Goal: Task Accomplishment & Management: Manage account settings

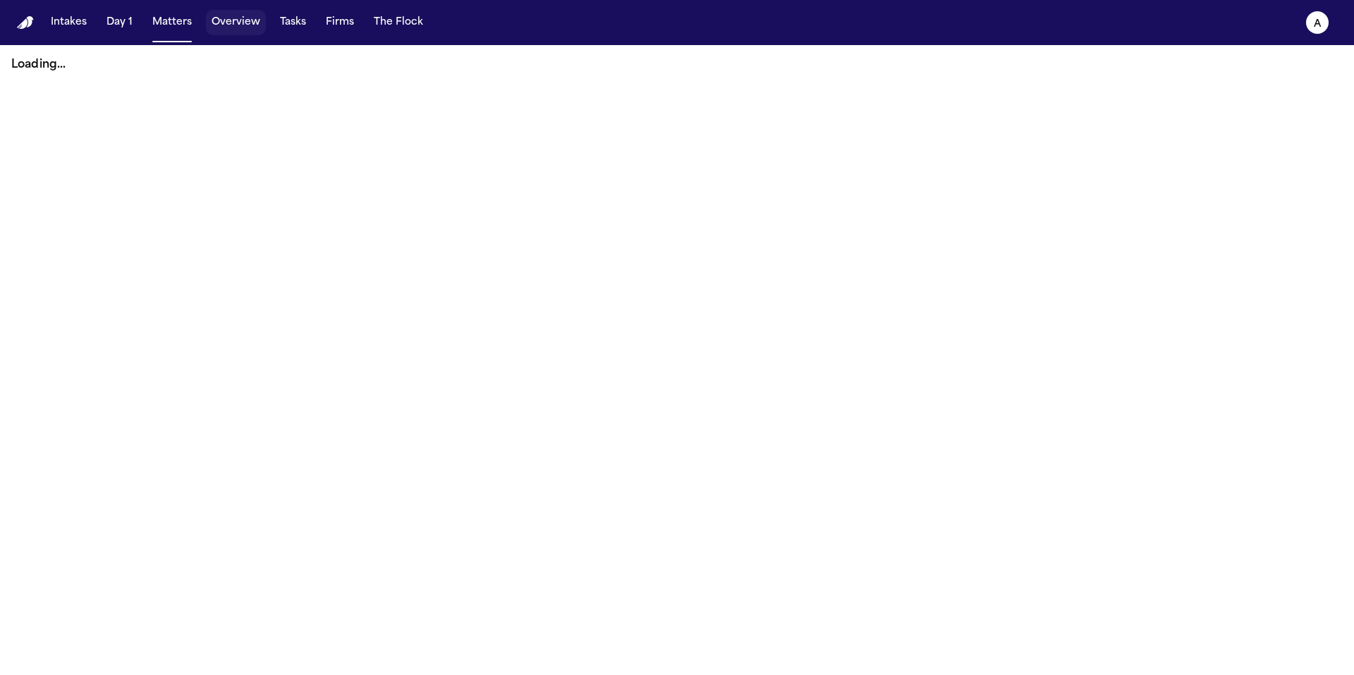
click at [230, 25] on button "Overview" at bounding box center [236, 22] width 60 height 25
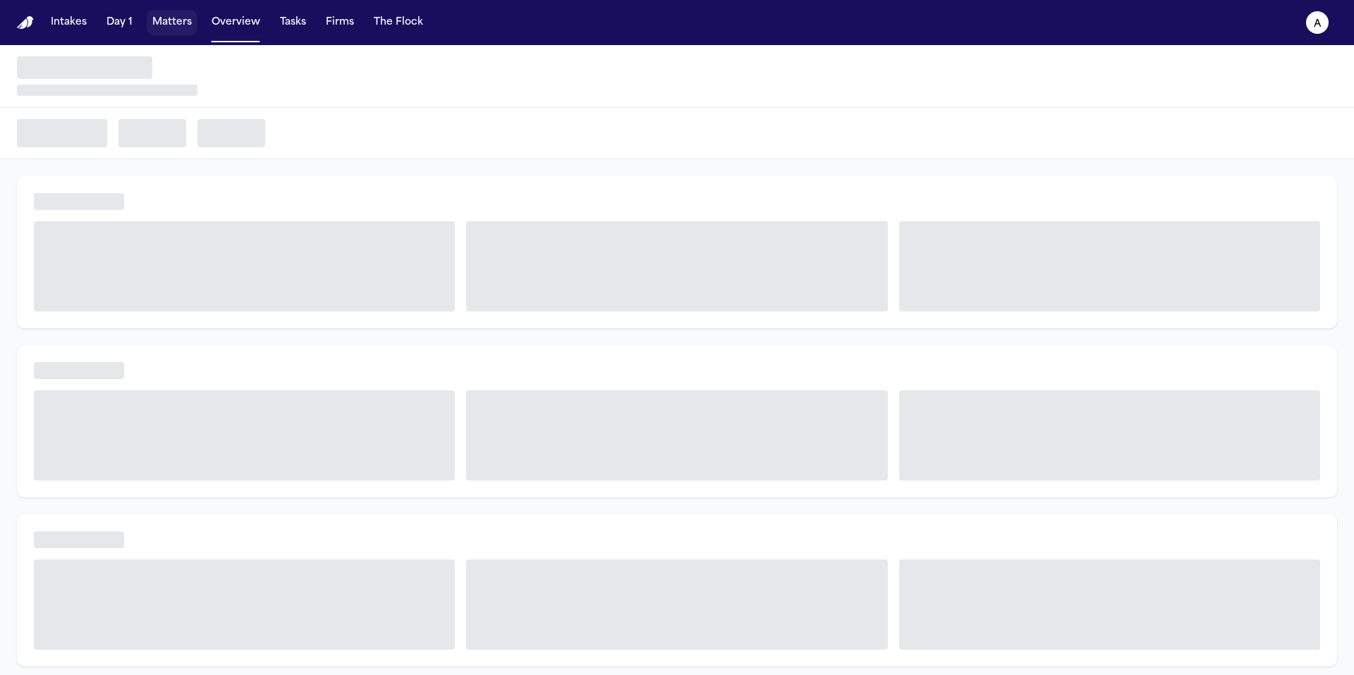
click at [178, 25] on button "Matters" at bounding box center [172, 22] width 51 height 25
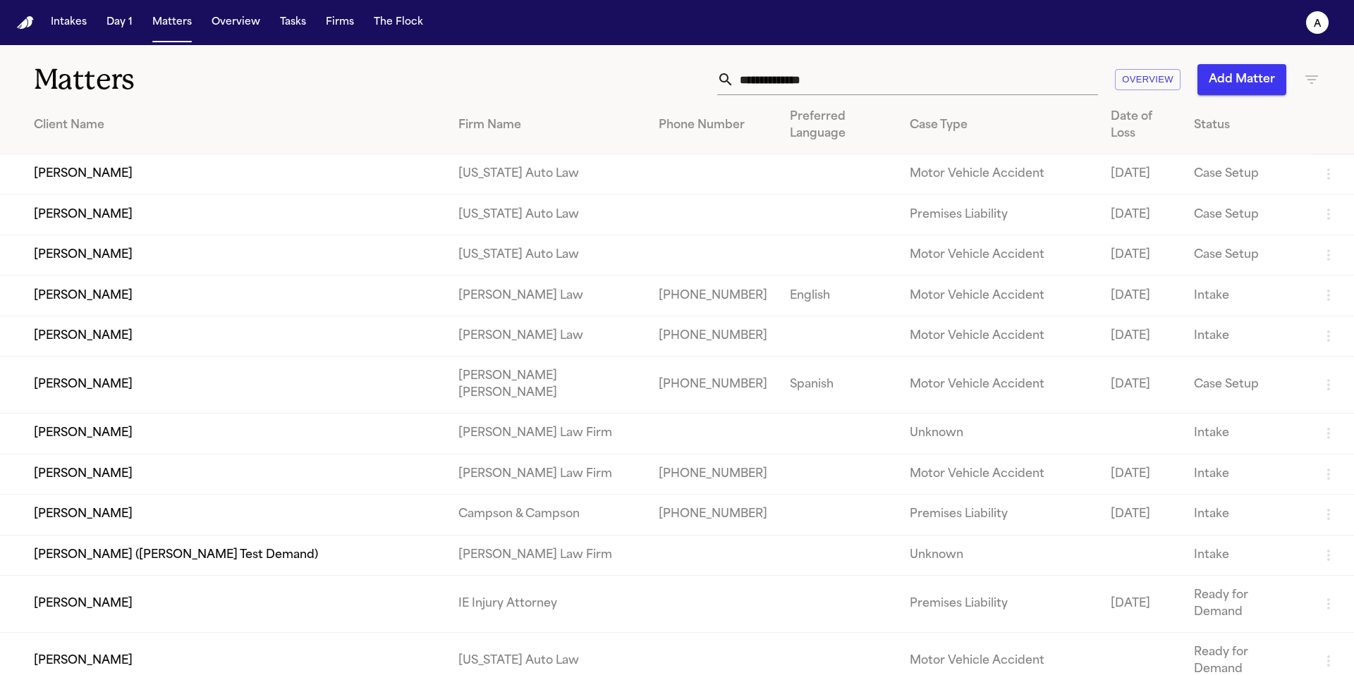
click at [893, 79] on input "text" at bounding box center [916, 79] width 364 height 31
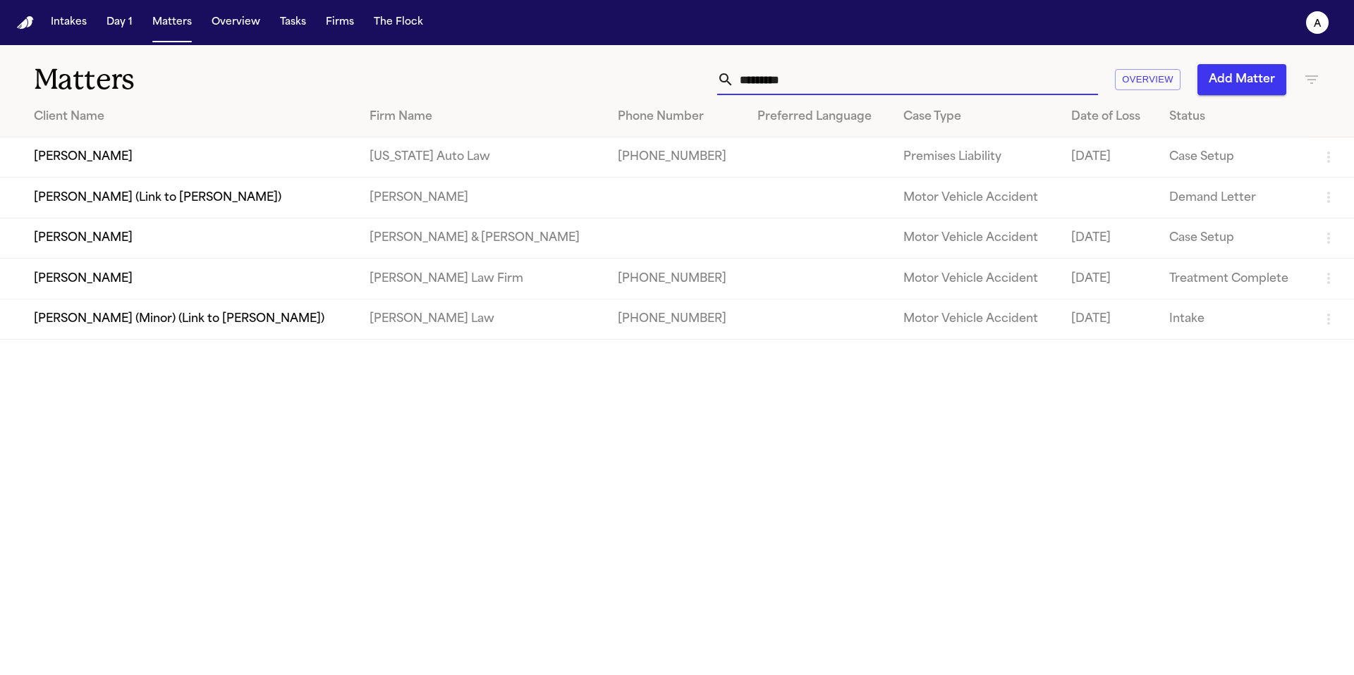
type input "********"
click at [72, 159] on td "Samantha Williams" at bounding box center [179, 157] width 358 height 40
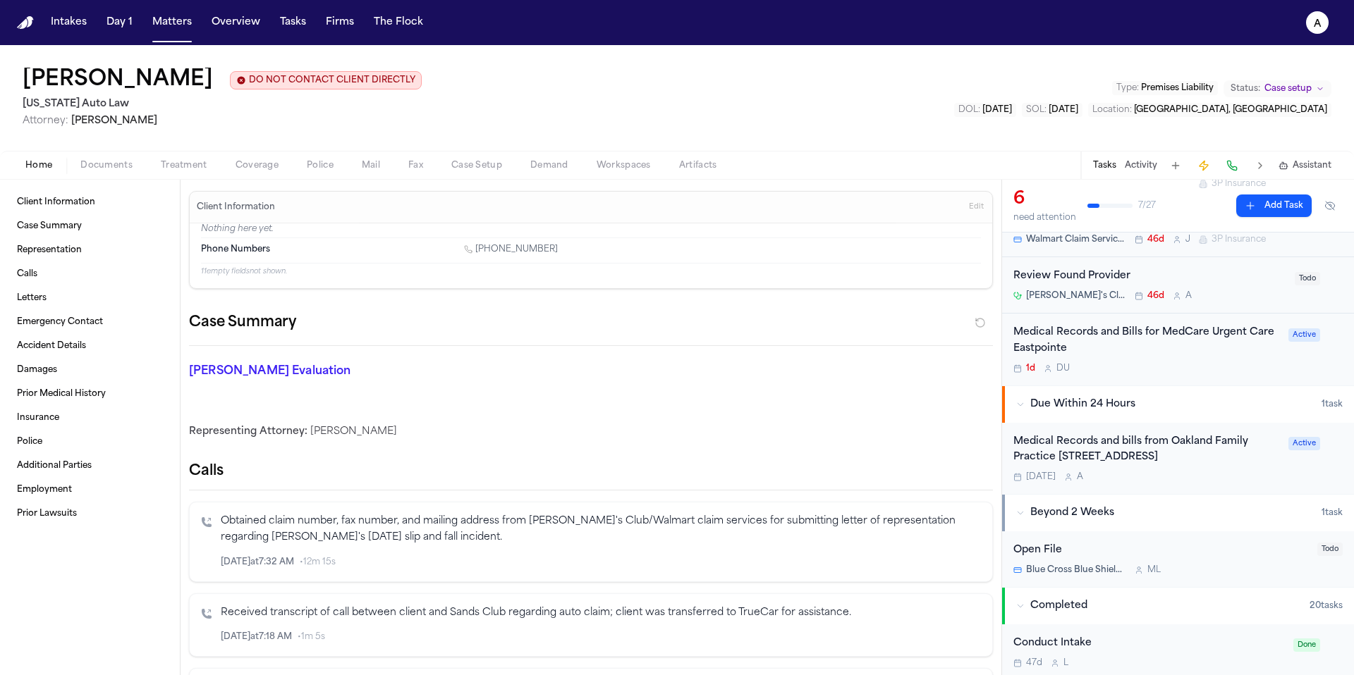
scroll to position [185, 0]
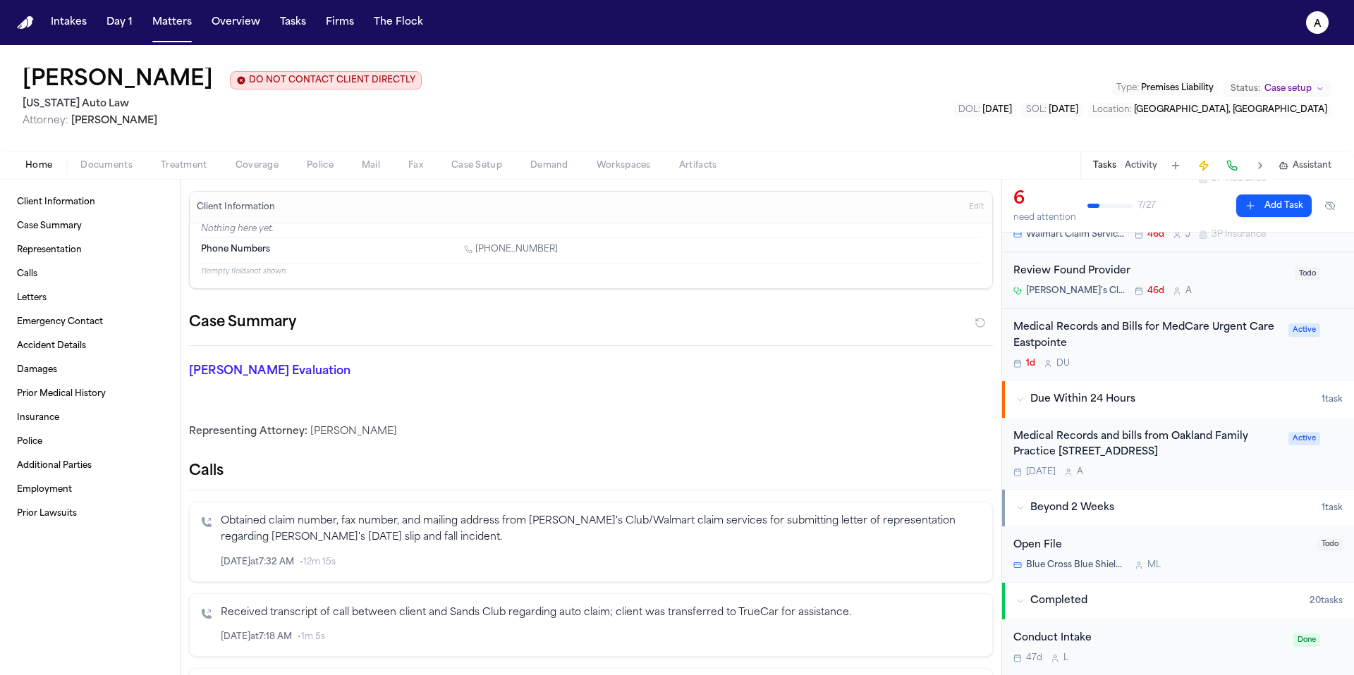
click at [1149, 479] on div "Medical Records and bills from Oakland Family Practice 1385 E. 12 Mile Road, Su…" at bounding box center [1146, 453] width 266 height 49
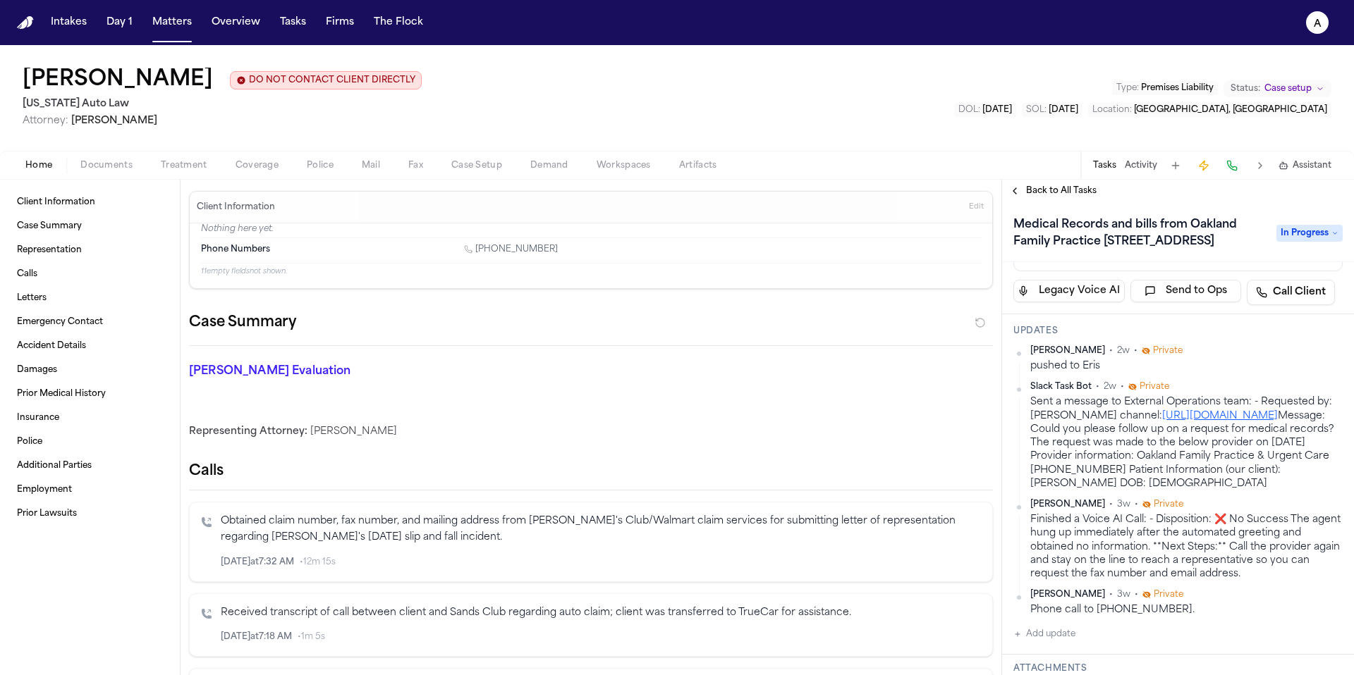
scroll to position [114, 0]
click at [1308, 242] on span "In Progress" at bounding box center [1309, 233] width 66 height 17
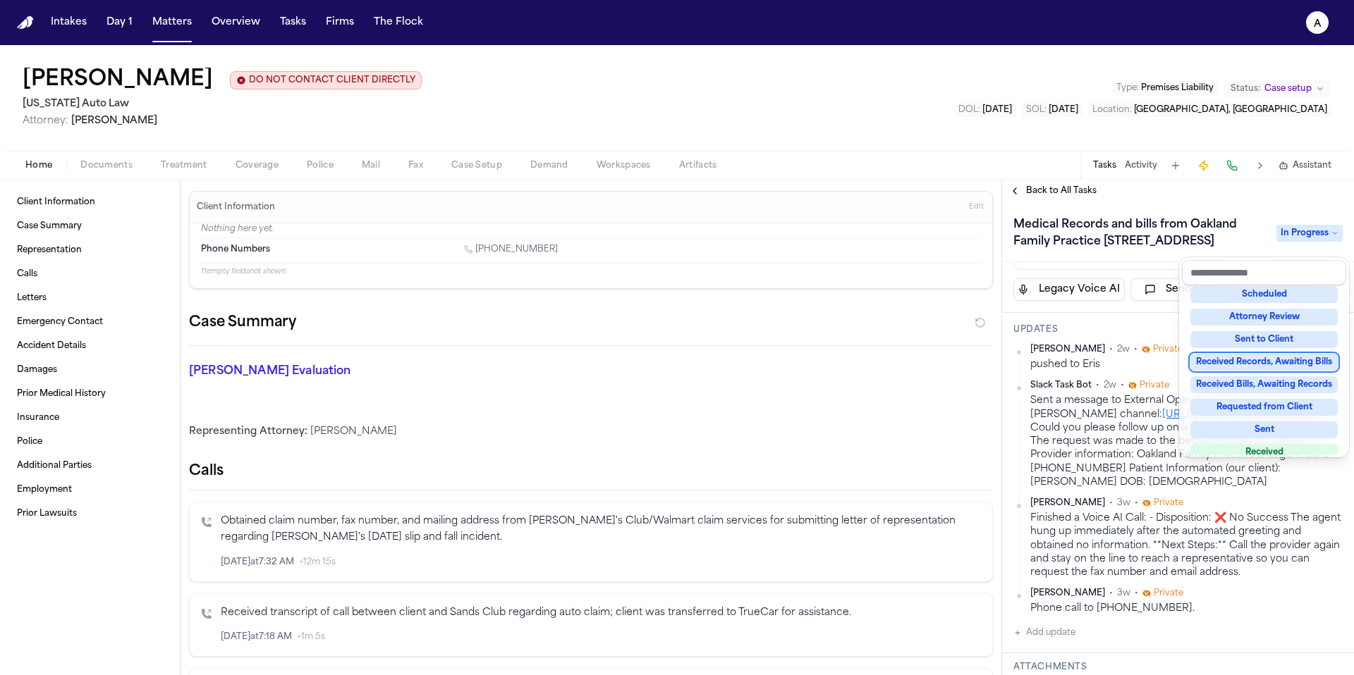
scroll to position [141, 0]
click at [1268, 383] on div "Received Bills, Awaiting Records" at bounding box center [1263, 384] width 147 height 17
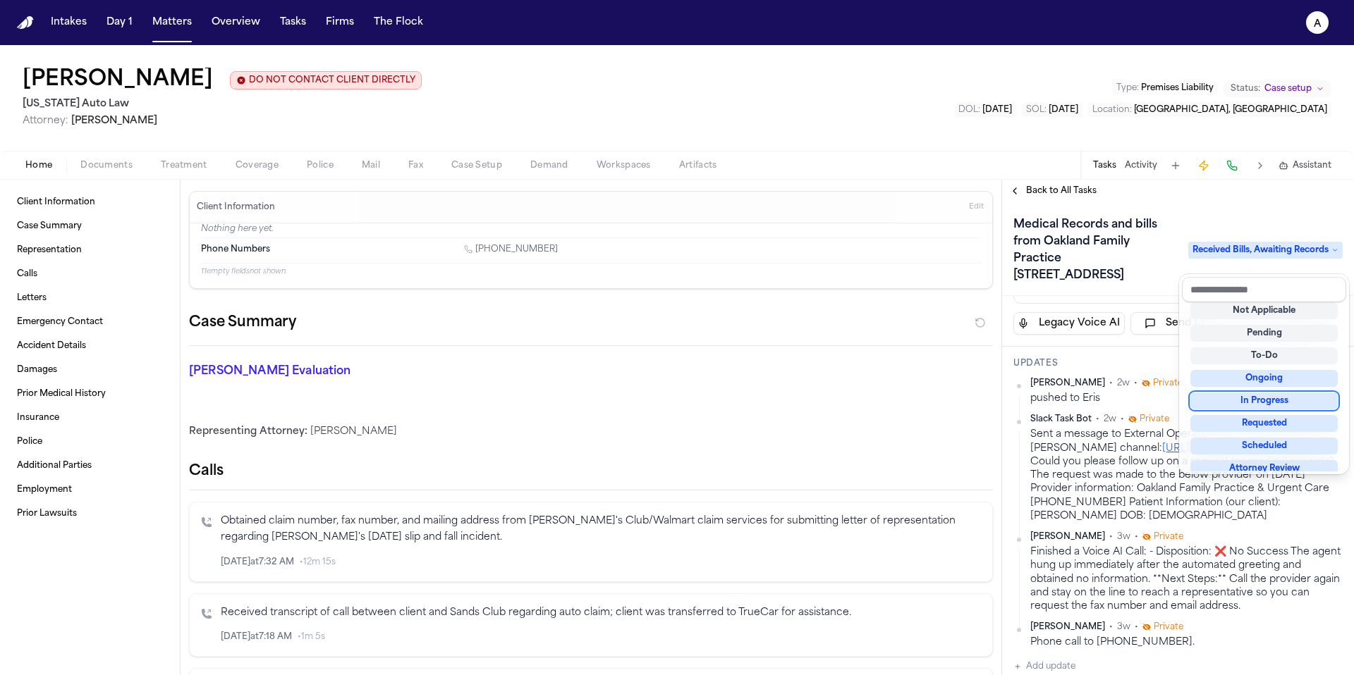
scroll to position [6, 0]
click at [1225, 219] on div "Medical Records and bills from Oakland Family Practice 1385 E. 12 Mile Road, Su…" at bounding box center [1177, 250] width 329 height 73
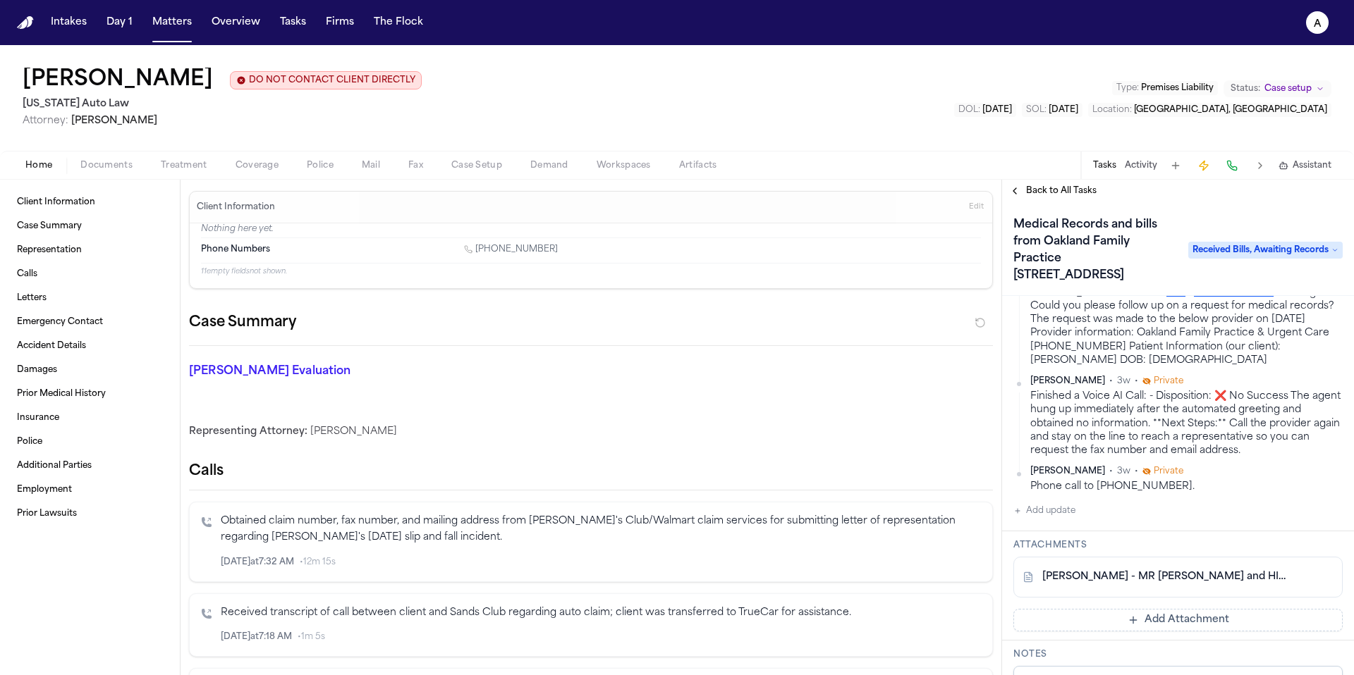
scroll to position [271, 0]
click at [1115, 630] on button "Add Attachment" at bounding box center [1177, 619] width 329 height 23
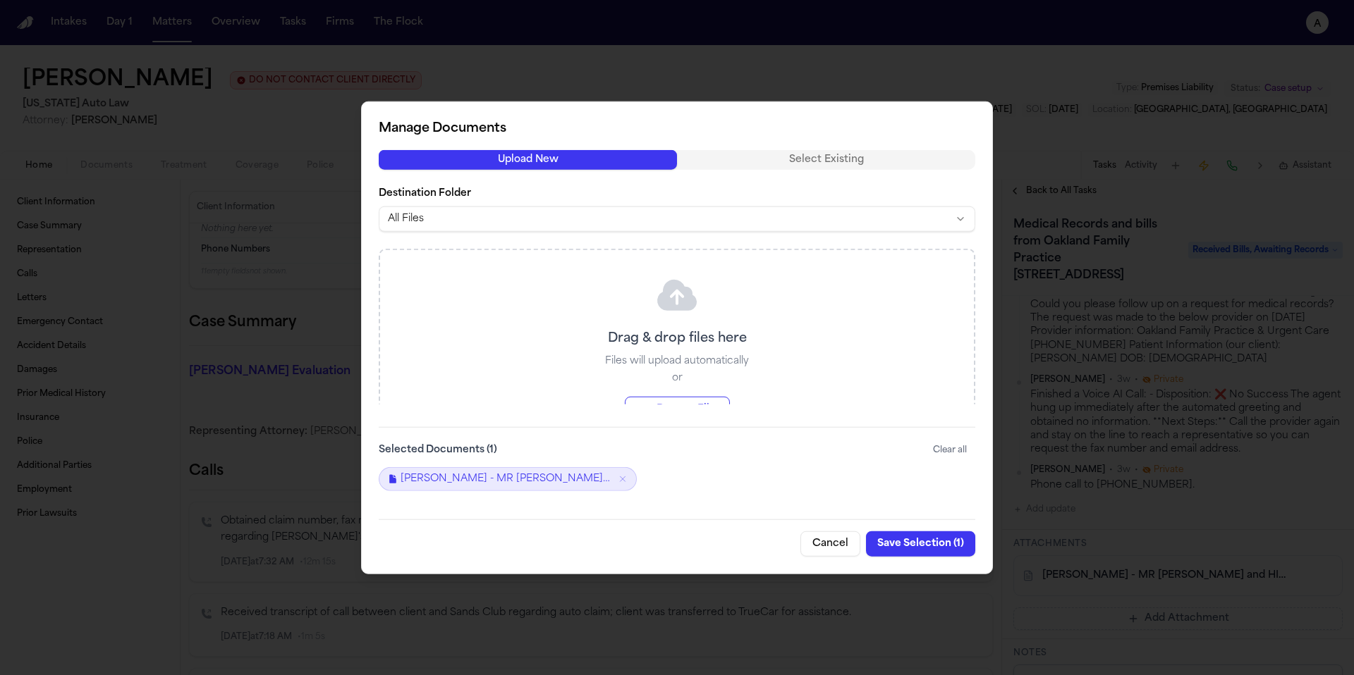
click at [818, 541] on button "Cancel" at bounding box center [830, 543] width 60 height 25
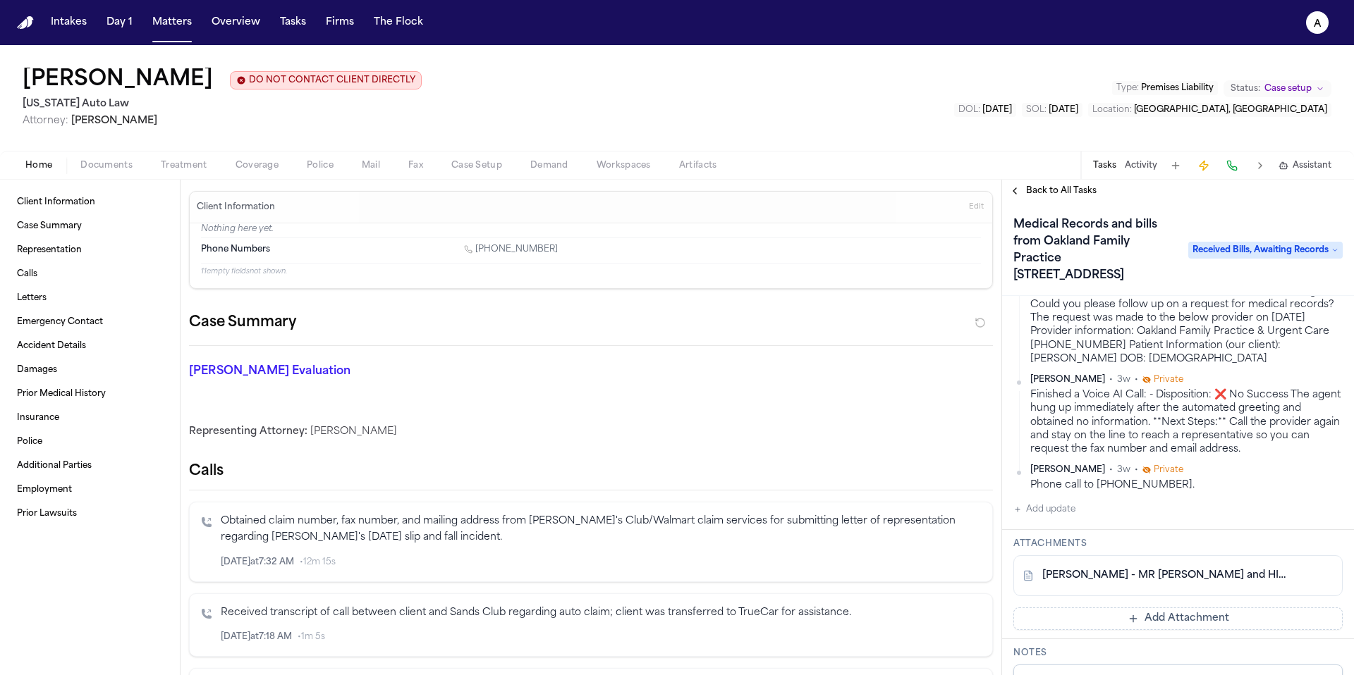
click at [106, 166] on span "Documents" at bounding box center [106, 165] width 52 height 11
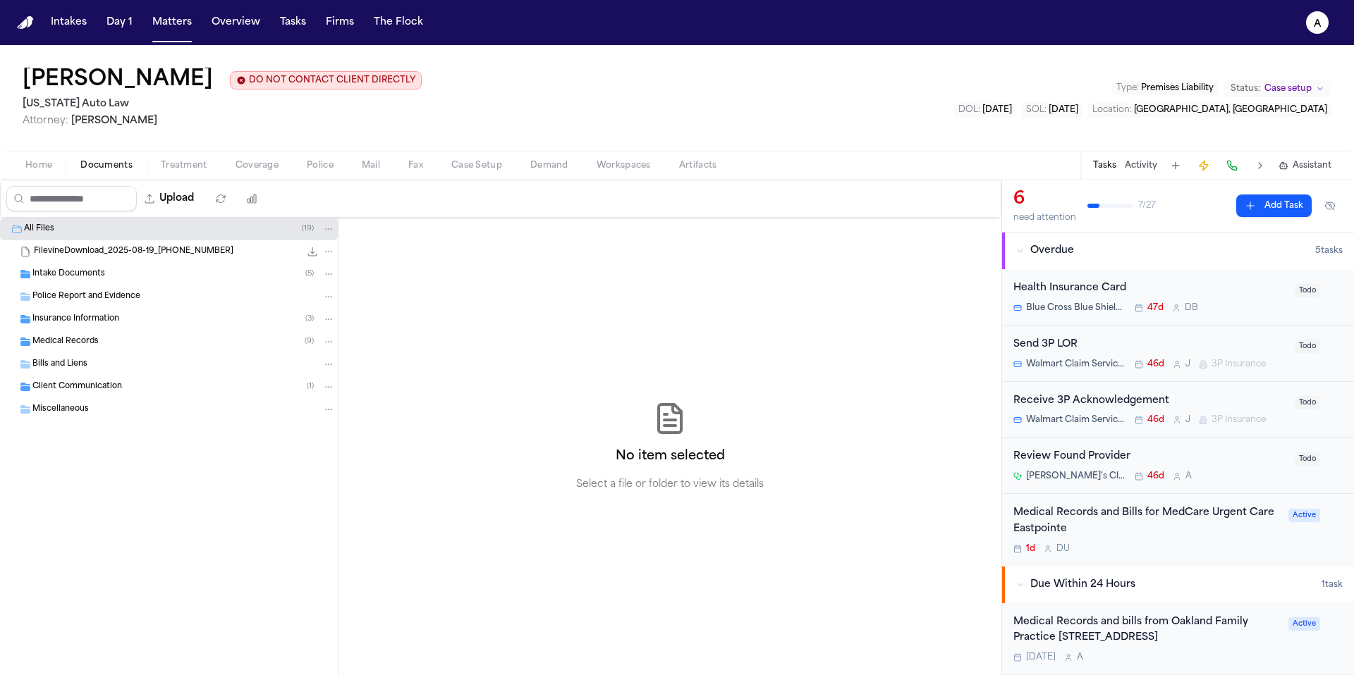
click at [143, 341] on div "Medical Records ( 9 )" at bounding box center [183, 342] width 302 height 13
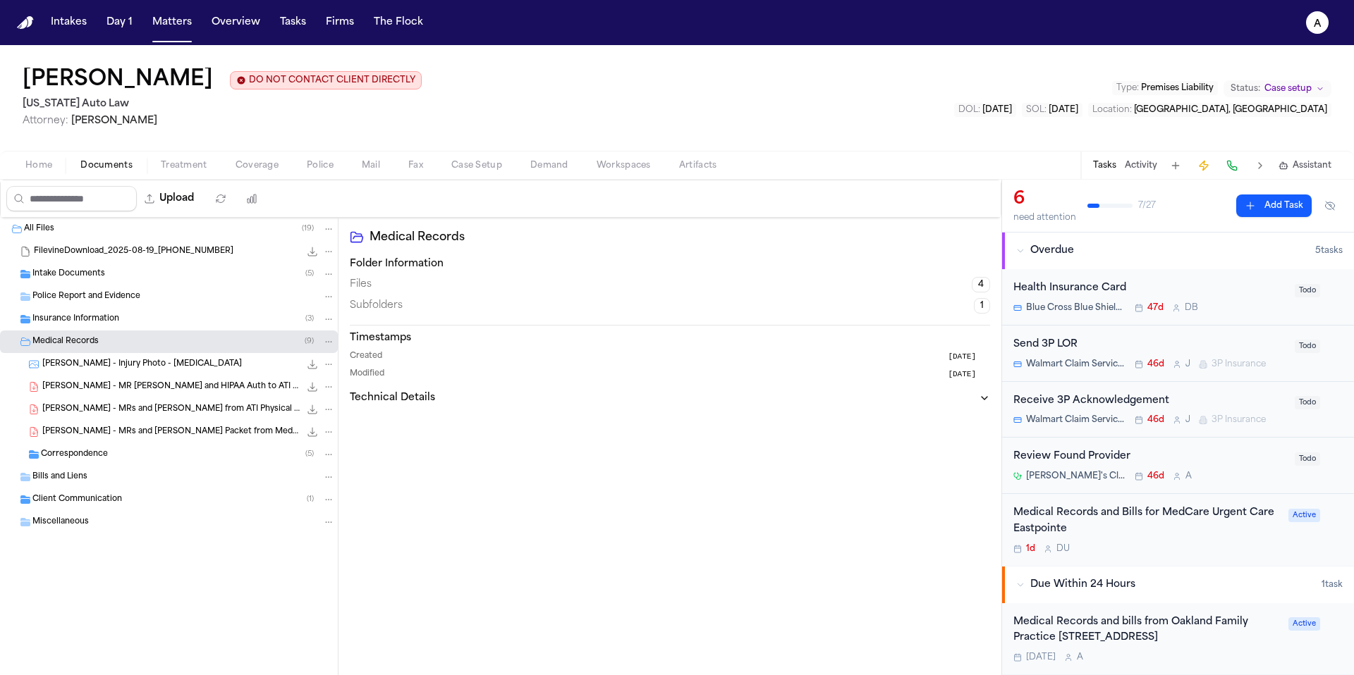
click at [99, 485] on div "Bills and Liens" at bounding box center [169, 477] width 338 height 23
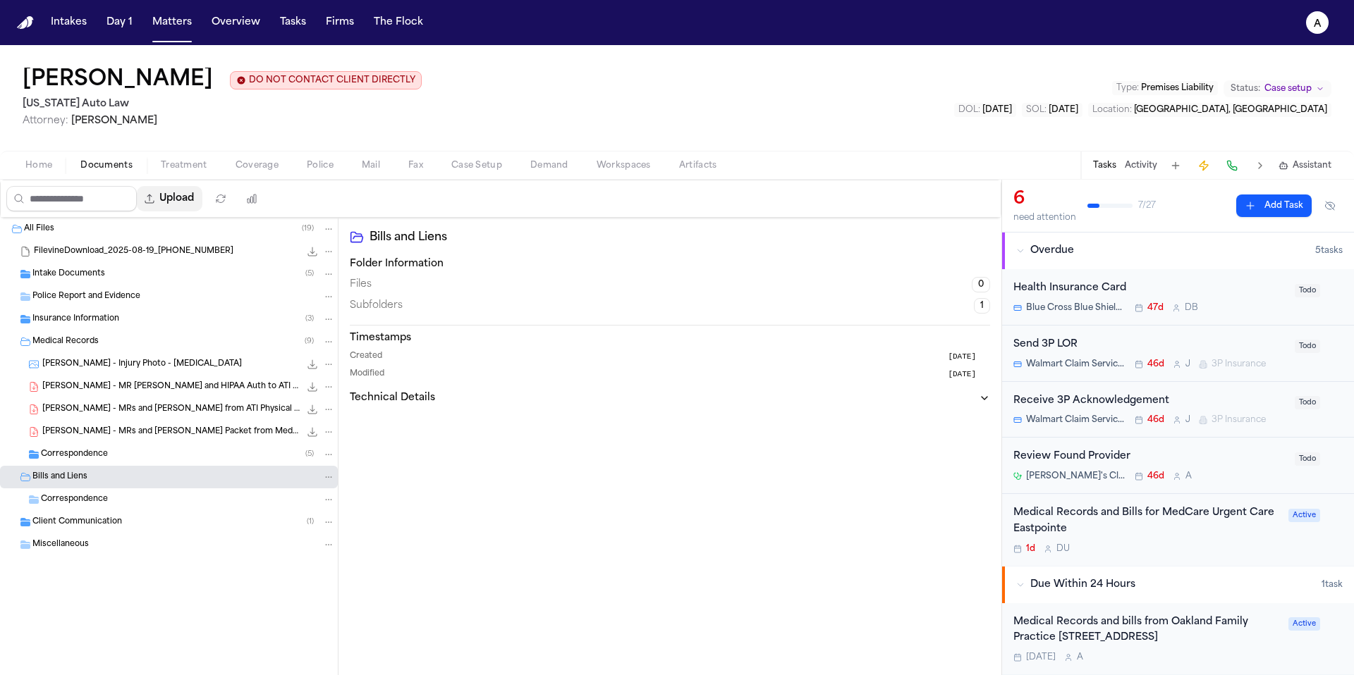
click at [189, 198] on button "Upload" at bounding box center [170, 198] width 66 height 25
select select "**********"
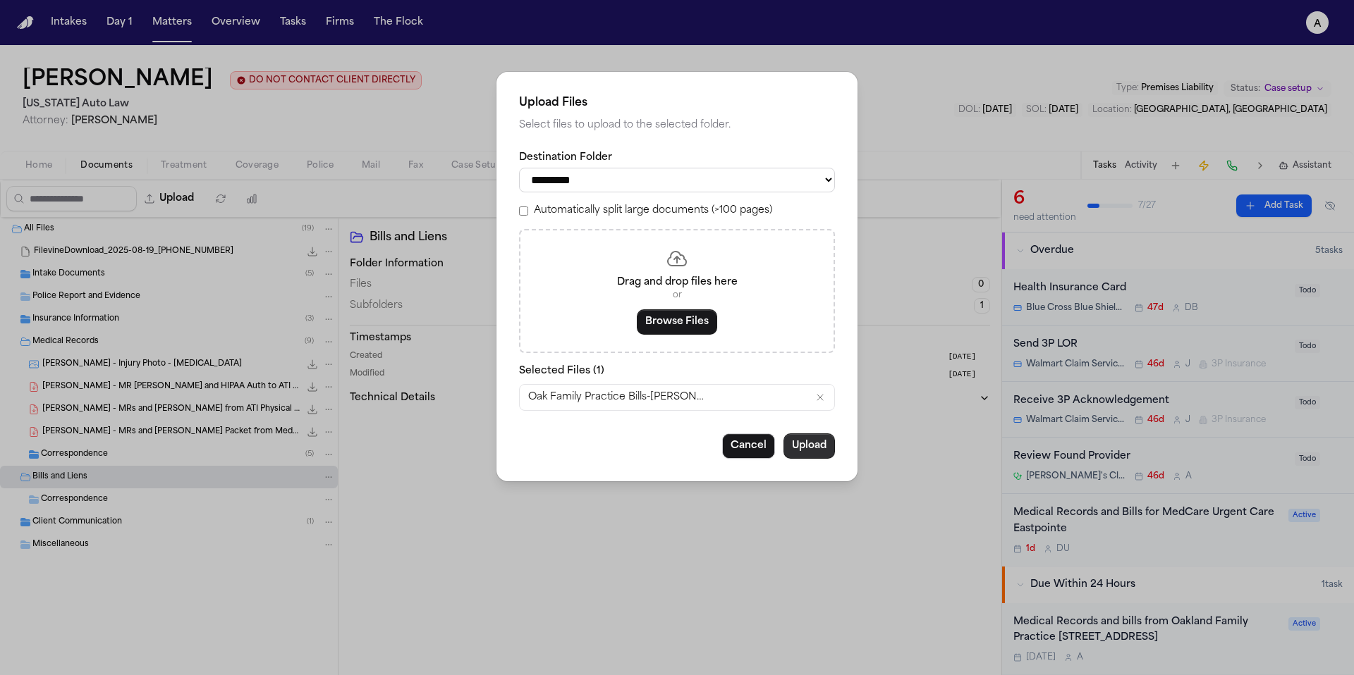
click at [813, 452] on button "Upload" at bounding box center [808, 446] width 51 height 25
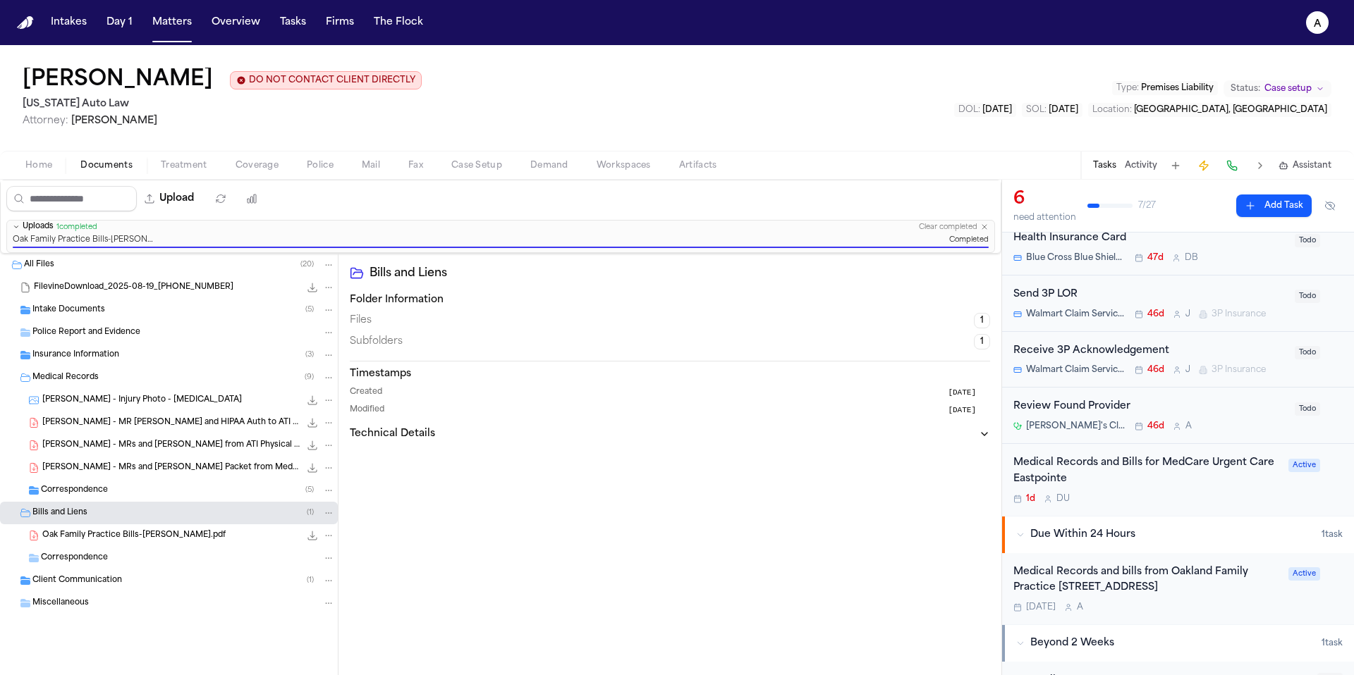
scroll to position [51, 0]
click at [1204, 596] on div "Medical Records and bills from Oakland Family Practice 1385 E. 12 Mile Road, Su…" at bounding box center [1146, 580] width 266 height 32
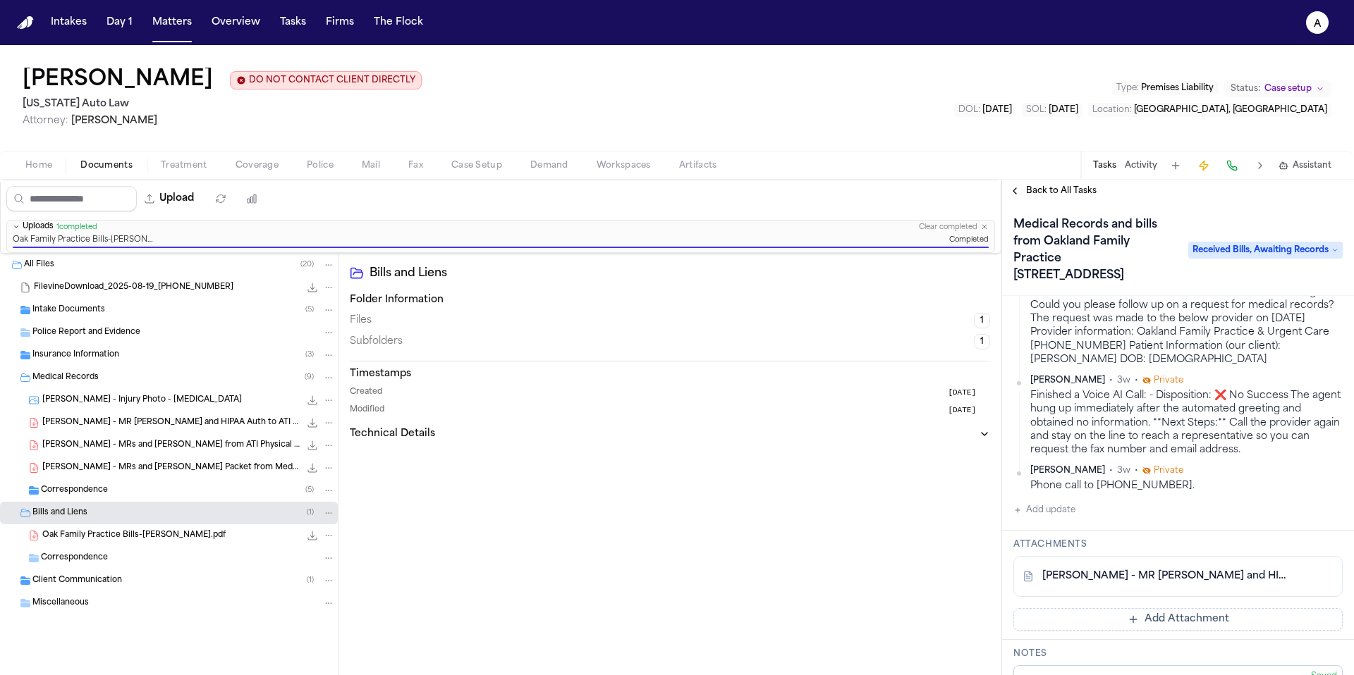
scroll to position [295, 0]
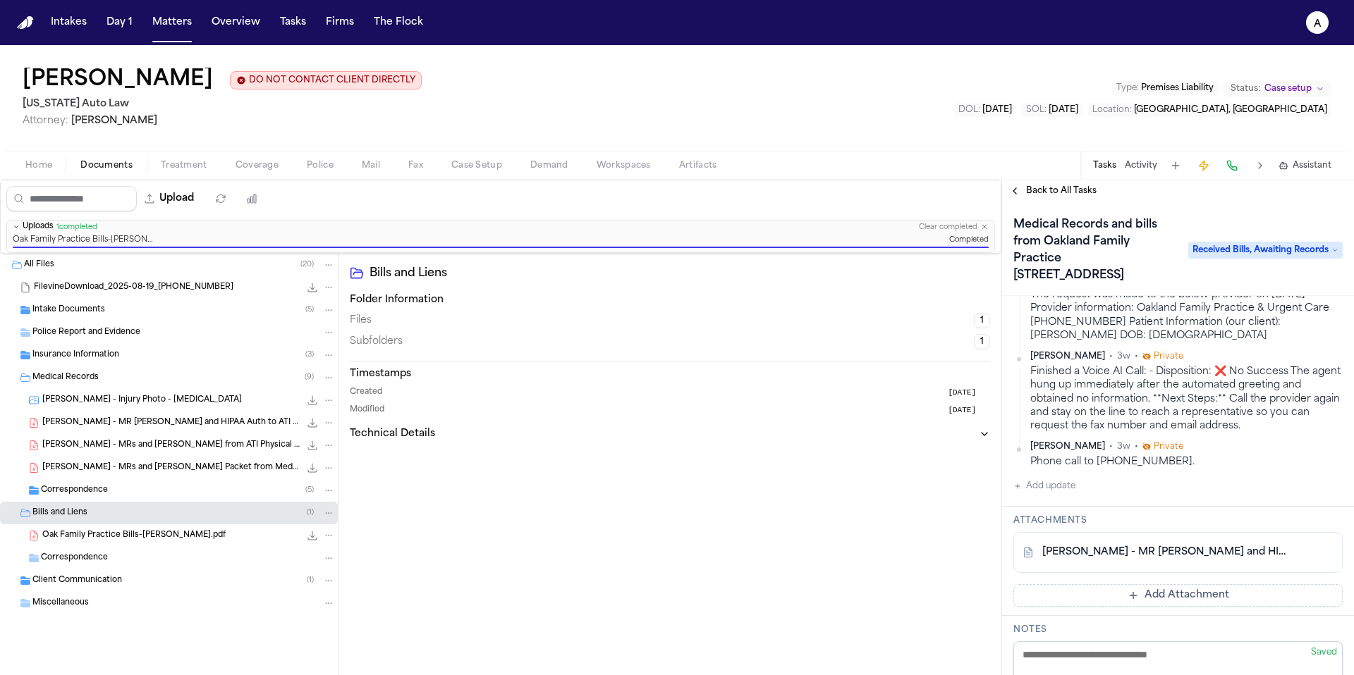
click at [1070, 495] on button "Add update" at bounding box center [1044, 486] width 62 height 17
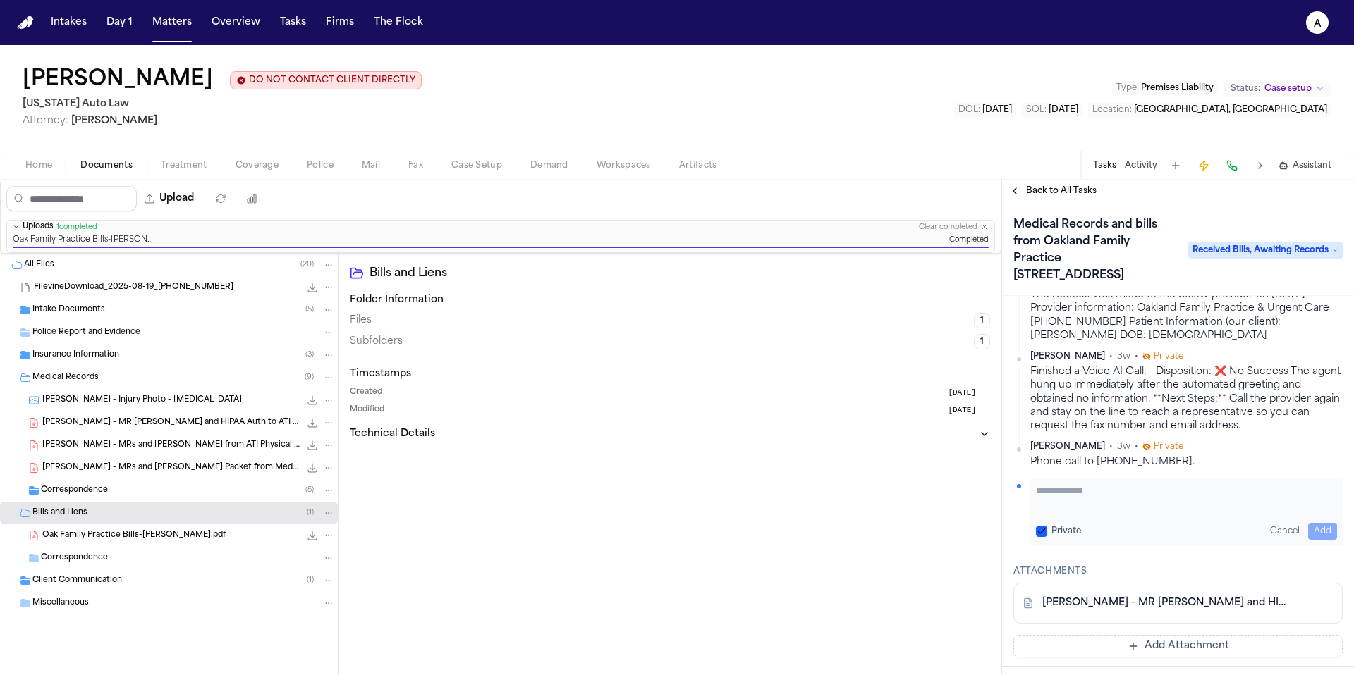
click at [1077, 512] on textarea "Add your update" at bounding box center [1186, 498] width 301 height 28
type textarea "**********"
click at [1041, 546] on div "**********" at bounding box center [1186, 512] width 312 height 68
click at [1041, 537] on button "Private" at bounding box center [1041, 531] width 11 height 11
click at [1308, 540] on button "Add" at bounding box center [1322, 531] width 29 height 17
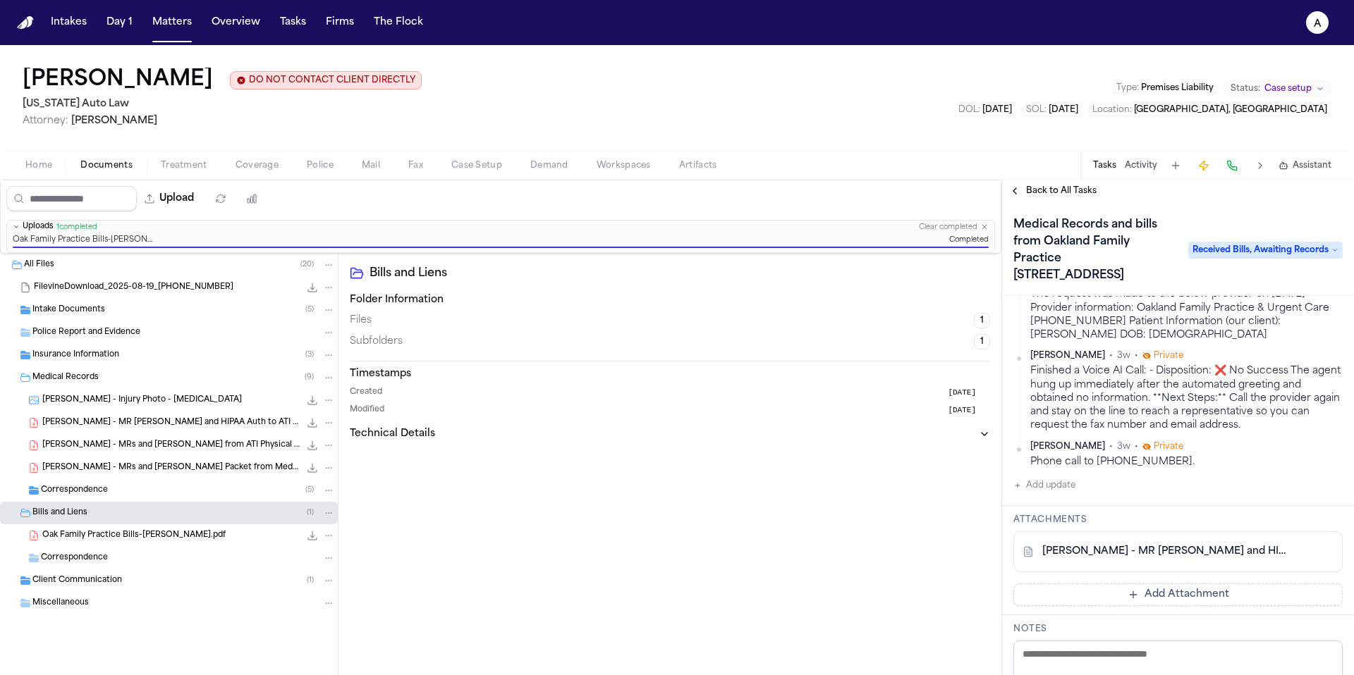
scroll to position [331, 0]
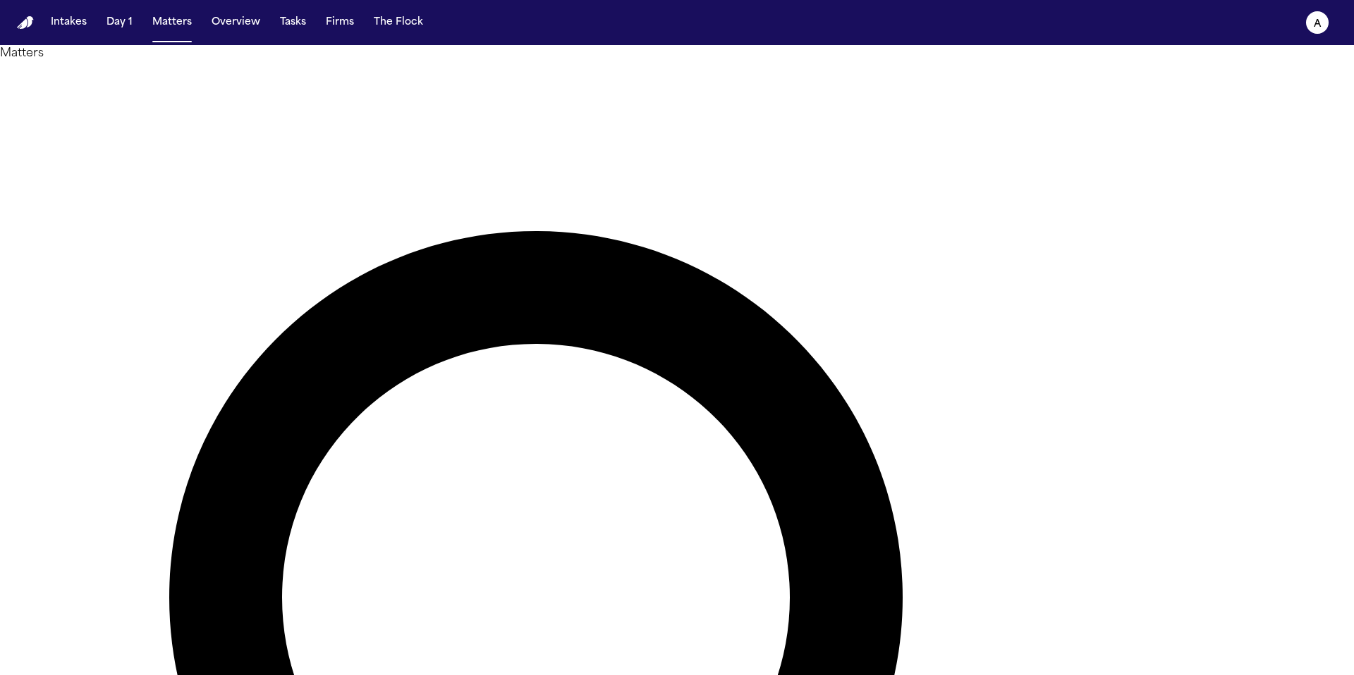
paste input "**********"
type input "**********"
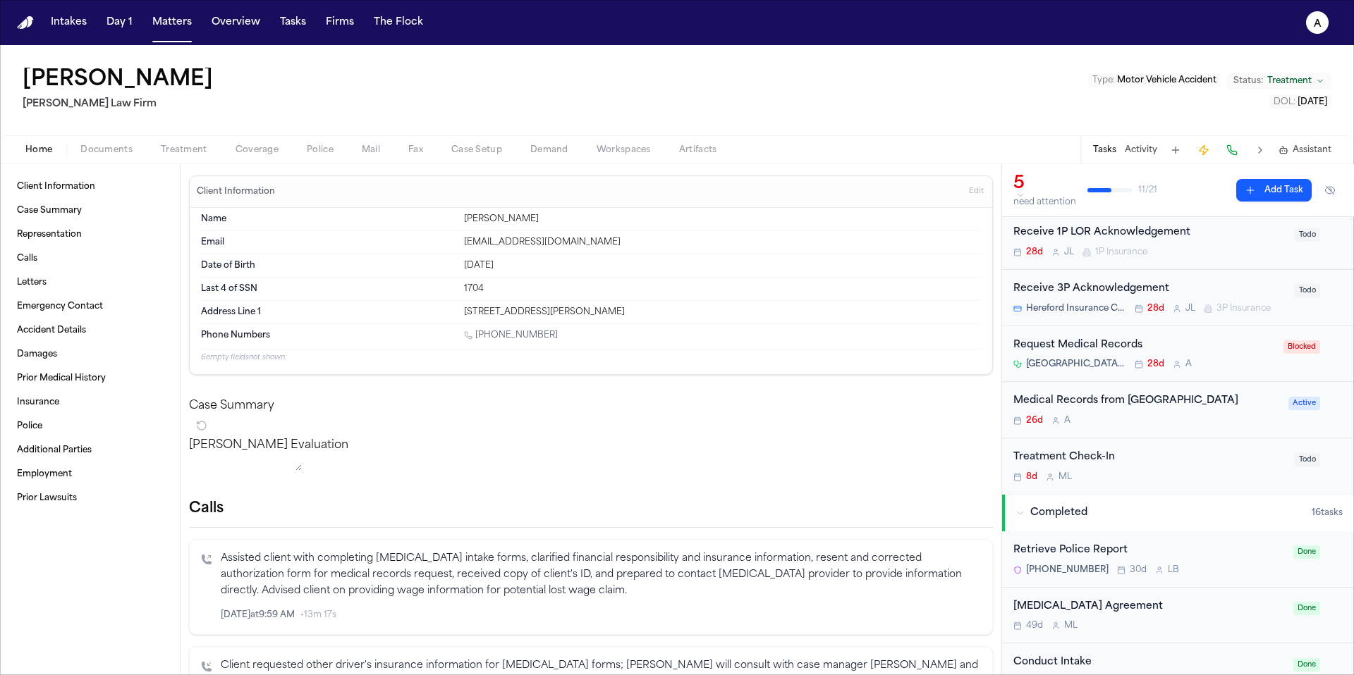
scroll to position [42, 0]
click at [1209, 419] on div "26d A" at bounding box center [1146, 419] width 266 height 11
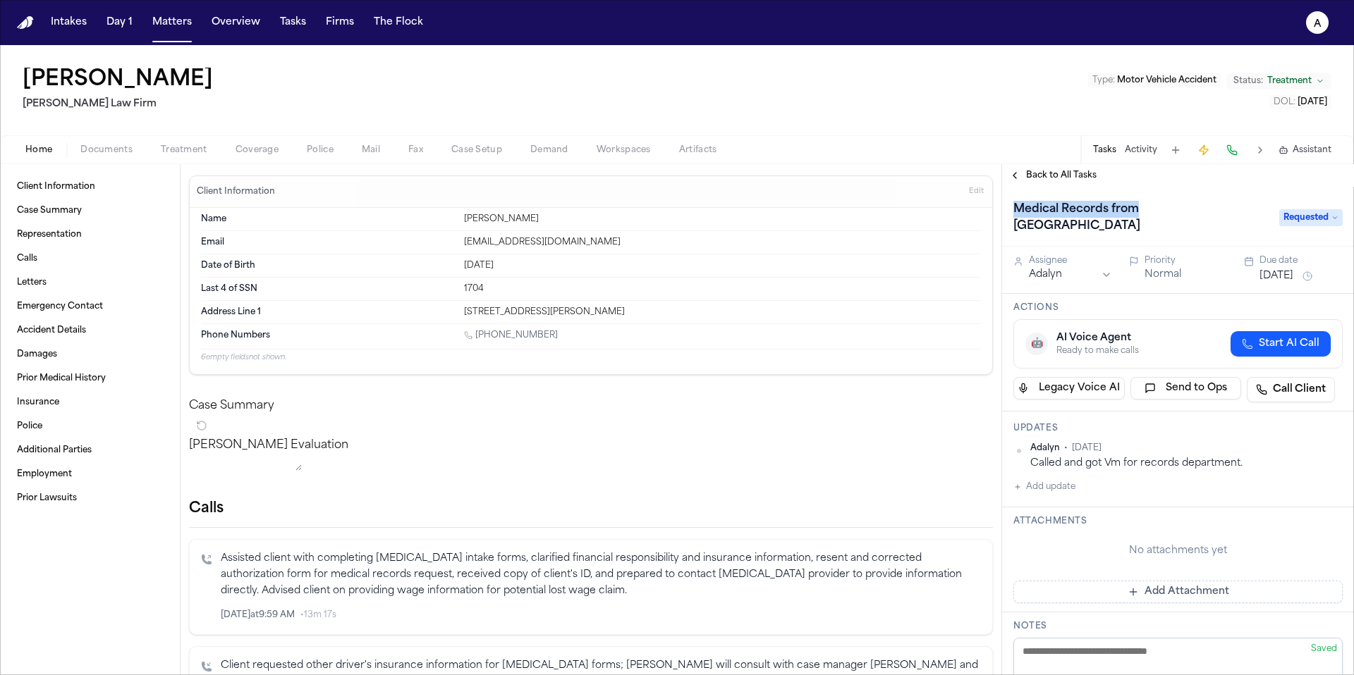
drag, startPoint x: 1139, startPoint y: 212, endPoint x: 1248, endPoint y: 199, distance: 110.1
click at [1249, 199] on div "Medical Records from [GEOGRAPHIC_DATA]" at bounding box center [1141, 217] width 257 height 39
click at [1238, 218] on div "Medical Records from [GEOGRAPHIC_DATA]" at bounding box center [1141, 217] width 257 height 39
drag, startPoint x: 1241, startPoint y: 211, endPoint x: 1137, endPoint y: 212, distance: 104.3
click at [1137, 212] on div "Medical Records from [GEOGRAPHIC_DATA]" at bounding box center [1141, 217] width 257 height 39
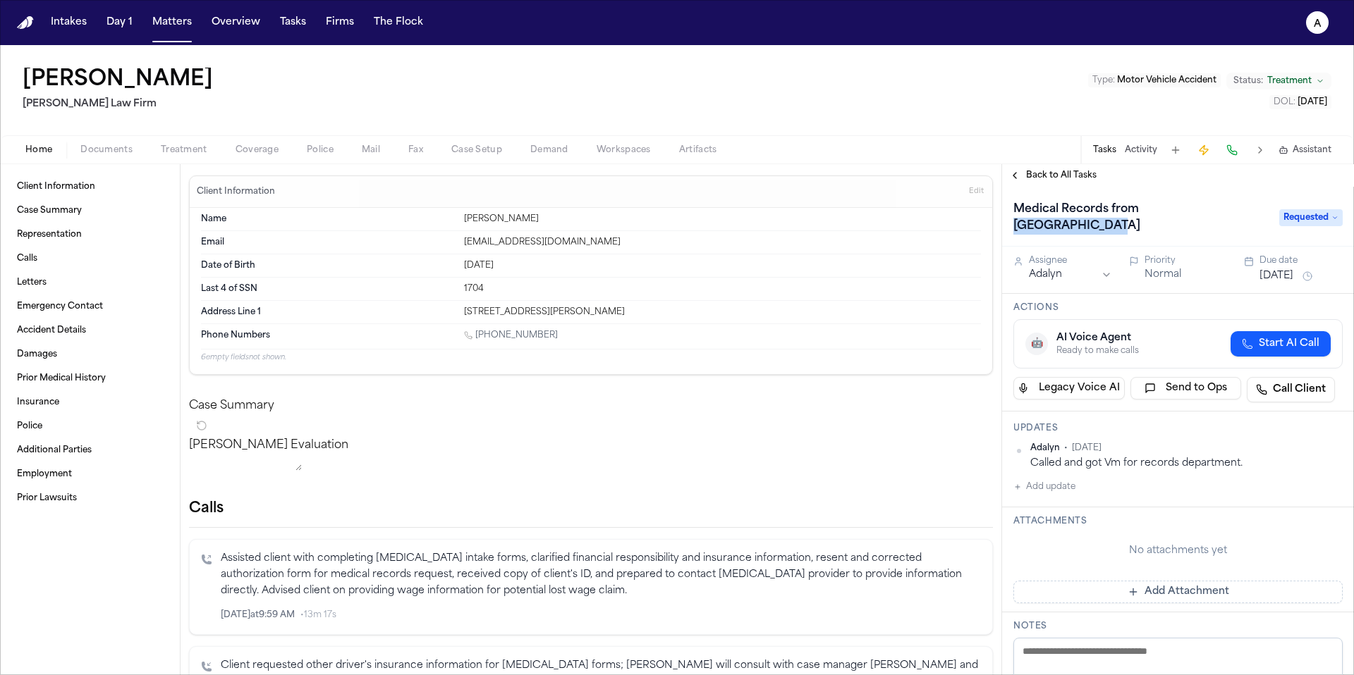
click at [1074, 174] on span "Back to All Tasks" at bounding box center [1061, 175] width 70 height 11
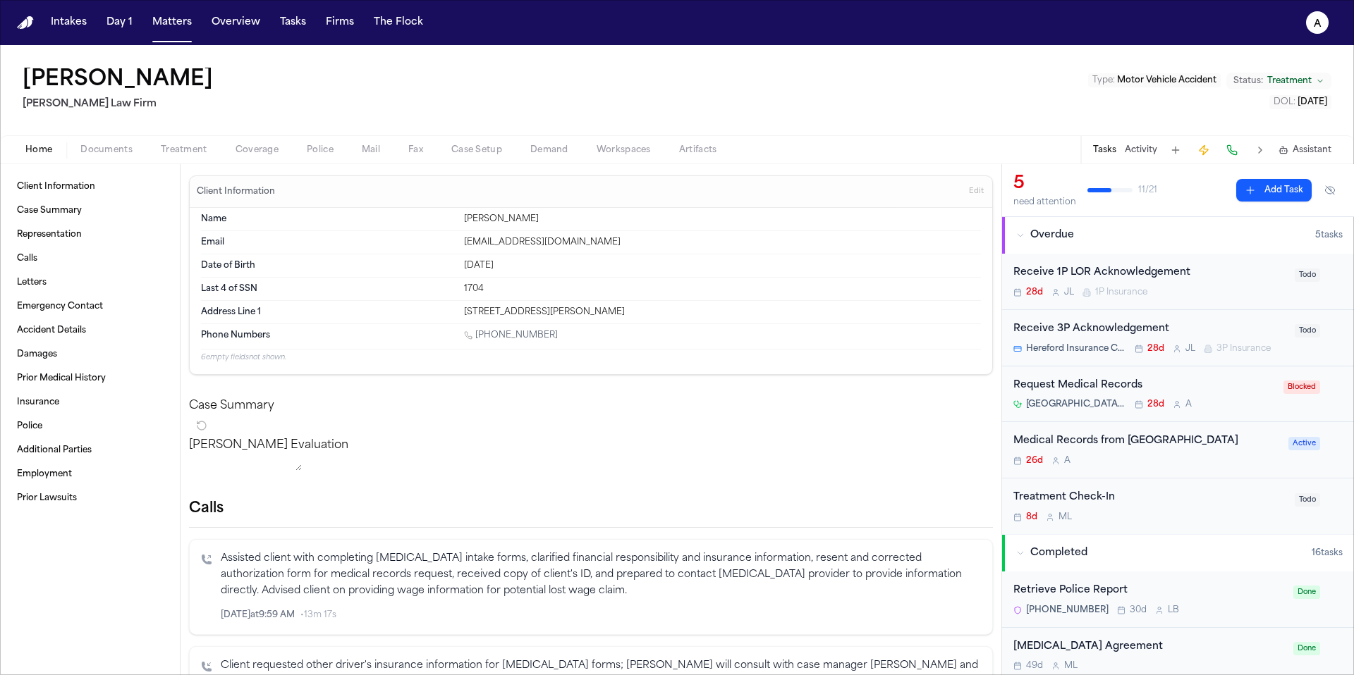
click at [1256, 458] on div "26d A" at bounding box center [1146, 460] width 266 height 11
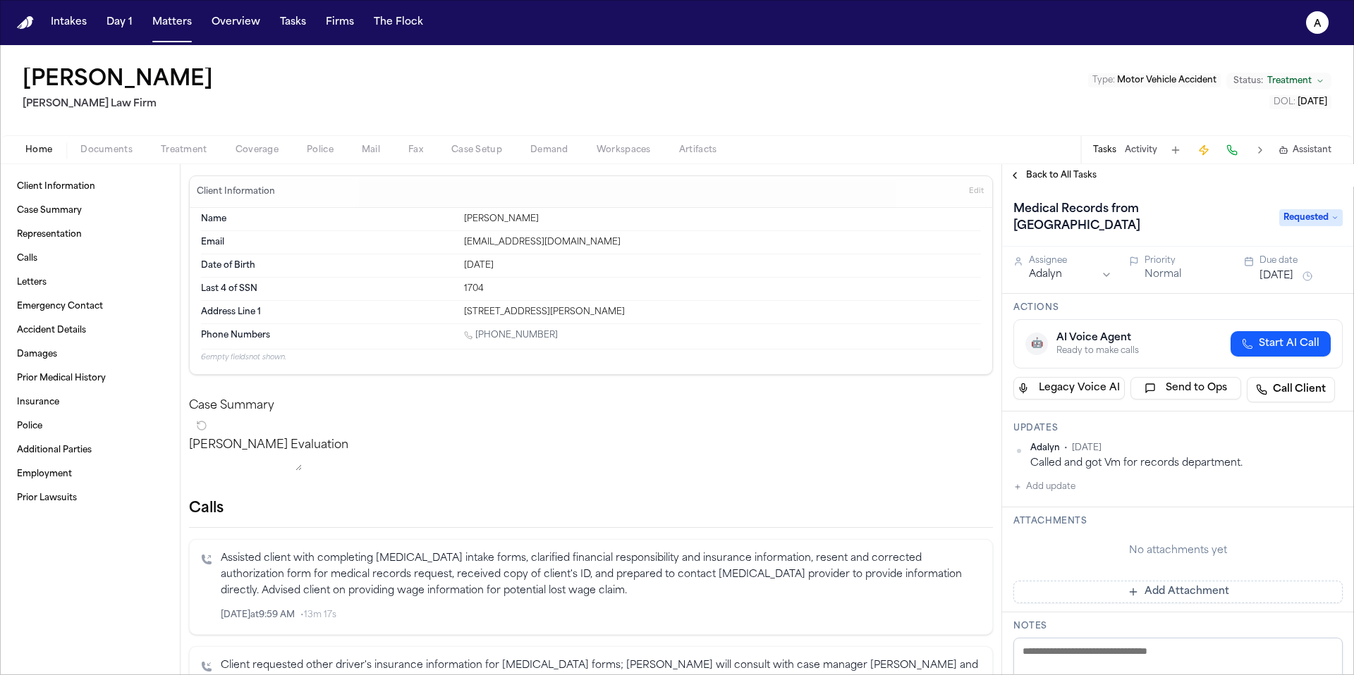
click at [1244, 211] on div "Medical Records from [GEOGRAPHIC_DATA]" at bounding box center [1141, 217] width 257 height 39
drag, startPoint x: 1253, startPoint y: 211, endPoint x: 1169, endPoint y: 202, distance: 85.0
click at [1169, 202] on div "Medical Records from [GEOGRAPHIC_DATA]" at bounding box center [1141, 217] width 257 height 39
click at [1288, 269] on button "[DATE]" at bounding box center [1276, 276] width 34 height 14
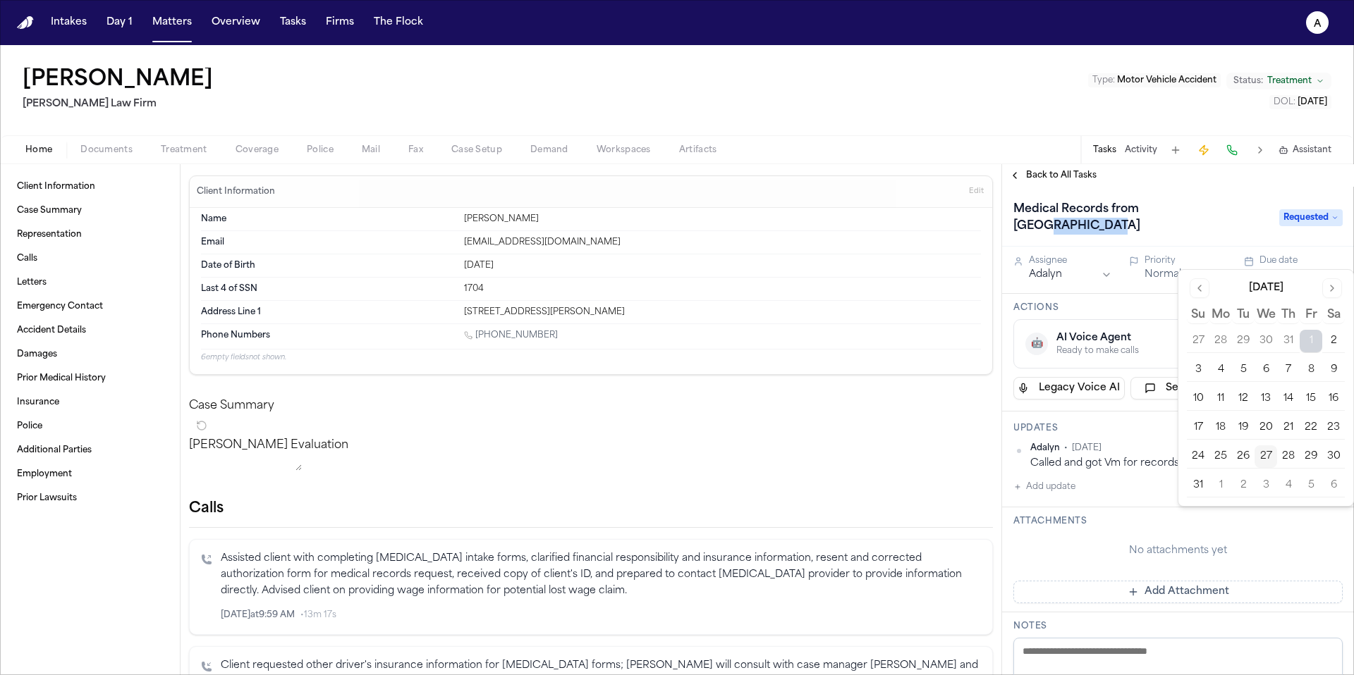
click at [1316, 456] on button "29" at bounding box center [1310, 457] width 23 height 23
click at [1057, 486] on div "Updates Adalyn • [DATE] Called and got Vm for records department. Add update" at bounding box center [1178, 460] width 352 height 96
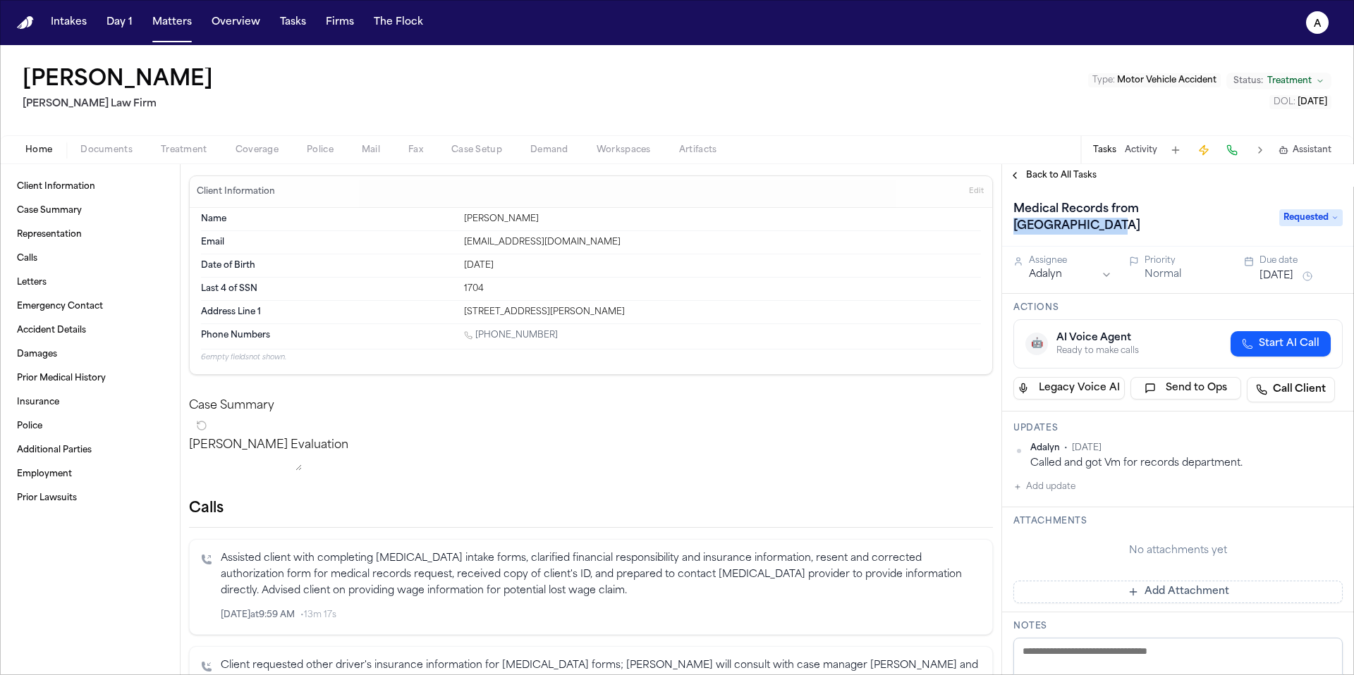
drag, startPoint x: 1238, startPoint y: 212, endPoint x: 1139, endPoint y: 207, distance: 98.8
click at [1139, 208] on div "Medical Records from [GEOGRAPHIC_DATA]" at bounding box center [1141, 217] width 257 height 39
copy h1 "[GEOGRAPHIC_DATA]"
click at [232, 30] on button "Overview" at bounding box center [236, 22] width 60 height 25
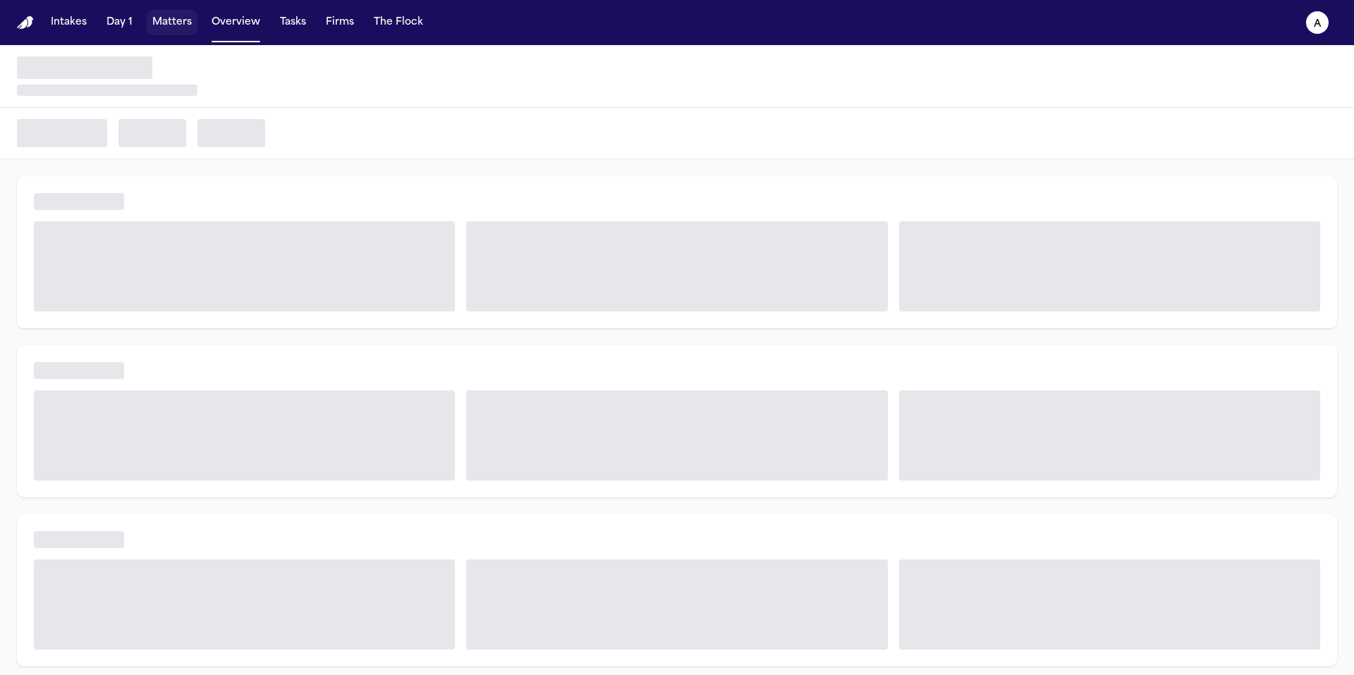
click at [167, 18] on button "Matters" at bounding box center [172, 22] width 51 height 25
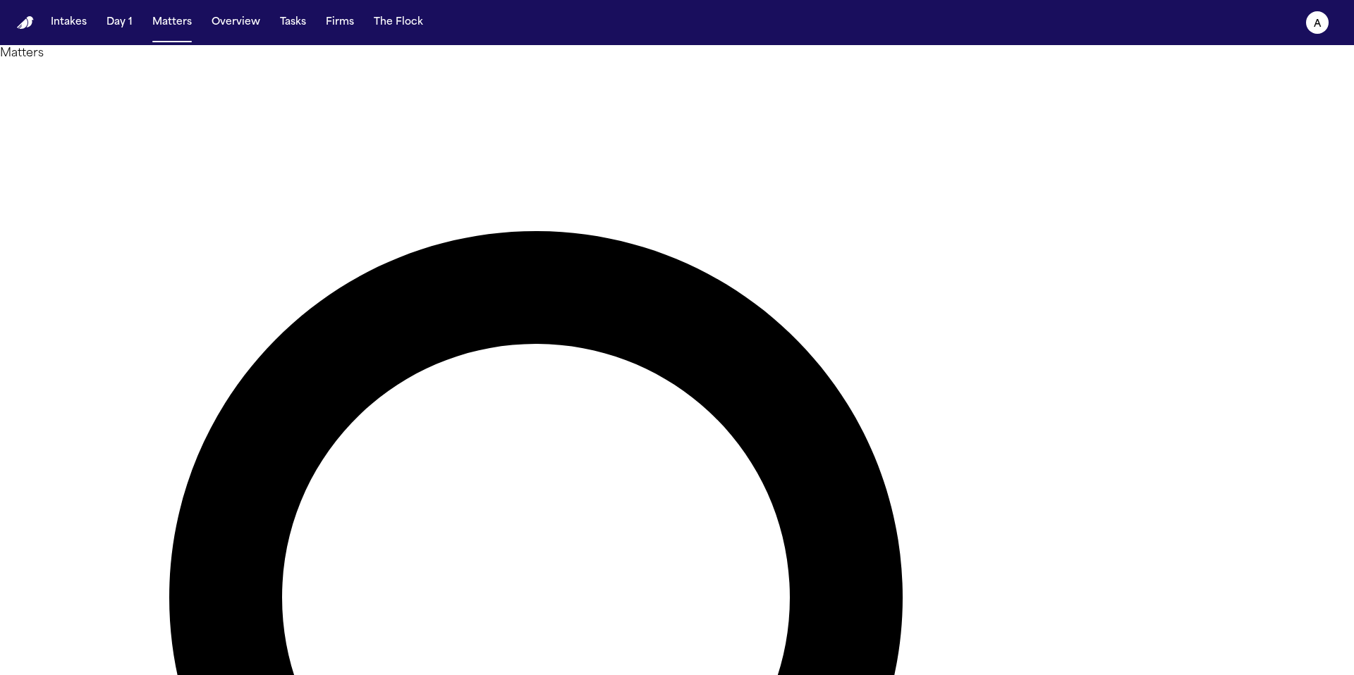
type input "*"
type input "**********"
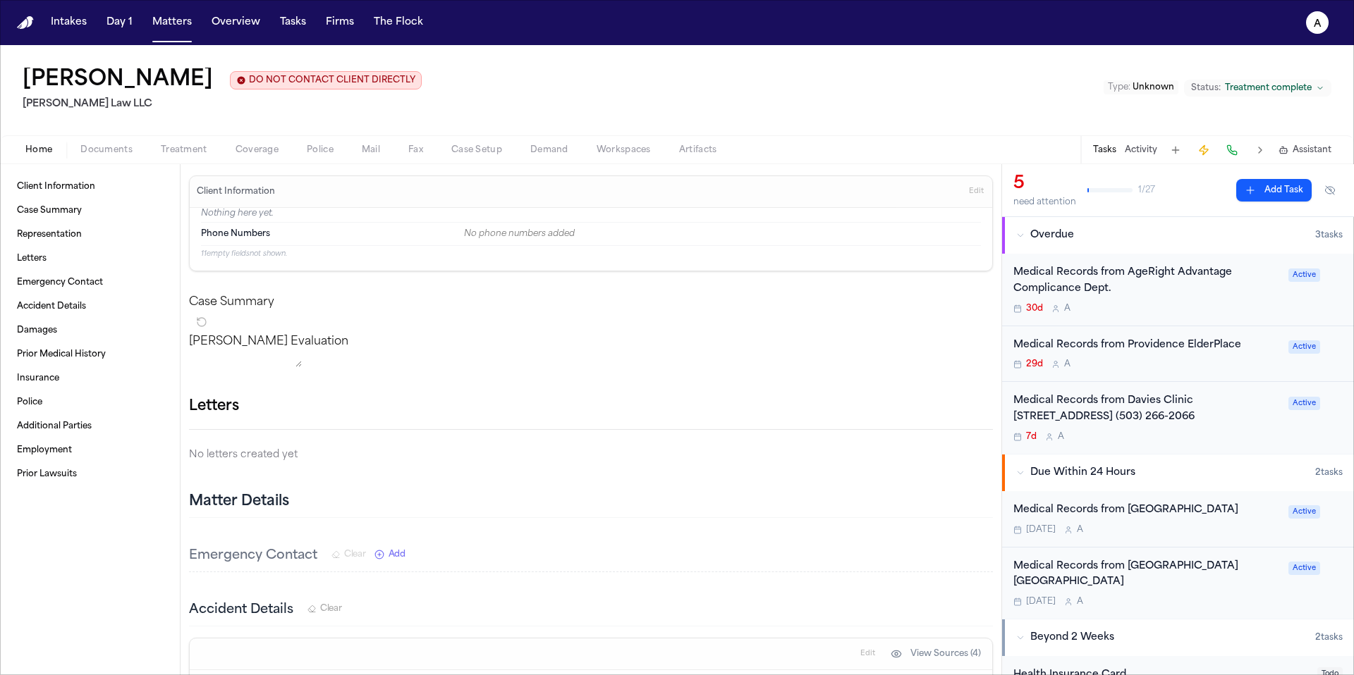
click at [1184, 305] on div "30d A" at bounding box center [1146, 308] width 266 height 11
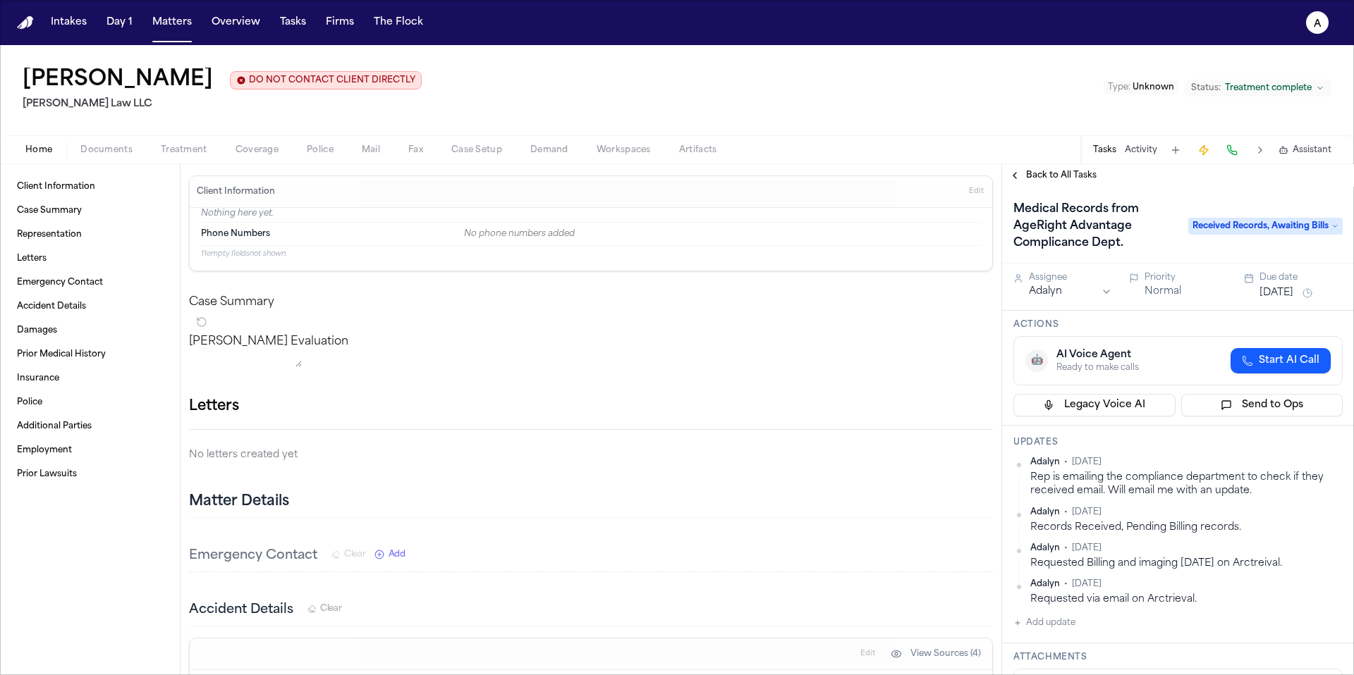
click at [108, 155] on span "Documents" at bounding box center [106, 150] width 52 height 11
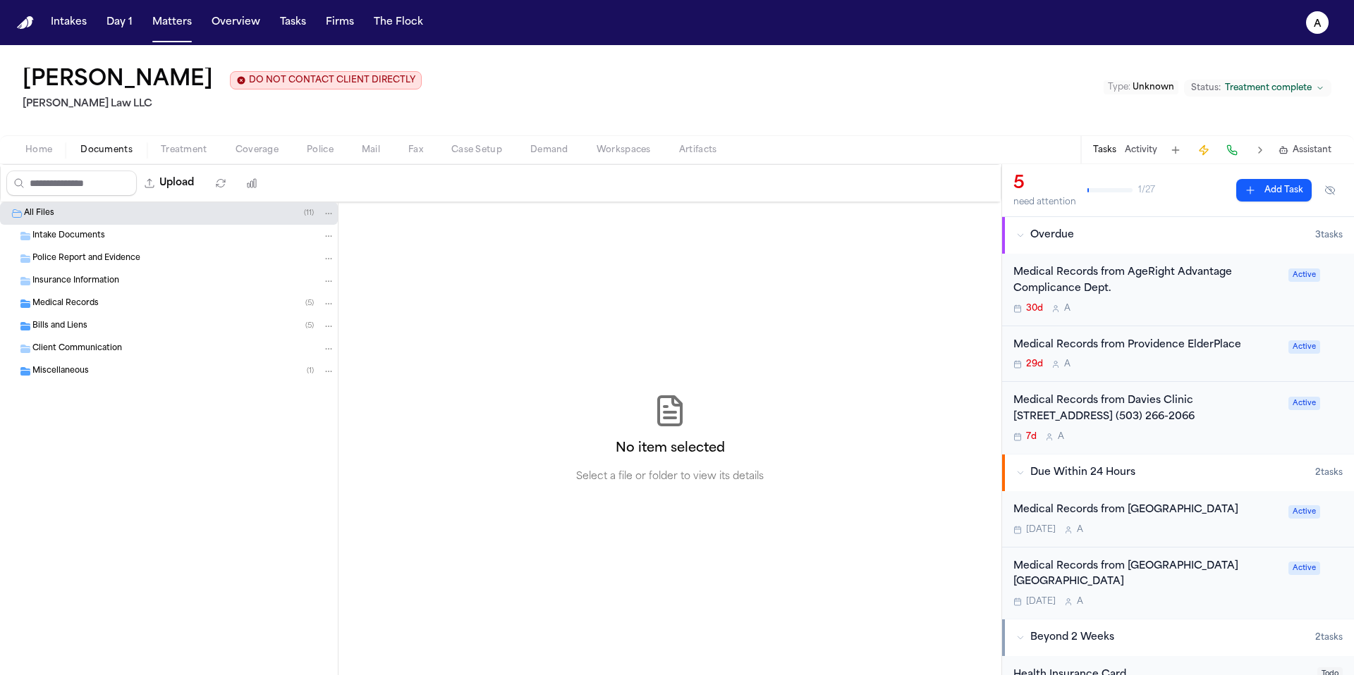
click at [131, 310] on div "Medical Records ( 5 )" at bounding box center [183, 304] width 302 height 13
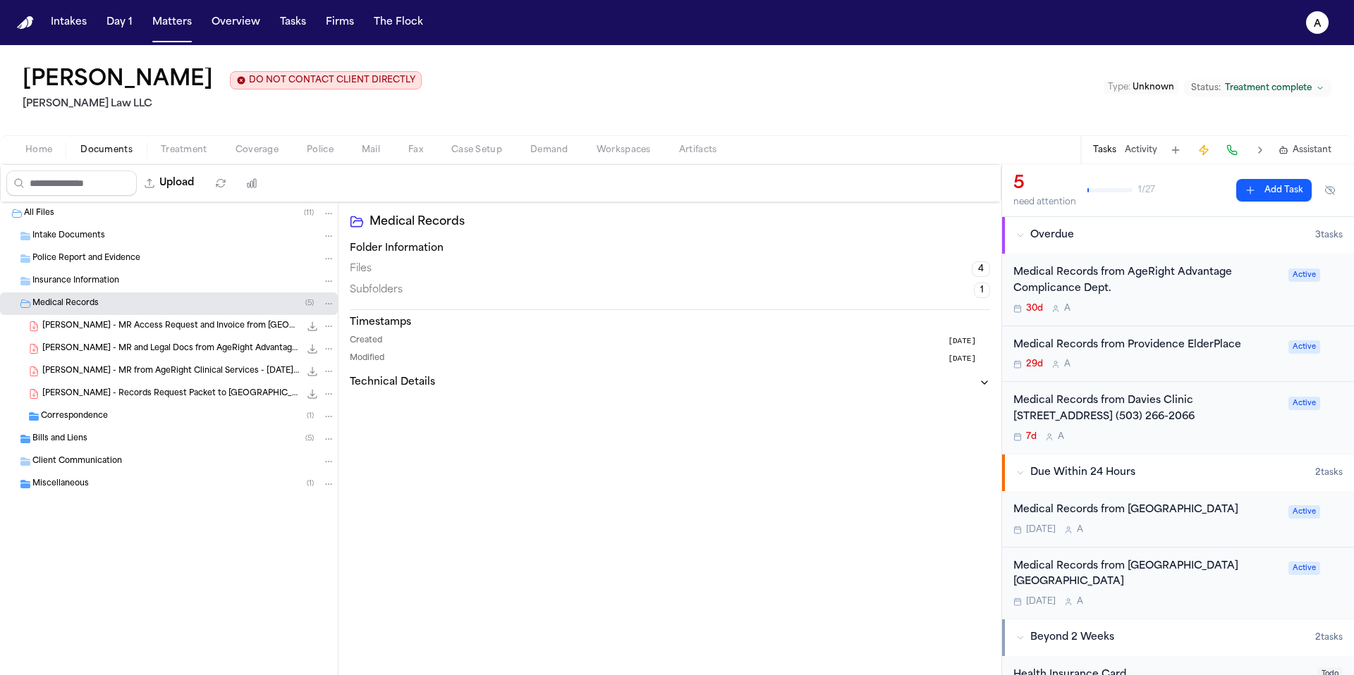
click at [204, 373] on span "[PERSON_NAME] - MR from AgeRight Clinical Services - [DATE] to [DATE]" at bounding box center [170, 372] width 257 height 12
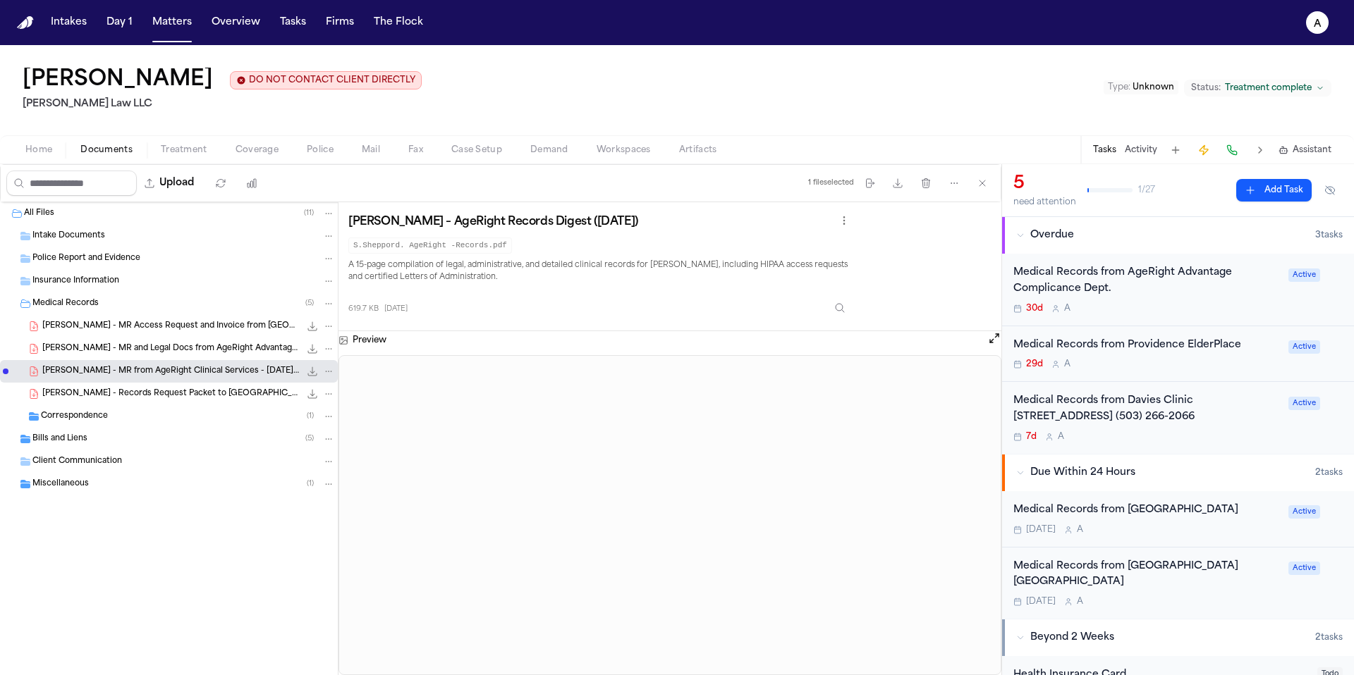
click at [1218, 301] on div "Medical Records from AgeRight Advantage Complicance Dept. 30d A" at bounding box center [1146, 289] width 266 height 49
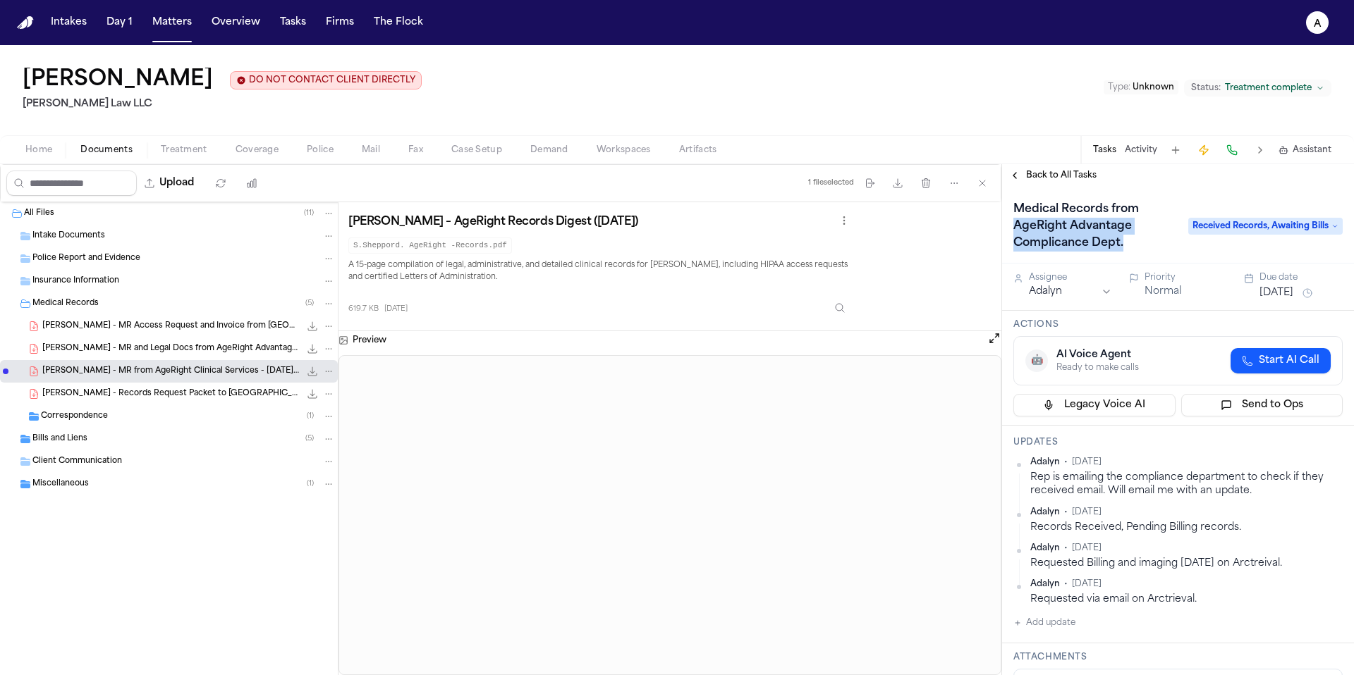
drag, startPoint x: 1126, startPoint y: 250, endPoint x: 1005, endPoint y: 229, distance: 123.0
click at [1004, 229] on div "Medical Records from AgeRight Advantage Complicance Dept. Received Records, Awa…" at bounding box center [1178, 225] width 352 height 77
click at [1052, 627] on button "Add update" at bounding box center [1044, 623] width 62 height 17
click at [1062, 627] on textarea "Add your update" at bounding box center [1186, 634] width 301 height 28
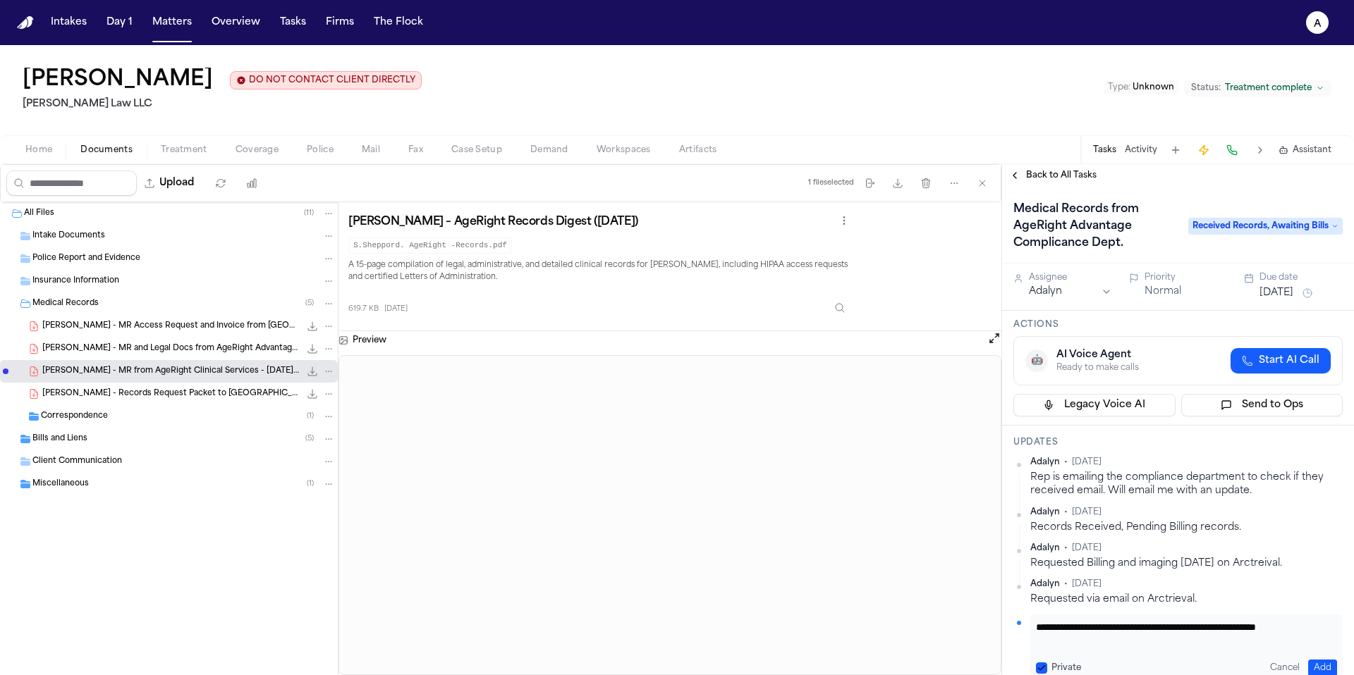
scroll to position [1, 0]
click at [1196, 628] on textarea "**********" at bounding box center [1181, 634] width 290 height 28
type textarea "**********"
click at [1046, 672] on div "Private" at bounding box center [1058, 668] width 45 height 11
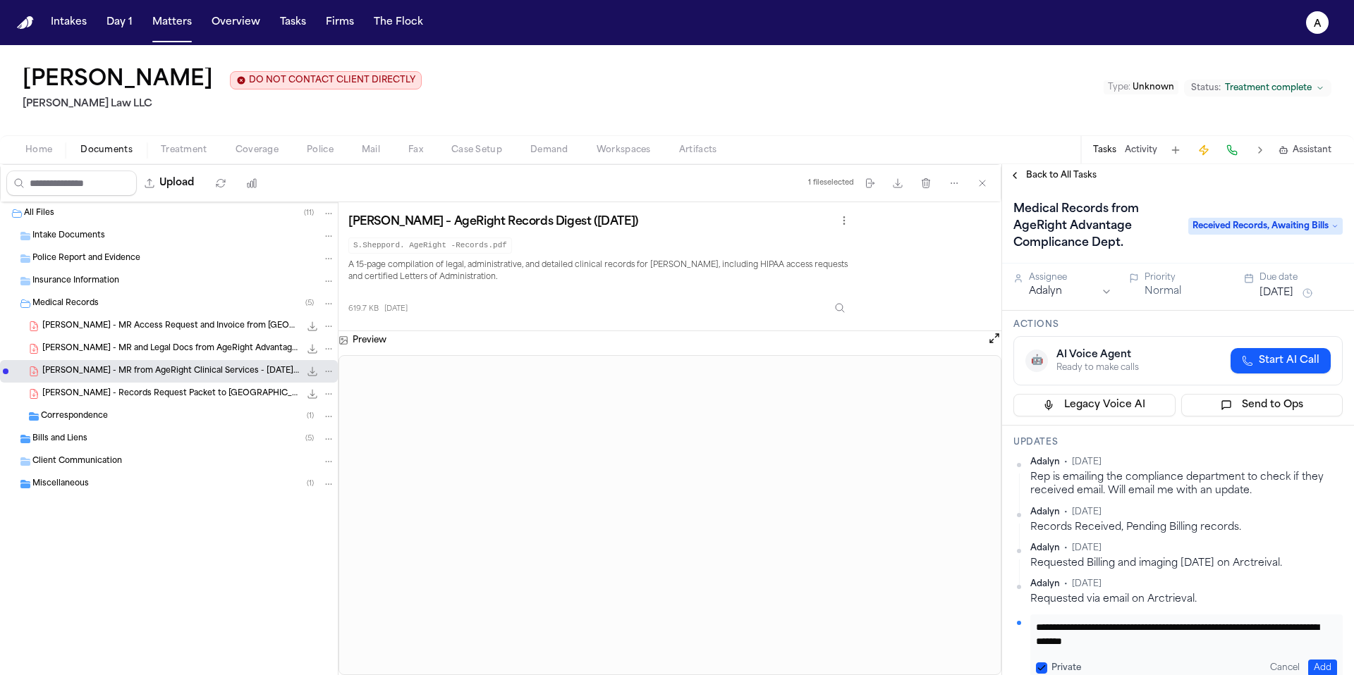
click at [1042, 670] on button "Private" at bounding box center [1041, 668] width 11 height 11
click at [1320, 663] on button "Add" at bounding box center [1322, 668] width 29 height 17
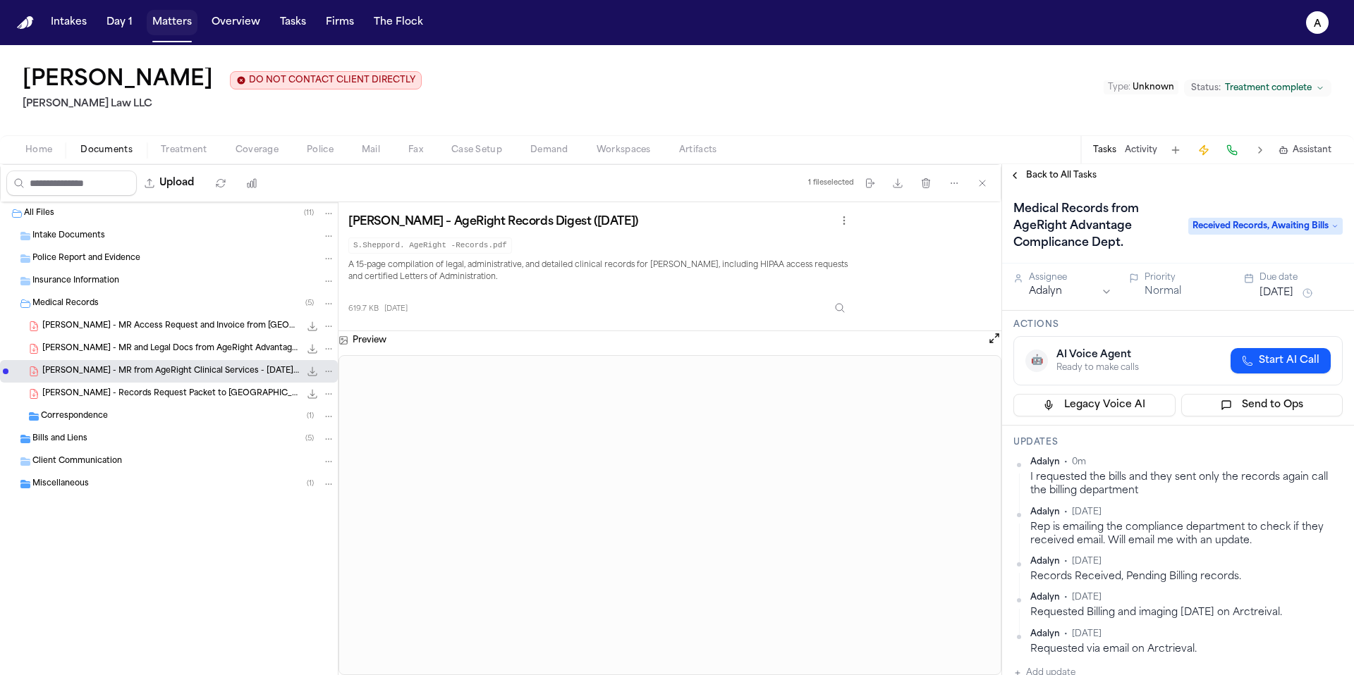
click at [177, 25] on button "Matters" at bounding box center [172, 22] width 51 height 25
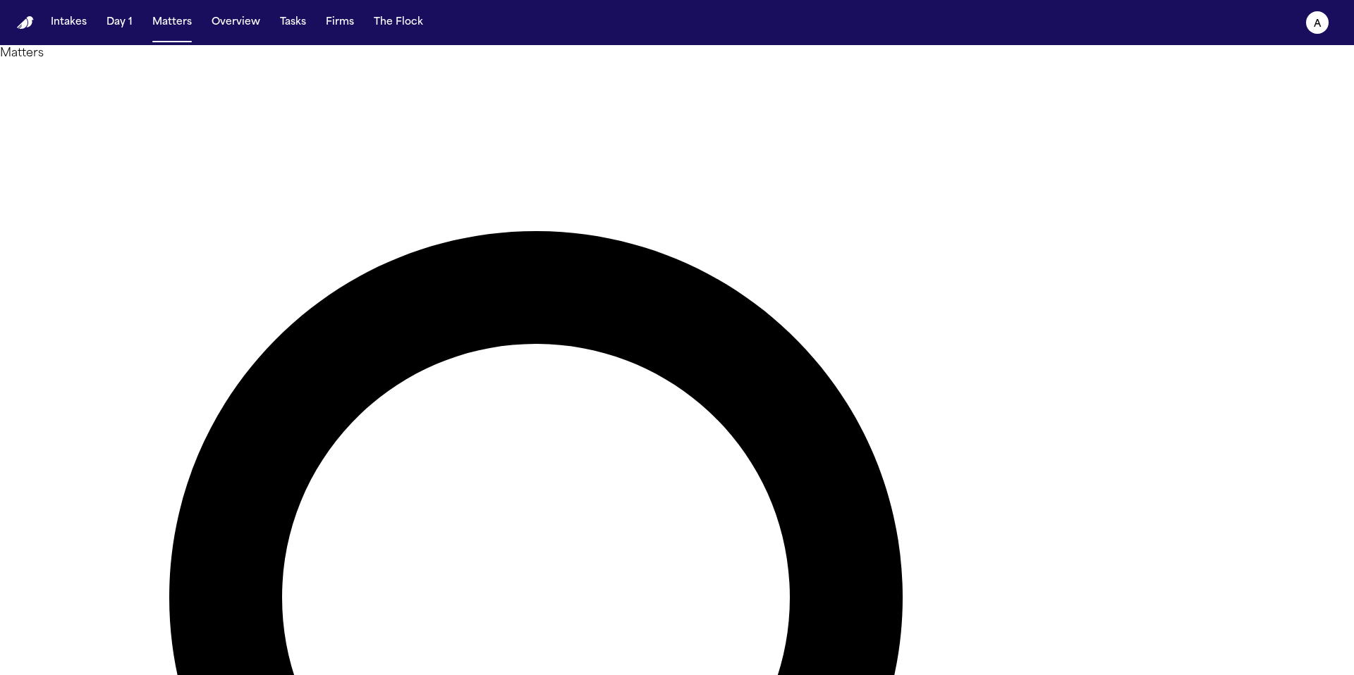
drag, startPoint x: 872, startPoint y: 85, endPoint x: 637, endPoint y: 63, distance: 235.8
type input "**********"
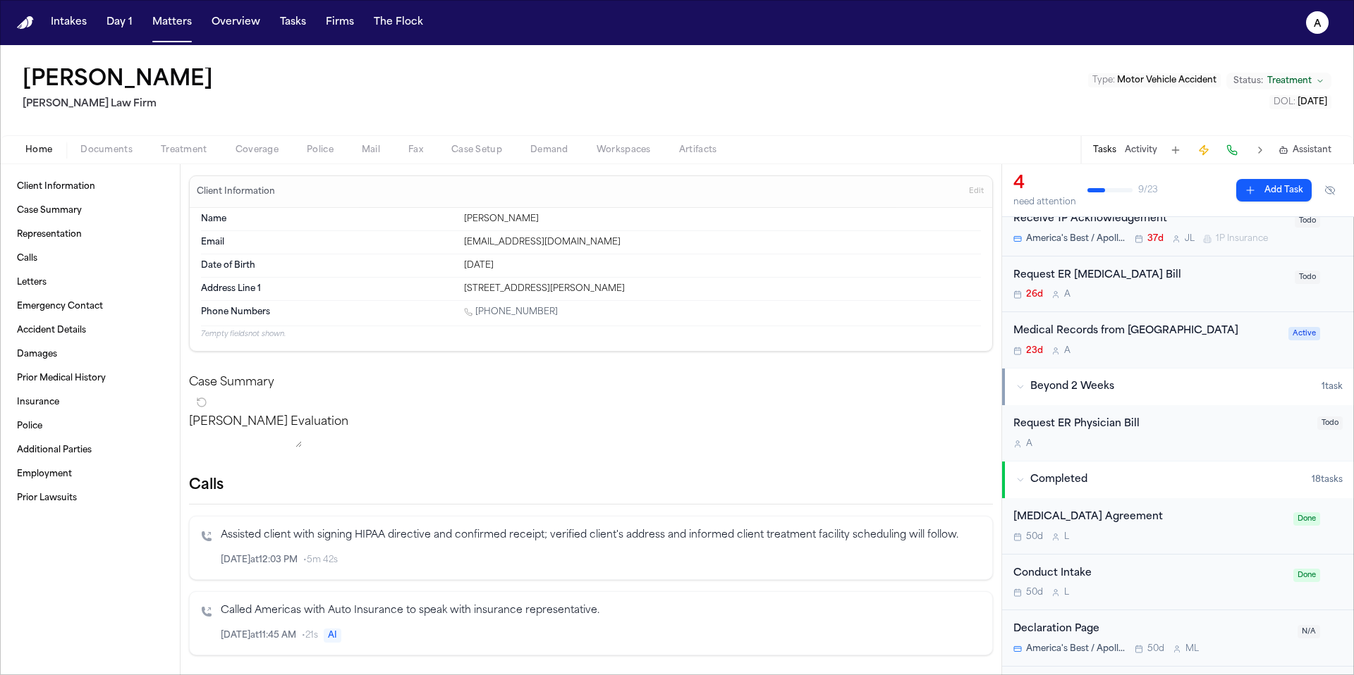
scroll to position [106, 0]
click at [1197, 343] on div "Medical Records from [GEOGRAPHIC_DATA]" at bounding box center [1146, 335] width 266 height 16
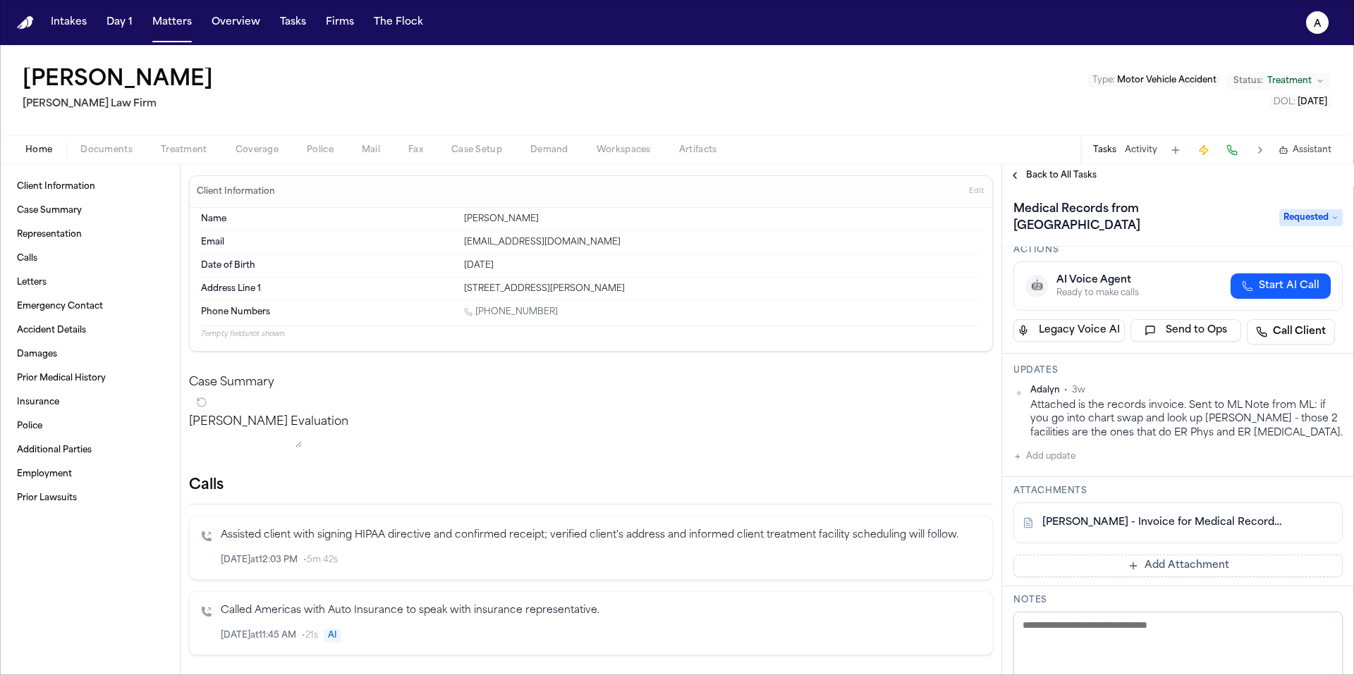
scroll to position [61, 0]
click at [1057, 455] on button "Add update" at bounding box center [1044, 454] width 62 height 17
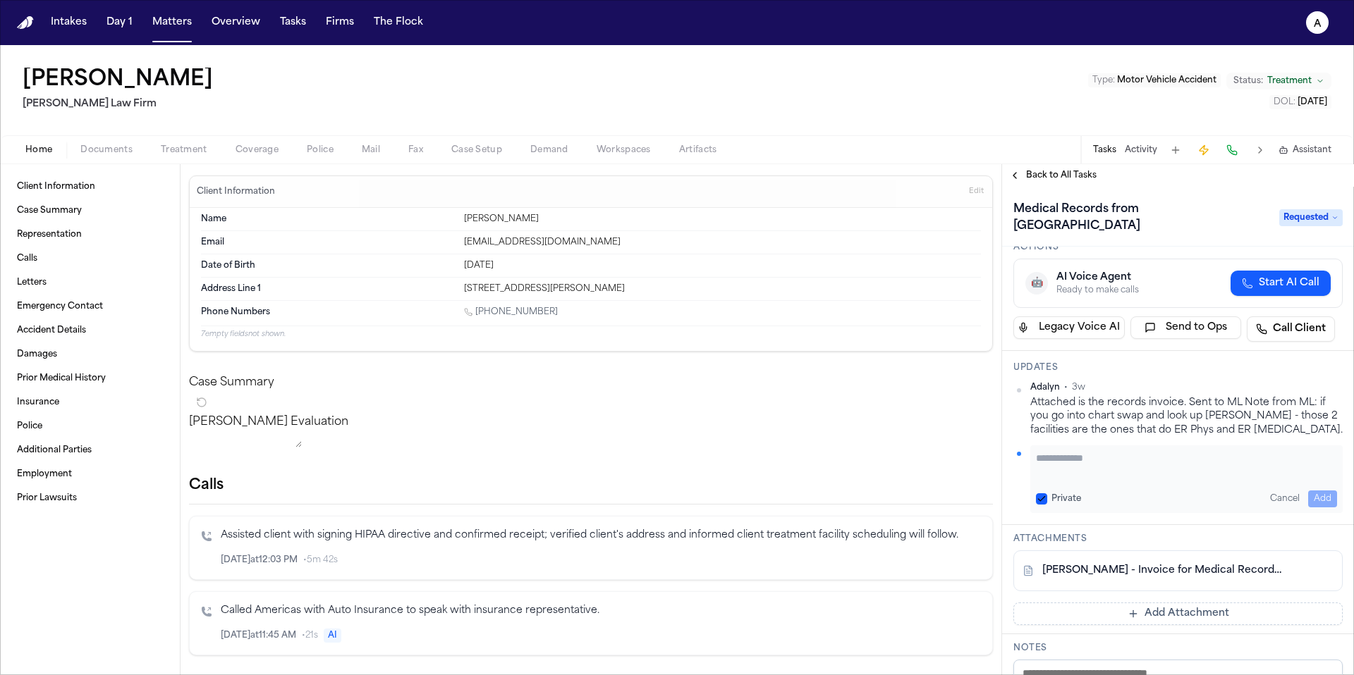
click at [1061, 465] on textarea "Add your update" at bounding box center [1186, 465] width 301 height 28
type textarea "**********"
click at [1046, 496] on button "Private" at bounding box center [1041, 498] width 11 height 11
click at [1323, 501] on button "Add" at bounding box center [1322, 499] width 29 height 17
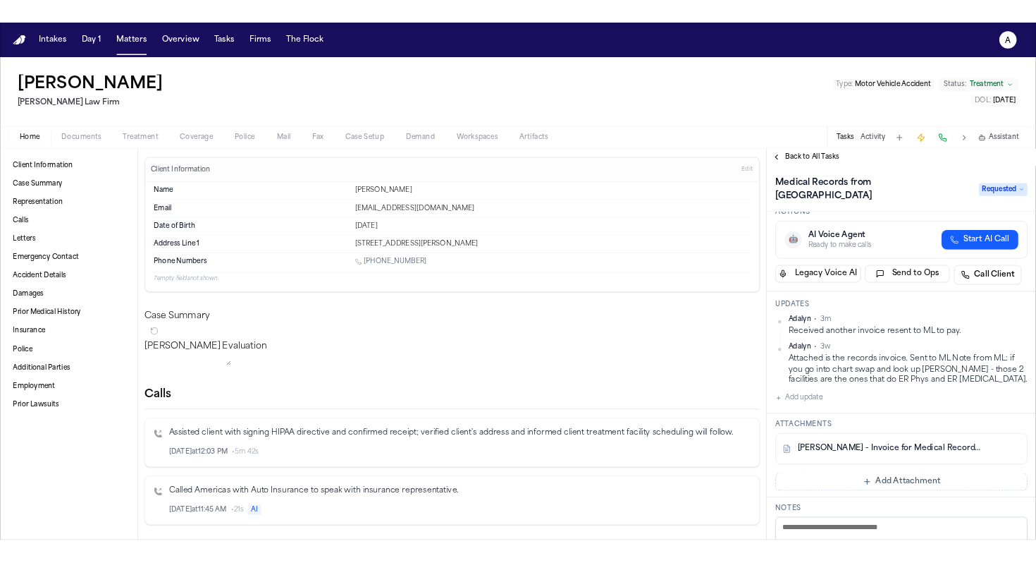
scroll to position [0, 0]
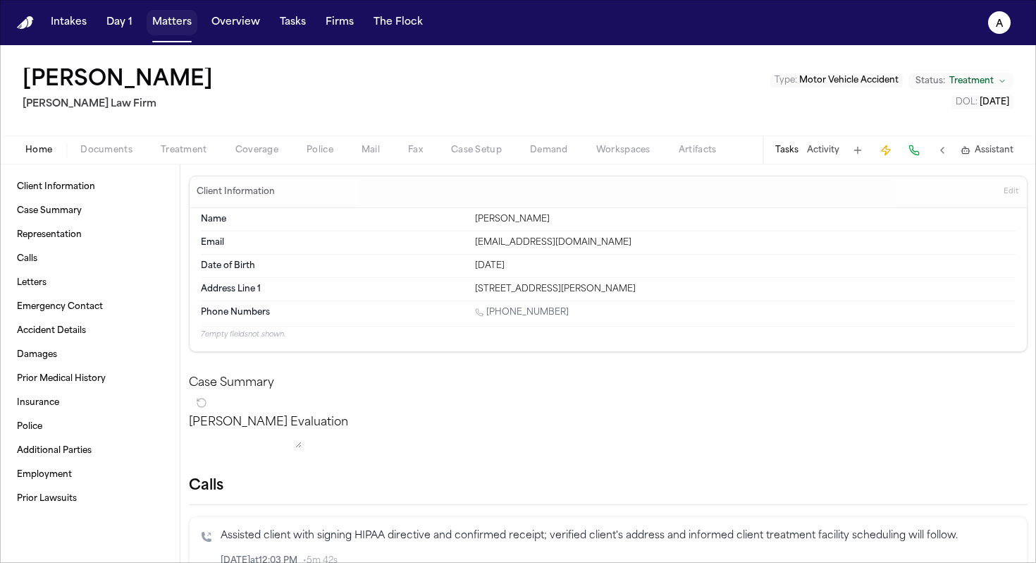
click at [178, 22] on button "Matters" at bounding box center [172, 22] width 51 height 25
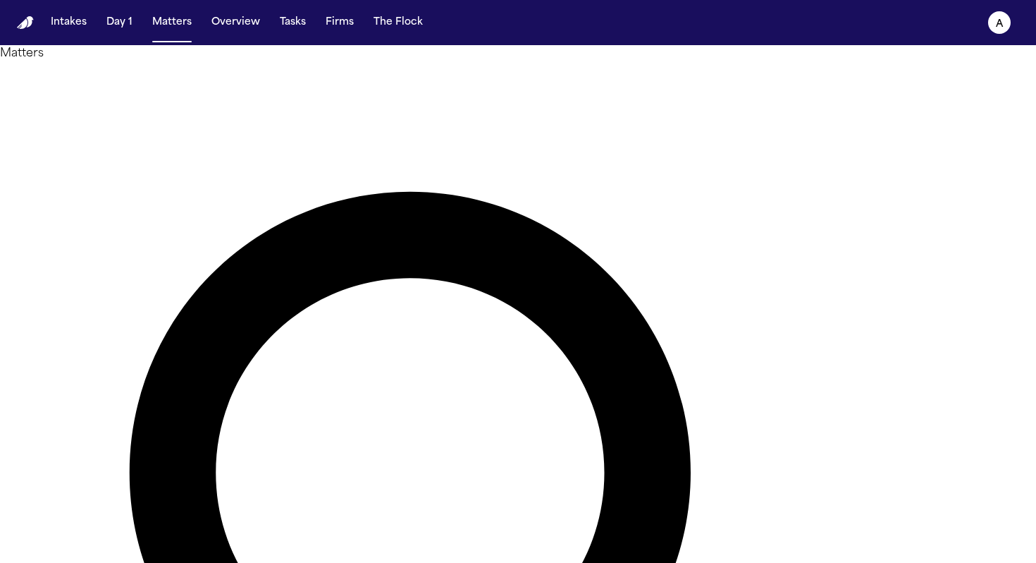
drag, startPoint x: 536, startPoint y: 78, endPoint x: 293, endPoint y: 72, distance: 242.6
type input "*****"
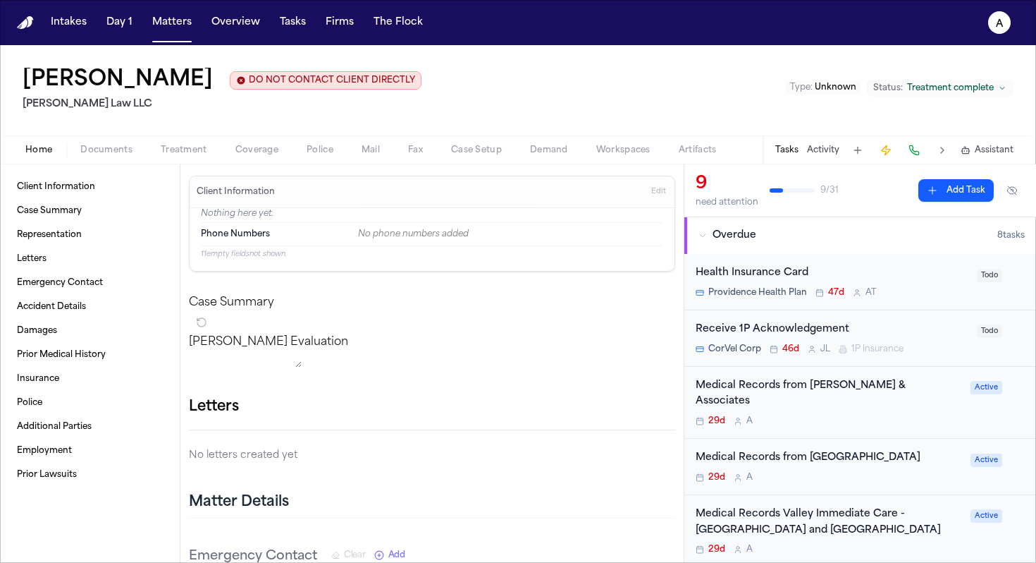
scroll to position [49, 0]
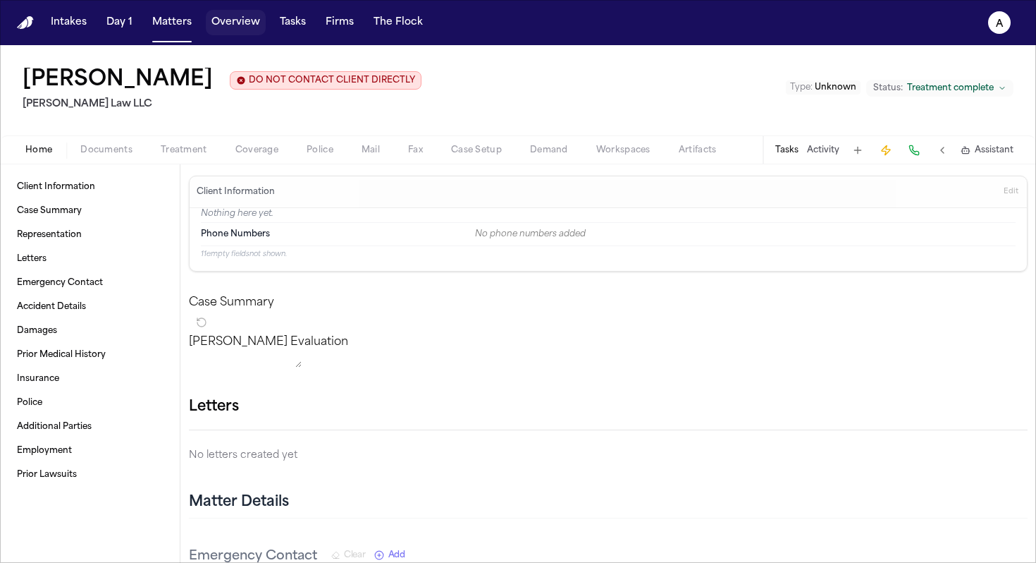
click at [248, 20] on button "Overview" at bounding box center [236, 22] width 60 height 25
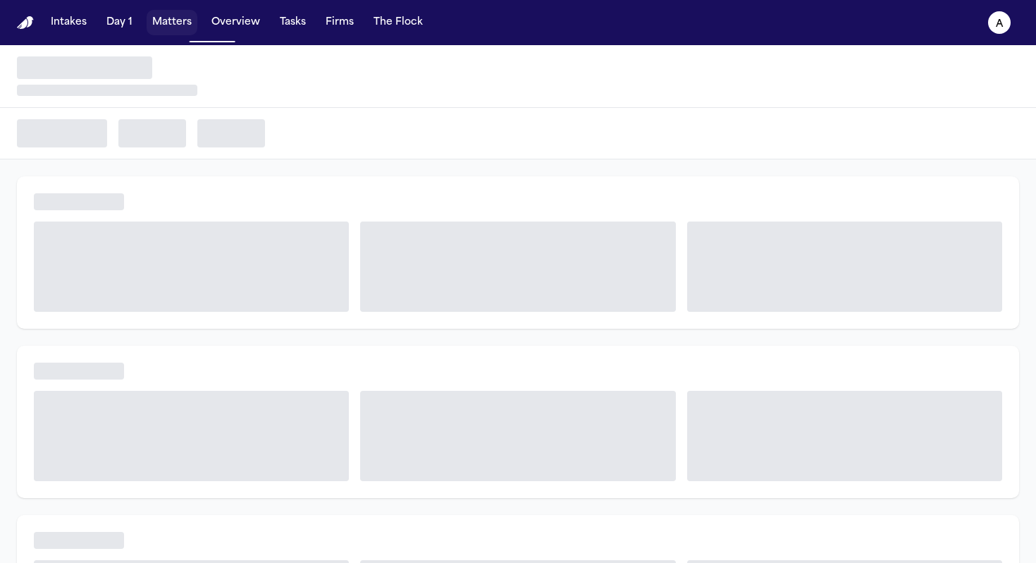
click at [188, 23] on button "Matters" at bounding box center [172, 22] width 51 height 25
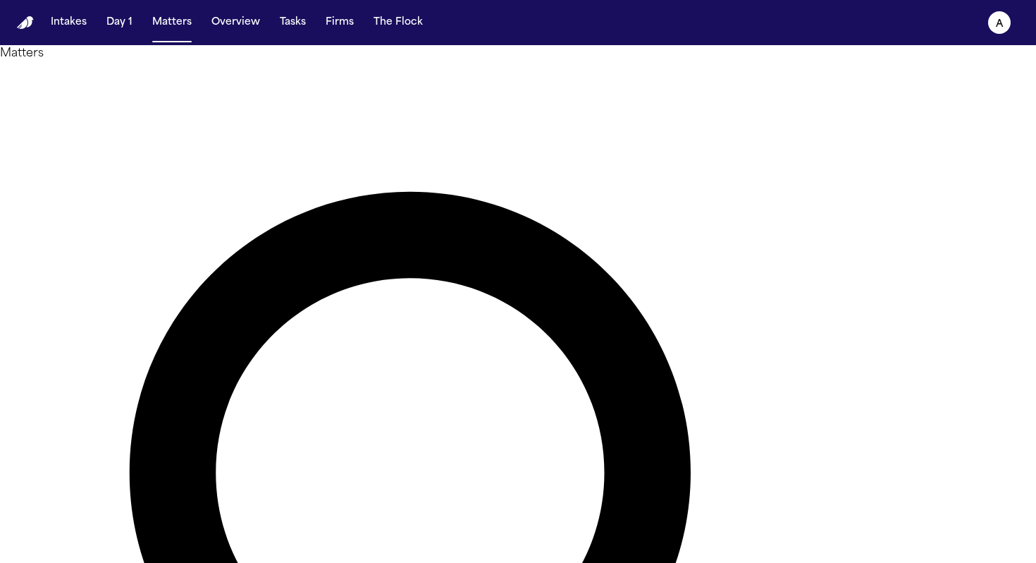
drag, startPoint x: 475, startPoint y: 82, endPoint x: 265, endPoint y: 77, distance: 210.2
type input "****"
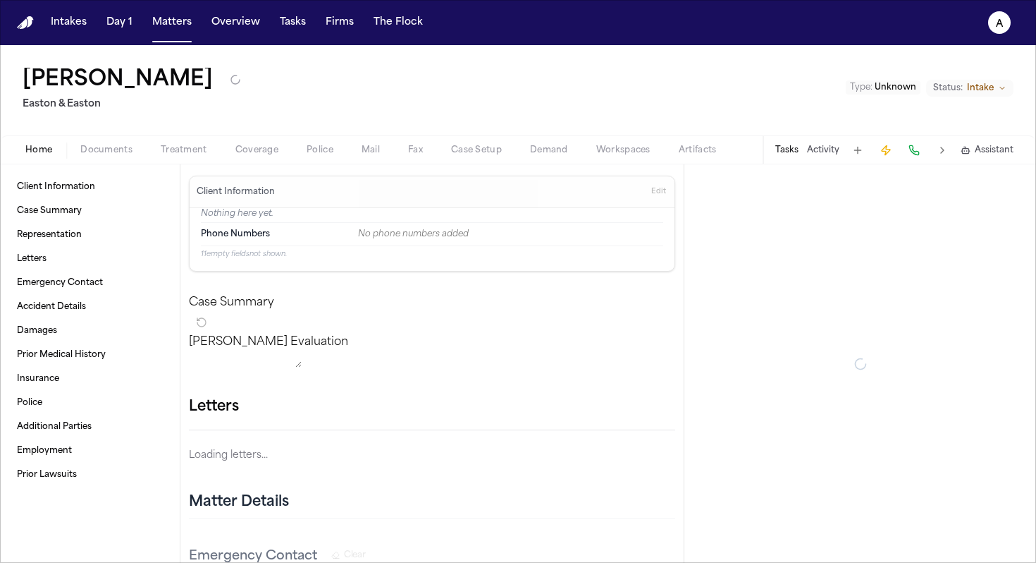
click at [798, 146] on button "Tasks" at bounding box center [786, 150] width 23 height 11
click at [795, 149] on button "Tasks" at bounding box center [786, 150] width 23 height 11
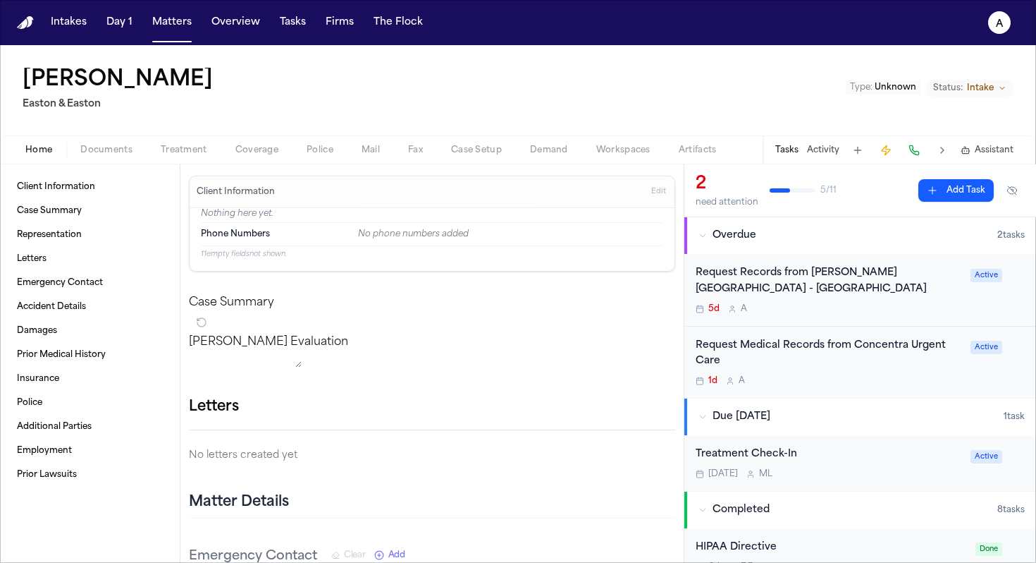
click at [907, 365] on div "Request Medical Records from Concentra Urgent Care" at bounding box center [829, 354] width 266 height 32
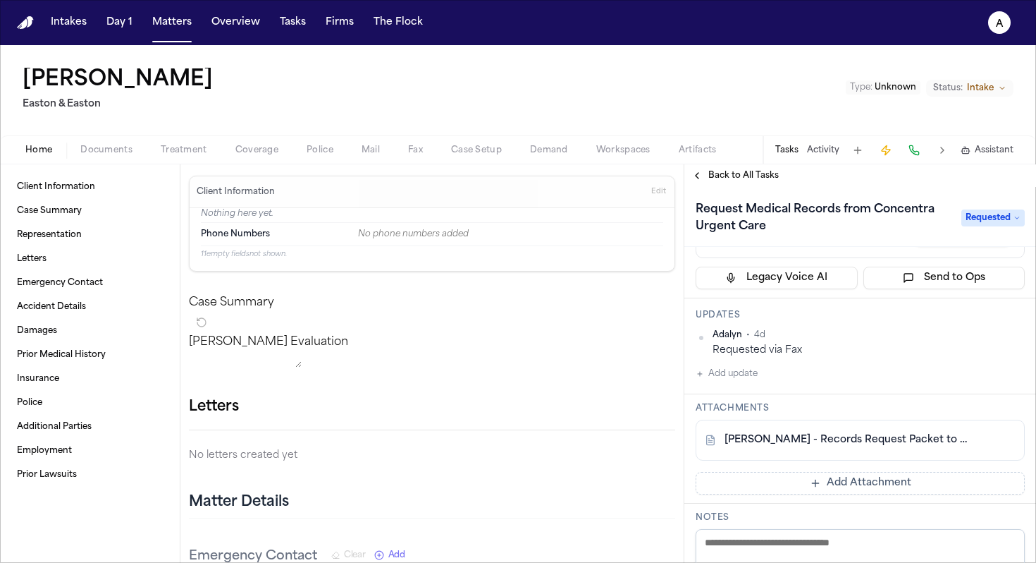
scroll to position [112, 0]
click at [754, 372] on button "Add update" at bounding box center [727, 372] width 62 height 17
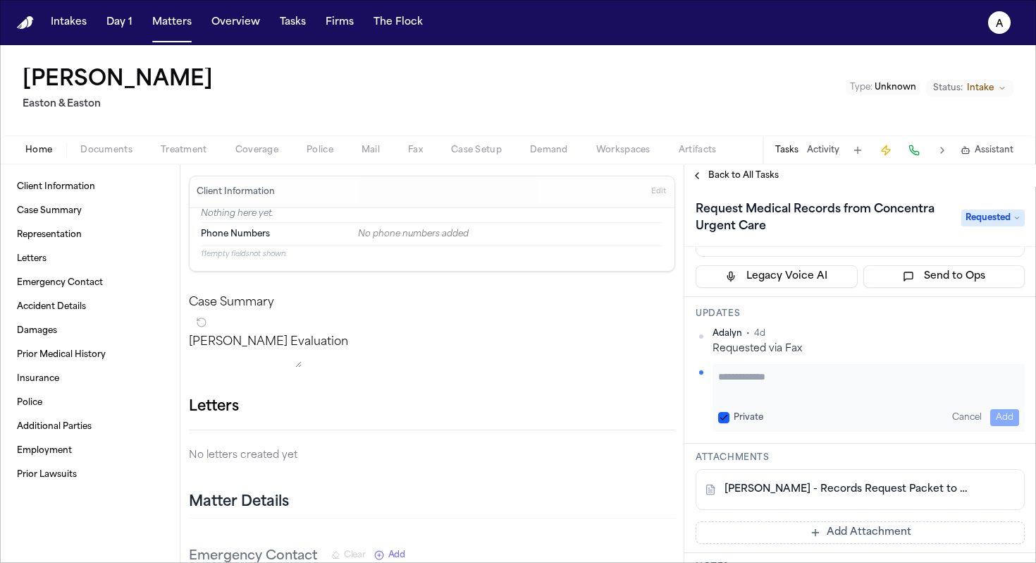
click at [749, 381] on textarea "Add your update" at bounding box center [868, 383] width 301 height 28
click at [727, 415] on button "Private" at bounding box center [723, 417] width 11 height 11
click at [953, 379] on textarea "**********" at bounding box center [863, 383] width 290 height 28
type textarea "**********"
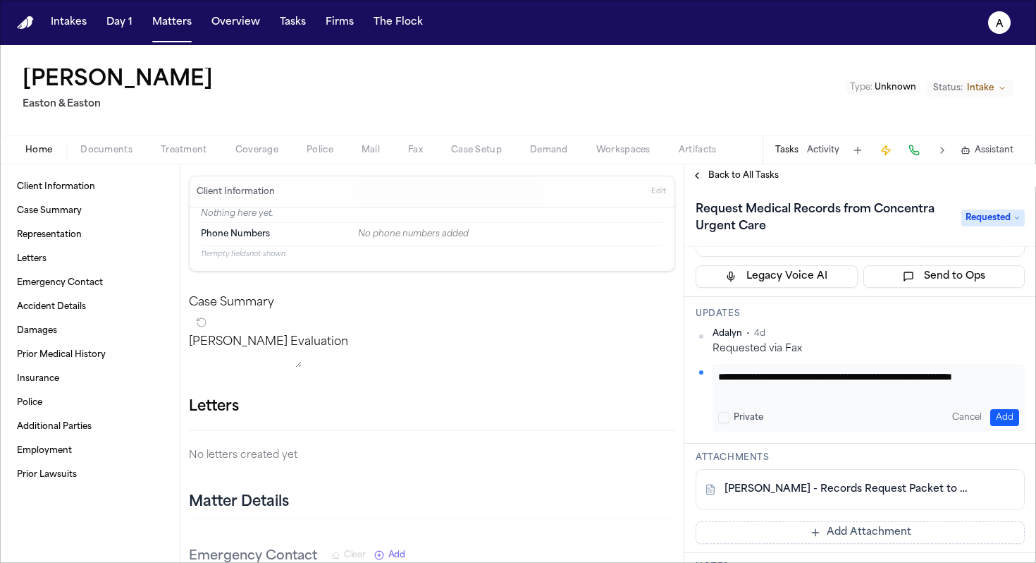
click at [991, 409] on button "Add" at bounding box center [1005, 417] width 29 height 17
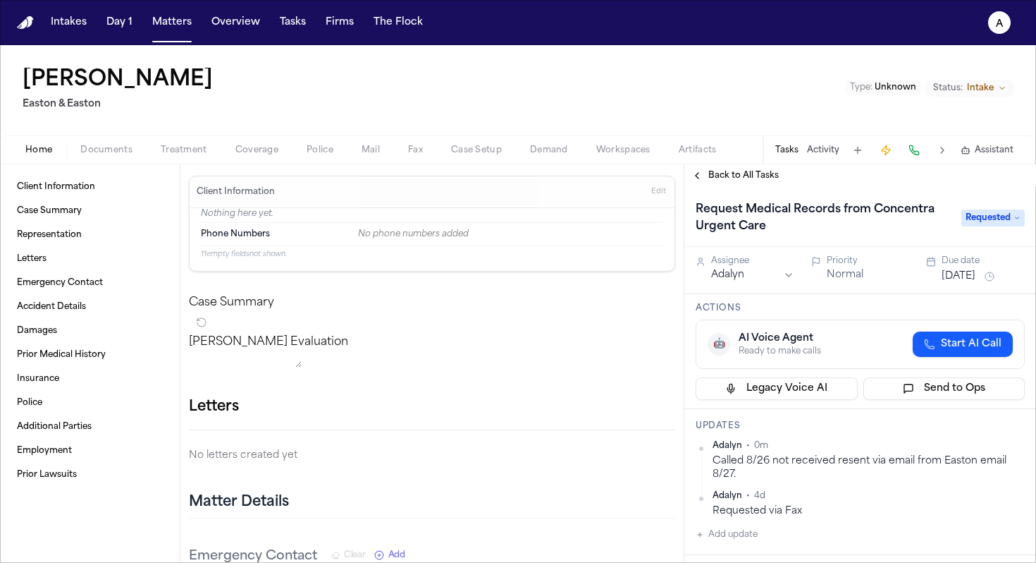
click at [971, 281] on button "[DATE]" at bounding box center [959, 276] width 34 height 14
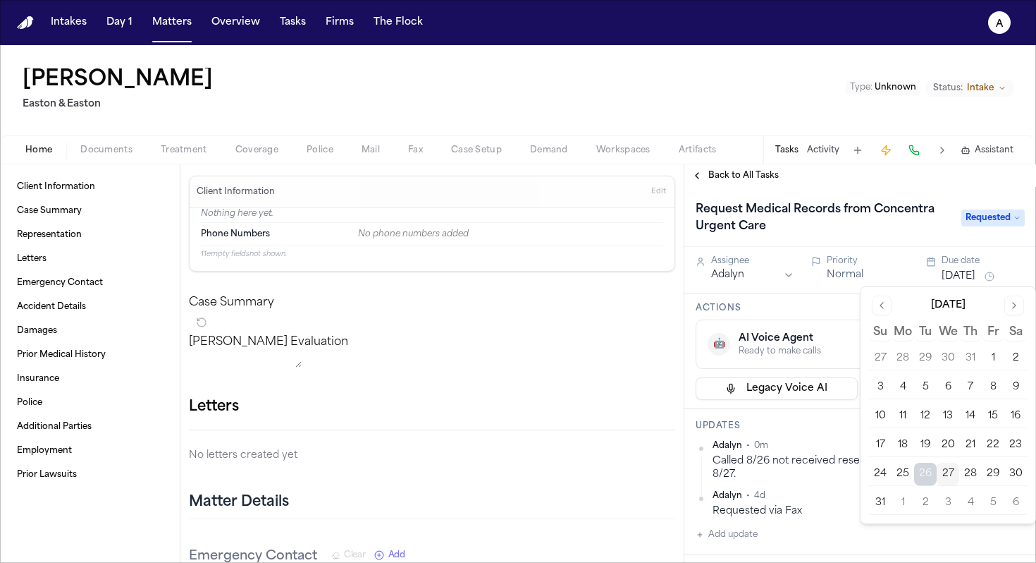
click at [992, 478] on button "29" at bounding box center [993, 473] width 23 height 23
click at [833, 329] on div "🤖 AI Voice Agent Ready to make calls Start AI Call" at bounding box center [860, 343] width 329 height 49
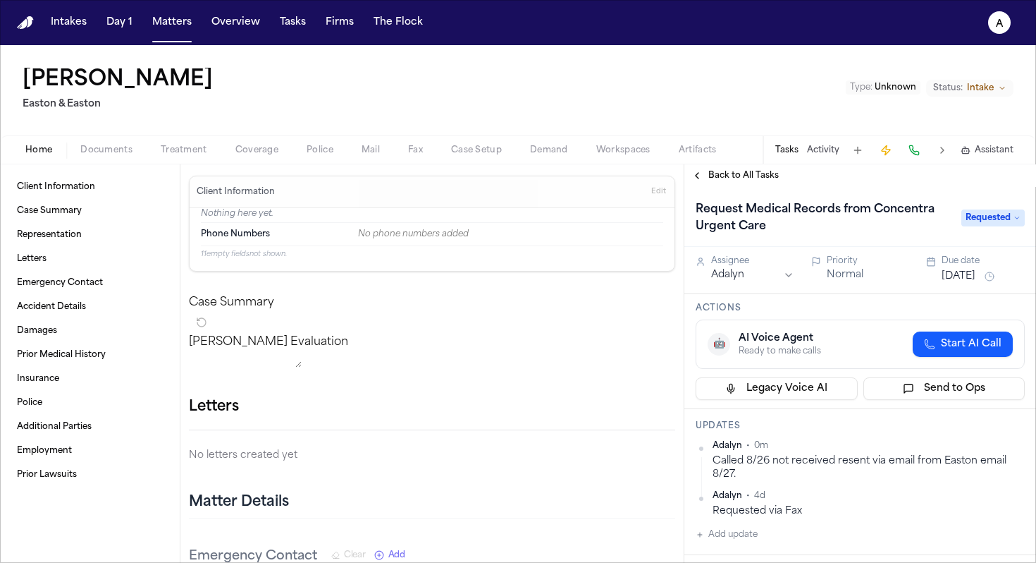
click at [753, 166] on div "Back to All Tasks" at bounding box center [861, 175] width 352 height 23
click at [753, 180] on span "Back to All Tasks" at bounding box center [744, 175] width 70 height 11
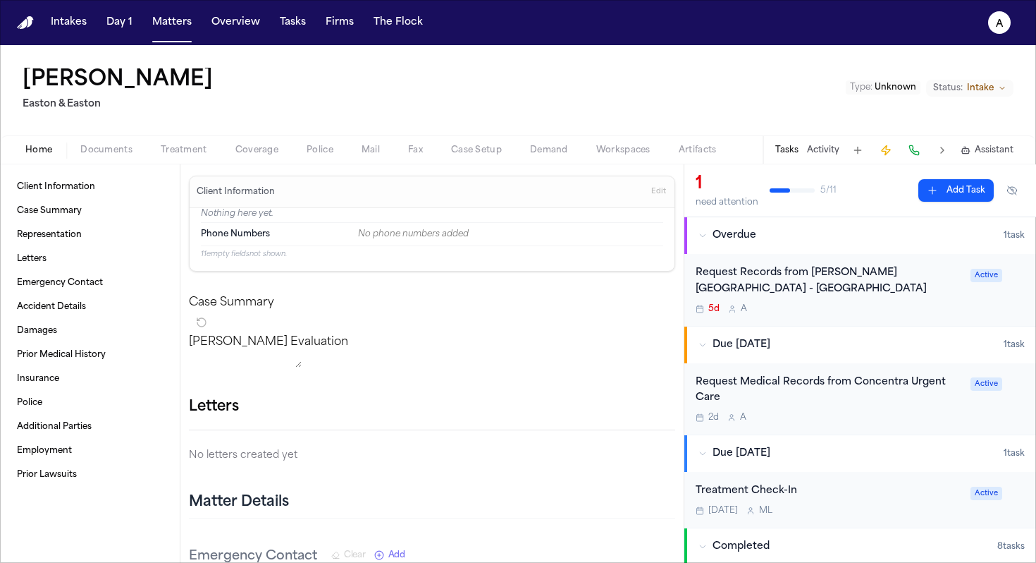
click at [886, 315] on div "Request Records from [PERSON_NAME][GEOGRAPHIC_DATA] - [GEOGRAPHIC_DATA] 5d A Ac…" at bounding box center [861, 290] width 352 height 72
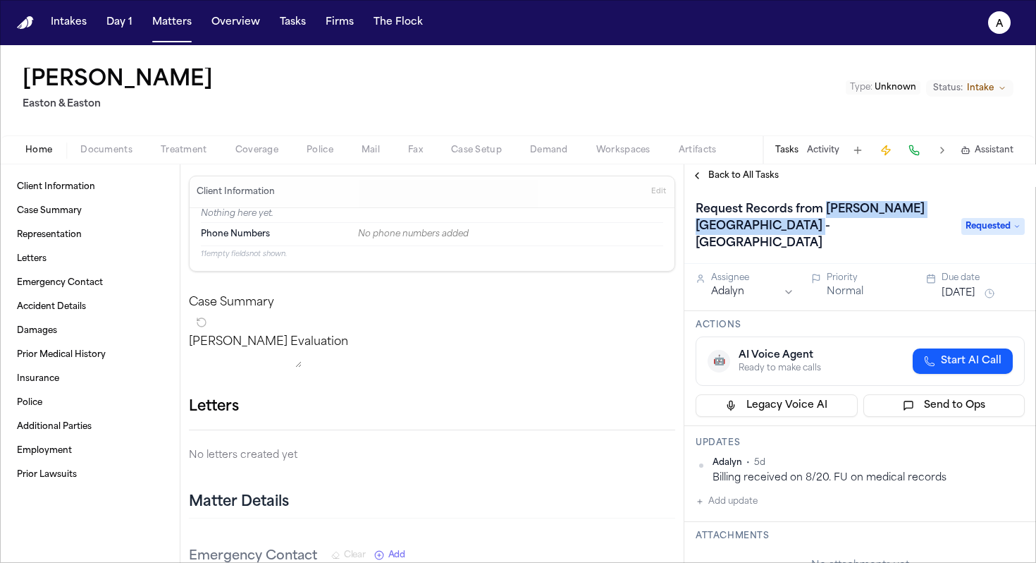
drag, startPoint x: 826, startPoint y: 210, endPoint x: 857, endPoint y: 233, distance: 37.8
click at [857, 233] on h1 "Request Records from [PERSON_NAME][GEOGRAPHIC_DATA] - [GEOGRAPHIC_DATA]" at bounding box center [821, 226] width 263 height 56
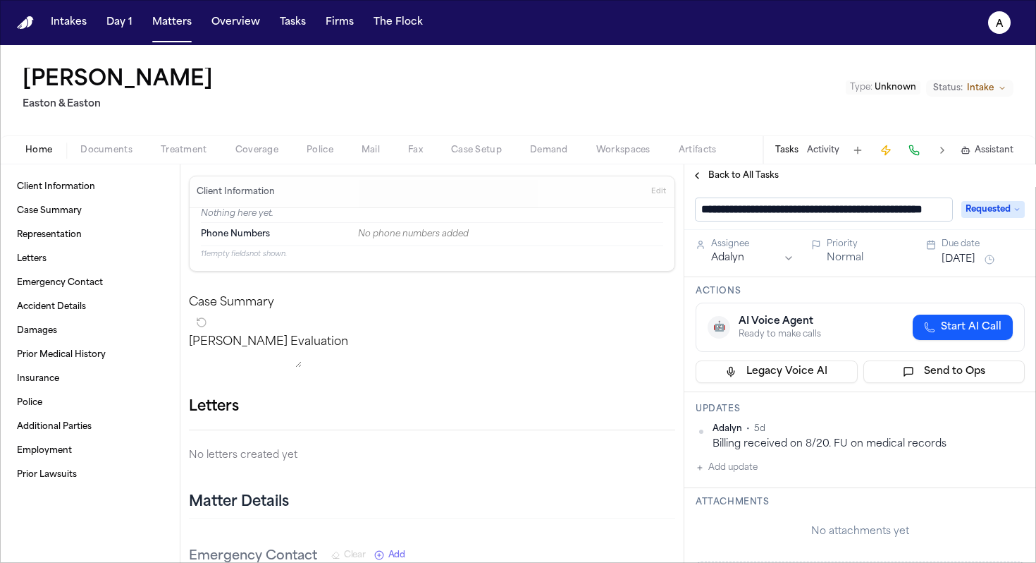
scroll to position [0, 63]
drag, startPoint x: 768, startPoint y: 212, endPoint x: 955, endPoint y: 207, distance: 186.2
click at [955, 207] on div "**********" at bounding box center [860, 209] width 329 height 23
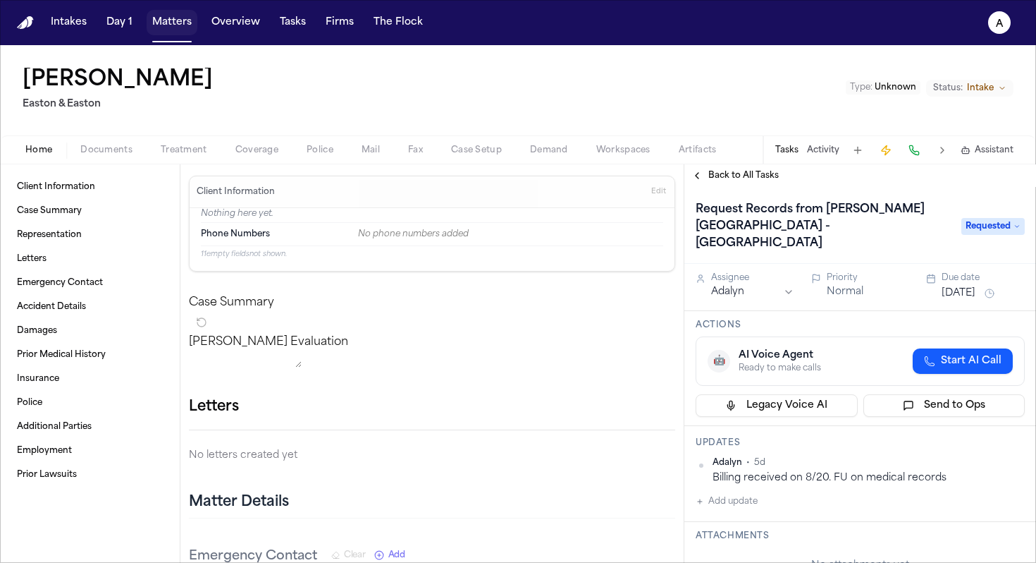
click at [178, 21] on button "Matters" at bounding box center [172, 22] width 51 height 25
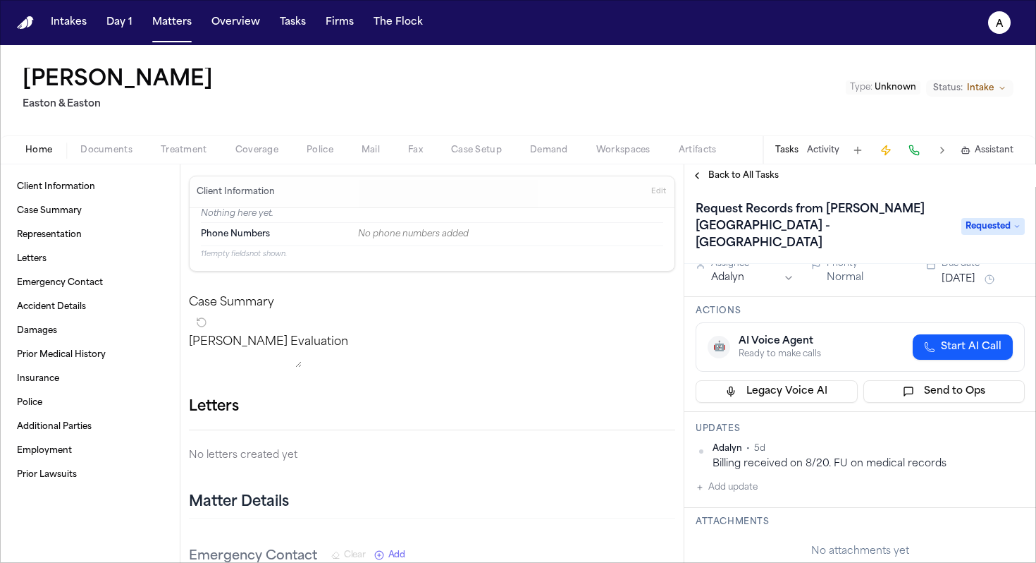
scroll to position [20, 0]
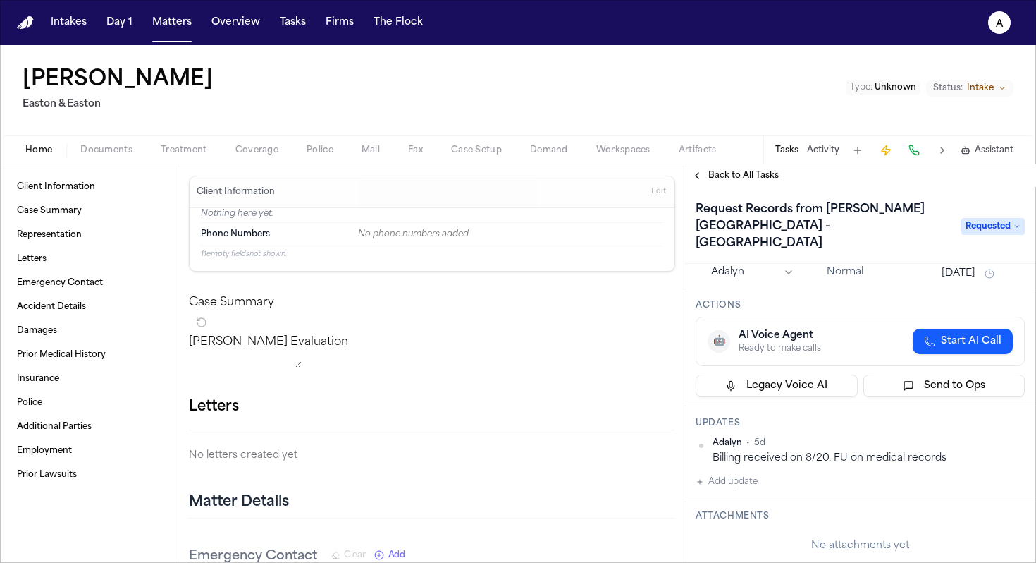
click at [757, 175] on span "Back to All Tasks" at bounding box center [744, 175] width 70 height 11
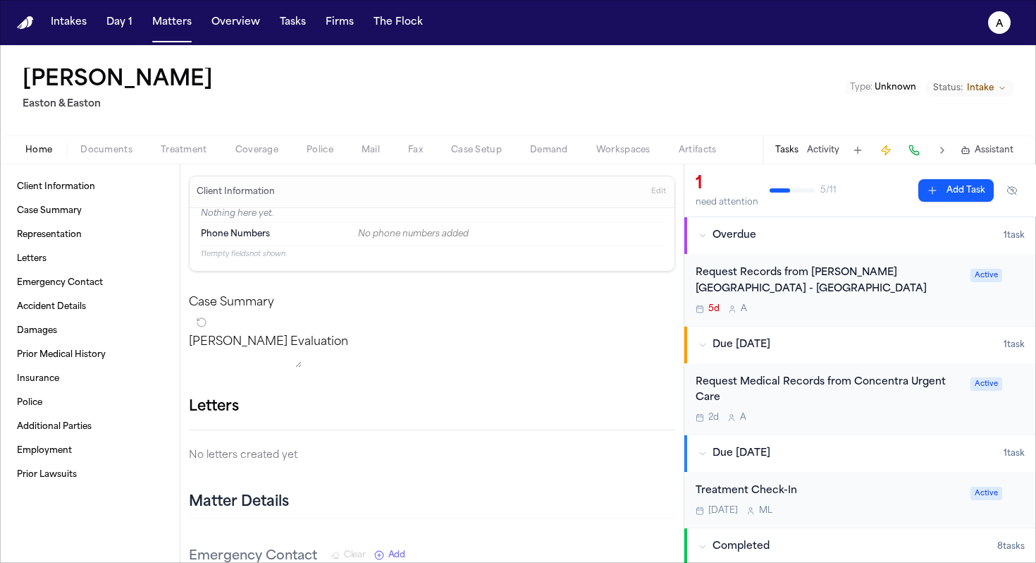
click at [871, 405] on div "Request Medical Records from Concentra Urgent Care" at bounding box center [829, 390] width 266 height 32
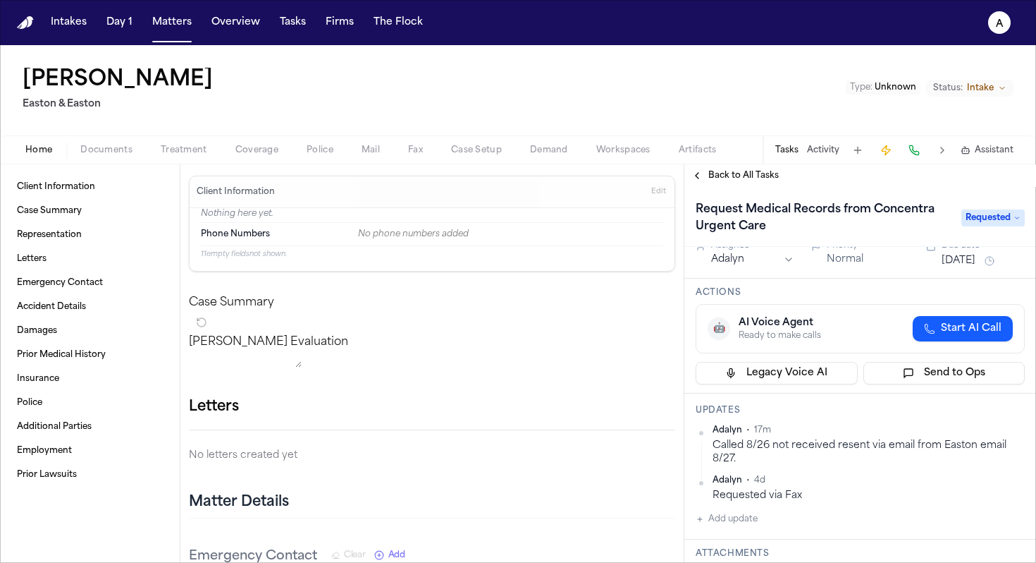
scroll to position [23, 0]
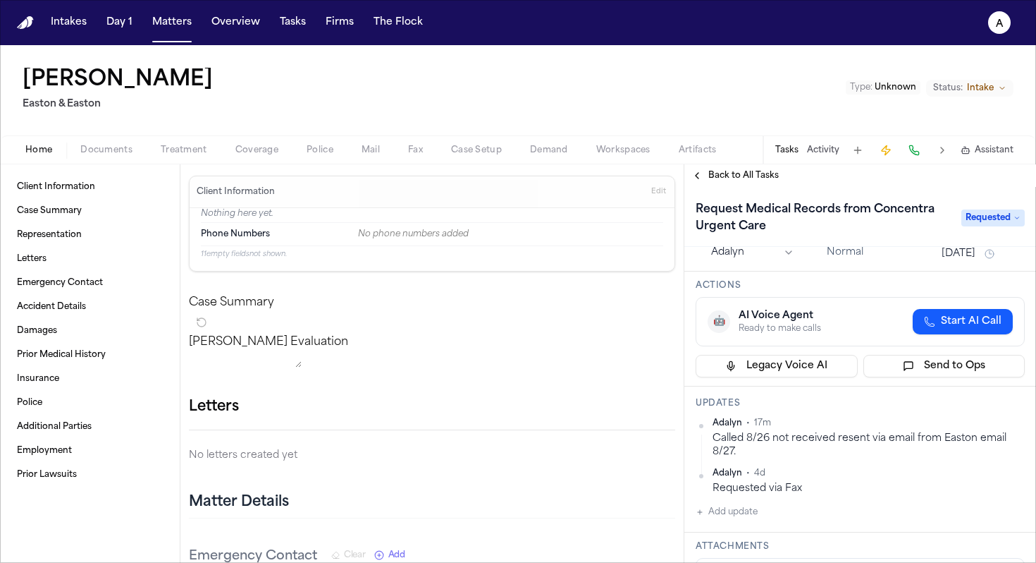
click at [710, 173] on span "Back to All Tasks" at bounding box center [744, 175] width 70 height 11
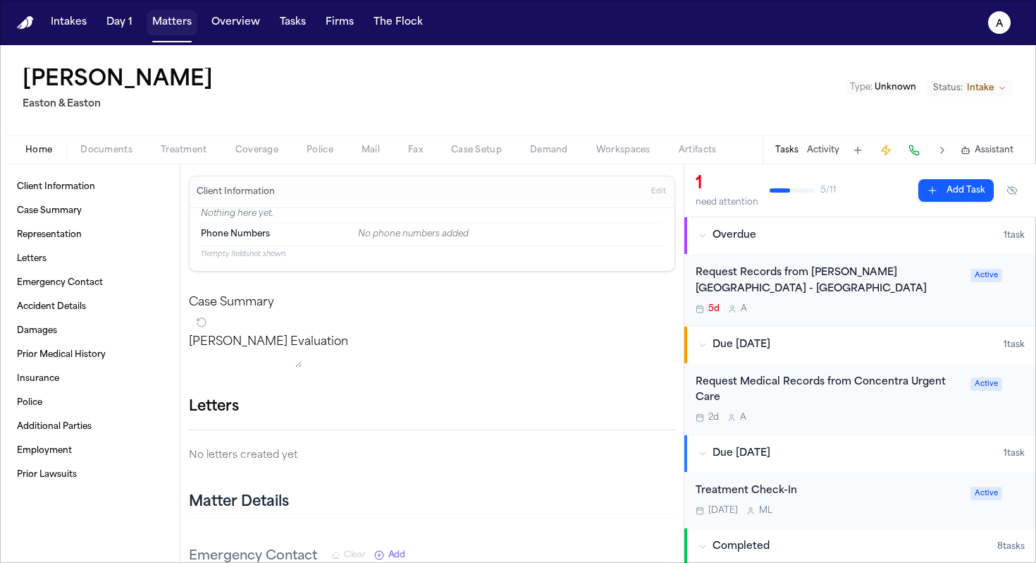
click at [180, 22] on button "Matters" at bounding box center [172, 22] width 51 height 25
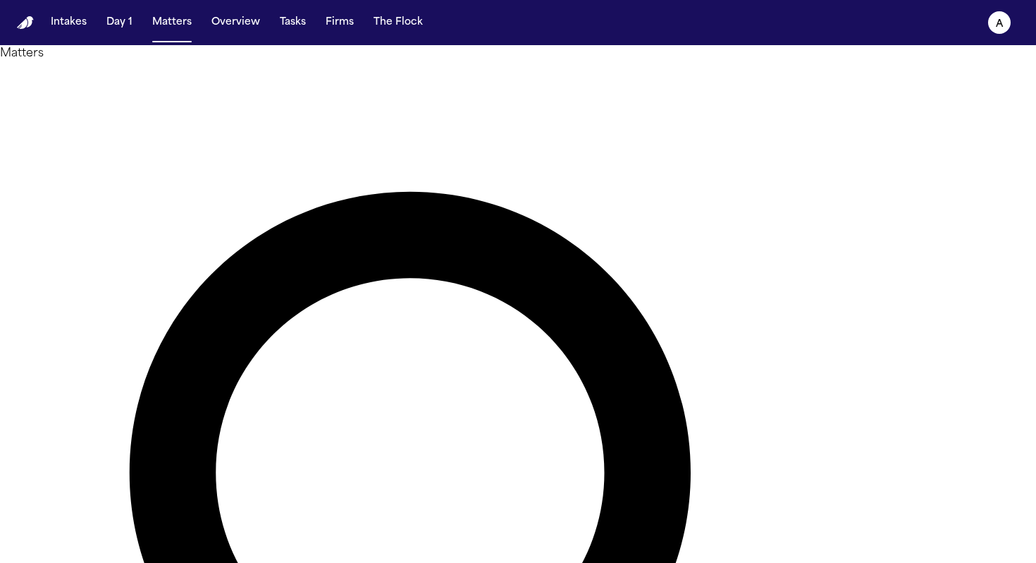
drag, startPoint x: 454, startPoint y: 76, endPoint x: 386, endPoint y: 37, distance: 78.0
click at [386, 37] on div "Intakes Day 1 Matters Overview Tasks Firms The Flock A Matters **** Overview Ad…" at bounding box center [518, 281] width 1036 height 563
type input "******"
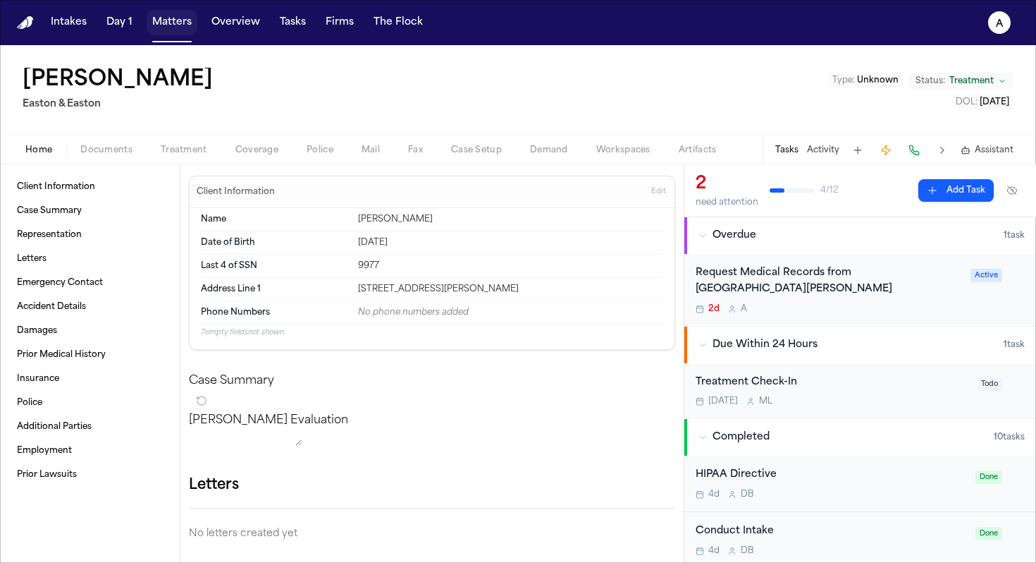
click at [181, 20] on button "Matters" at bounding box center [172, 22] width 51 height 25
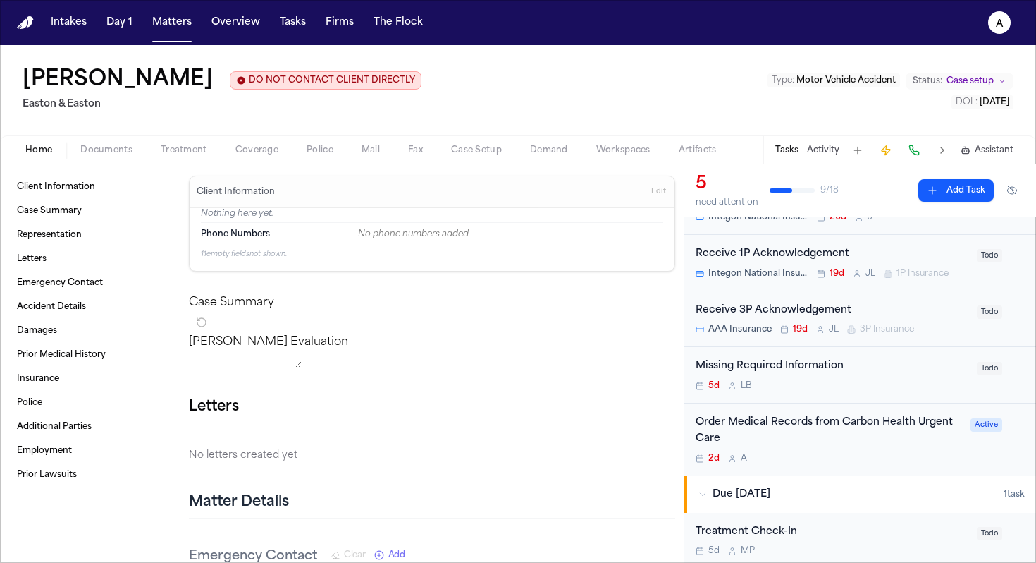
scroll to position [90, 0]
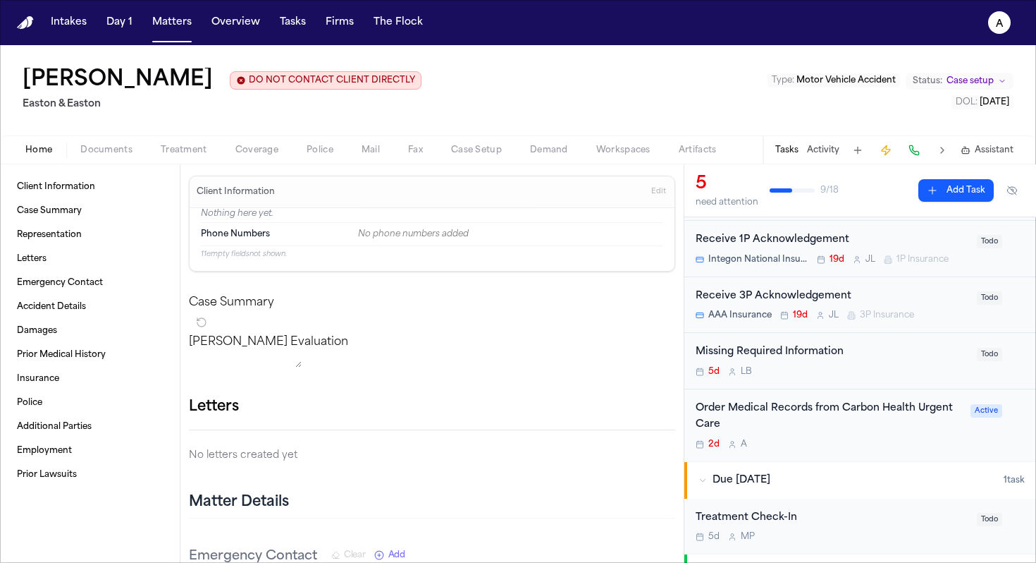
click at [845, 435] on div "Order Medical Records from Carbon Health Urgent Care 2d A" at bounding box center [829, 424] width 266 height 49
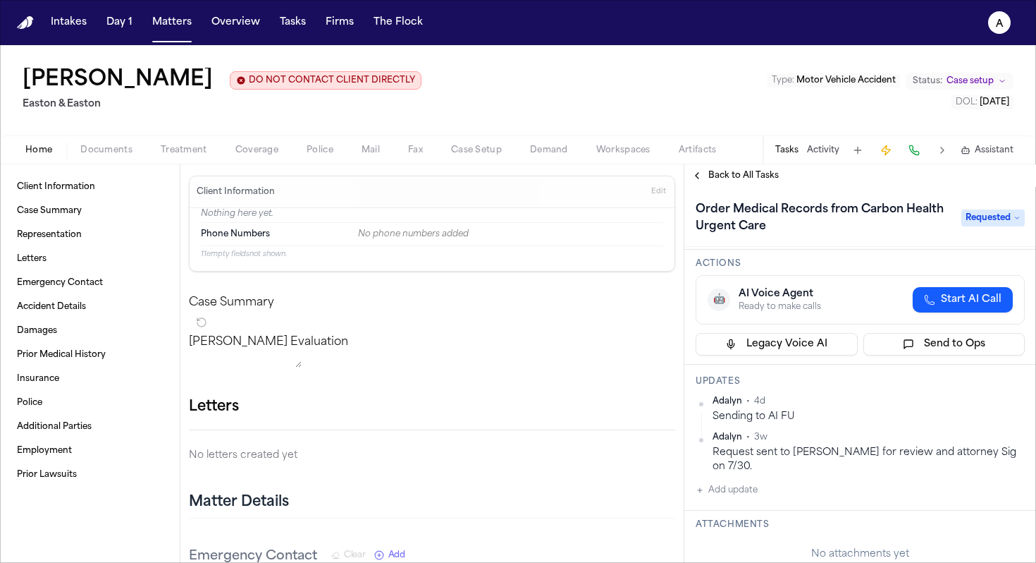
scroll to position [47, 0]
click at [737, 479] on button "Add update" at bounding box center [727, 487] width 62 height 17
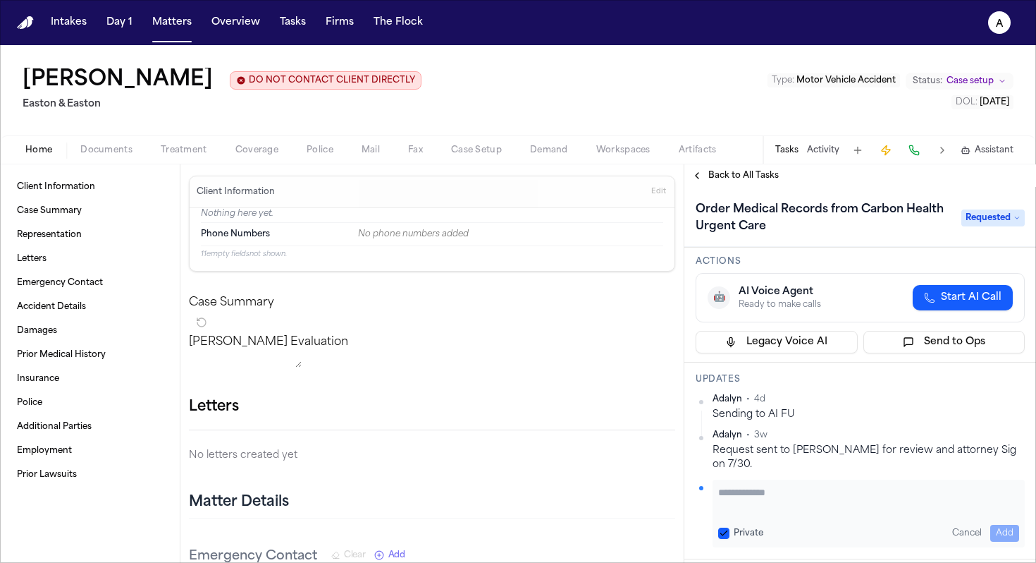
click at [722, 527] on button "Private" at bounding box center [723, 532] width 11 height 11
click at [733, 489] on textarea "Add your update" at bounding box center [868, 499] width 301 height 28
type textarea "*"
click at [885, 485] on textarea "**********" at bounding box center [863, 499] width 290 height 28
type textarea "**********"
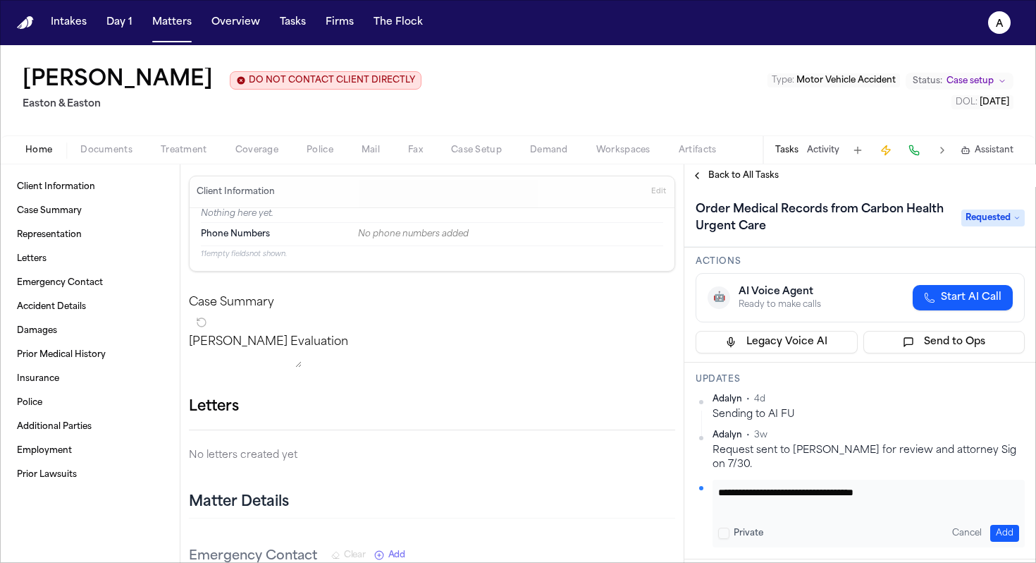
click at [996, 525] on button "Add" at bounding box center [1005, 533] width 29 height 17
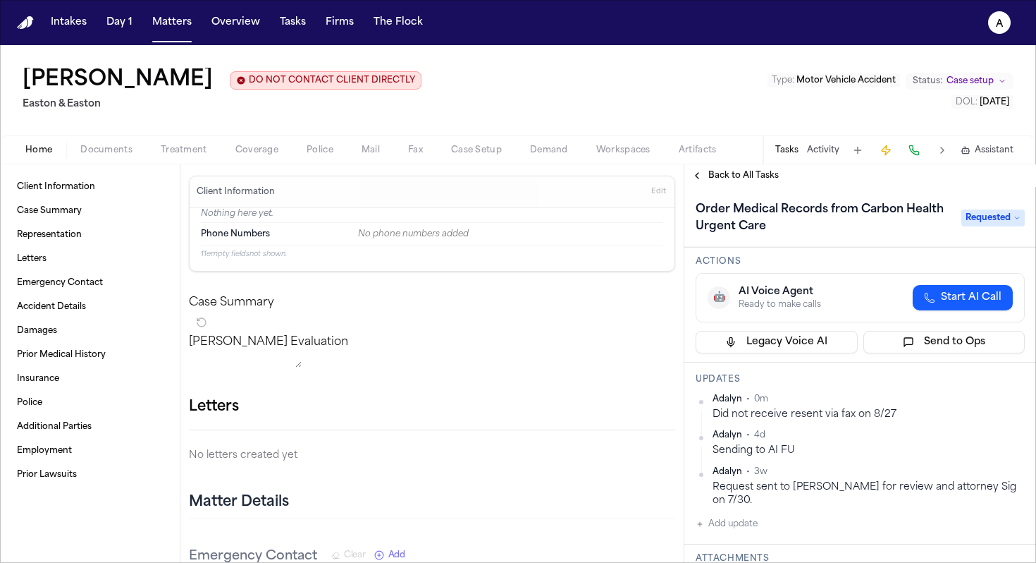
scroll to position [0, 0]
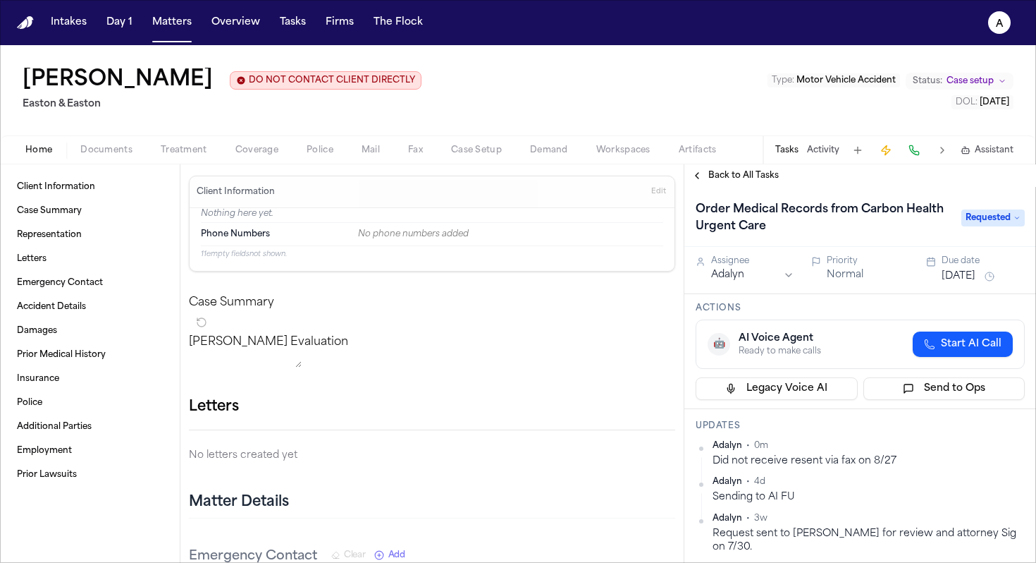
click at [971, 279] on button "[DATE]" at bounding box center [959, 276] width 34 height 14
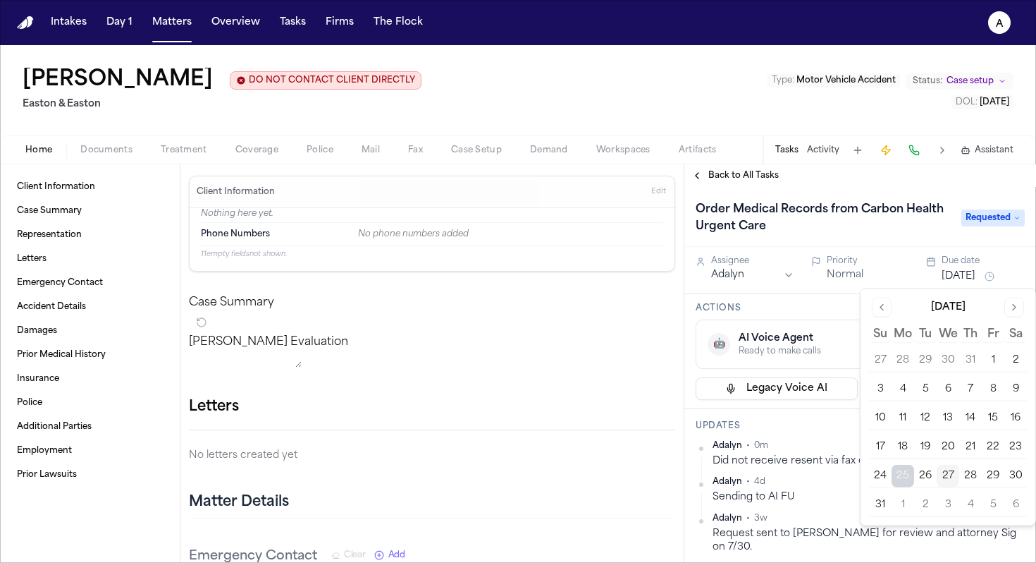
click at [896, 509] on button "1" at bounding box center [903, 504] width 23 height 23
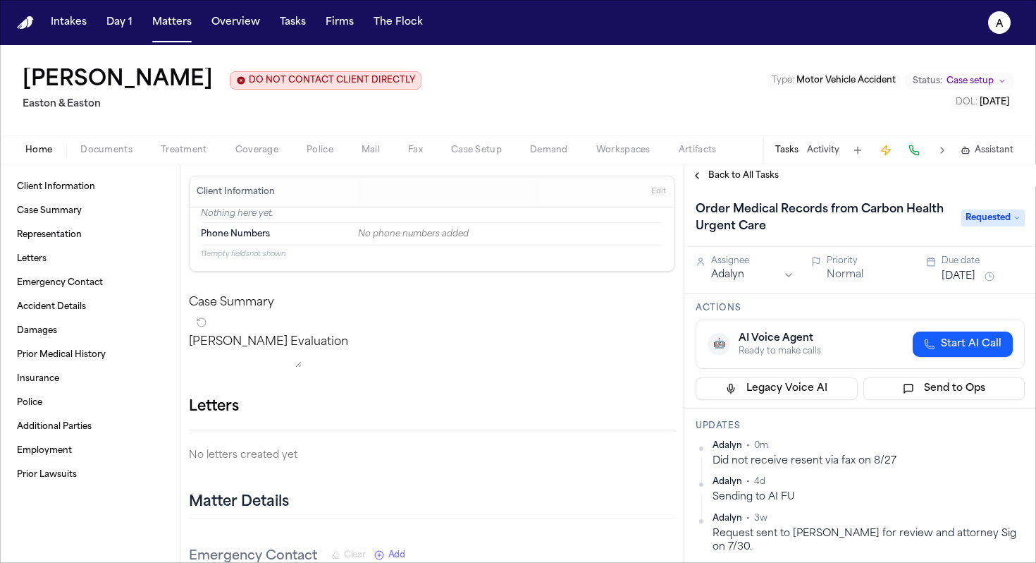
click at [799, 302] on div "Actions 🤖 AI Voice Agent Ready to make calls Start AI Call Legacy Voice AI Send…" at bounding box center [861, 351] width 352 height 115
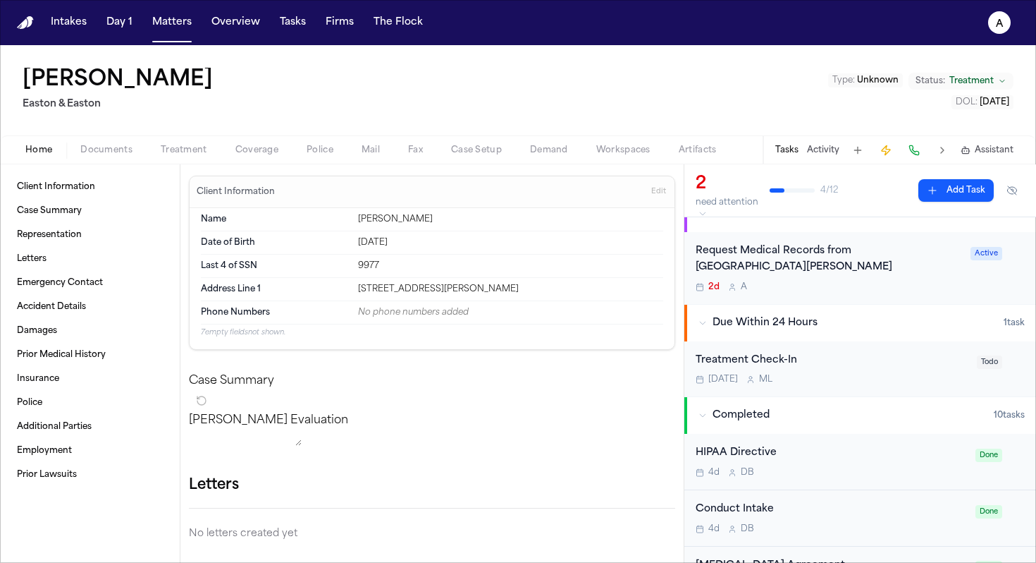
scroll to position [25, 0]
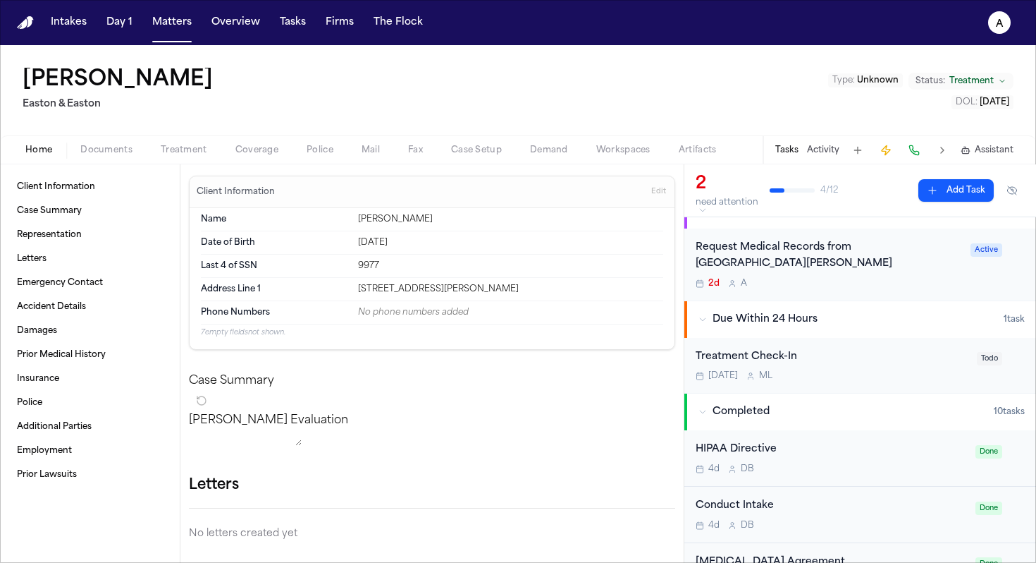
click at [884, 288] on div "Request Medical Records from [GEOGRAPHIC_DATA][PERSON_NAME] 2d A Active" at bounding box center [861, 264] width 352 height 72
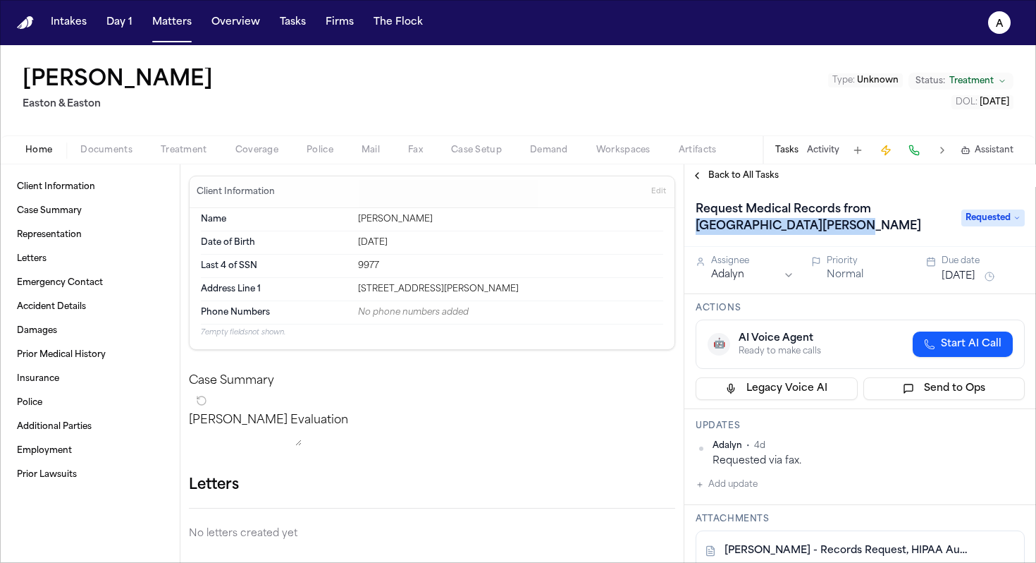
drag, startPoint x: 876, startPoint y: 210, endPoint x: 912, endPoint y: 237, distance: 44.8
click at [912, 237] on h1 "Request Medical Records from [GEOGRAPHIC_DATA][PERSON_NAME]" at bounding box center [821, 217] width 263 height 39
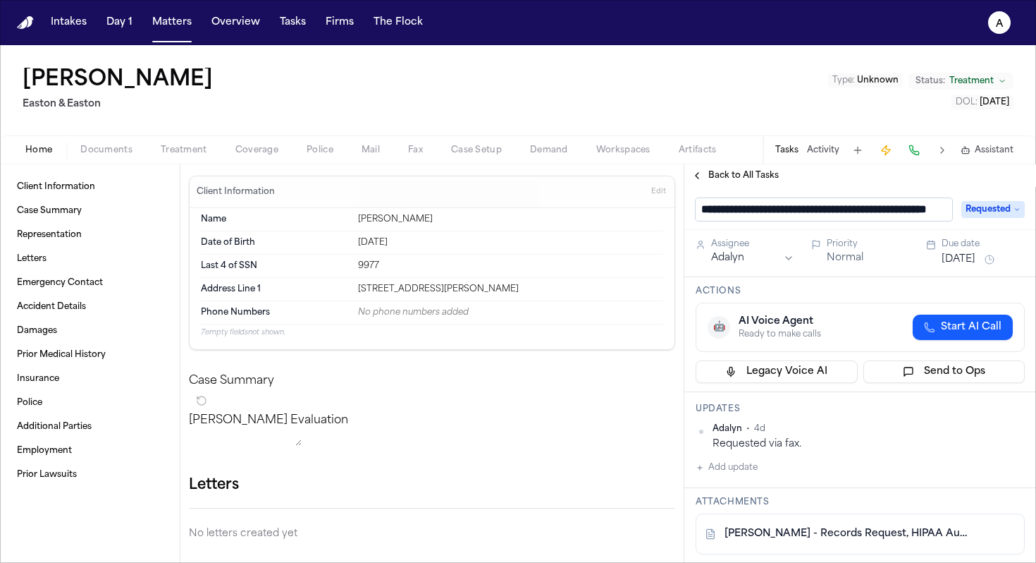
scroll to position [1, 68]
drag, startPoint x: 813, startPoint y: 209, endPoint x: 955, endPoint y: 212, distance: 142.5
click at [957, 212] on div "**********" at bounding box center [860, 209] width 329 height 23
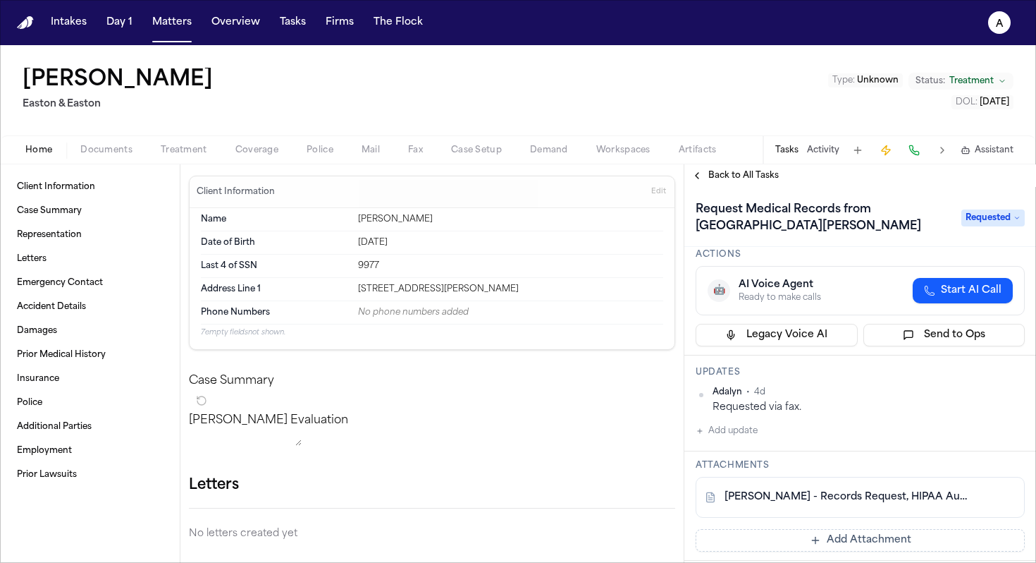
scroll to position [70, 0]
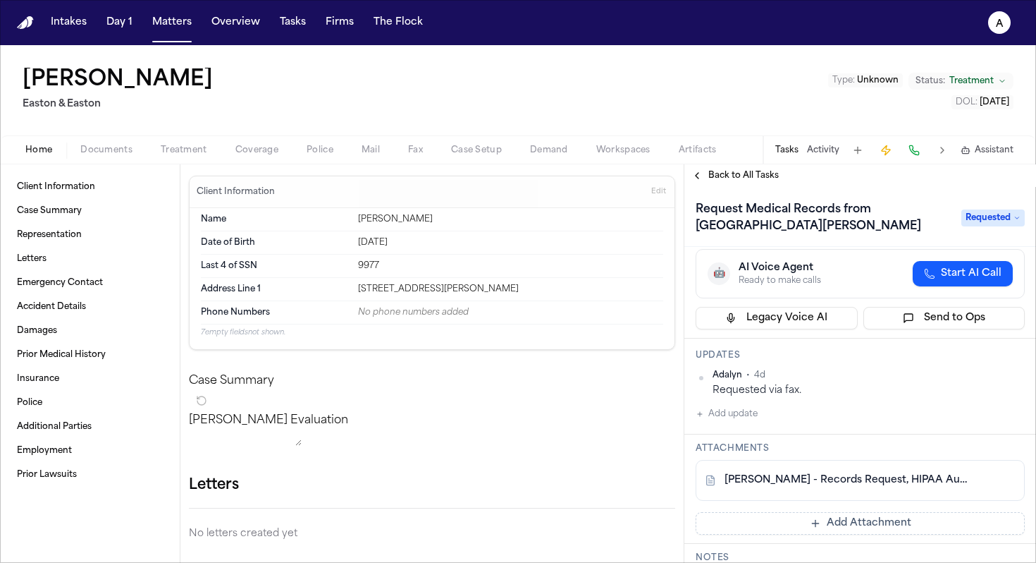
click at [837, 472] on div "[PERSON_NAME] - Records Request, HIPAA Auth, DL to [GEOGRAPHIC_DATA][PERSON_NAM…" at bounding box center [860, 480] width 329 height 41
click at [837, 486] on link "[PERSON_NAME] - Records Request, HIPAA Auth, DL to [GEOGRAPHIC_DATA][PERSON_NAM…" at bounding box center [846, 480] width 243 height 14
click at [767, 411] on div "Adalyn • 4d Requested via fax. Add update" at bounding box center [860, 395] width 329 height 53
click at [755, 412] on button "Add update" at bounding box center [727, 413] width 62 height 17
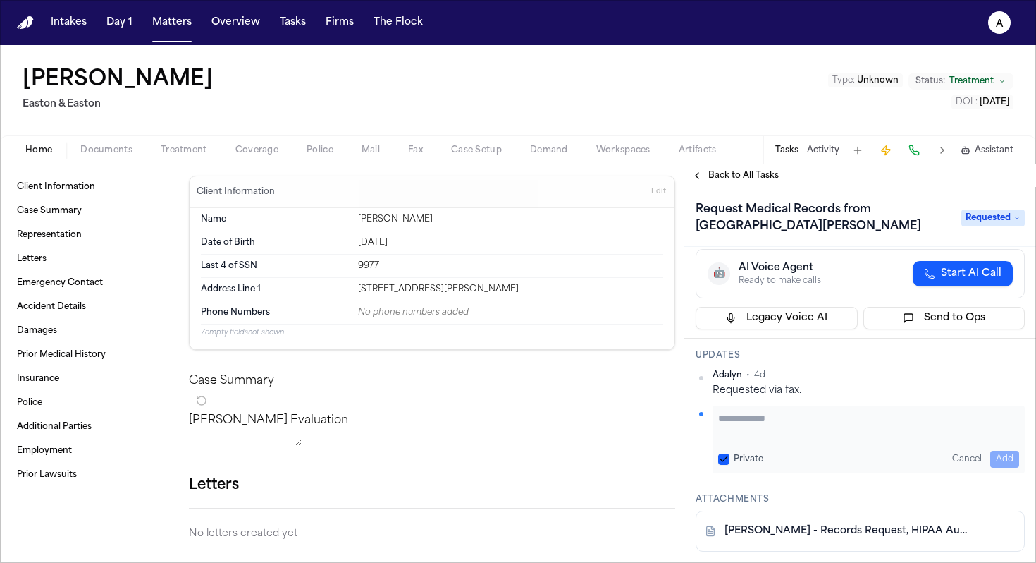
click at [755, 412] on textarea "Add your update" at bounding box center [868, 425] width 301 height 28
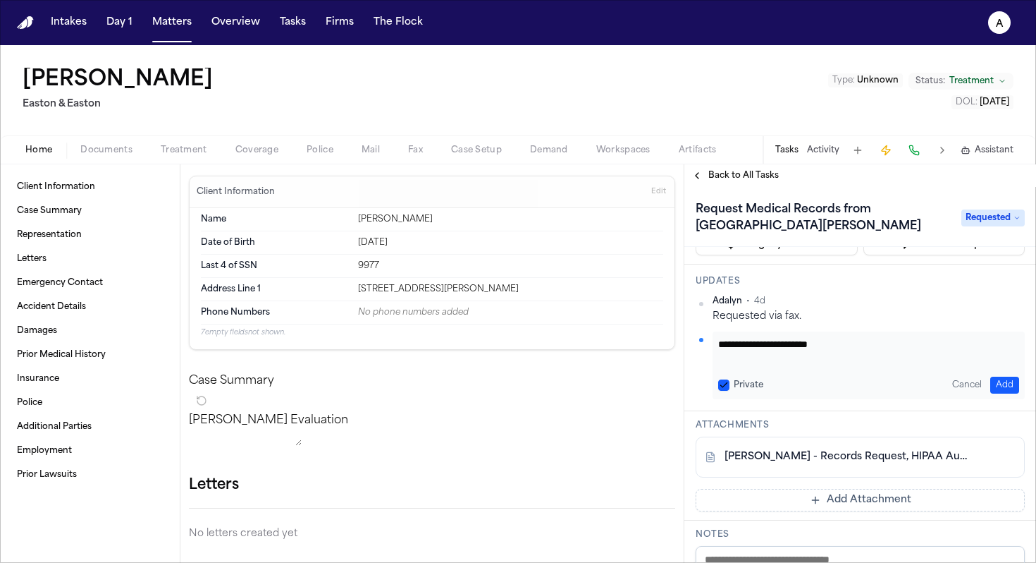
scroll to position [144, 0]
drag, startPoint x: 857, startPoint y: 343, endPoint x: 807, endPoint y: 343, distance: 50.1
click at [807, 343] on textarea "**********" at bounding box center [863, 352] width 290 height 28
type textarea "**********"
click at [723, 393] on div "**********" at bounding box center [869, 366] width 312 height 68
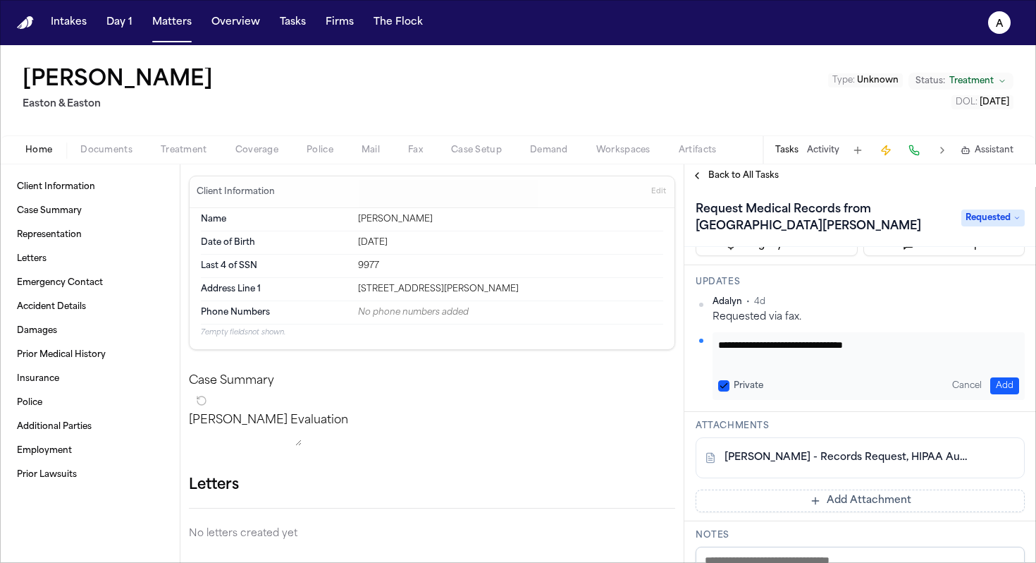
click at [723, 388] on div "Private Cancel Add" at bounding box center [868, 385] width 301 height 17
click at [724, 384] on button "Private" at bounding box center [723, 385] width 11 height 11
click at [995, 379] on button "Add" at bounding box center [1005, 385] width 29 height 17
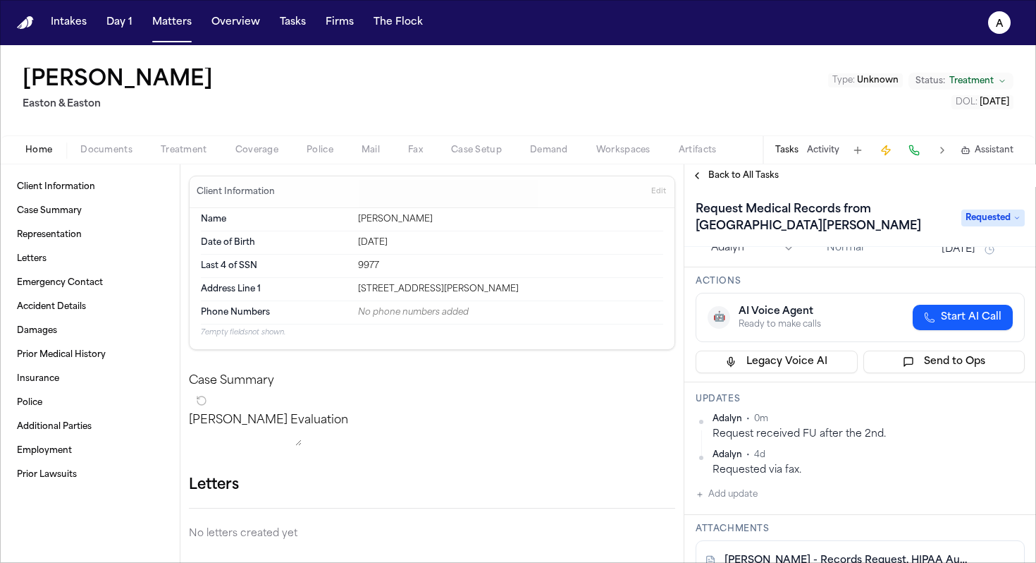
scroll to position [0, 0]
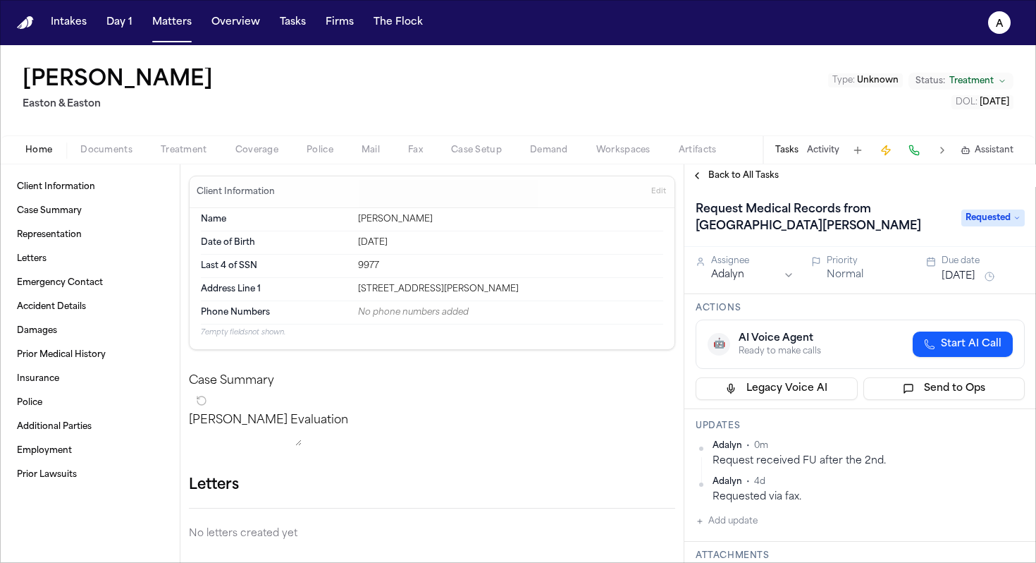
click at [973, 273] on button "[DATE]" at bounding box center [959, 276] width 34 height 14
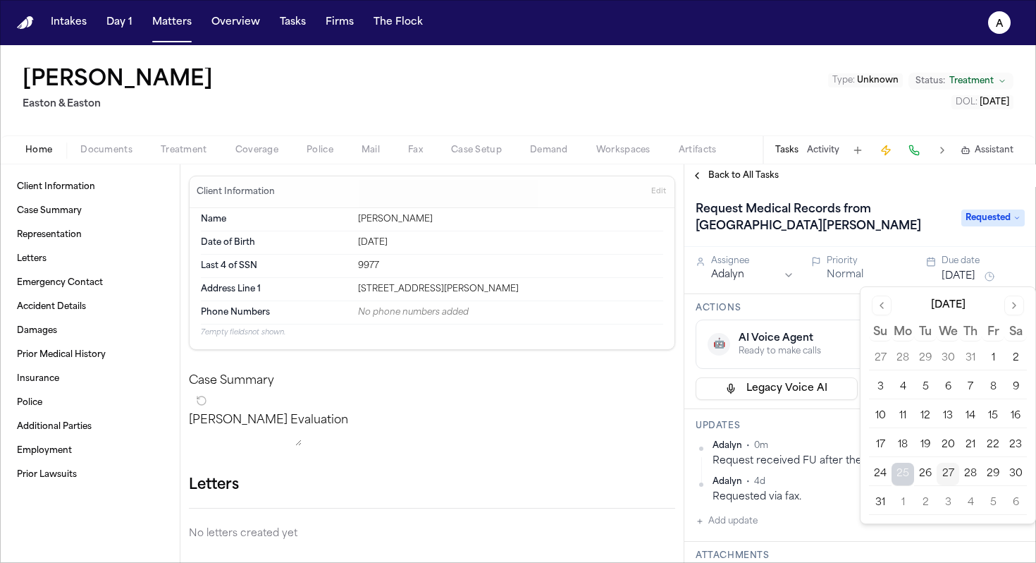
click at [924, 502] on button "2" at bounding box center [925, 502] width 23 height 23
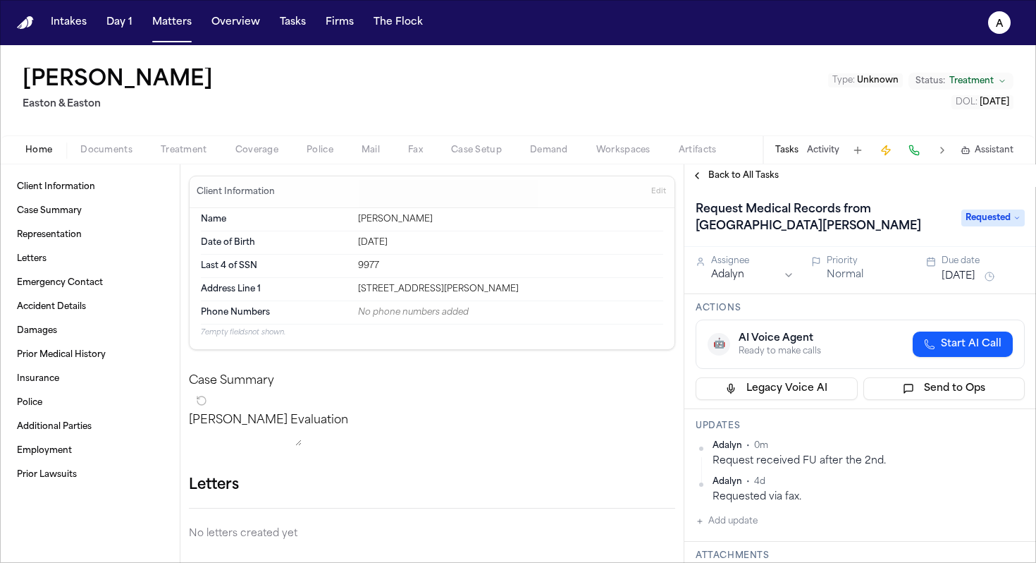
click at [823, 428] on h3 "Updates" at bounding box center [860, 425] width 329 height 11
click at [187, 25] on button "Matters" at bounding box center [172, 22] width 51 height 25
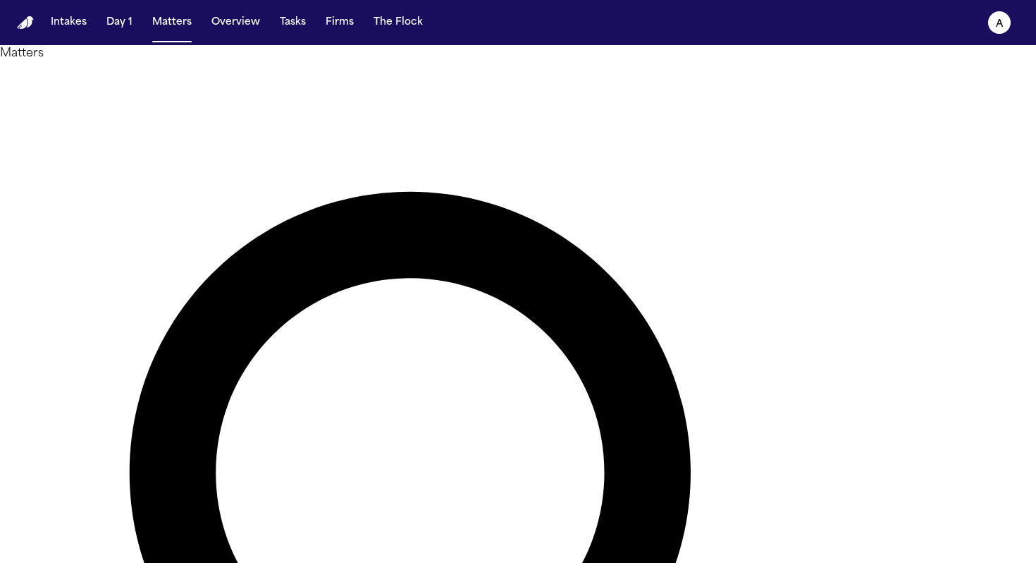
drag, startPoint x: 502, startPoint y: 74, endPoint x: 276, endPoint y: 65, distance: 226.5
drag, startPoint x: 478, startPoint y: 86, endPoint x: 341, endPoint y: 82, distance: 137.5
type input "*******"
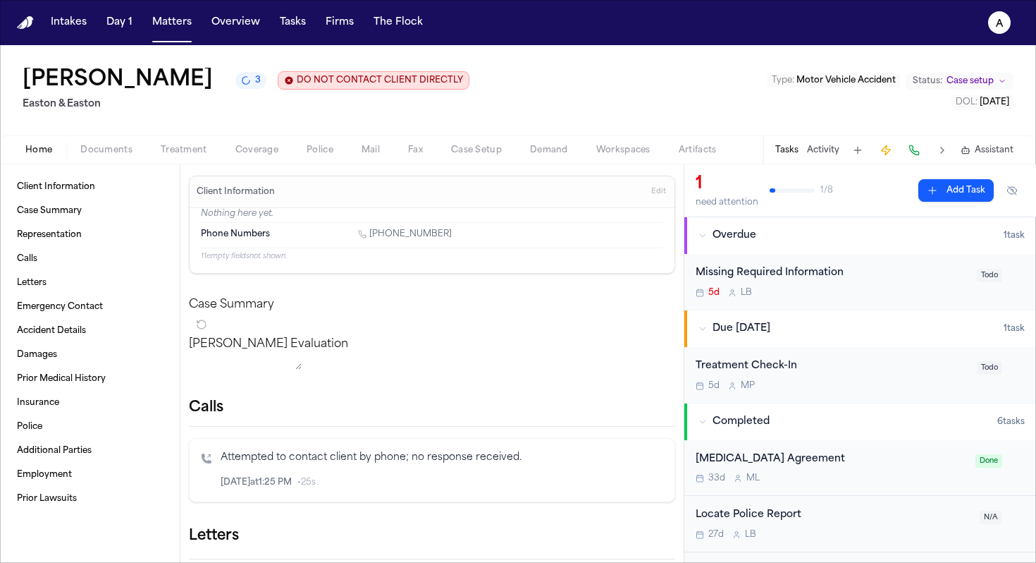
click at [932, 189] on button "Add Task" at bounding box center [956, 190] width 75 height 23
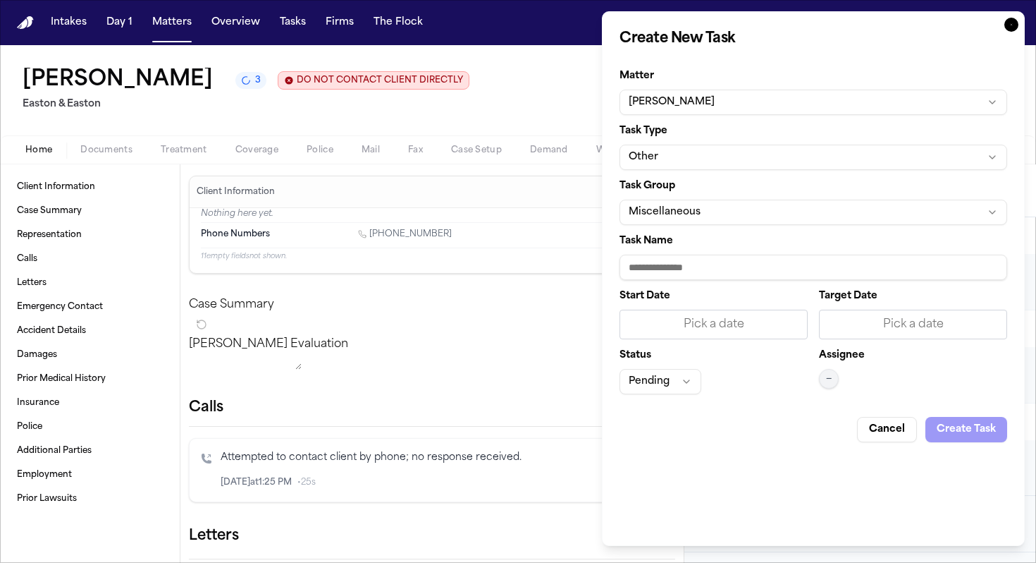
click at [701, 271] on input "Task Name" at bounding box center [814, 267] width 388 height 25
type input "*"
type input "**********"
click at [717, 324] on div "Pick a date" at bounding box center [714, 324] width 170 height 17
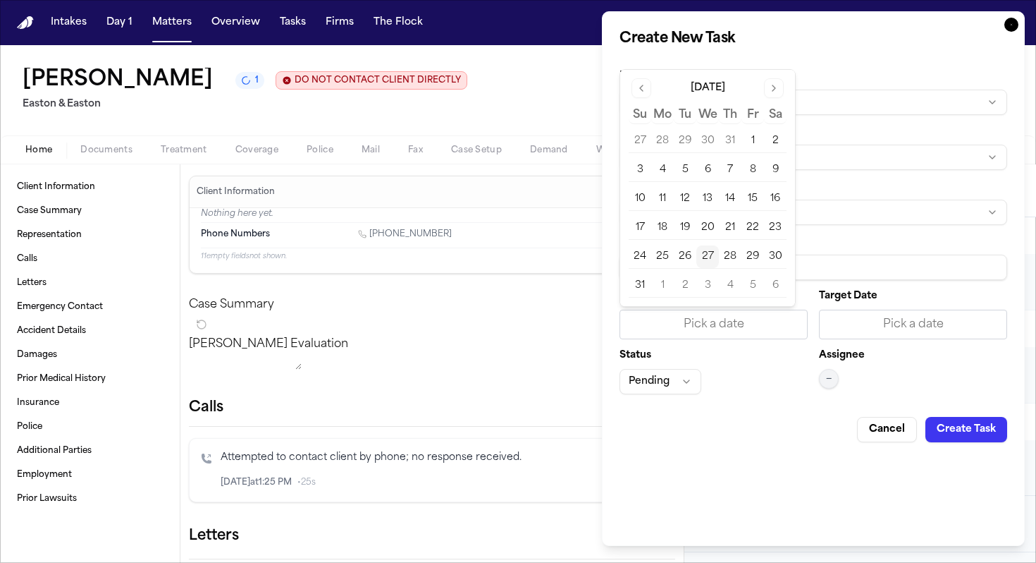
click at [704, 255] on button "27" at bounding box center [708, 256] width 23 height 23
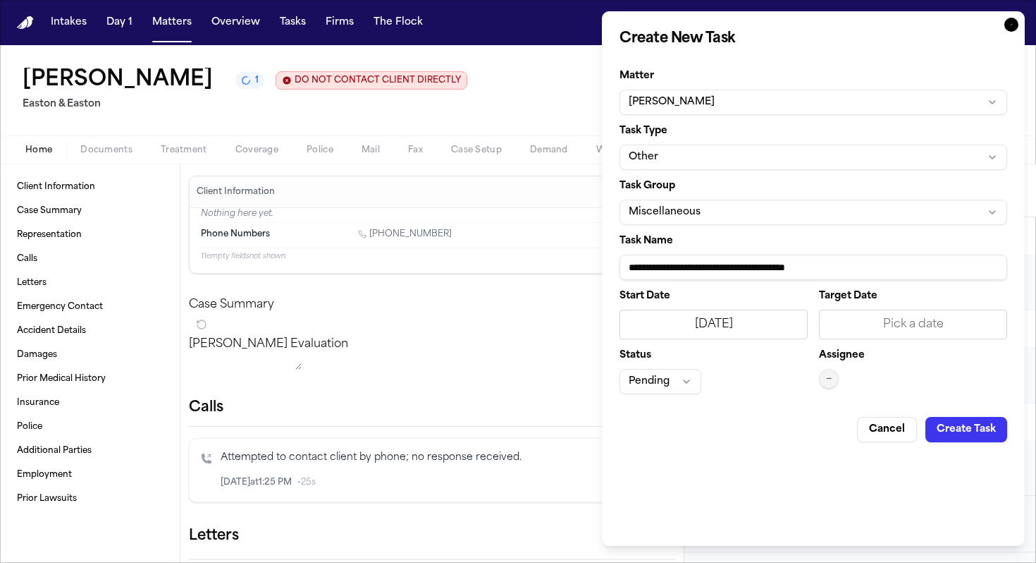
click at [870, 313] on div "Pick a date" at bounding box center [913, 324] width 188 height 30
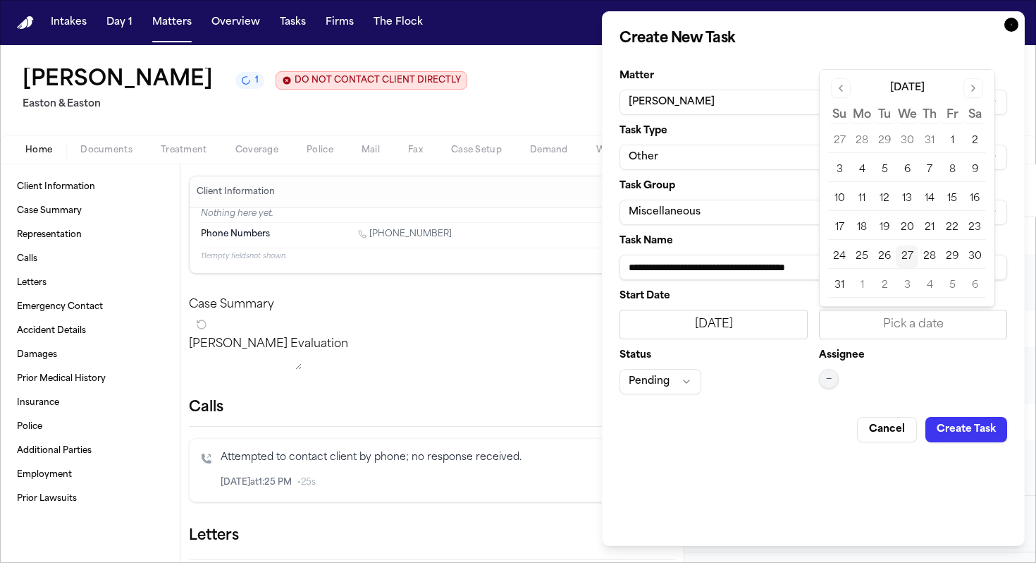
click at [908, 260] on button "27" at bounding box center [907, 256] width 23 height 23
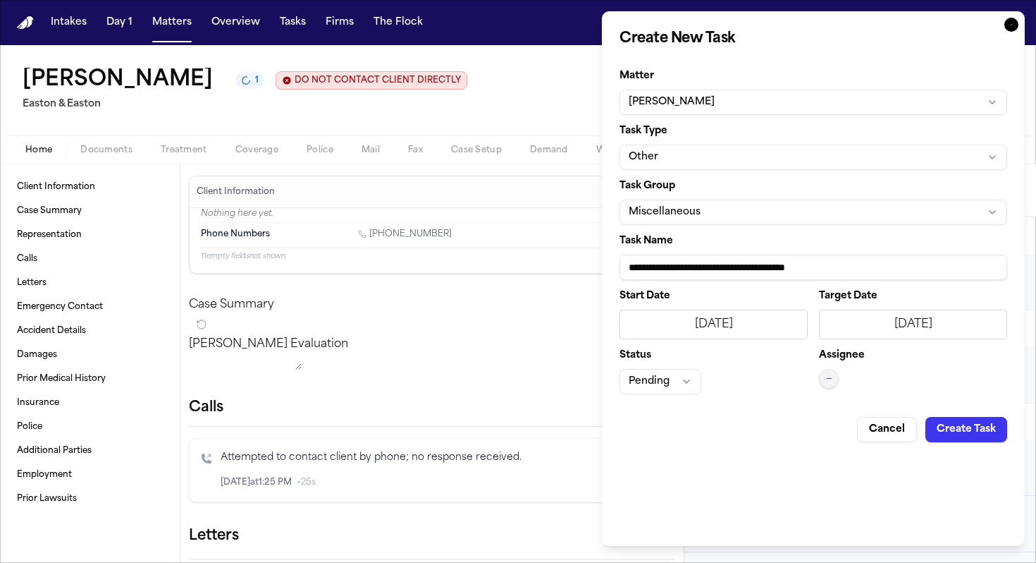
click at [679, 381] on button "Pending" at bounding box center [661, 381] width 82 height 25
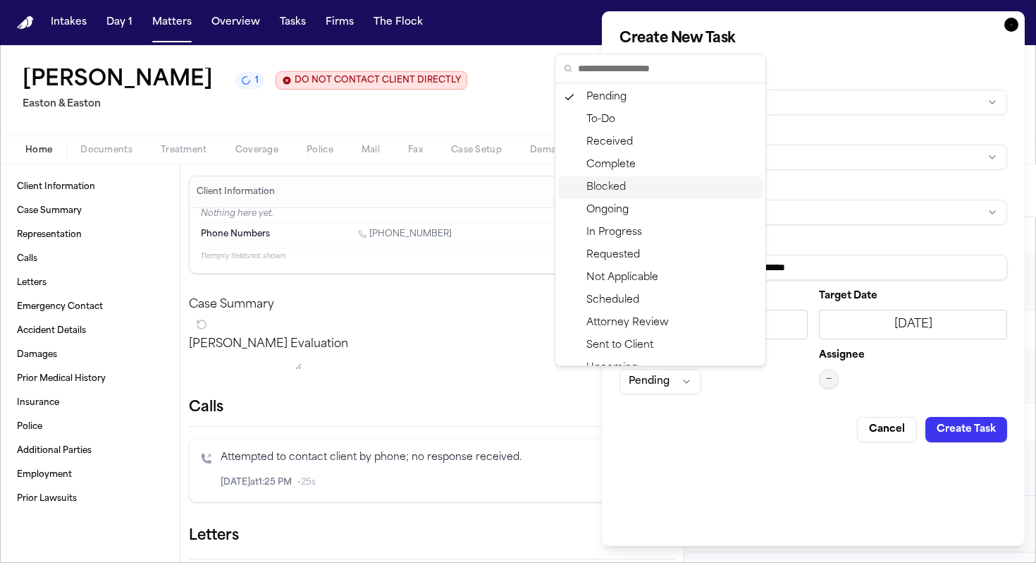
click at [651, 188] on div "Blocked" at bounding box center [660, 187] width 204 height 23
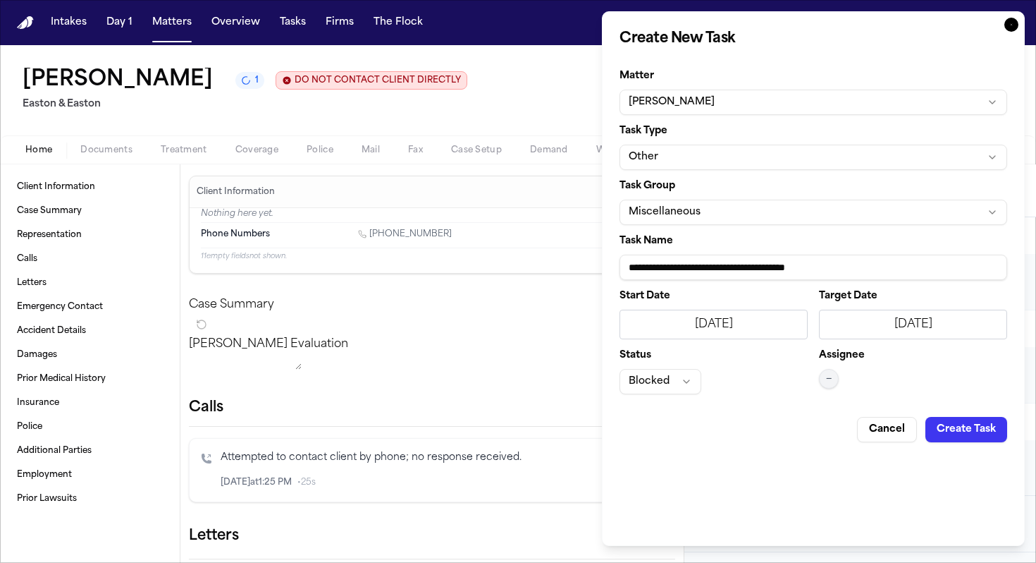
click at [831, 383] on span "—" at bounding box center [829, 378] width 6 height 11
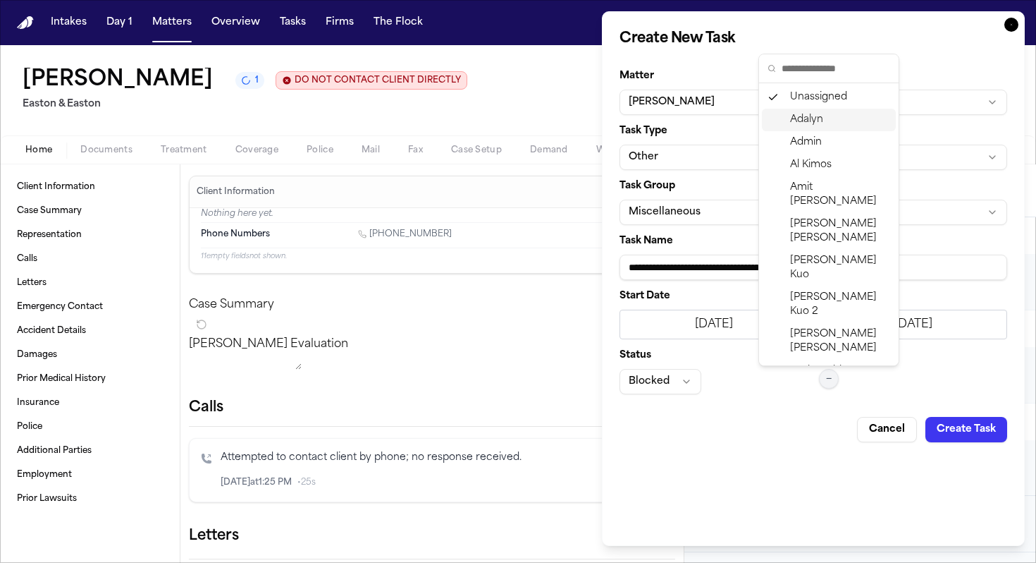
click at [826, 130] on div "Adalyn" at bounding box center [829, 120] width 134 height 23
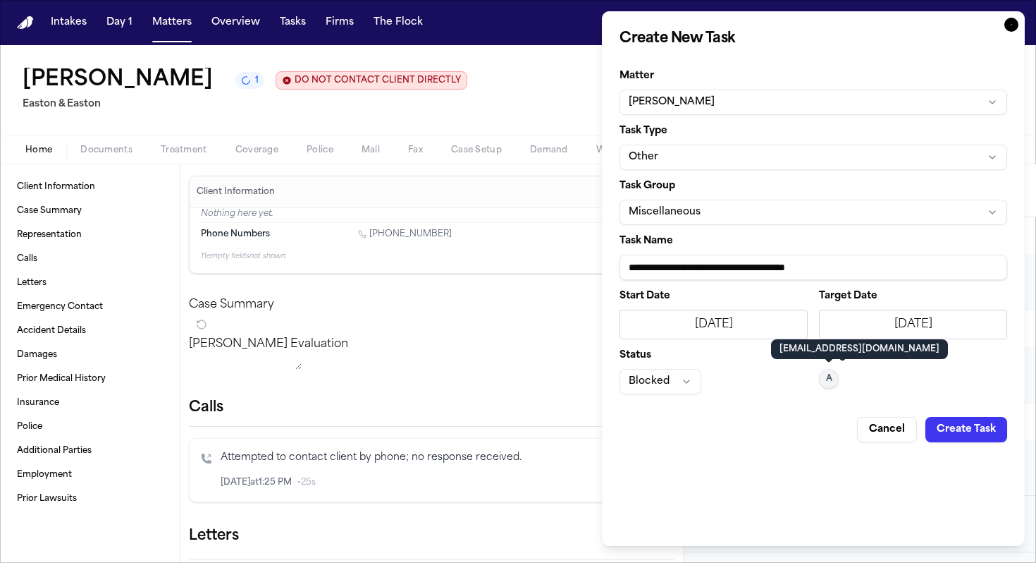
click at [959, 434] on button "Create Task" at bounding box center [967, 429] width 82 height 25
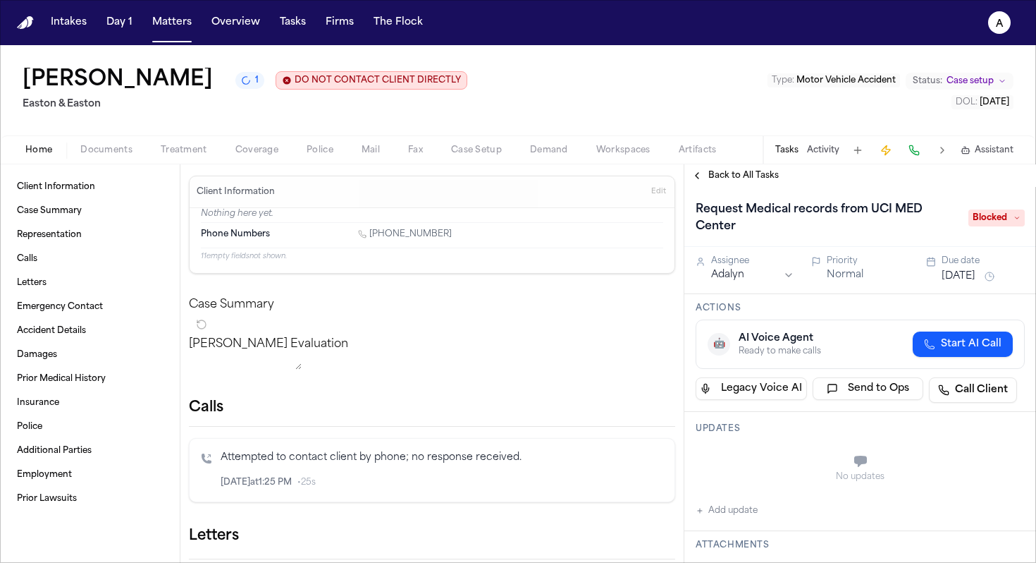
scroll to position [84, 0]
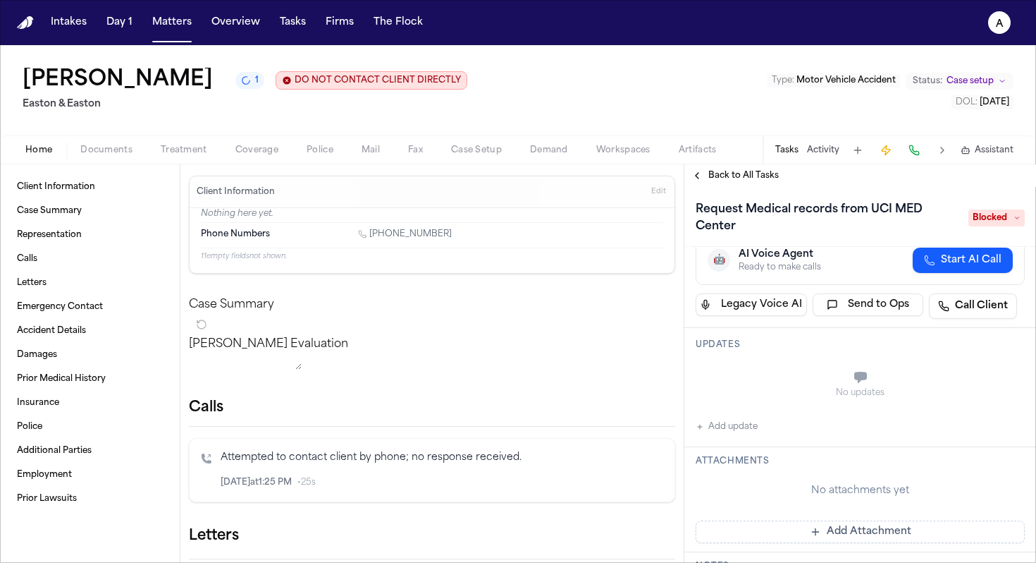
click at [771, 420] on div "No updates Add update" at bounding box center [860, 397] width 329 height 76
click at [739, 427] on button "Add update" at bounding box center [727, 426] width 62 height 17
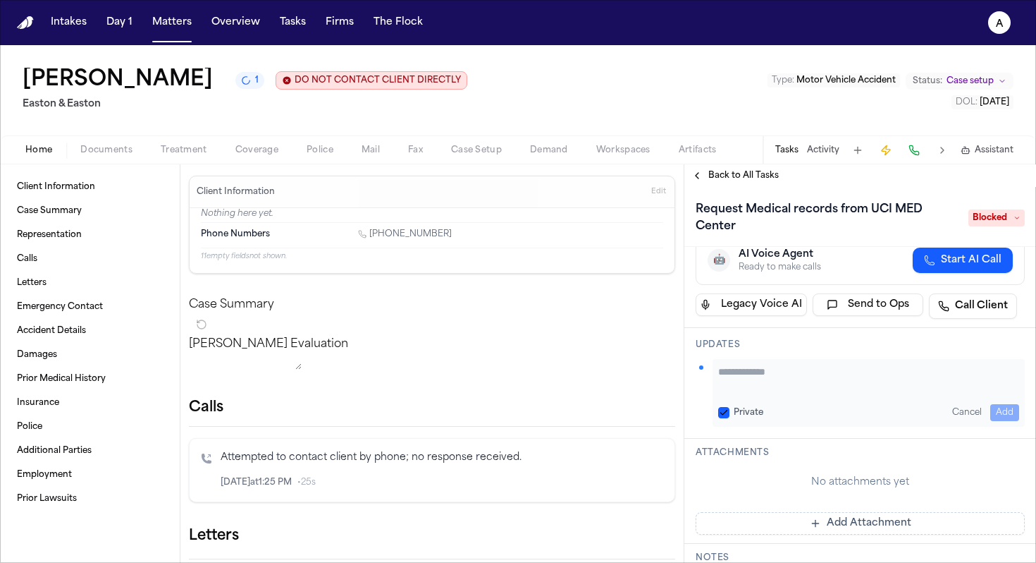
click at [725, 407] on button "Private" at bounding box center [723, 412] width 11 height 11
click at [746, 378] on textarea "Add your update" at bounding box center [868, 378] width 301 height 28
type textarea "*"
type textarea "**********"
click at [995, 412] on button "Add" at bounding box center [1005, 412] width 29 height 17
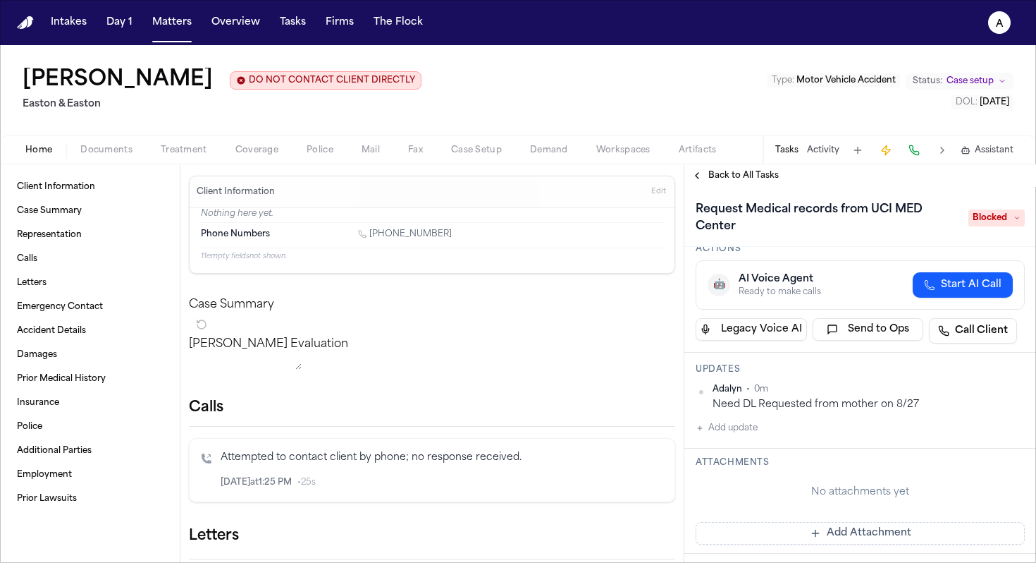
scroll to position [0, 0]
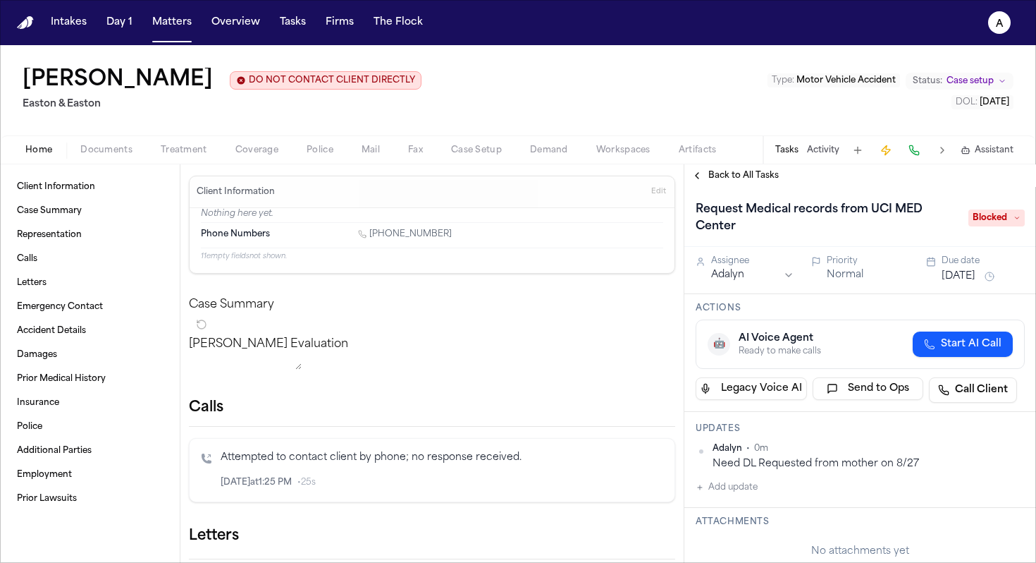
click at [742, 181] on span "Back to All Tasks" at bounding box center [744, 175] width 70 height 11
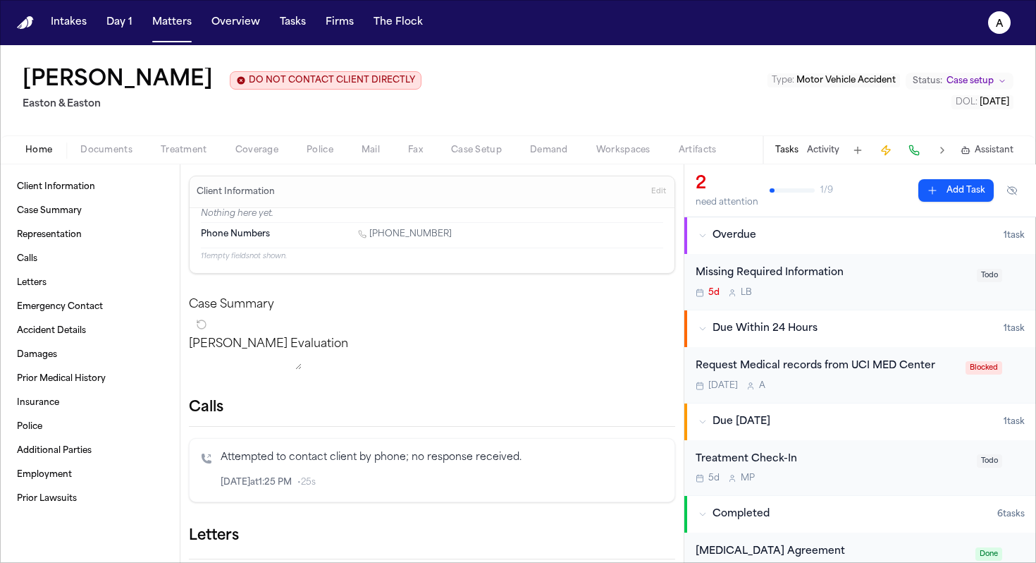
click at [857, 389] on div "[DATE] A" at bounding box center [827, 385] width 262 height 11
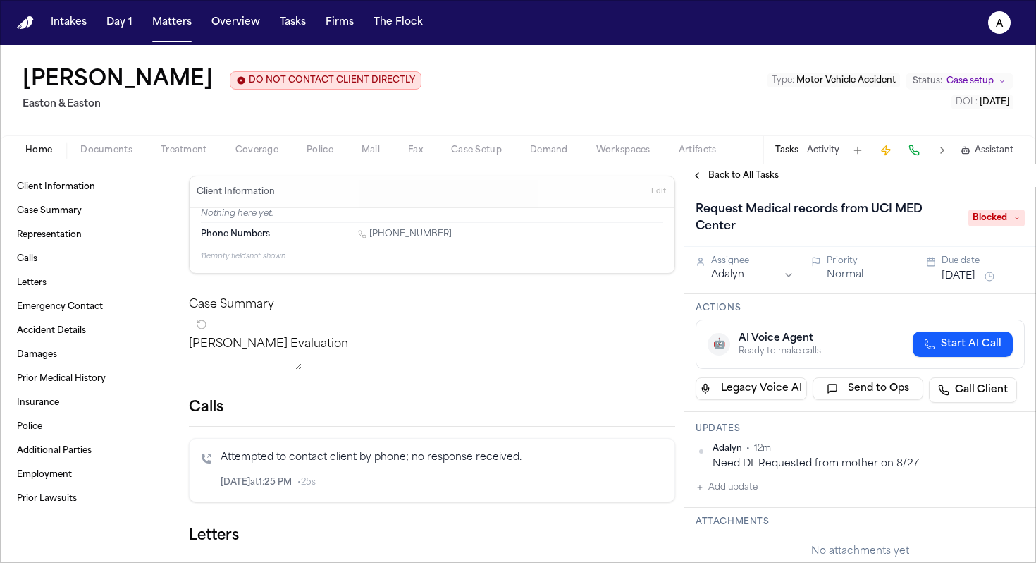
click at [741, 491] on button "Add update" at bounding box center [727, 487] width 62 height 17
click at [716, 530] on div "Private Cancel Add" at bounding box center [869, 513] width 312 height 68
click at [722, 530] on button "Private" at bounding box center [723, 532] width 11 height 11
click at [734, 496] on textarea "Add your update" at bounding box center [868, 498] width 301 height 28
type textarea "**********"
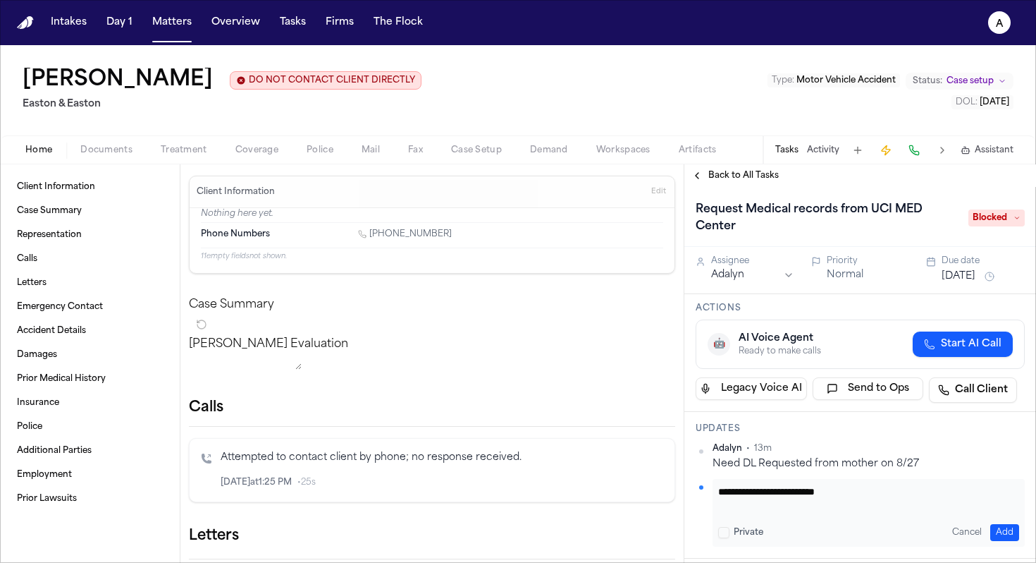
click at [991, 527] on button "Add" at bounding box center [1005, 532] width 29 height 17
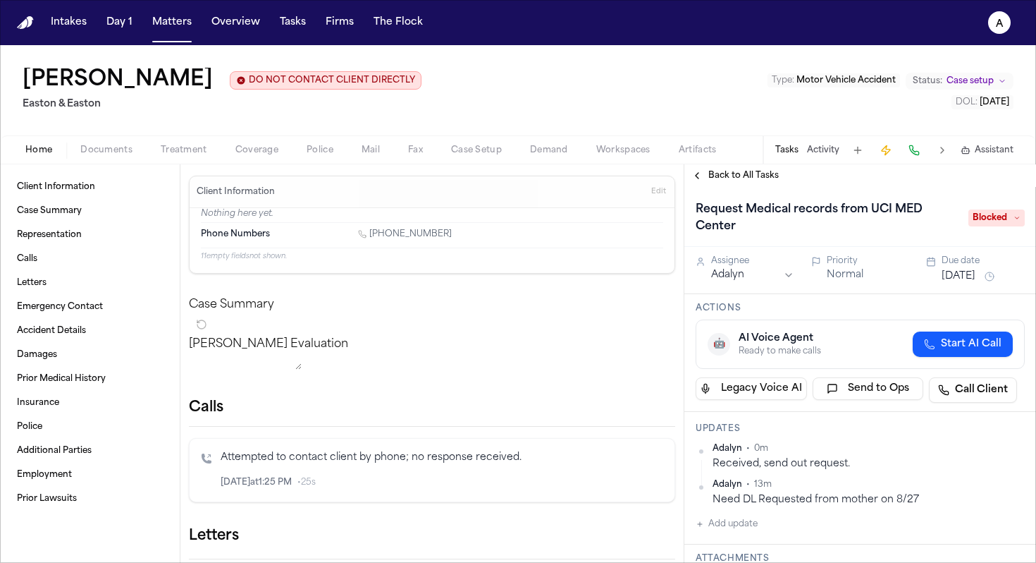
click at [1004, 232] on div "Request Medical records from UCI MED Center Blocked" at bounding box center [860, 217] width 329 height 39
click at [1012, 212] on span "Blocked" at bounding box center [997, 217] width 56 height 17
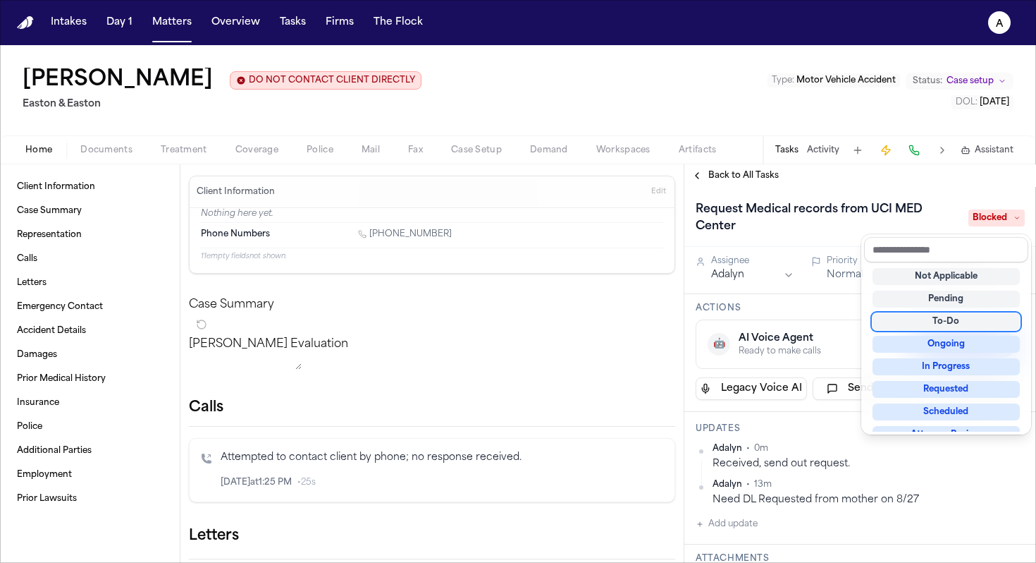
click at [976, 319] on div "To-Do" at bounding box center [946, 321] width 147 height 17
click at [838, 314] on div "Request Medical records from UCI MED Center To-Do Assignee Adalyn Priority Norm…" at bounding box center [861, 375] width 352 height 376
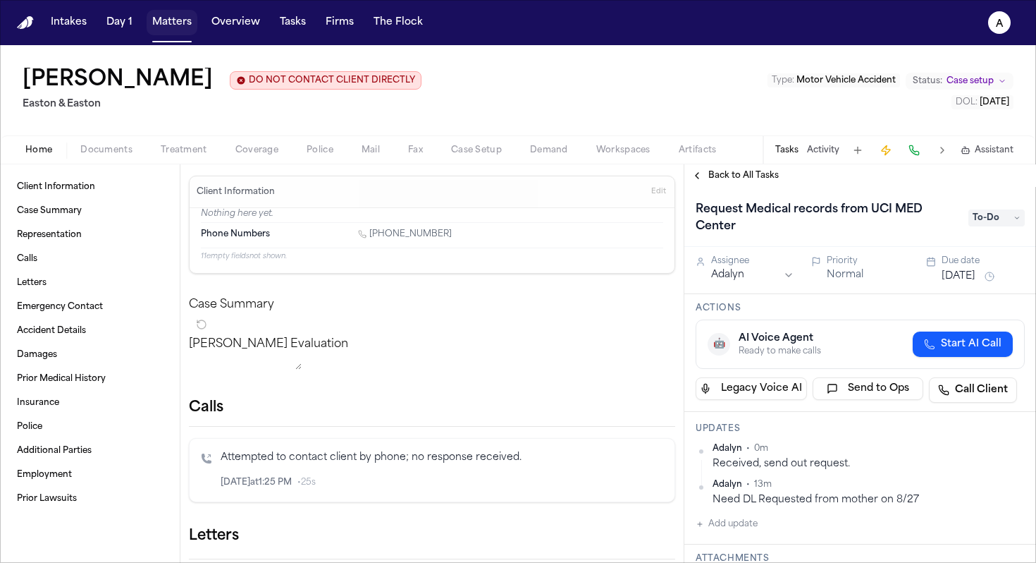
click at [166, 27] on button "Matters" at bounding box center [172, 22] width 51 height 25
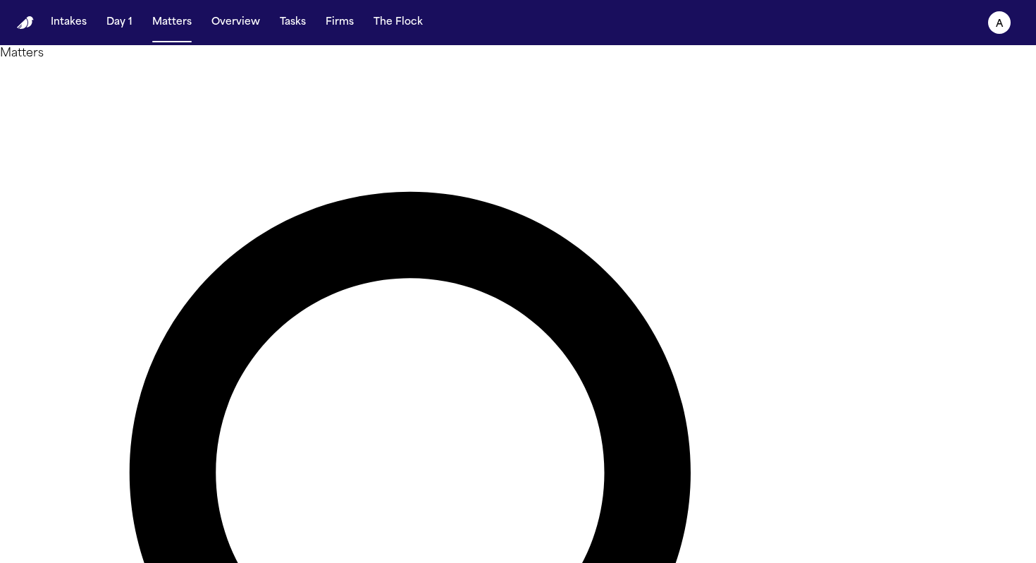
drag, startPoint x: 489, startPoint y: 76, endPoint x: 243, endPoint y: 68, distance: 246.9
type input "******"
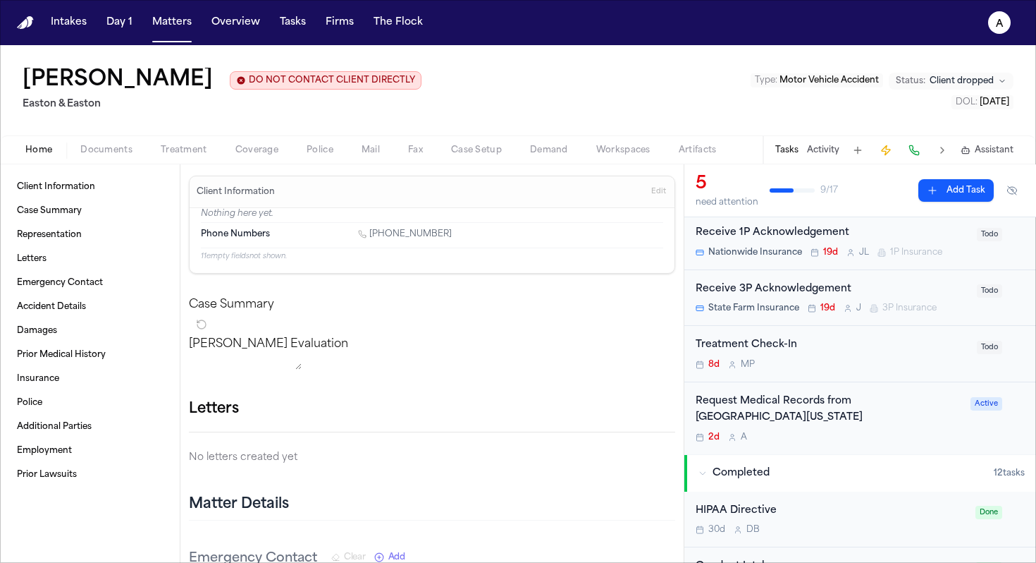
scroll to position [100, 0]
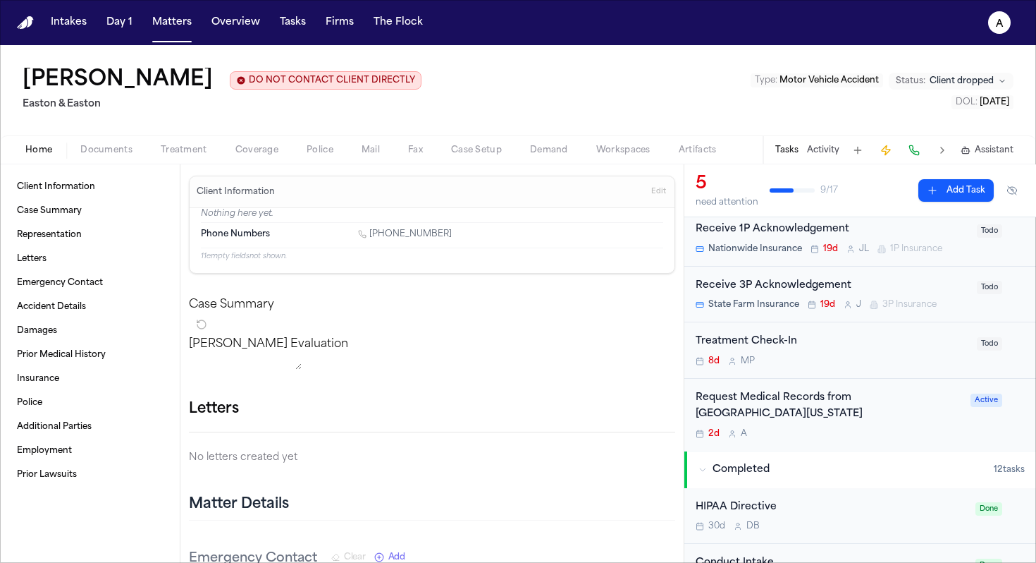
click at [873, 419] on div "Request Medical Records from [GEOGRAPHIC_DATA][US_STATE]" at bounding box center [829, 406] width 266 height 32
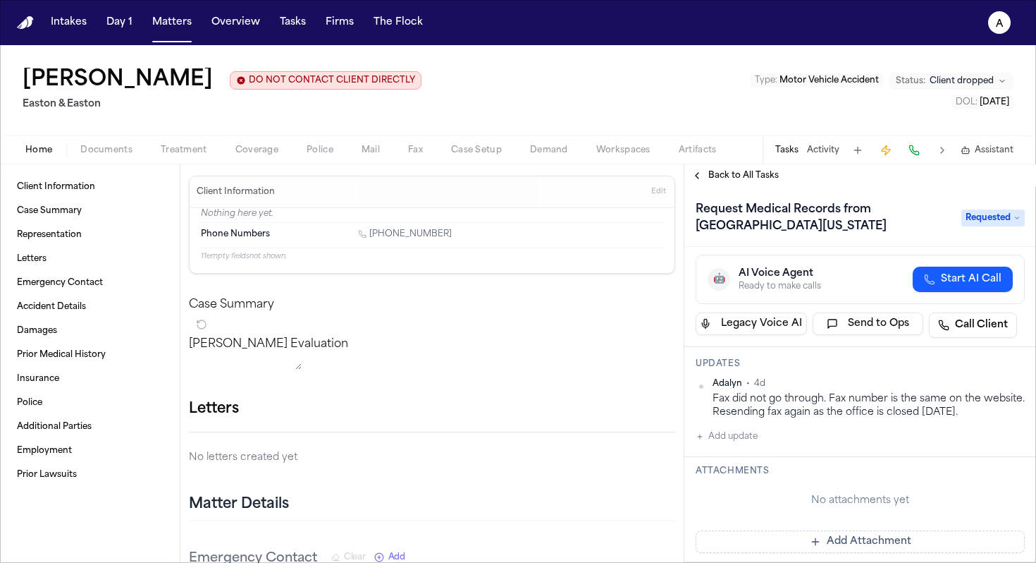
scroll to position [76, 0]
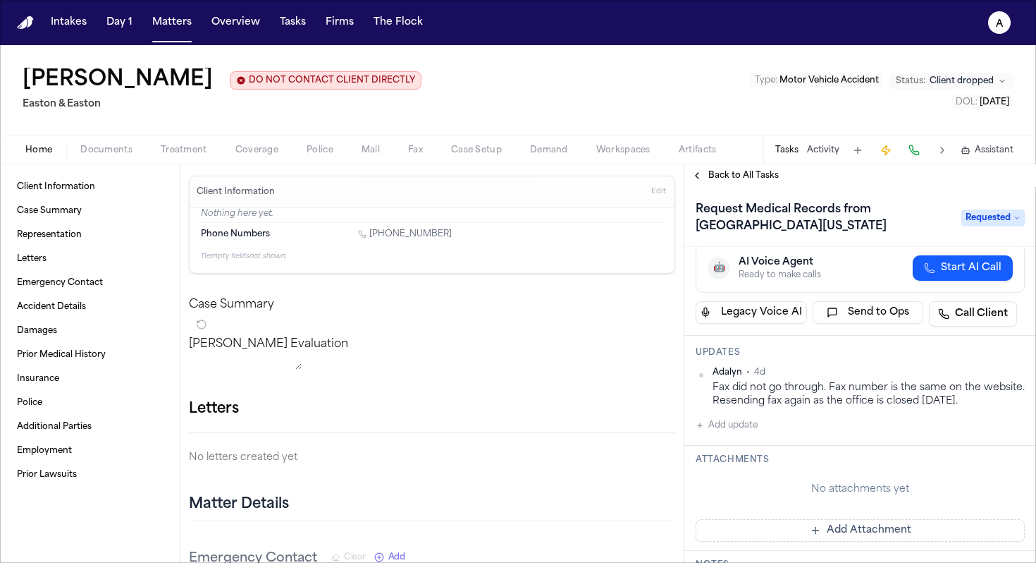
click at [742, 426] on button "Add update" at bounding box center [727, 425] width 62 height 17
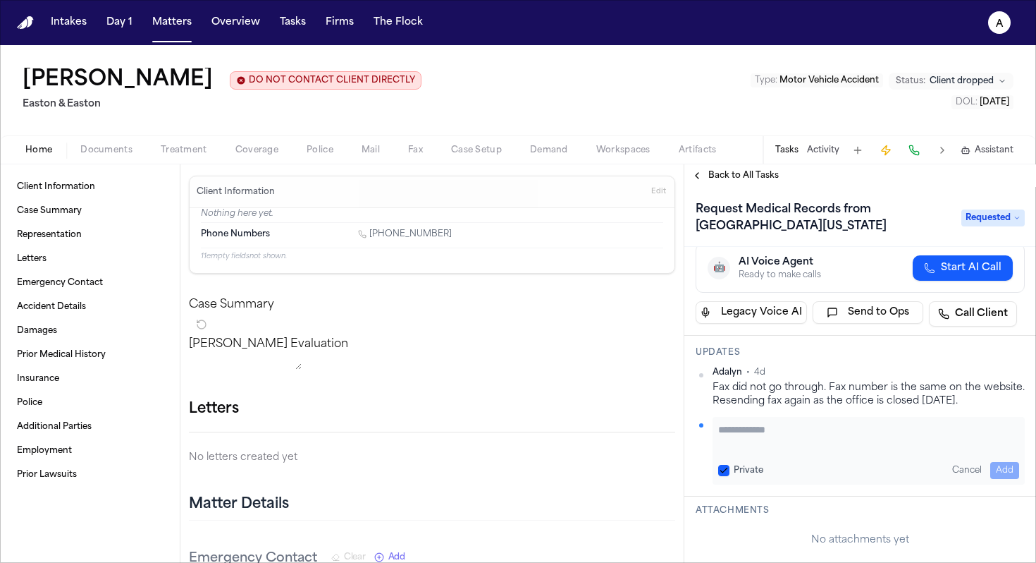
click at [721, 472] on button "Private" at bounding box center [723, 470] width 11 height 11
click at [732, 432] on textarea "Add your update" at bounding box center [868, 436] width 301 height 28
type textarea "**********"
click at [992, 462] on button "Add" at bounding box center [1005, 470] width 29 height 17
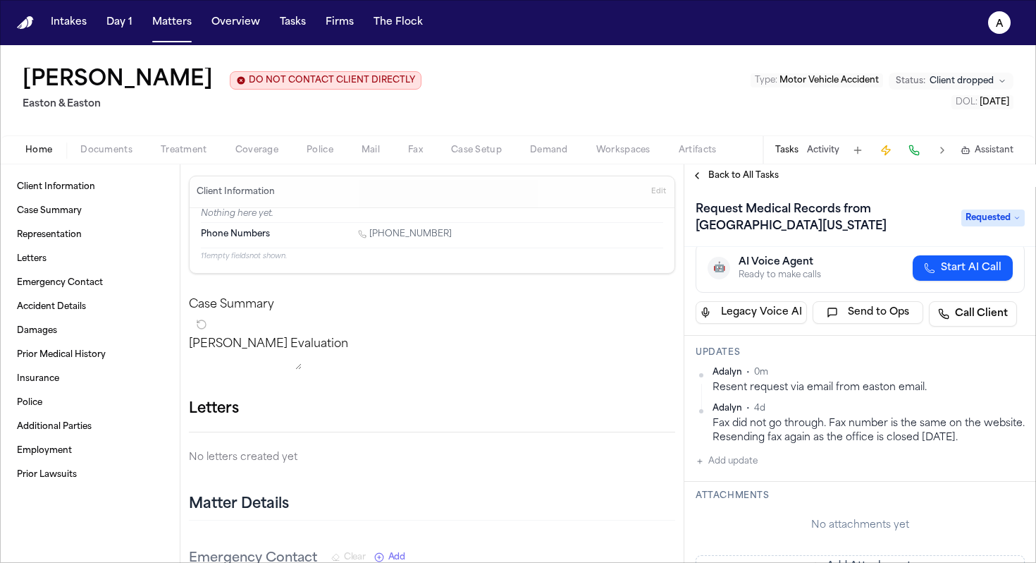
click at [983, 218] on span "Requested" at bounding box center [993, 217] width 63 height 17
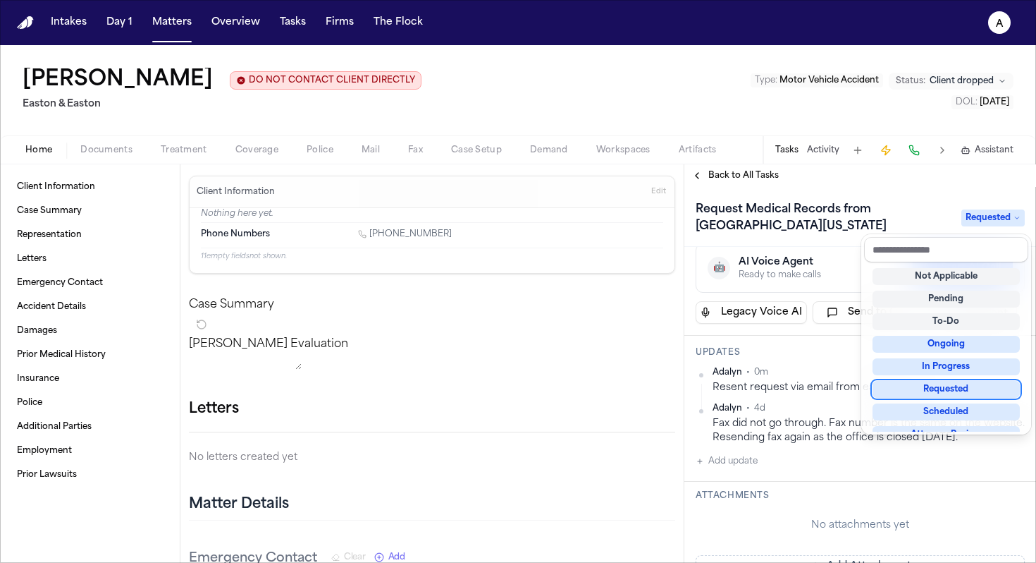
click at [897, 389] on div "Requested" at bounding box center [946, 389] width 147 height 17
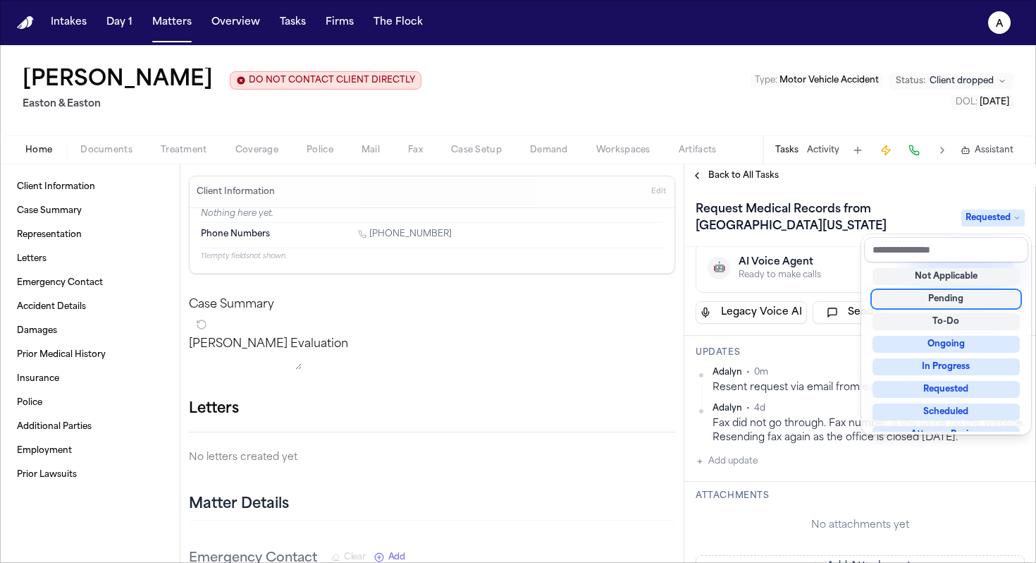
click at [848, 237] on div "Request Medical Records from [GEOGRAPHIC_DATA][US_STATE] Requested" at bounding box center [860, 217] width 329 height 39
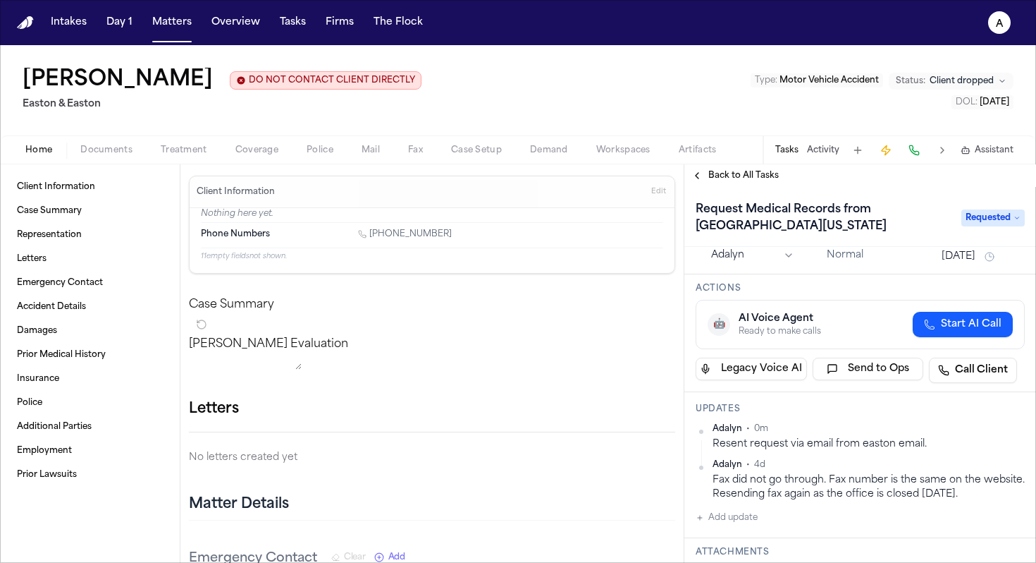
scroll to position [0, 0]
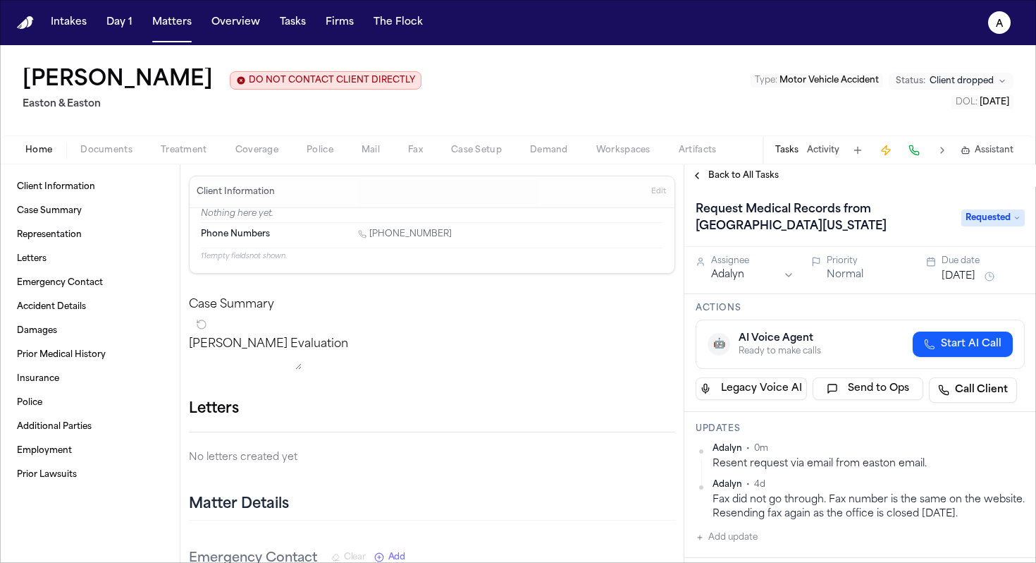
click at [967, 266] on div "Due date" at bounding box center [983, 260] width 83 height 11
click at [971, 287] on div "Assignee Adalyn Priority Normal Due date [DATE]" at bounding box center [861, 270] width 352 height 47
click at [976, 278] on button "[DATE]" at bounding box center [959, 276] width 34 height 14
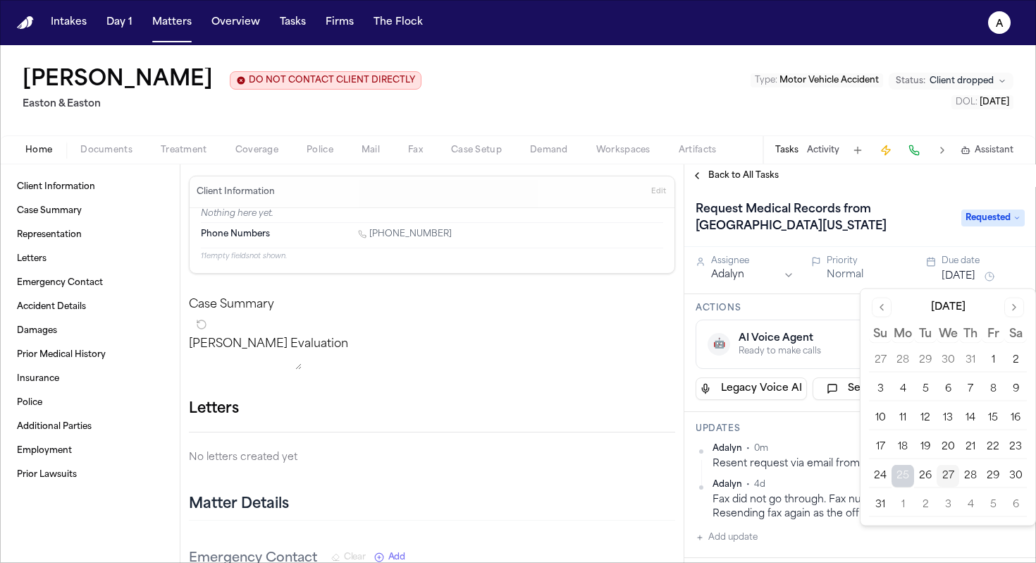
click at [991, 476] on button "29" at bounding box center [993, 476] width 23 height 23
click at [816, 422] on div "Updates Adalyn • 0m Resent request via email from easton email. [GEOGRAPHIC_DAT…" at bounding box center [861, 485] width 352 height 146
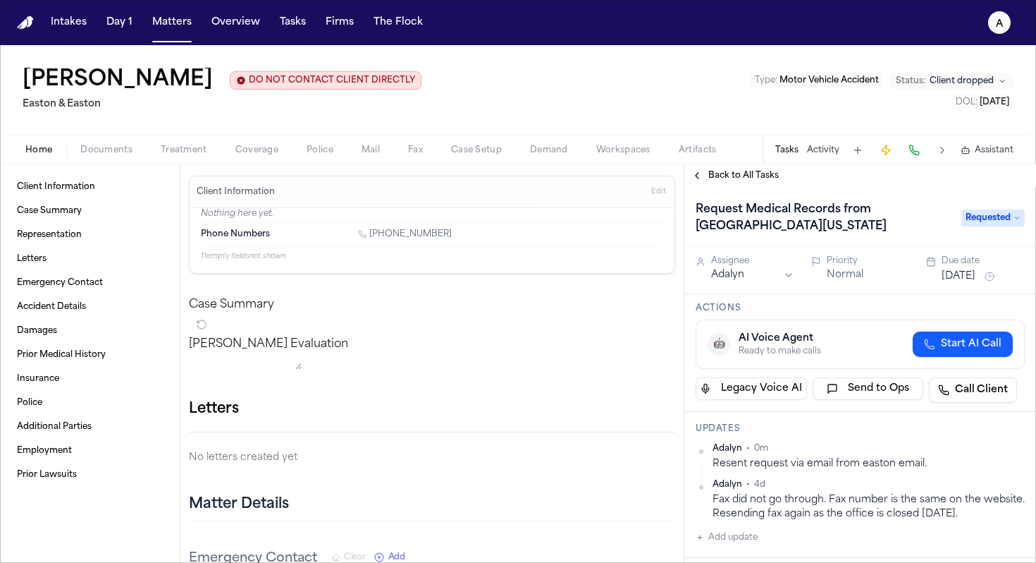
click at [718, 176] on span "Back to All Tasks" at bounding box center [744, 175] width 70 height 11
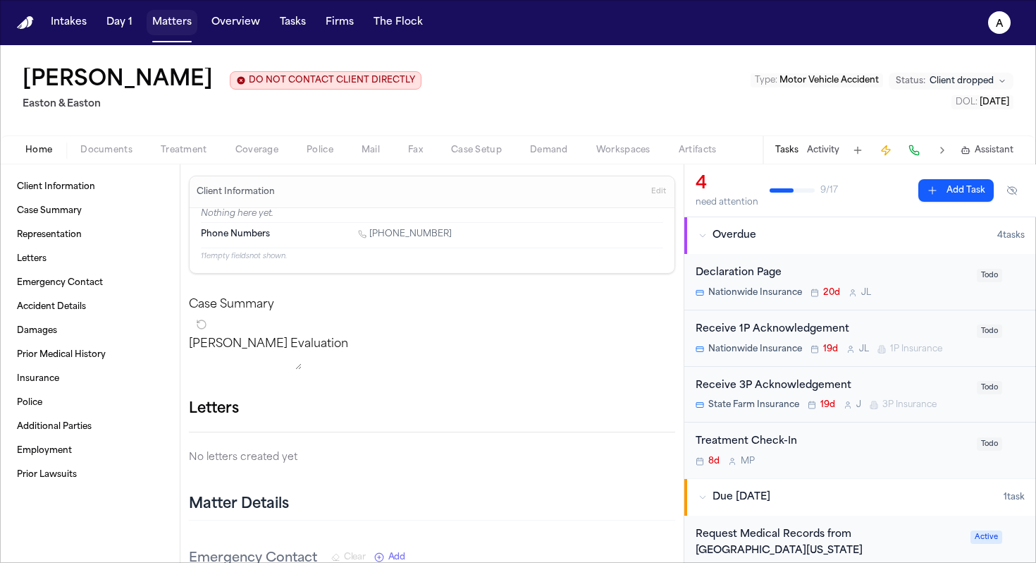
click at [161, 25] on button "Matters" at bounding box center [172, 22] width 51 height 25
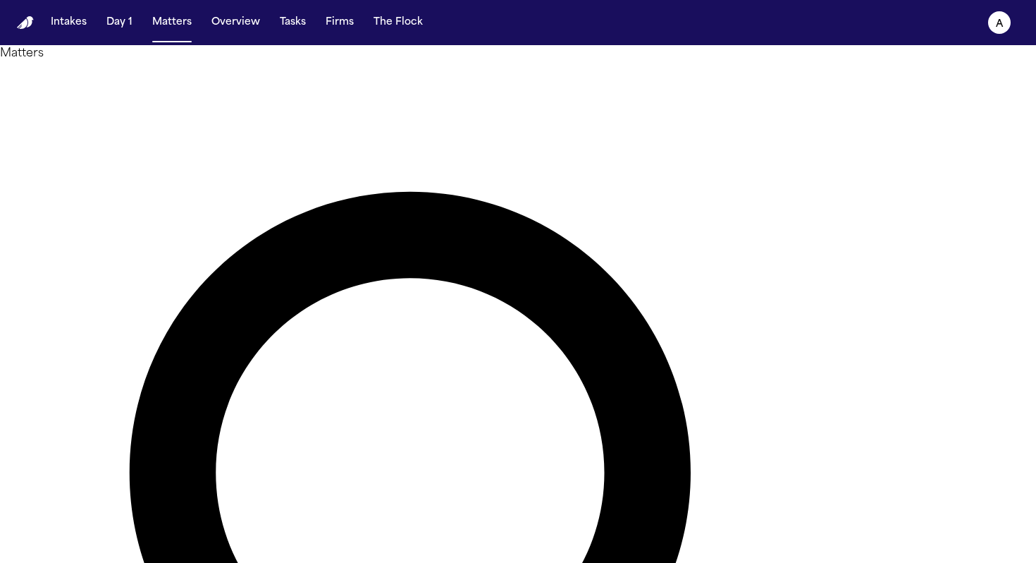
drag, startPoint x: 485, startPoint y: 83, endPoint x: 254, endPoint y: 75, distance: 231.4
type input "*******"
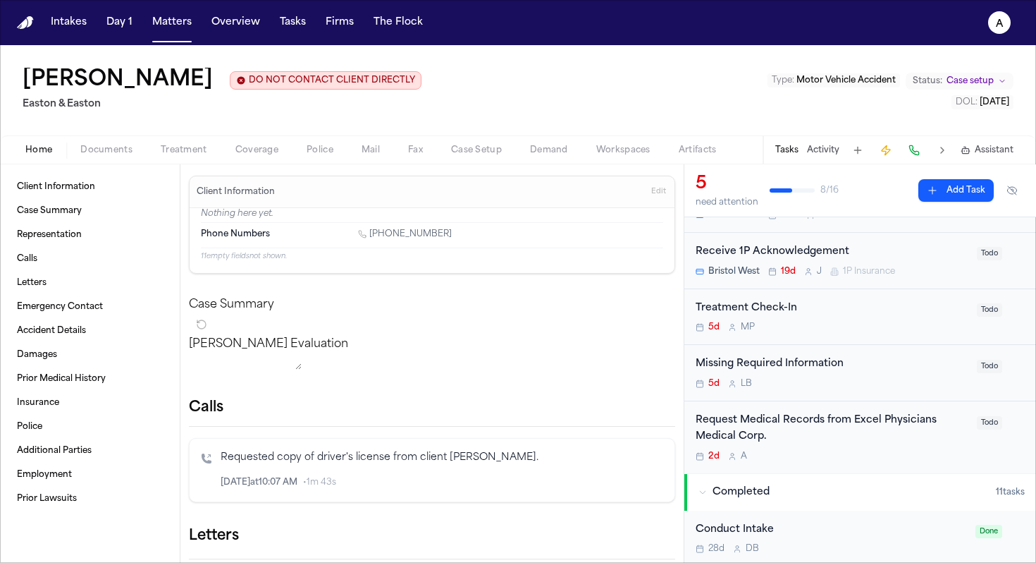
scroll to position [99, 0]
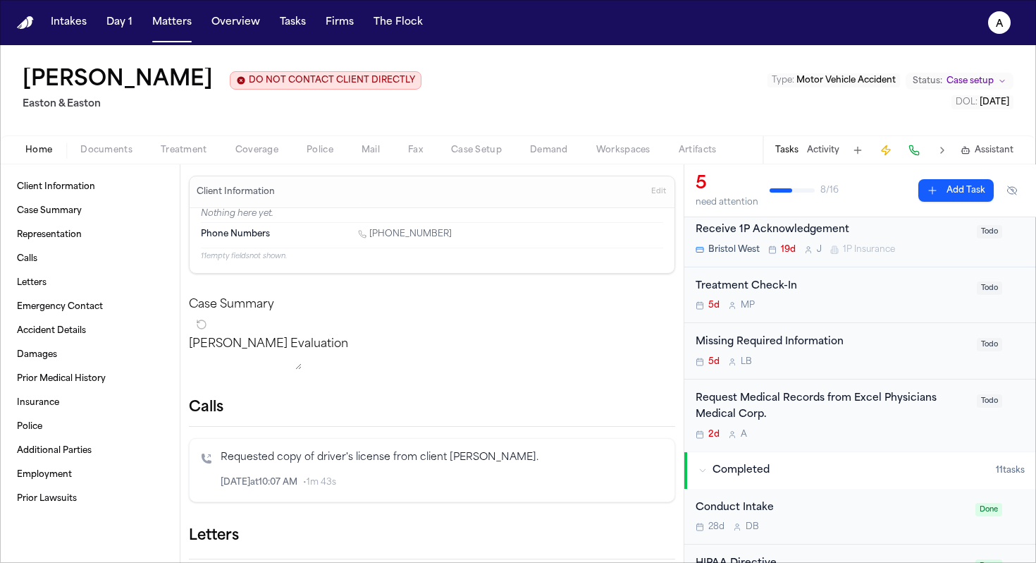
click at [854, 419] on div "Request Medical Records from Excel Physicians Medical Corp." at bounding box center [832, 407] width 273 height 32
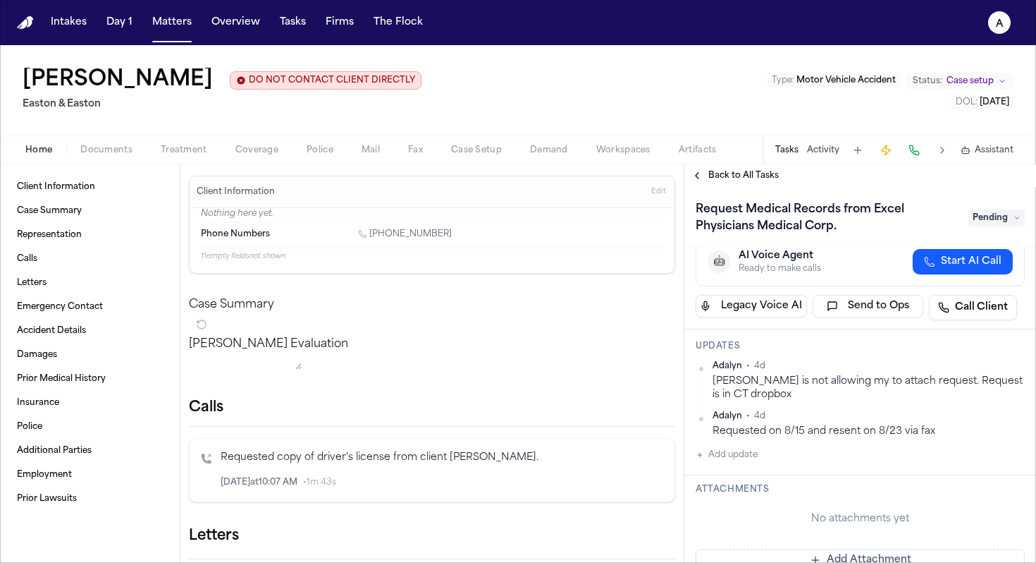
scroll to position [91, 0]
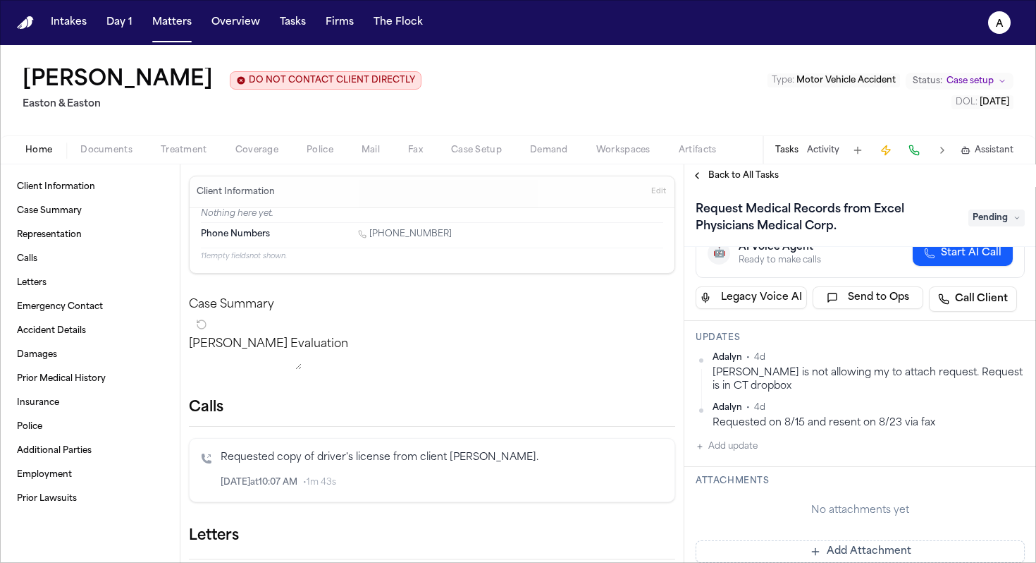
click at [740, 447] on button "Add update" at bounding box center [727, 446] width 62 height 17
click at [721, 493] on button "Private" at bounding box center [723, 491] width 11 height 11
click at [734, 455] on textarea "Add your update" at bounding box center [868, 457] width 301 height 28
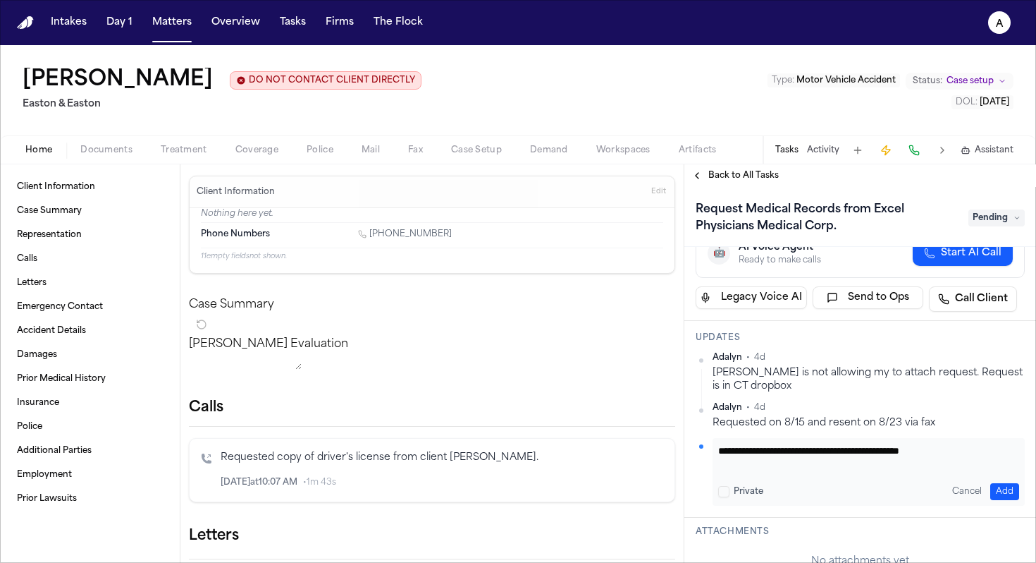
type textarea "**********"
click at [1000, 486] on button "Add" at bounding box center [1005, 491] width 29 height 17
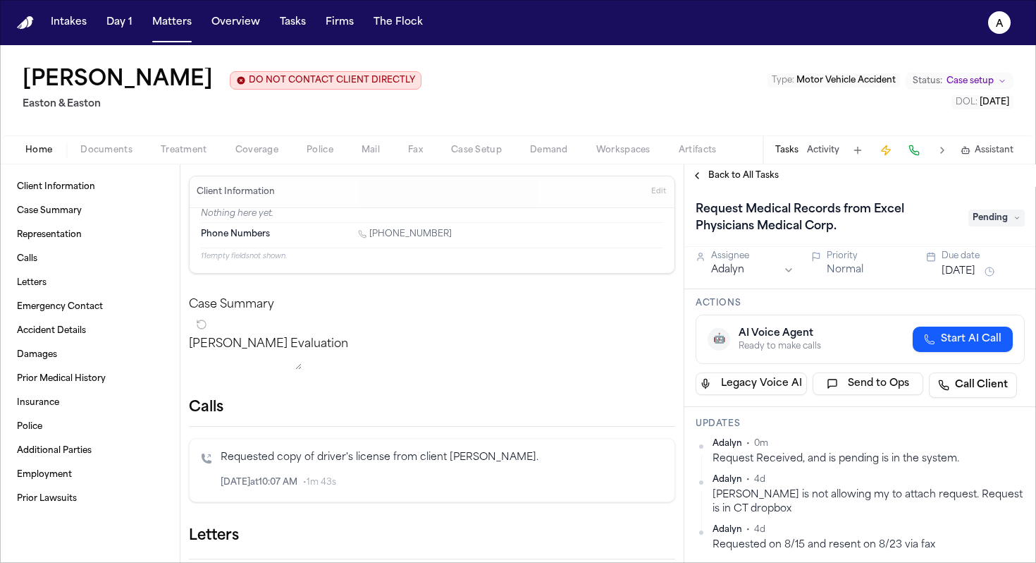
scroll to position [0, 0]
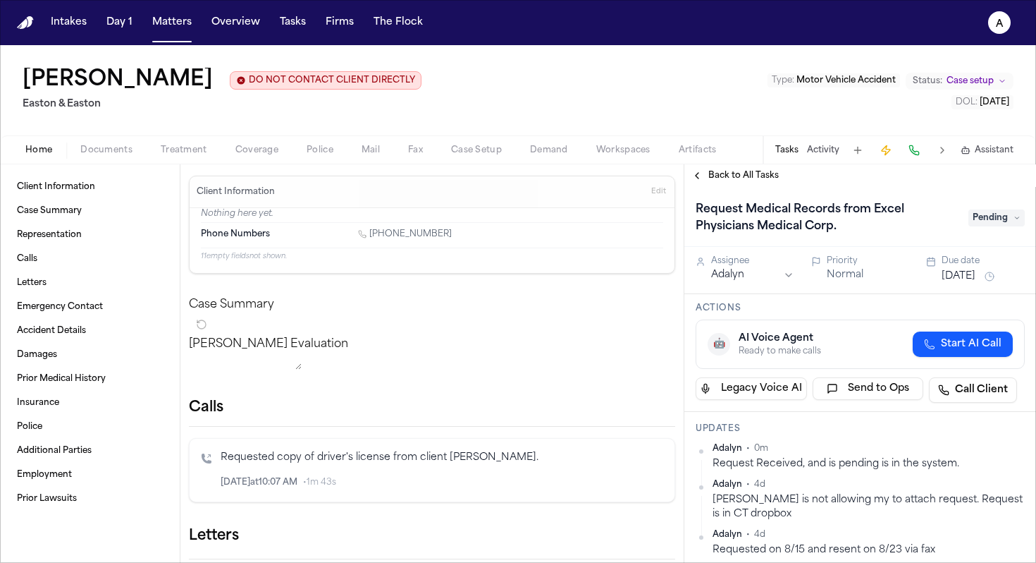
click at [976, 276] on button "[DATE]" at bounding box center [959, 276] width 34 height 14
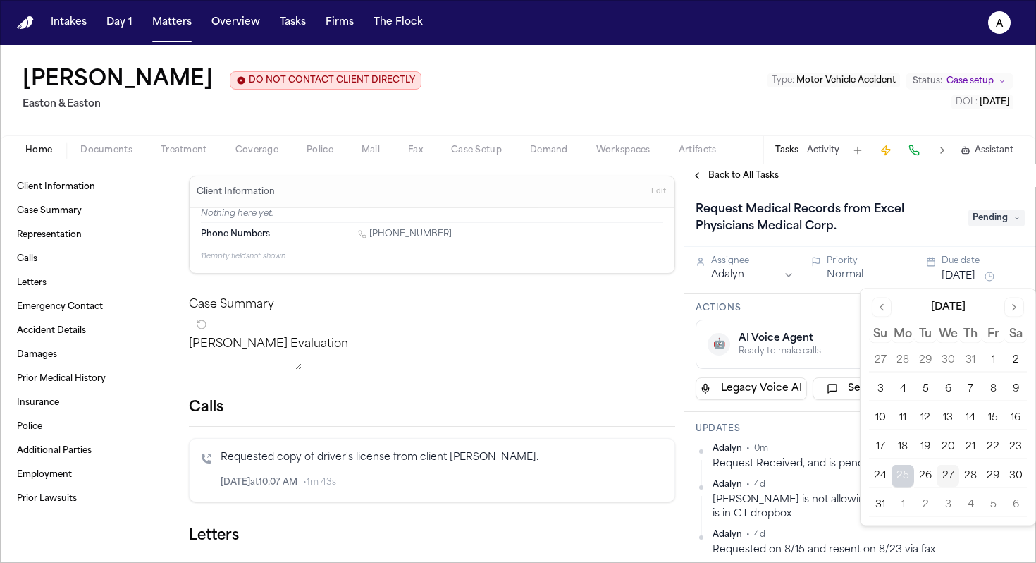
click at [993, 472] on button "29" at bounding box center [993, 476] width 23 height 23
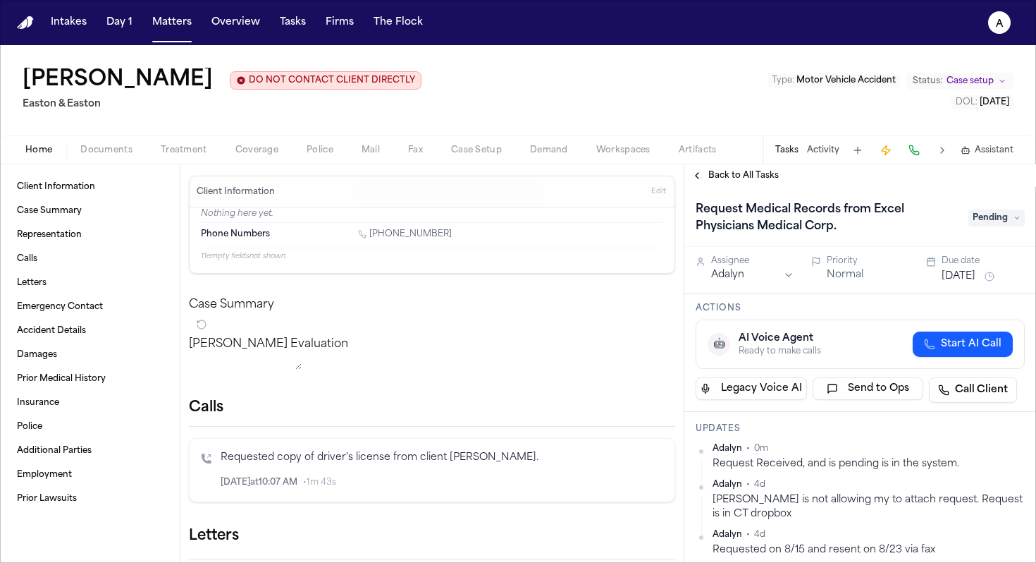
click at [825, 441] on div "Updates Adalyn • 0m Request Received, and is pending is in the system. [GEOGRAP…" at bounding box center [861, 503] width 352 height 182
click at [1007, 216] on span "Pending" at bounding box center [997, 217] width 56 height 17
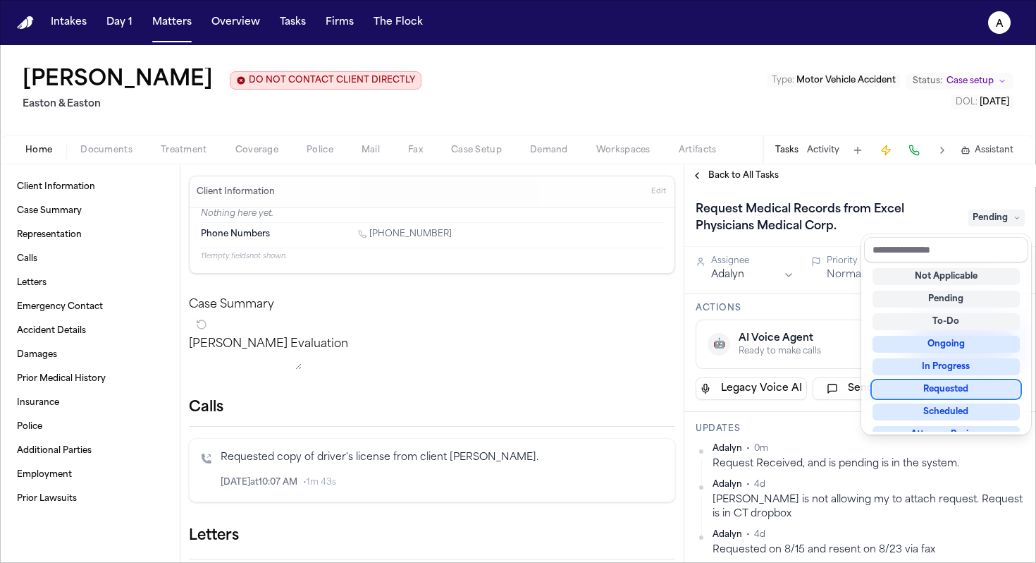
click at [948, 387] on div "Requested" at bounding box center [946, 389] width 147 height 17
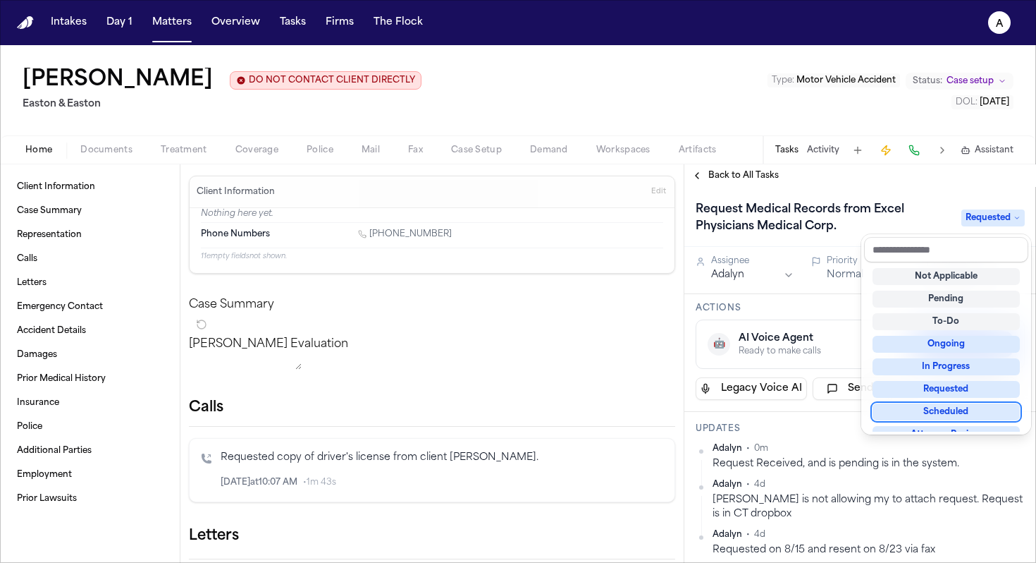
click at [832, 330] on div "Request Medical Records from Excel Physicians Medical Corp. Requested Assignee …" at bounding box center [861, 375] width 352 height 376
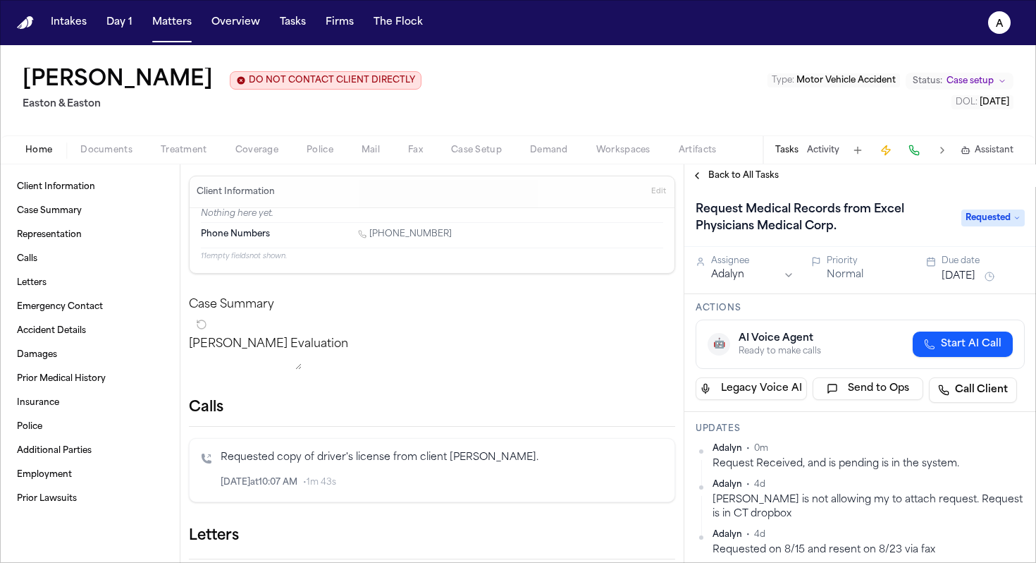
click at [833, 314] on h3 "Actions" at bounding box center [860, 307] width 329 height 11
click at [232, 30] on button "Overview" at bounding box center [236, 22] width 60 height 25
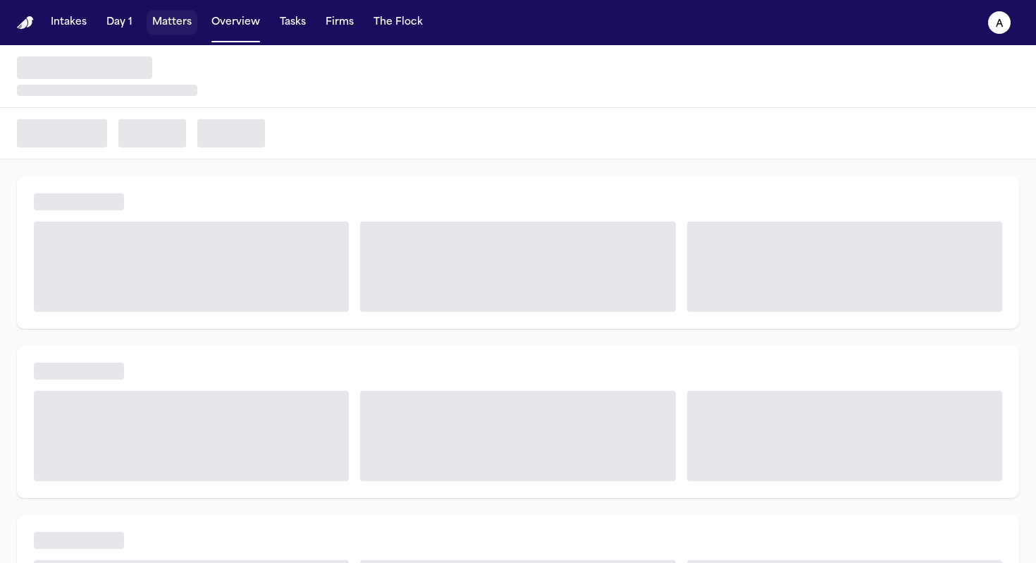
click at [180, 30] on button "Matters" at bounding box center [172, 22] width 51 height 25
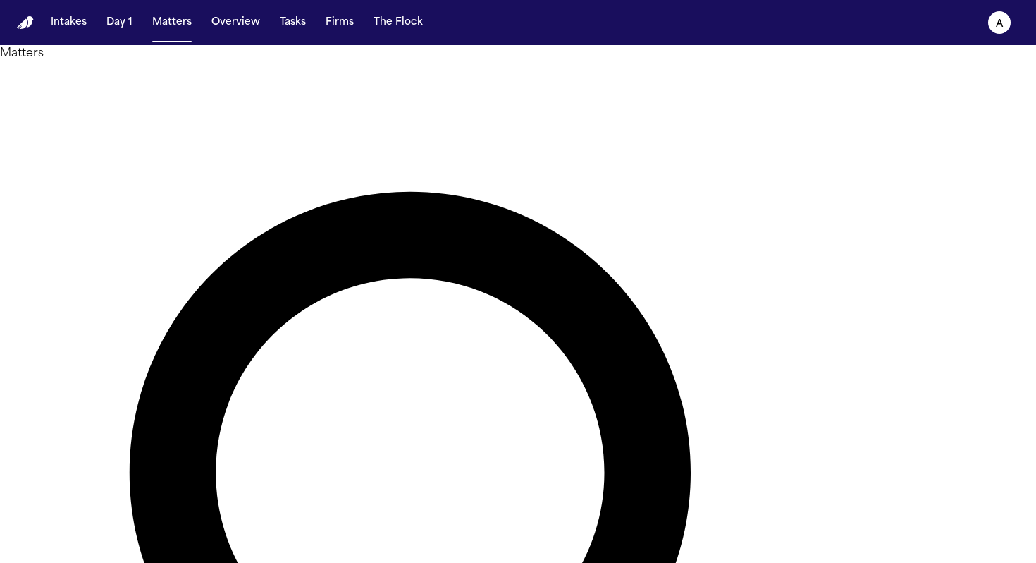
drag, startPoint x: 504, startPoint y: 72, endPoint x: 367, endPoint y: 64, distance: 137.0
type input "**********"
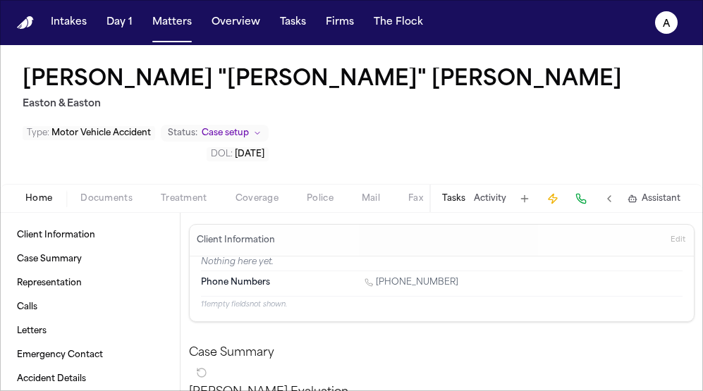
click at [463, 193] on button "Tasks" at bounding box center [453, 198] width 23 height 11
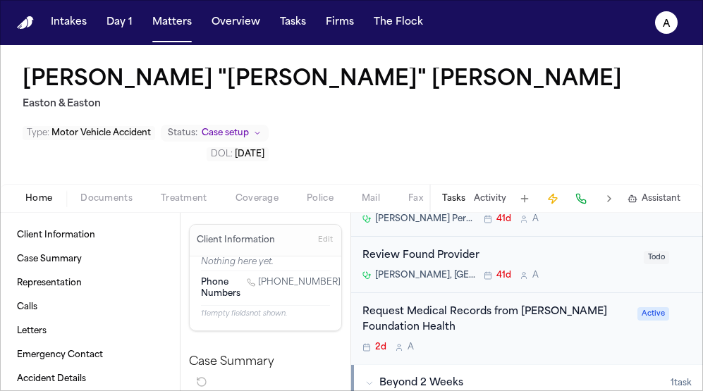
scroll to position [348, 0]
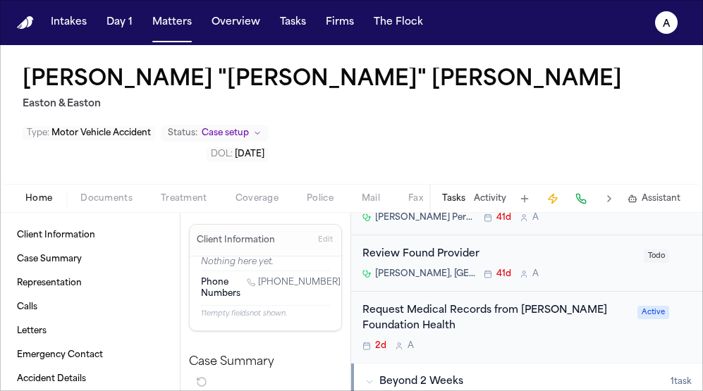
click at [577, 303] on div "Request Medical Records from [PERSON_NAME] Foundation Health 2d A" at bounding box center [495, 327] width 266 height 49
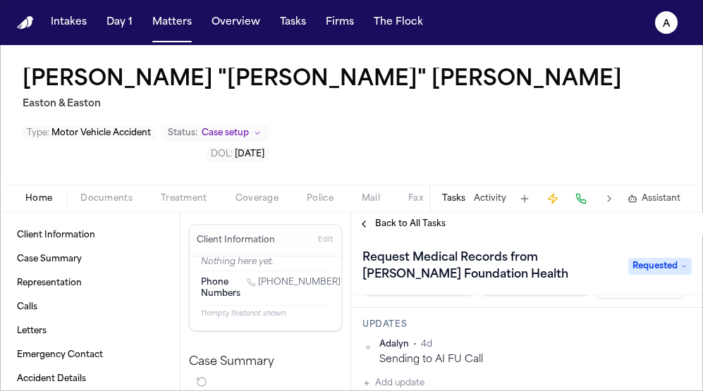
scroll to position [153, 0]
click at [406, 374] on button "Add update" at bounding box center [393, 382] width 62 height 17
click at [403, 380] on textarea "Add your update" at bounding box center [535, 394] width 301 height 28
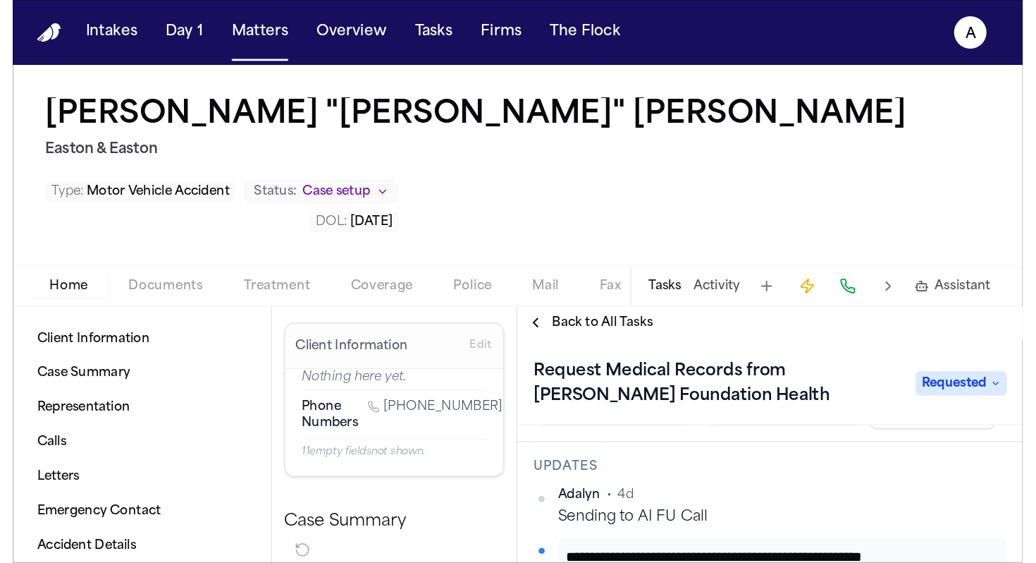
scroll to position [1, 0]
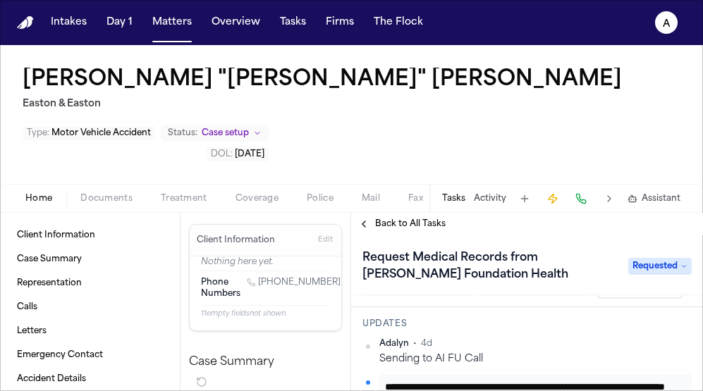
click at [443, 380] on textarea "**********" at bounding box center [530, 394] width 290 height 28
type textarea "**********"
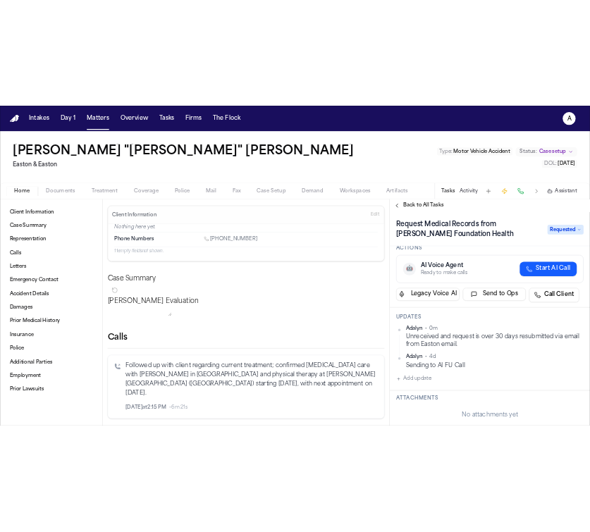
scroll to position [0, 0]
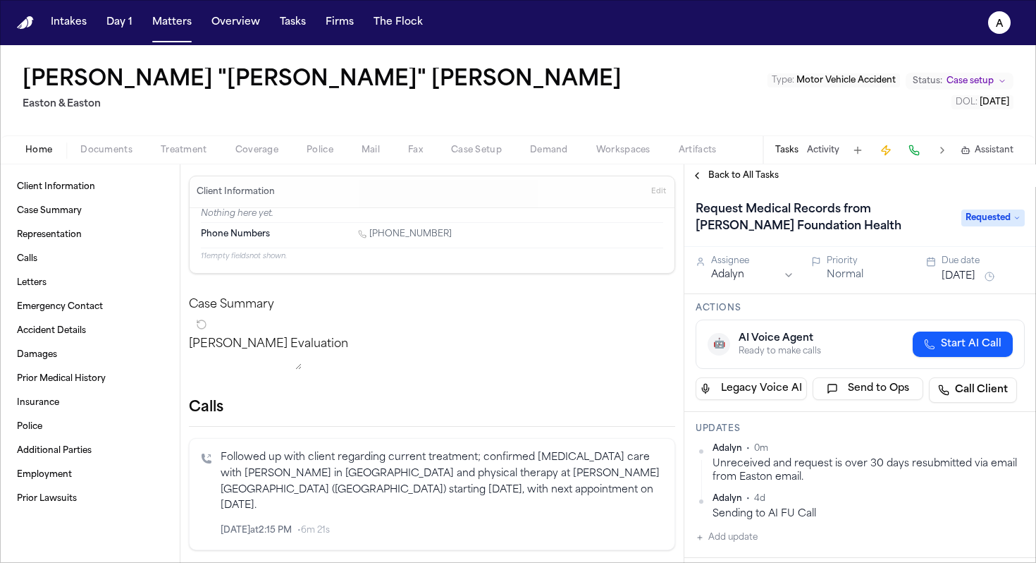
click at [976, 273] on button "[DATE]" at bounding box center [959, 276] width 34 height 14
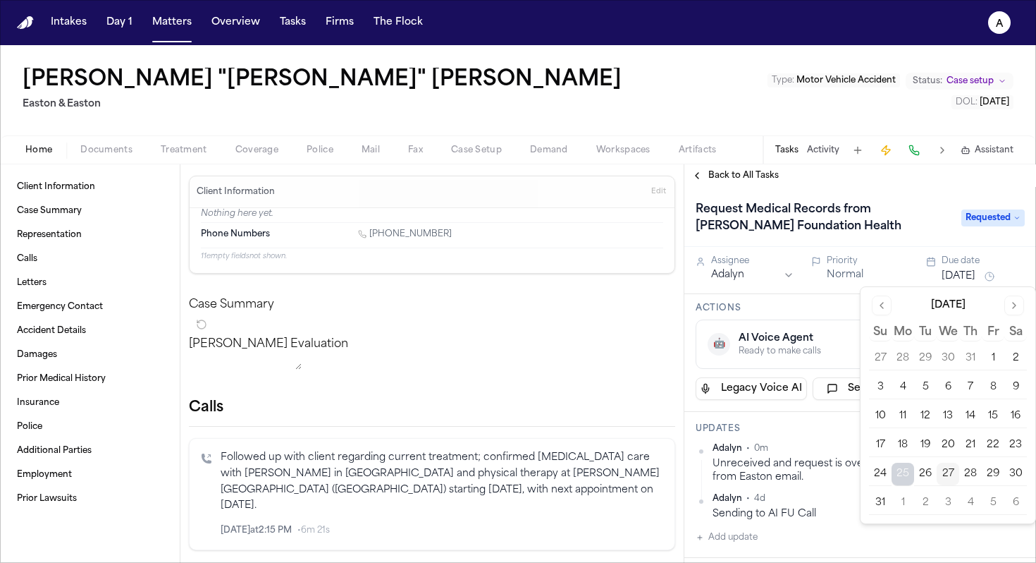
click at [998, 474] on button "29" at bounding box center [993, 473] width 23 height 23
click at [806, 436] on div "Updates Adalyn • 0m Unreceived and request is over 30 days resubmitted via emai…" at bounding box center [861, 485] width 352 height 146
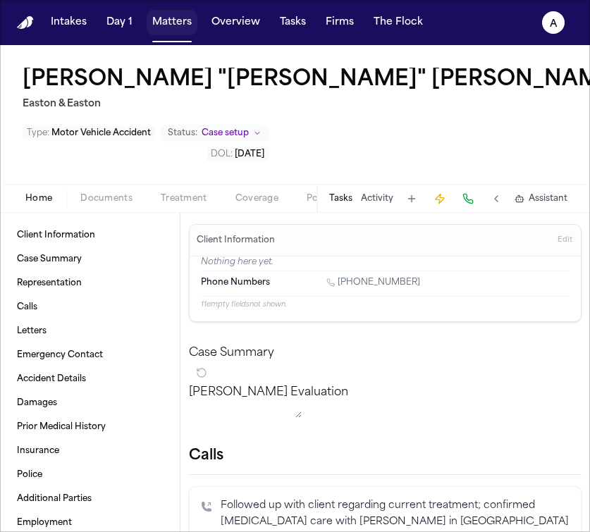
click at [173, 17] on button "Matters" at bounding box center [172, 22] width 51 height 25
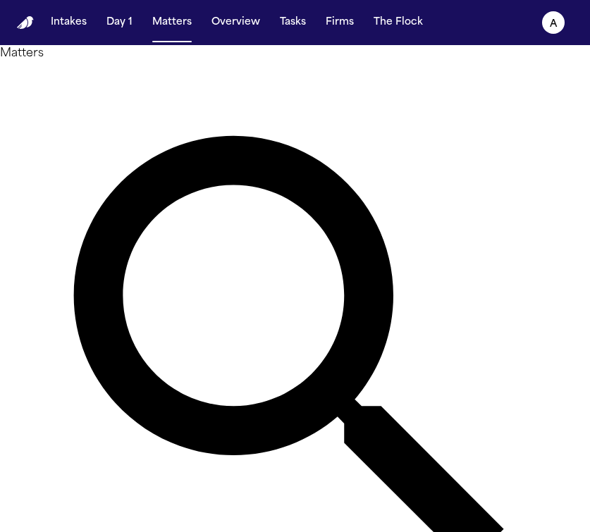
drag, startPoint x: 238, startPoint y: 91, endPoint x: 71, endPoint y: 87, distance: 167.1
click at [71, 87] on div "**********" at bounding box center [295, 365] width 590 height 641
type input "*"
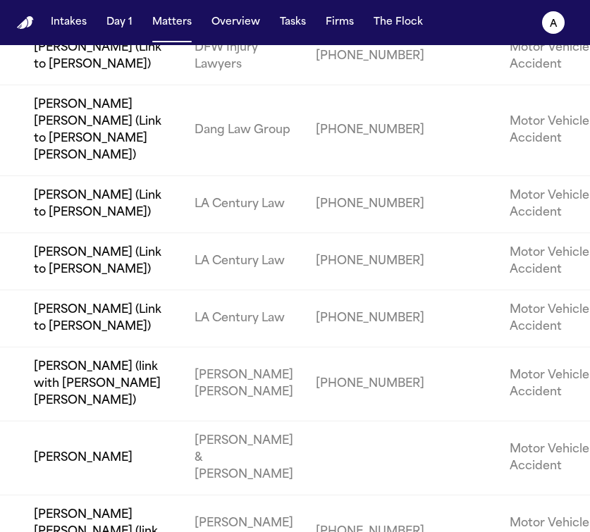
scroll to position [979, 0]
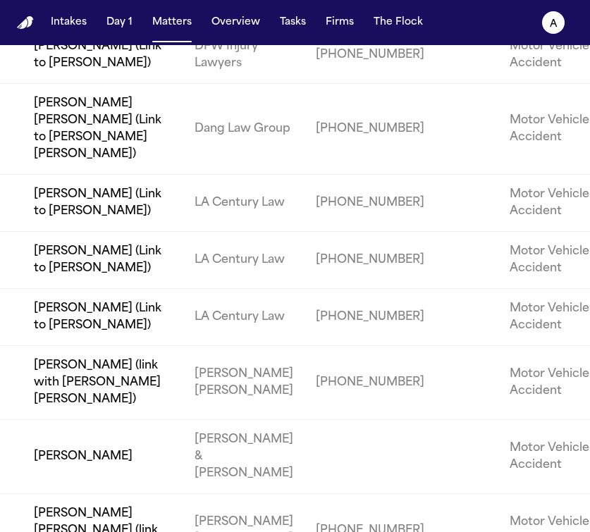
type input "****"
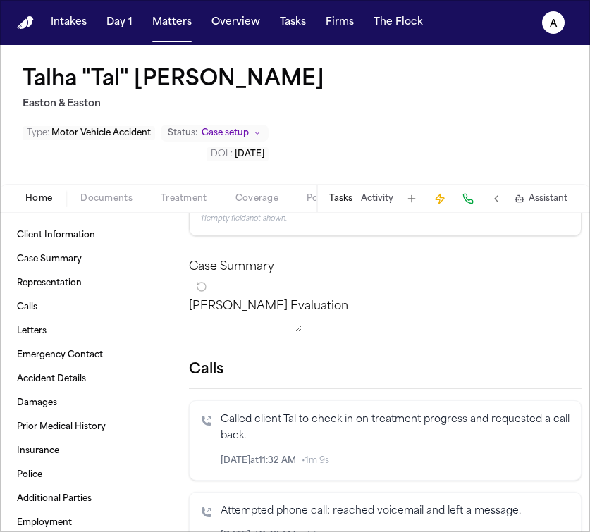
scroll to position [89, 0]
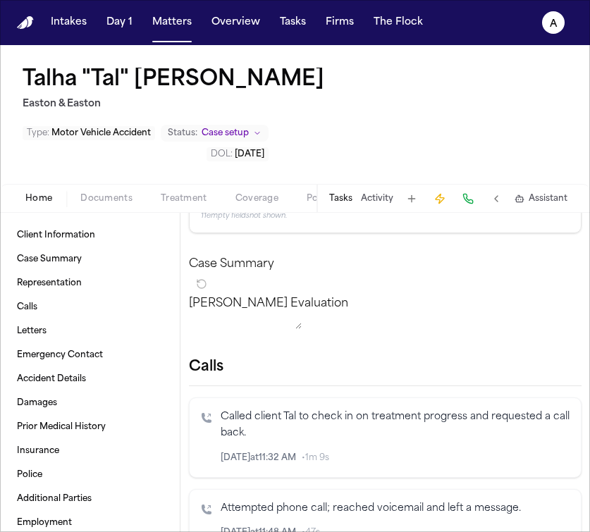
click at [343, 193] on button "Tasks" at bounding box center [340, 198] width 23 height 11
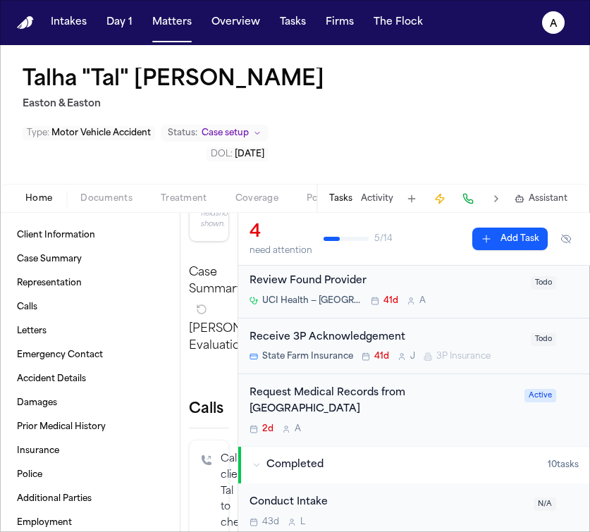
scroll to position [108, 0]
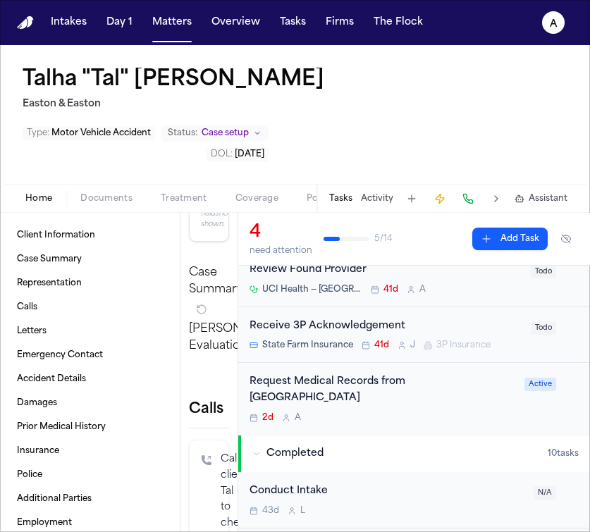
click at [398, 412] on div "2d A" at bounding box center [383, 417] width 266 height 11
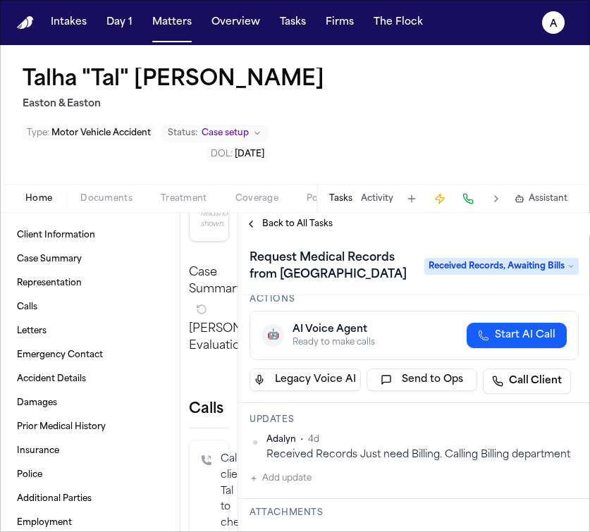
scroll to position [89, 0]
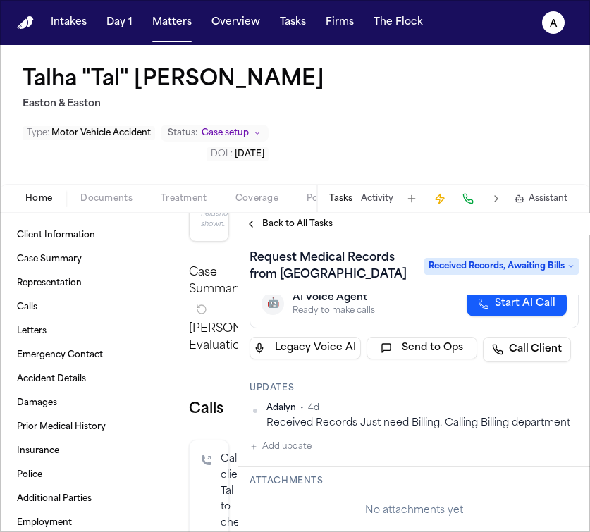
click at [305, 439] on button "Add update" at bounding box center [281, 447] width 62 height 17
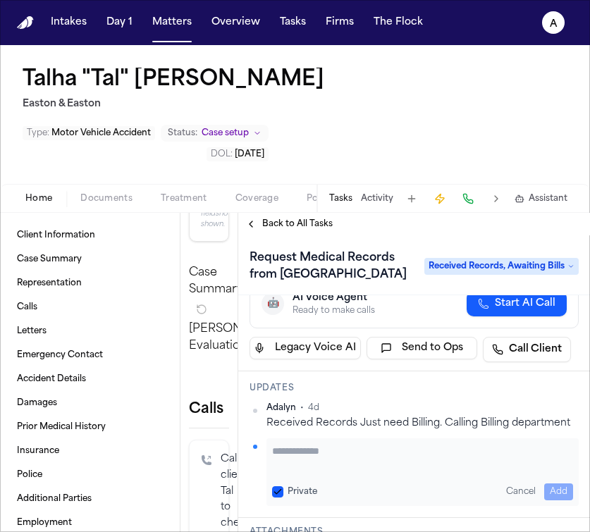
click at [305, 444] on textarea "Add your update" at bounding box center [422, 458] width 301 height 28
paste textarea "**********"
click at [398, 444] on textarea "**********" at bounding box center [417, 458] width 290 height 28
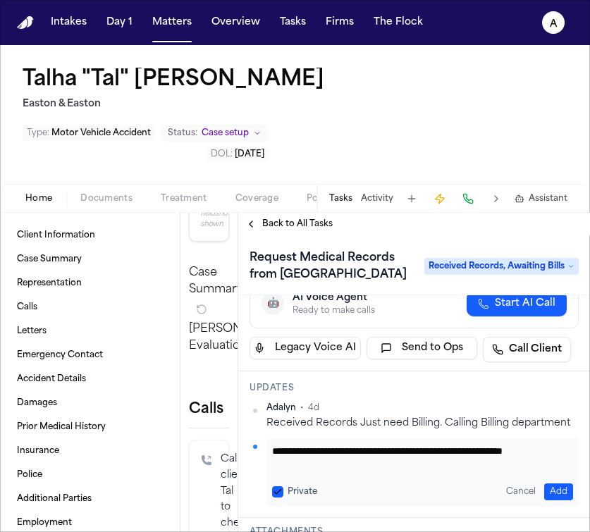
drag, startPoint x: 548, startPoint y: 415, endPoint x: 467, endPoint y: 415, distance: 81.1
click at [467, 444] on textarea "**********" at bounding box center [417, 458] width 290 height 28
click at [399, 444] on textarea "**********" at bounding box center [417, 458] width 290 height 28
click at [371, 444] on textarea "**********" at bounding box center [417, 458] width 290 height 28
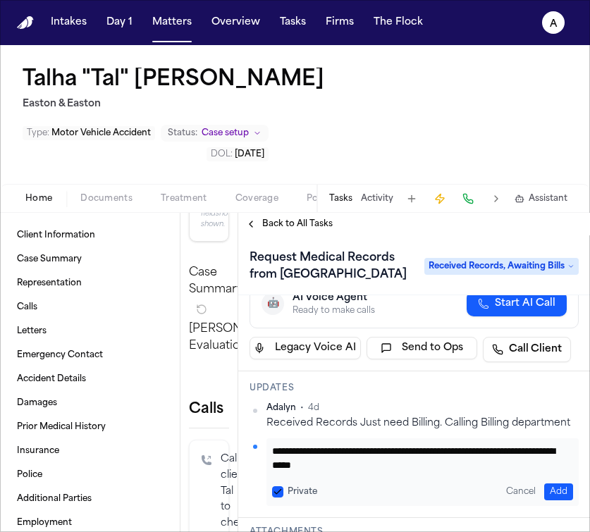
type textarea "**********"
click at [274, 486] on button "Private" at bounding box center [277, 491] width 11 height 11
click at [544, 484] on button "Add" at bounding box center [558, 492] width 29 height 17
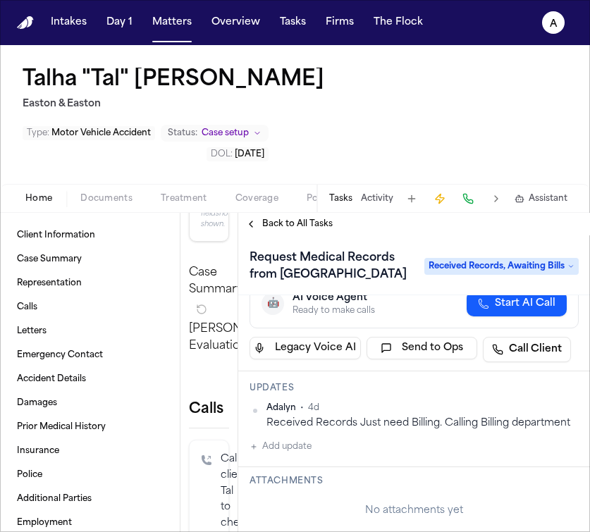
scroll to position [0, 0]
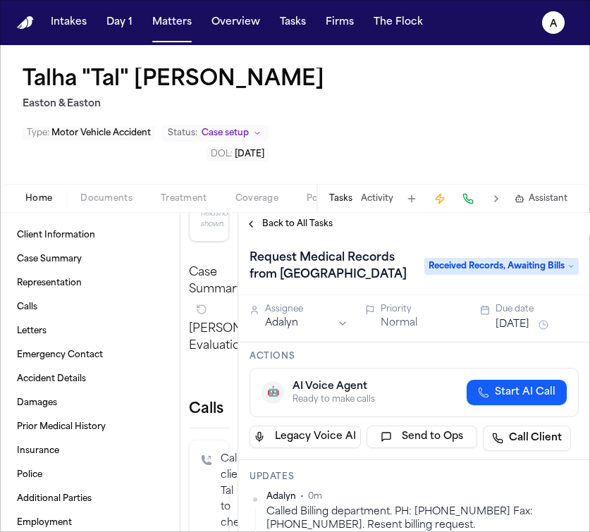
click at [528, 318] on button "[DATE]" at bounding box center [513, 325] width 34 height 14
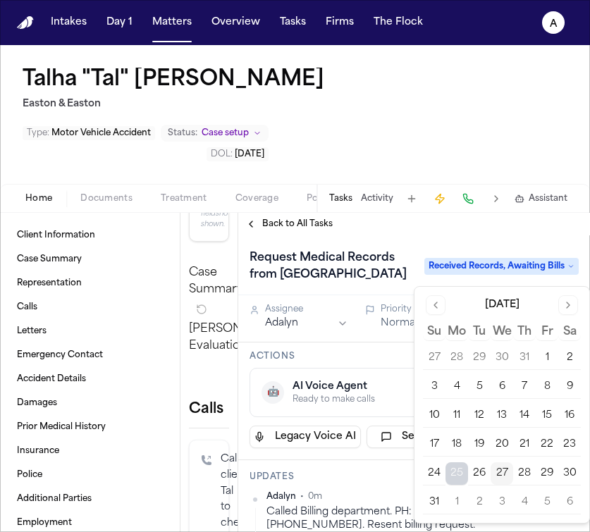
click at [550, 474] on button "29" at bounding box center [547, 473] width 23 height 23
click at [377, 460] on div "Updates Adalyn • 0m Called Billing department. PH: [PHONE_NUMBER] Fax: [PHONE_N…" at bounding box center [414, 533] width 352 height 146
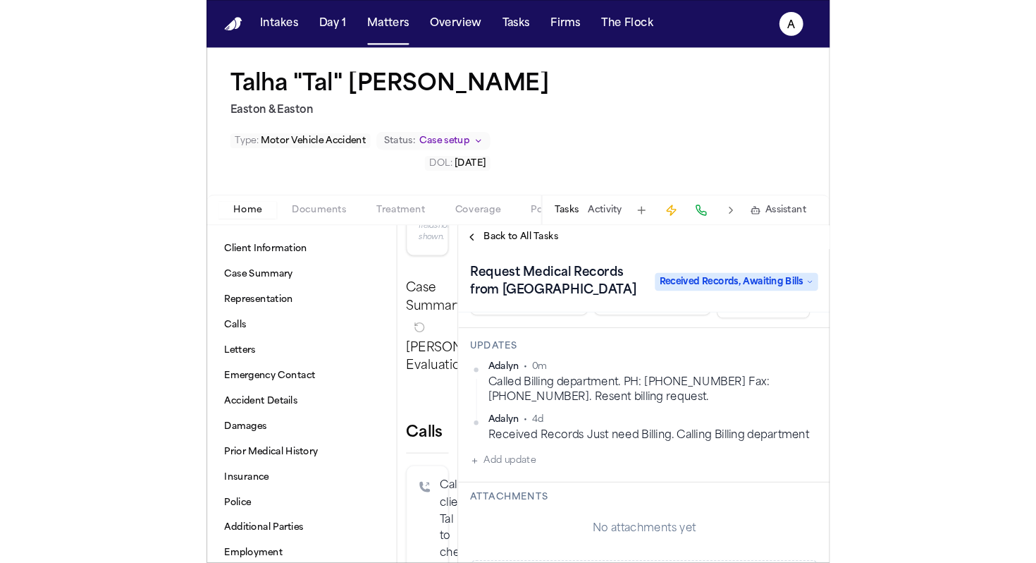
scroll to position [176, 0]
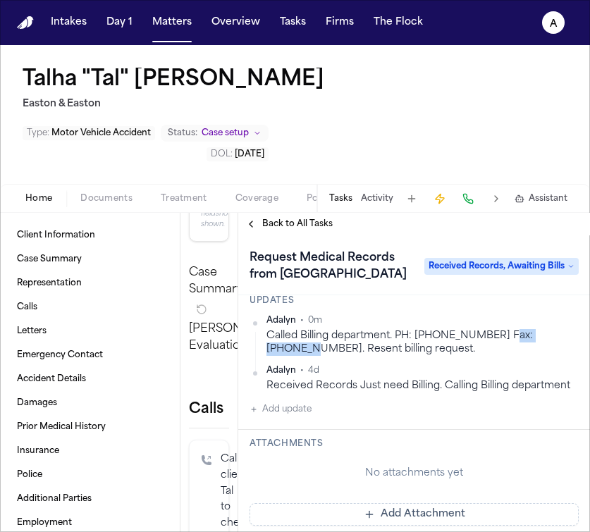
drag, startPoint x: 503, startPoint y: 287, endPoint x: 291, endPoint y: 300, distance: 211.9
click at [291, 329] on div "Called Billing department. PH: [PHONE_NUMBER] Fax: [PHONE_NUMBER]. Resent billi…" at bounding box center [422, 342] width 312 height 27
copy div "[PHONE_NUMBER]."
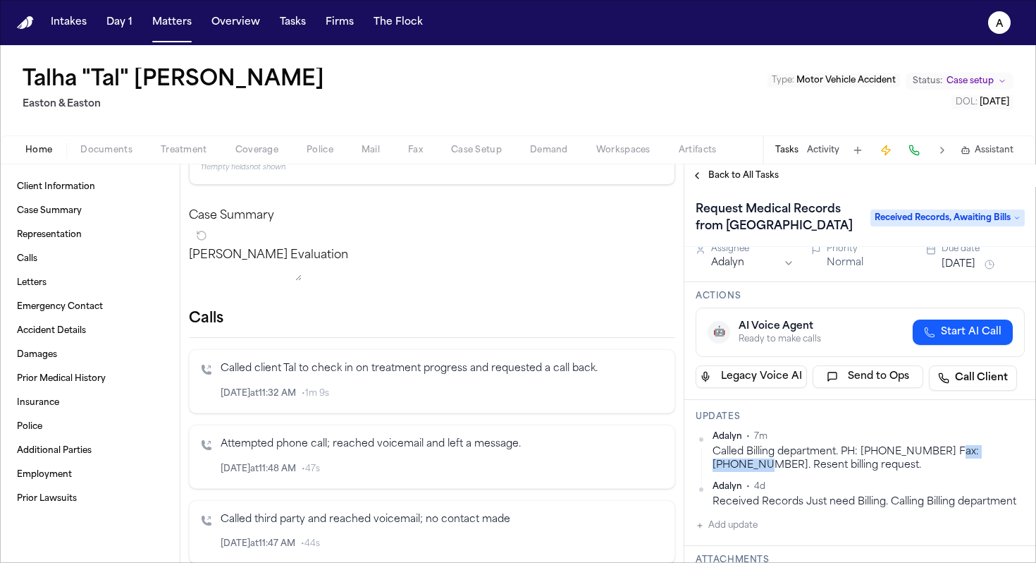
scroll to position [0, 0]
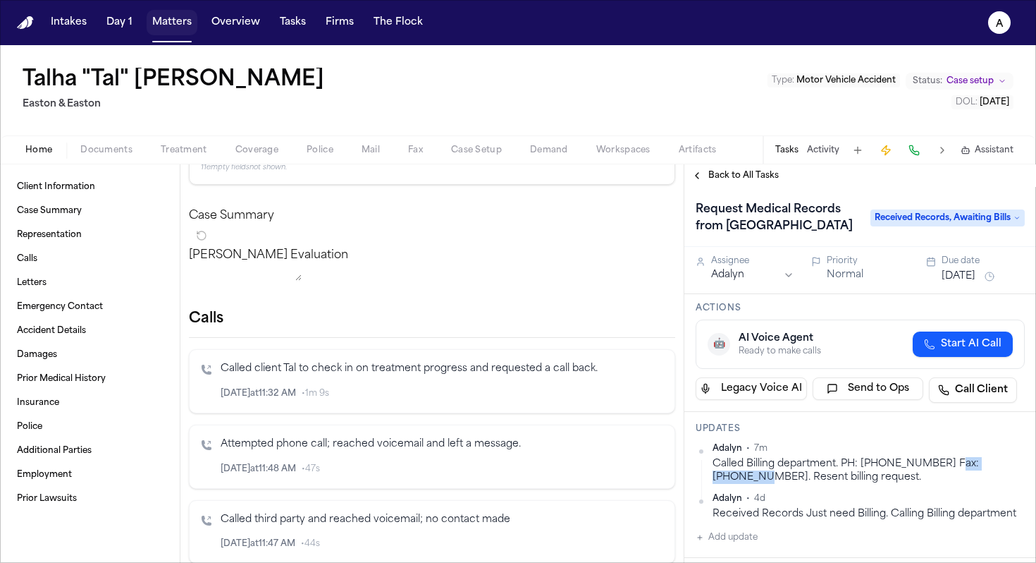
click at [182, 26] on button "Matters" at bounding box center [172, 22] width 51 height 25
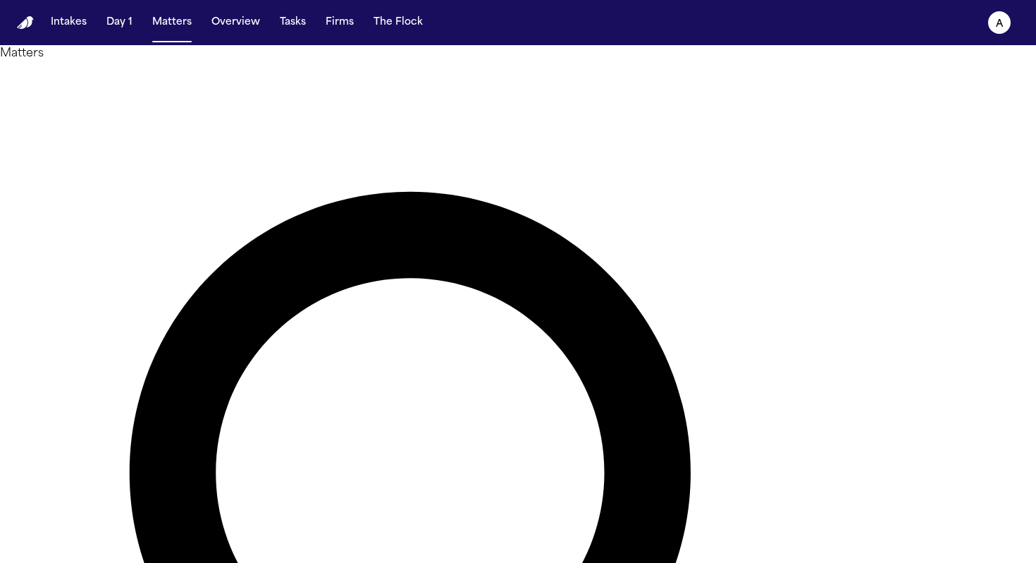
drag, startPoint x: 486, startPoint y: 82, endPoint x: 279, endPoint y: 66, distance: 207.8
type input "*****"
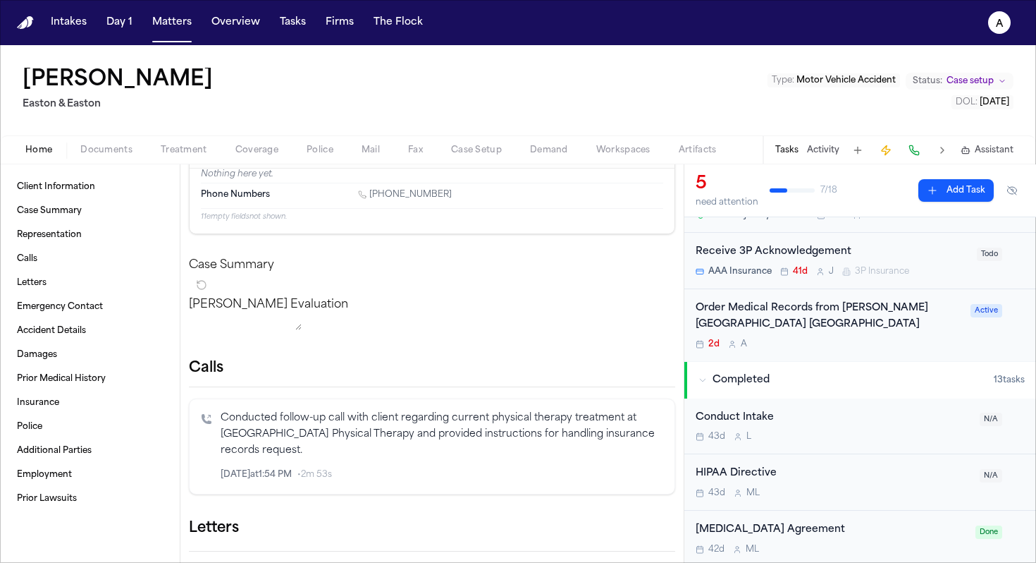
scroll to position [137, 0]
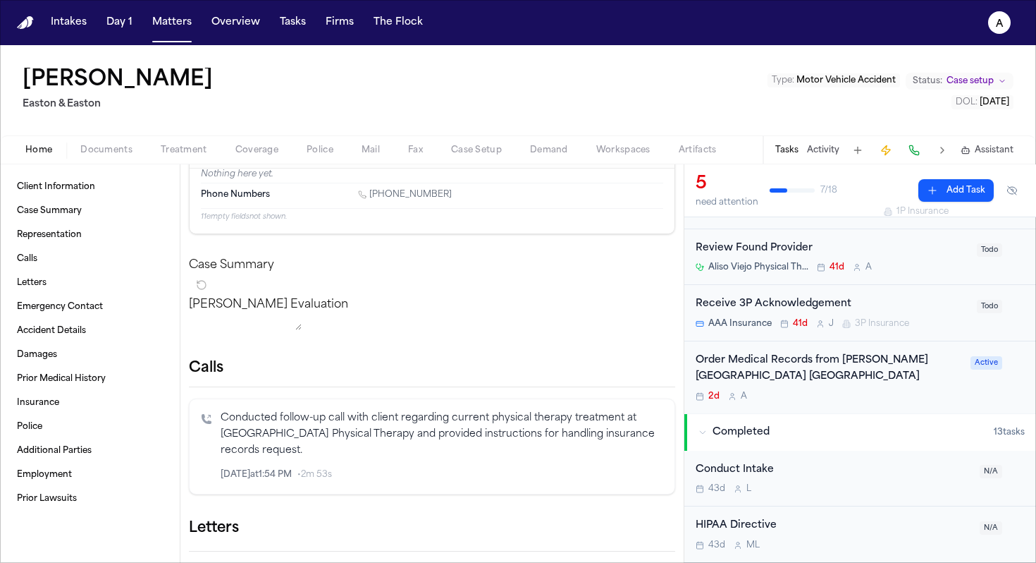
click at [857, 386] on div "Order Medical Records from [PERSON_NAME][GEOGRAPHIC_DATA] [GEOGRAPHIC_DATA] 2d A" at bounding box center [829, 376] width 266 height 49
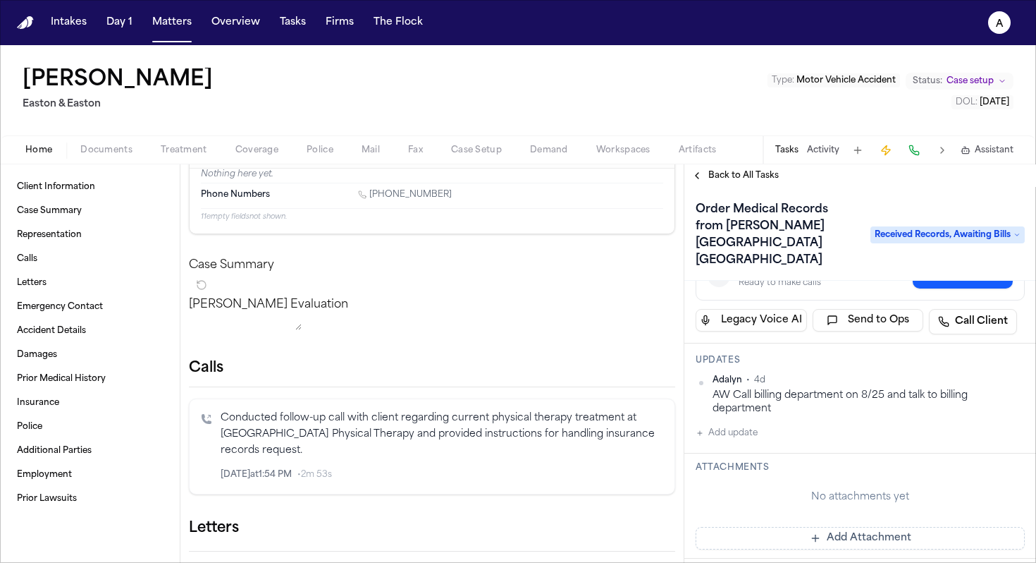
scroll to position [104, 0]
click at [747, 422] on button "Add update" at bounding box center [727, 430] width 62 height 17
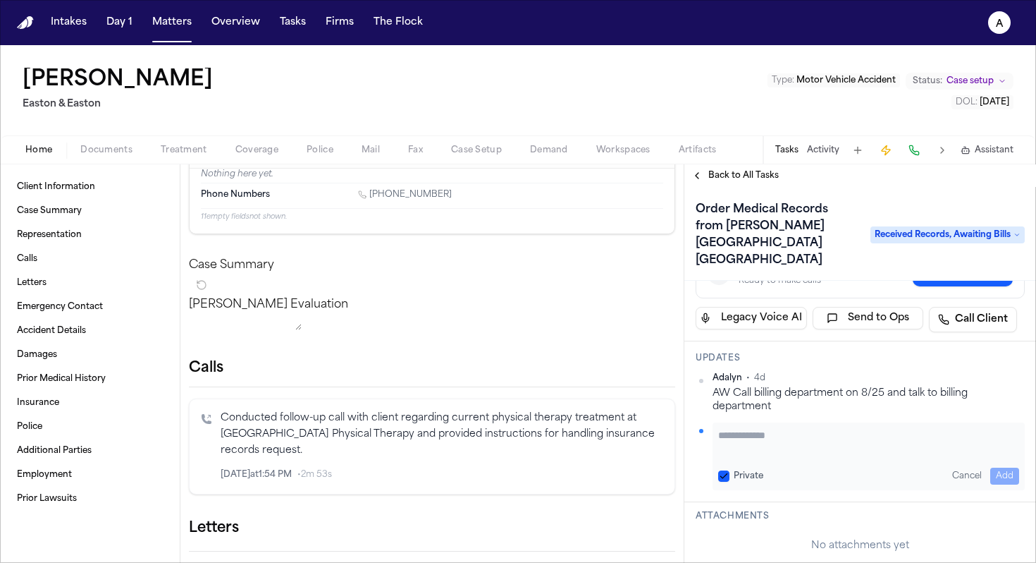
paste textarea "**********"
click at [718, 428] on textarea "**********" at bounding box center [863, 442] width 290 height 28
click at [883, 428] on textarea "**********" at bounding box center [863, 442] width 290 height 28
type textarea "**********"
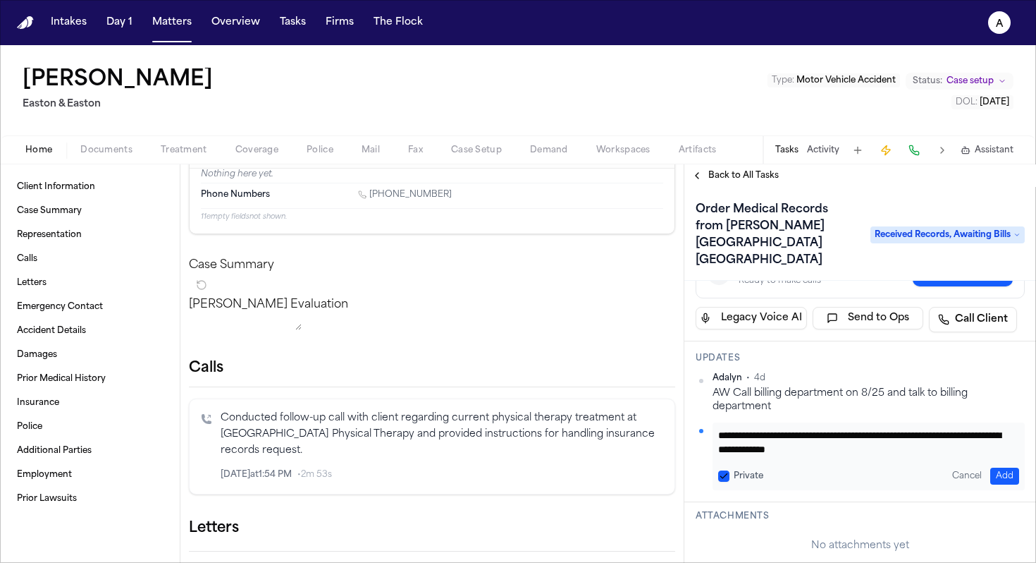
click at [725, 470] on button "Private" at bounding box center [723, 475] width 11 height 11
click at [993, 467] on button "Add" at bounding box center [1005, 475] width 29 height 17
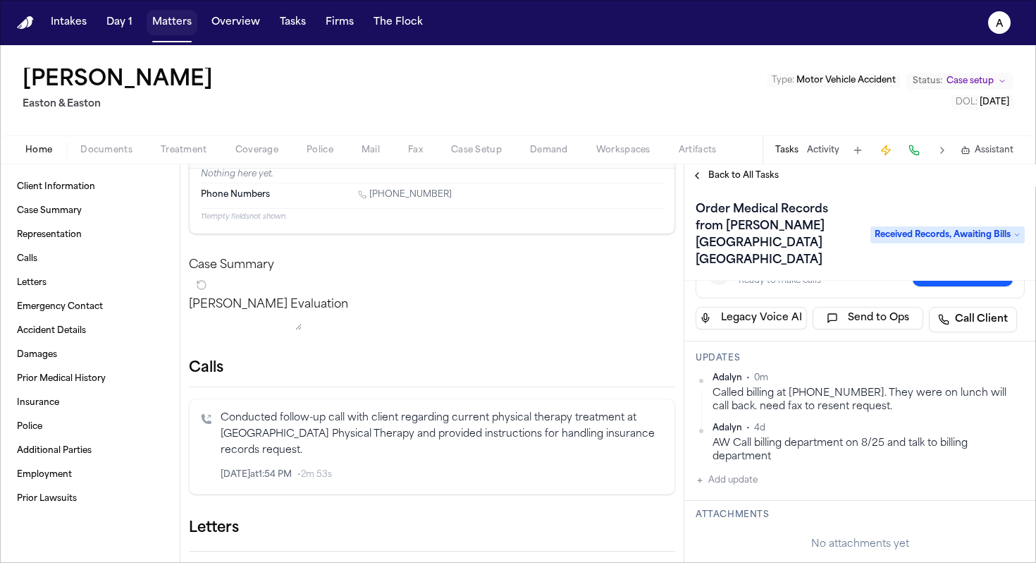
click at [179, 19] on button "Matters" at bounding box center [172, 22] width 51 height 25
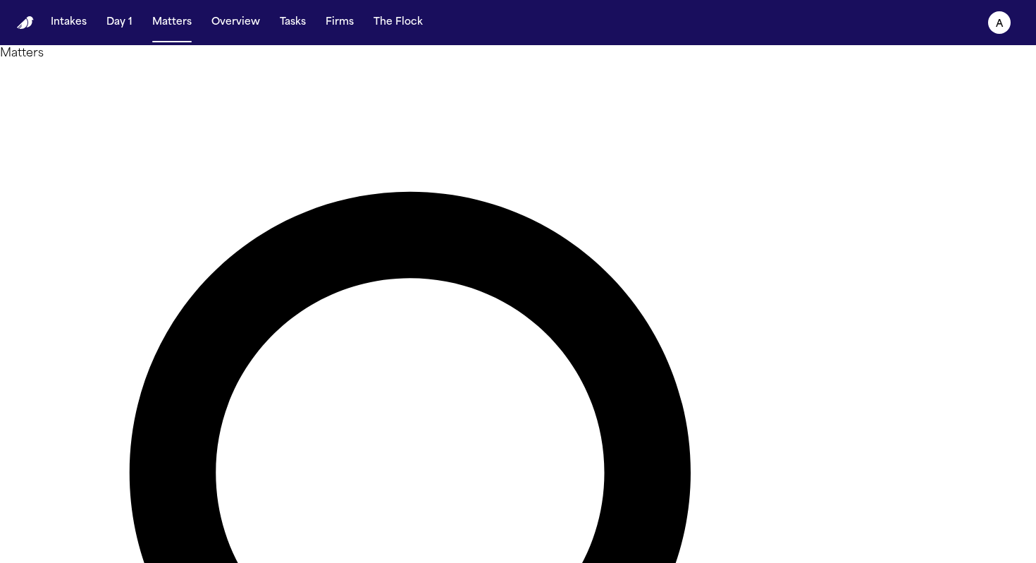
drag, startPoint x: 470, startPoint y: 83, endPoint x: 338, endPoint y: 80, distance: 132.6
type input "*****"
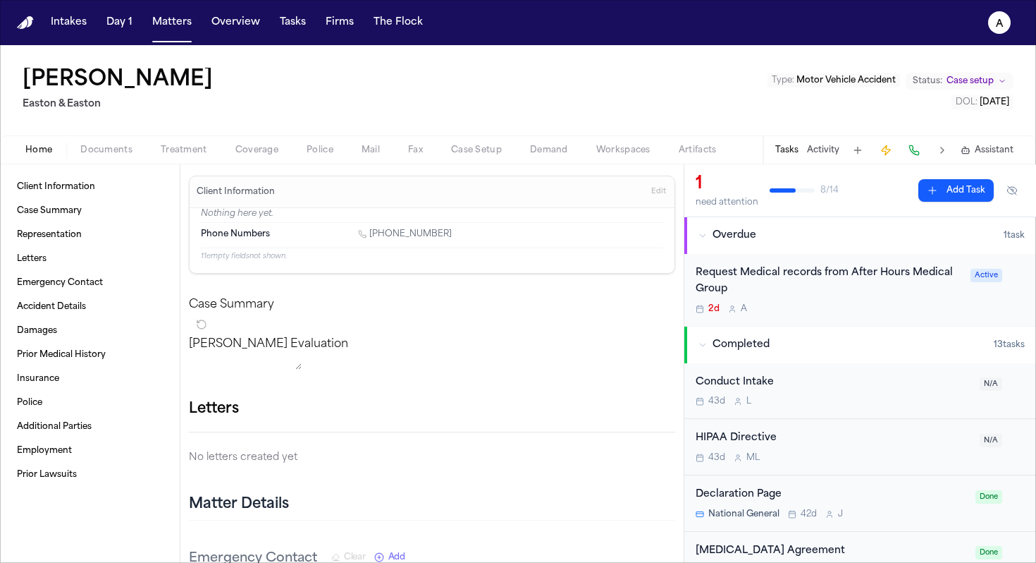
click at [827, 307] on div "2d A" at bounding box center [829, 308] width 266 height 11
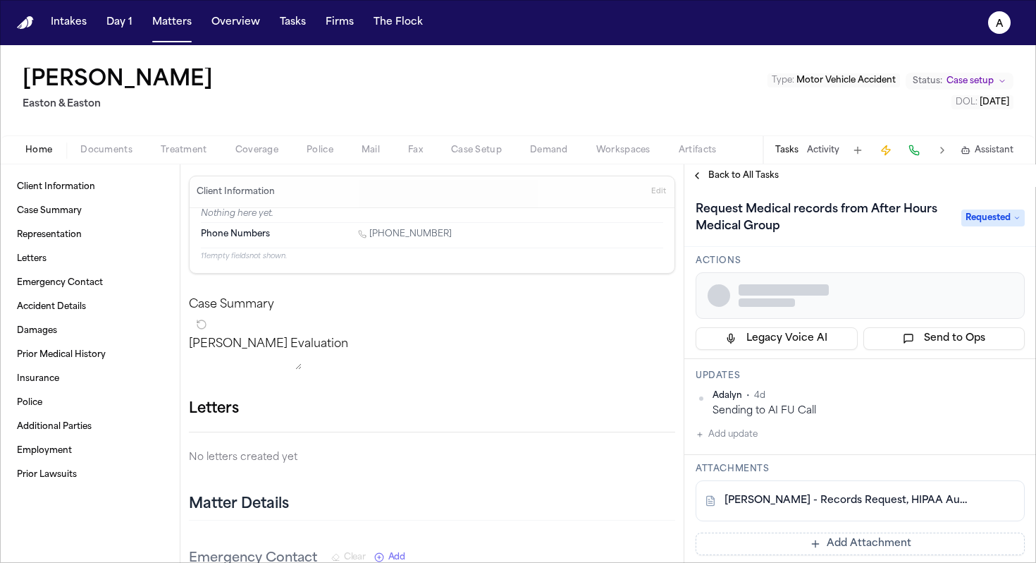
scroll to position [68, 0]
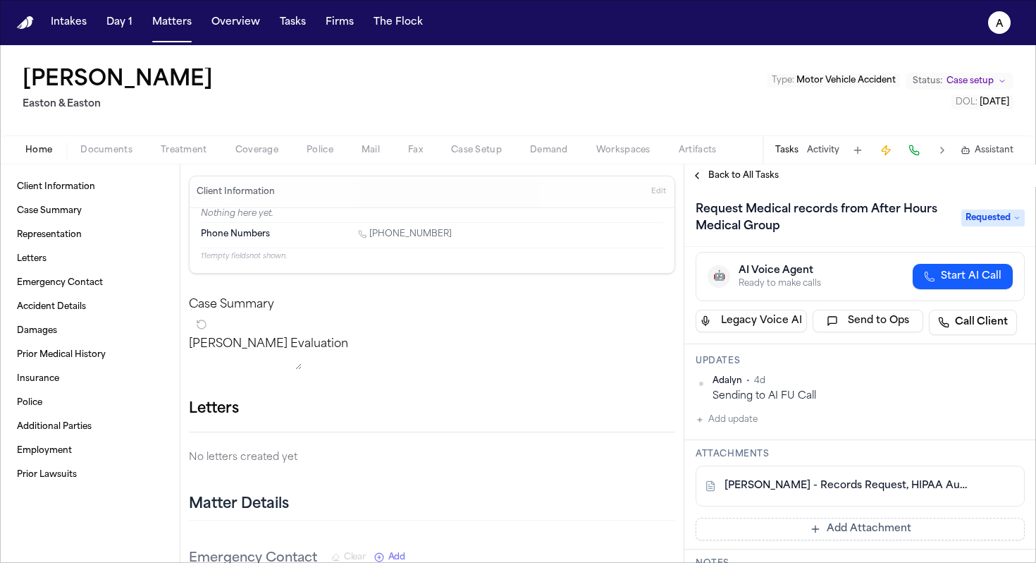
click at [743, 415] on button "Add update" at bounding box center [727, 419] width 62 height 17
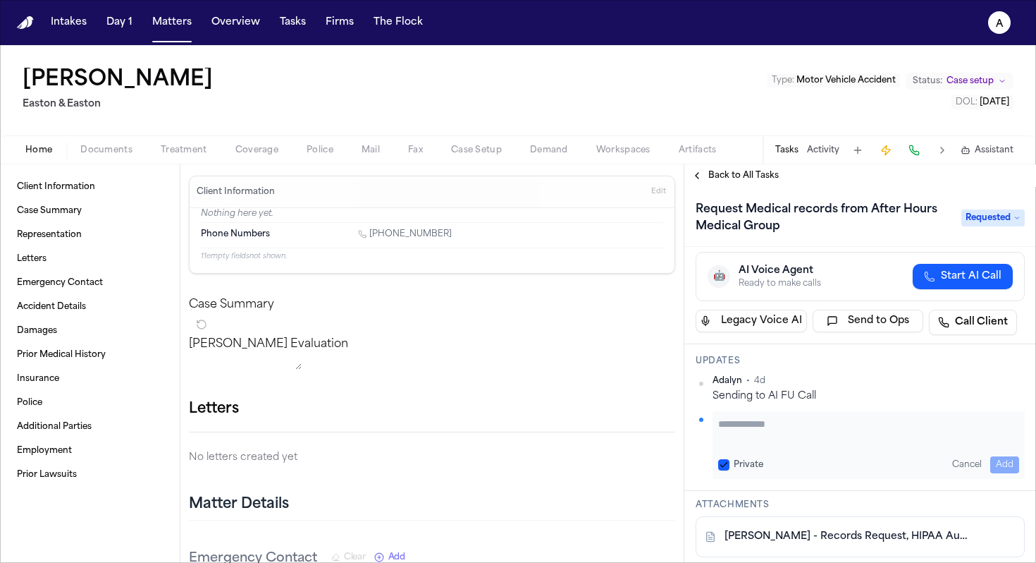
paste textarea "**********"
drag, startPoint x: 866, startPoint y: 426, endPoint x: 642, endPoint y: 418, distance: 224.3
click at [642, 418] on div "Client Information Case Summary Representation Letters Emergency Contact Accide…" at bounding box center [518, 363] width 1036 height 398
type textarea "**********"
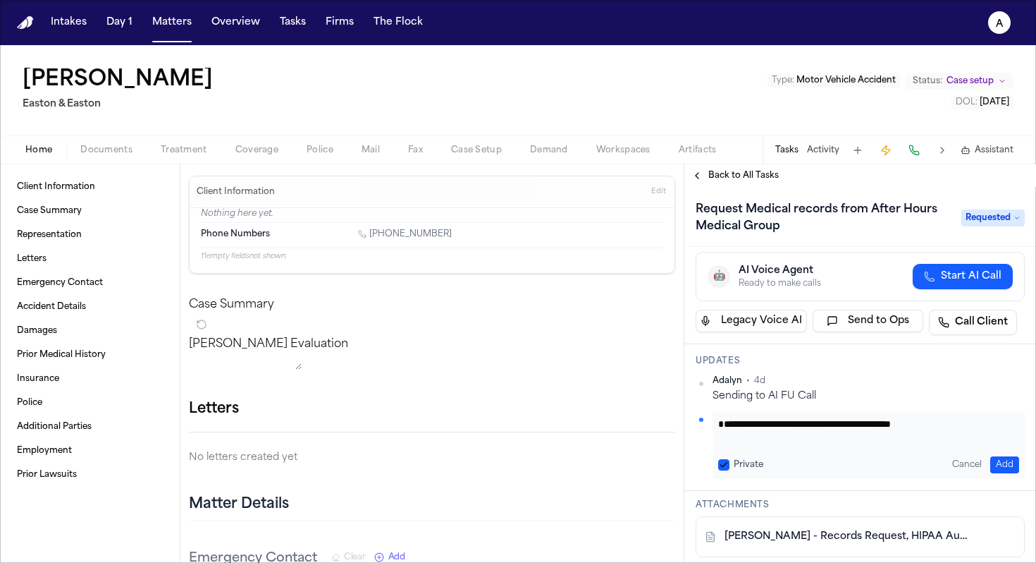
click at [742, 459] on label "Private" at bounding box center [749, 464] width 30 height 11
click at [730, 459] on button "Private" at bounding box center [723, 464] width 11 height 11
click at [998, 458] on button "Add" at bounding box center [1005, 464] width 29 height 17
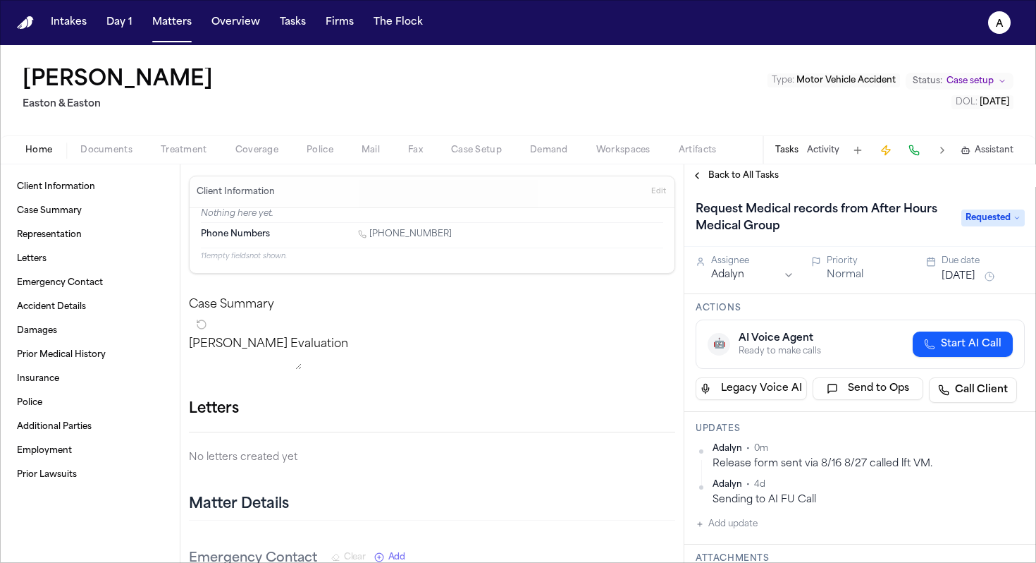
click at [976, 274] on button "[DATE]" at bounding box center [959, 276] width 34 height 14
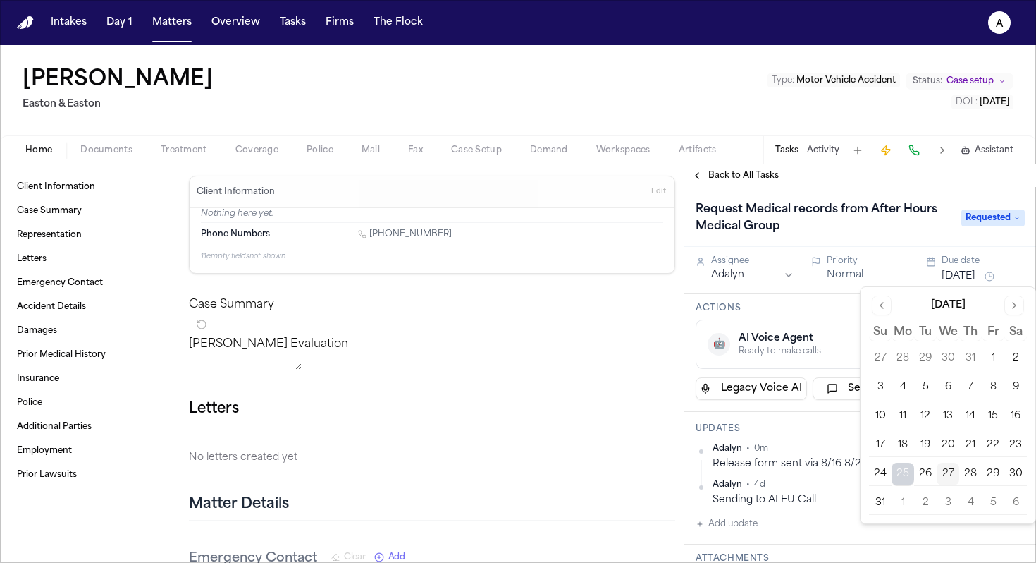
click at [993, 479] on button "29" at bounding box center [993, 473] width 23 height 23
click at [803, 425] on h3 "Updates" at bounding box center [860, 428] width 329 height 11
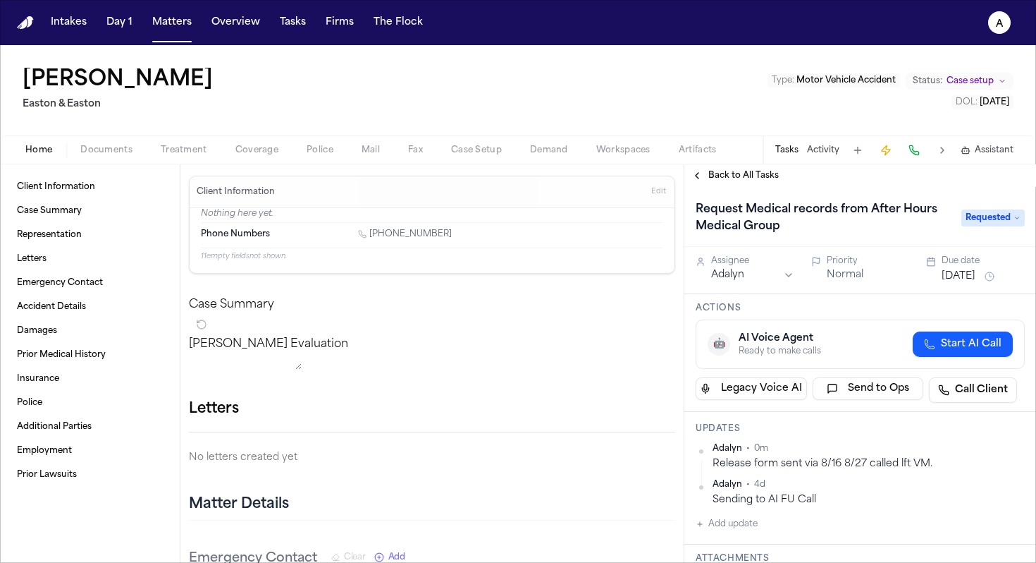
click at [179, 10] on button "Matters" at bounding box center [172, 22] width 51 height 25
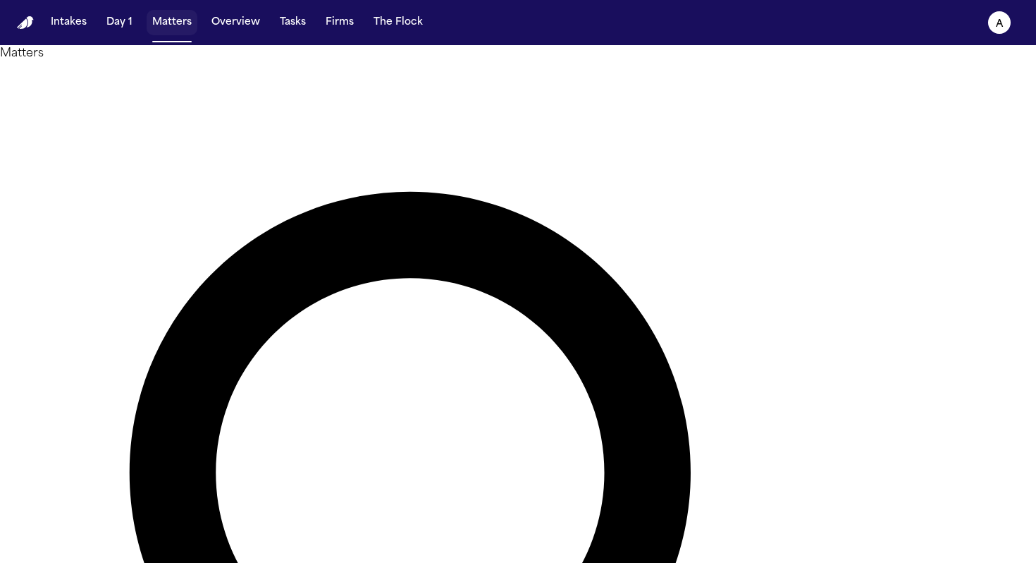
click at [178, 23] on button "Matters" at bounding box center [172, 22] width 51 height 25
drag, startPoint x: 511, startPoint y: 84, endPoint x: 391, endPoint y: 82, distance: 119.9
type input "*******"
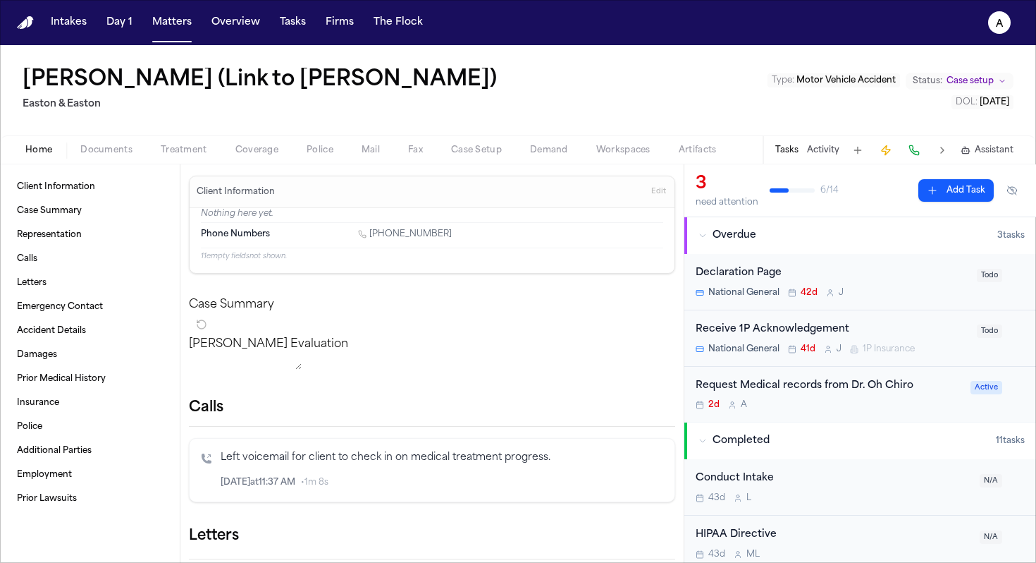
click at [821, 398] on div "Request Medical records from Dr. Oh Chiro 2d A" at bounding box center [829, 394] width 266 height 33
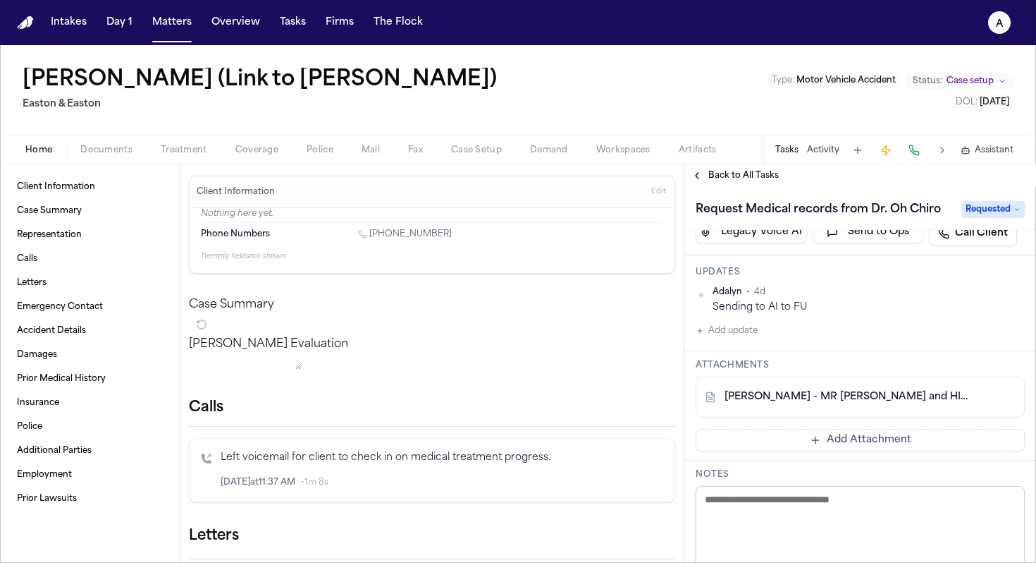
scroll to position [145, 0]
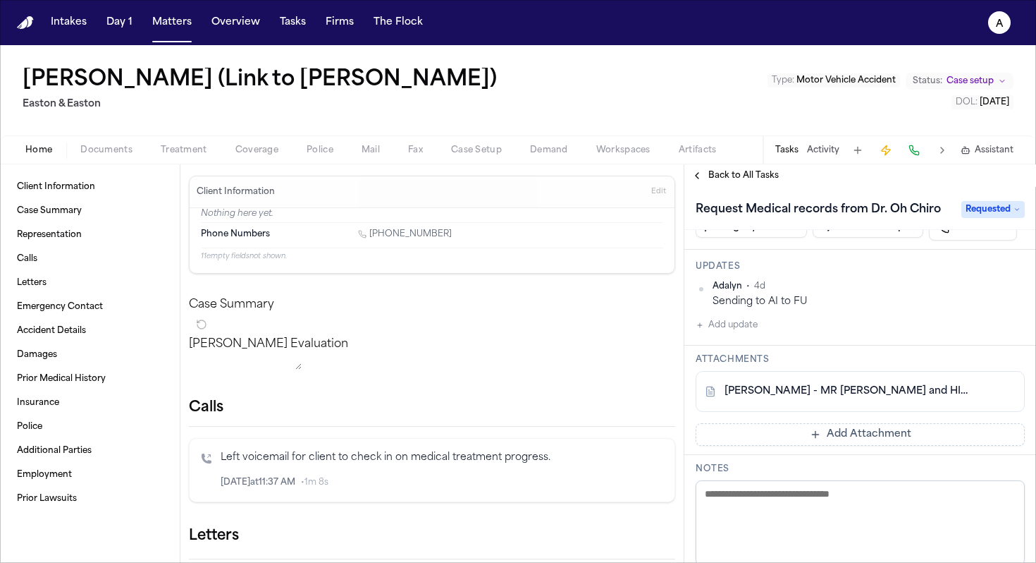
click at [738, 331] on button "Add update" at bounding box center [727, 325] width 62 height 17
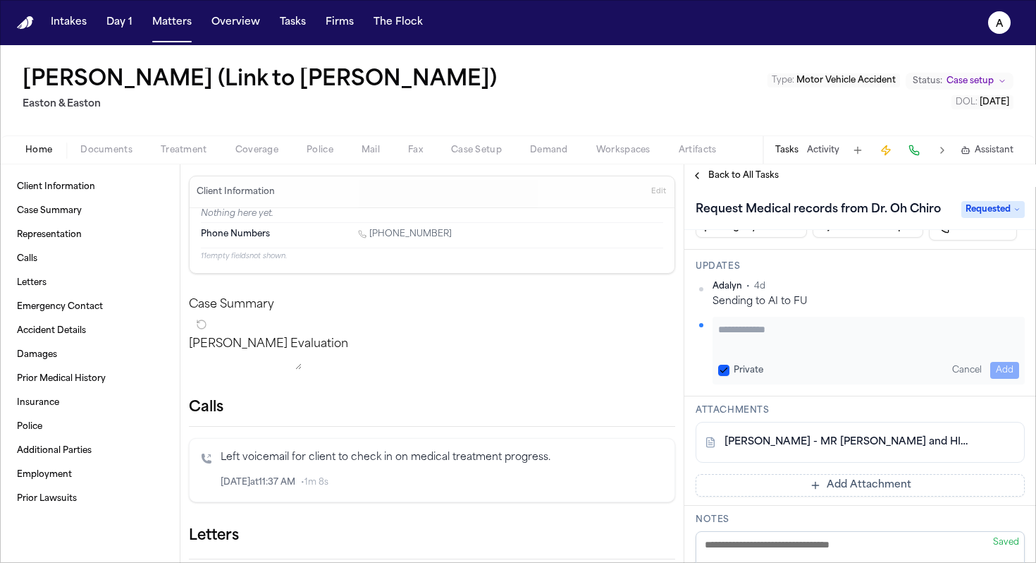
click at [730, 364] on div "Private" at bounding box center [740, 369] width 45 height 11
click at [722, 365] on button "Private" at bounding box center [723, 369] width 11 height 11
click at [732, 342] on textarea "Add your update" at bounding box center [868, 336] width 301 height 28
type textarea "**********"
click at [995, 364] on button "Add" at bounding box center [1005, 370] width 29 height 17
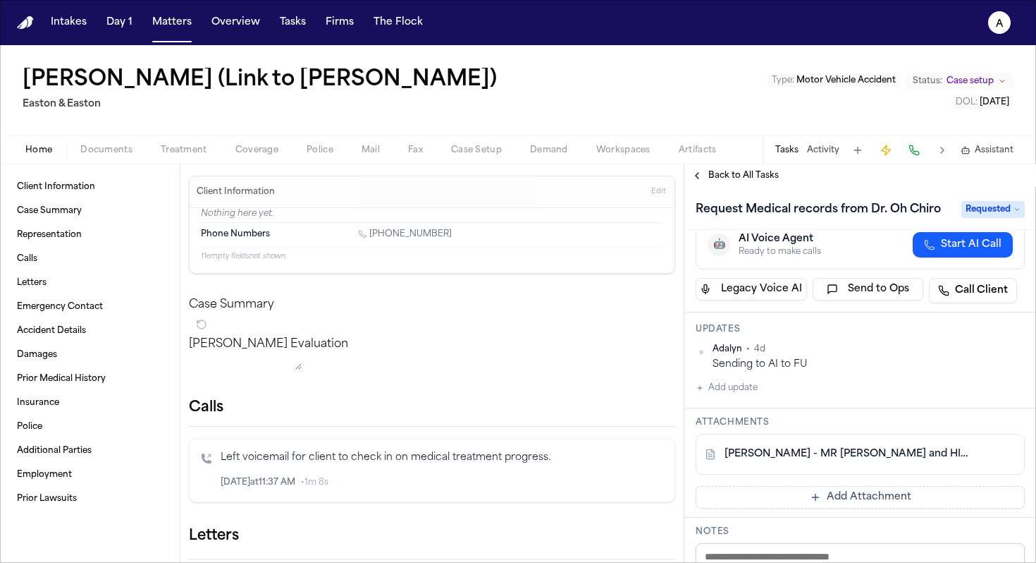
scroll to position [0, 0]
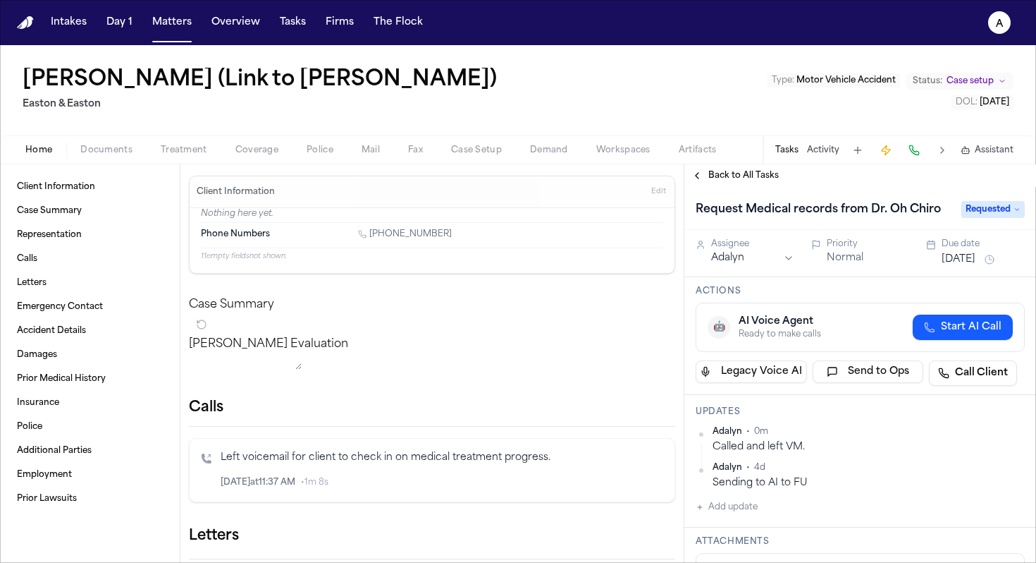
click at [988, 268] on div "Assignee Adalyn Priority Normal Due date [DATE]" at bounding box center [861, 253] width 352 height 47
click at [976, 257] on button "[DATE]" at bounding box center [959, 259] width 34 height 14
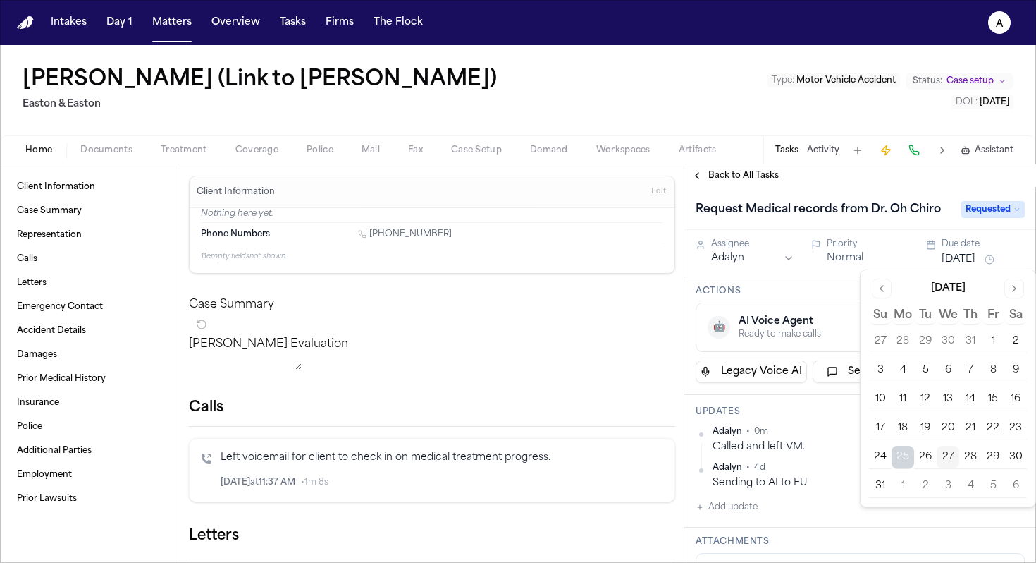
click at [993, 457] on button "29" at bounding box center [993, 457] width 23 height 23
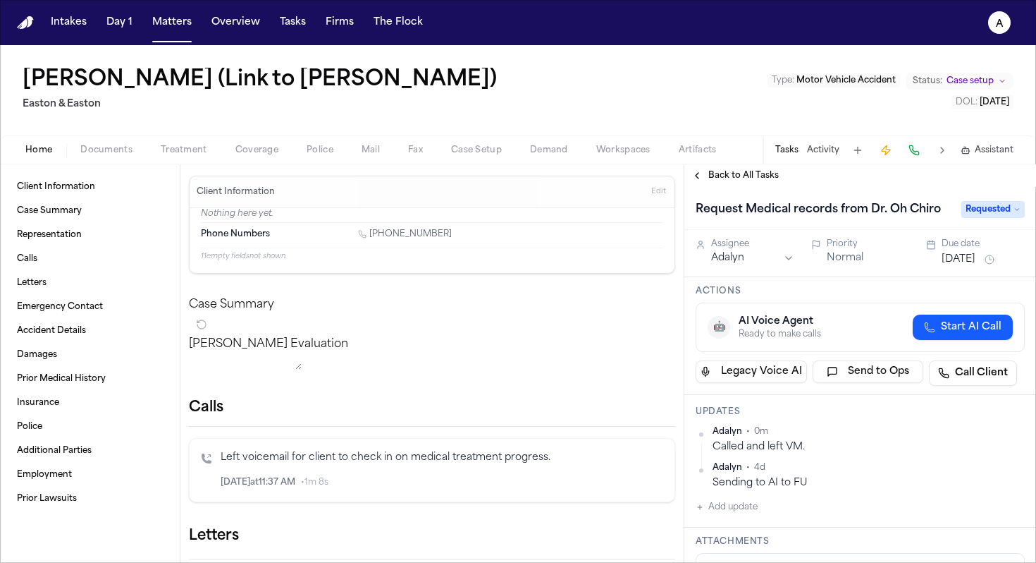
click at [808, 391] on div "Actions 🤖 AI Voice Agent Ready to make calls Start AI Call Legacy Voice AI Send…" at bounding box center [861, 336] width 352 height 118
click at [178, 29] on button "Matters" at bounding box center [172, 22] width 51 height 25
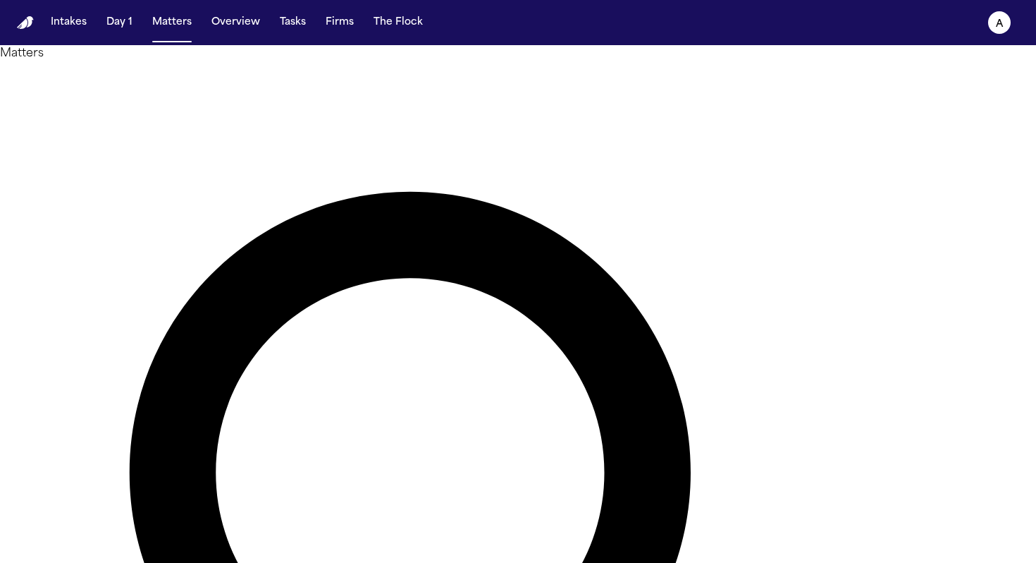
drag, startPoint x: 496, startPoint y: 80, endPoint x: 349, endPoint y: 74, distance: 147.5
type input "******"
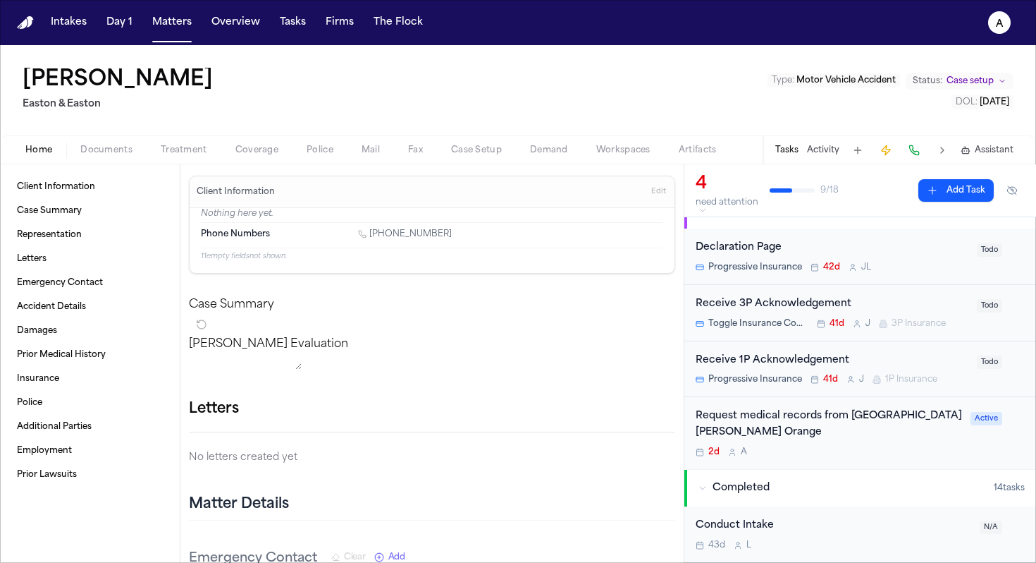
scroll to position [26, 0]
click at [867, 433] on div "Request medical records from [GEOGRAPHIC_DATA][PERSON_NAME] Orange" at bounding box center [829, 423] width 266 height 32
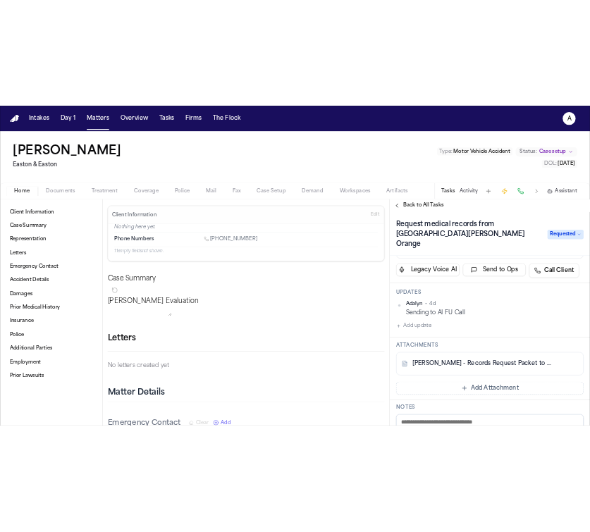
scroll to position [121, 0]
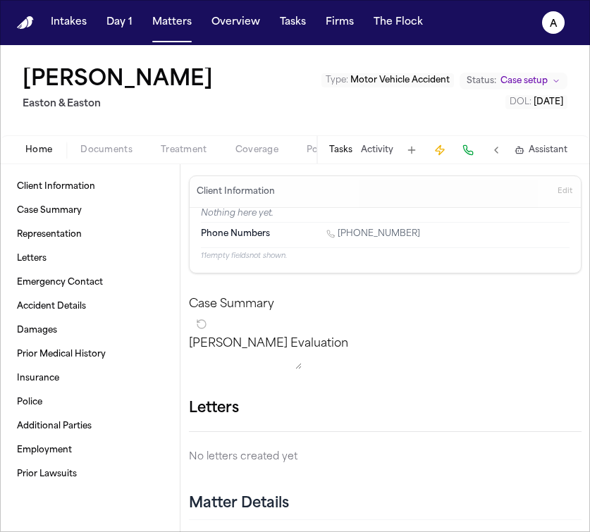
click at [340, 149] on button "Tasks" at bounding box center [340, 150] width 23 height 11
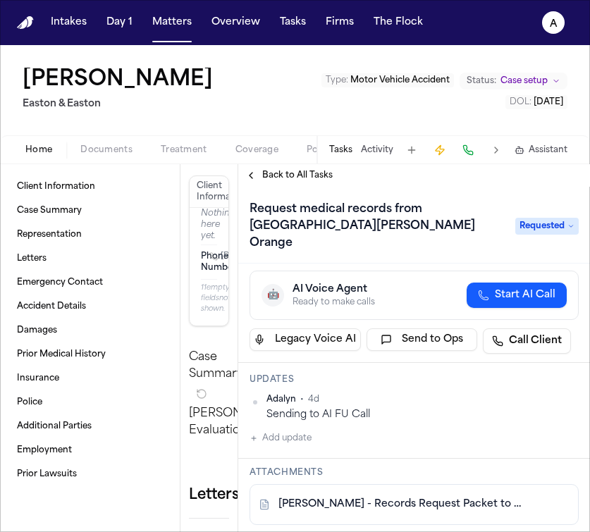
scroll to position [66, 0]
click at [301, 429] on button "Add update" at bounding box center [281, 437] width 62 height 17
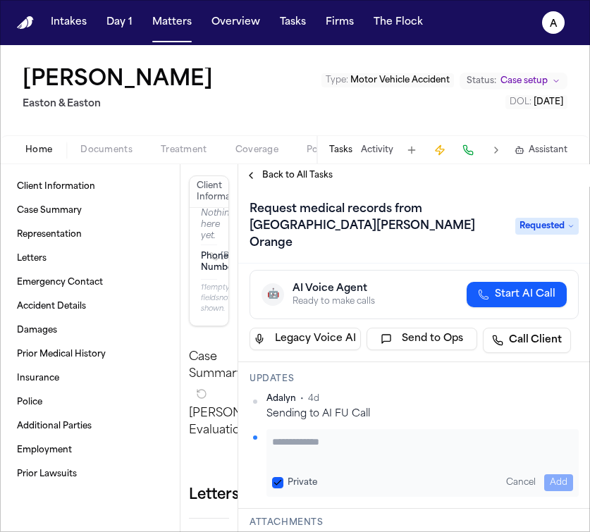
click at [279, 477] on button "Private" at bounding box center [277, 482] width 11 height 11
click at [293, 435] on textarea "Add your update" at bounding box center [422, 449] width 301 height 28
type textarea "**********"
click at [550, 474] on button "Add" at bounding box center [558, 482] width 29 height 17
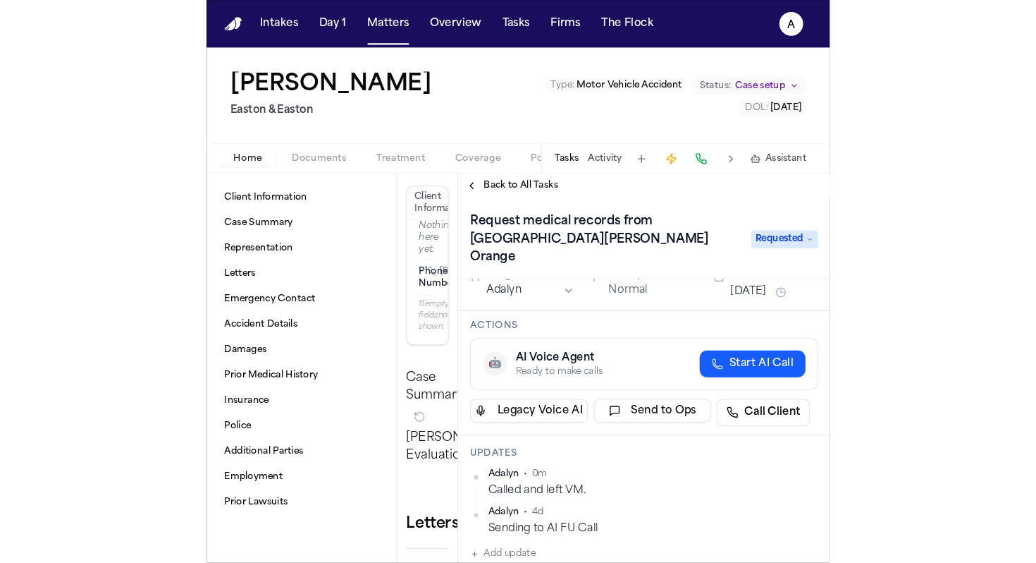
scroll to position [0, 0]
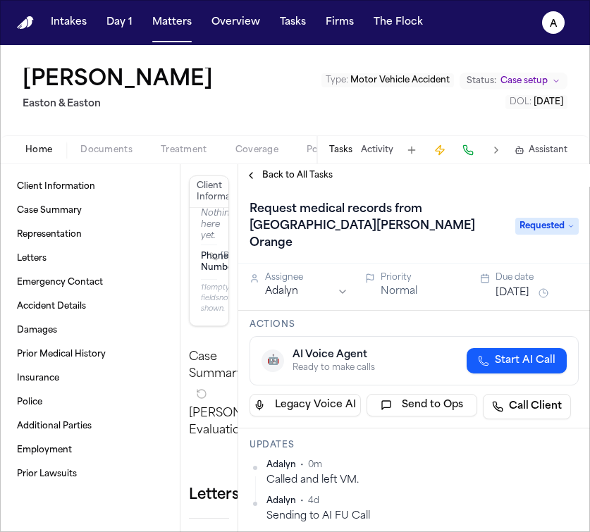
click at [529, 286] on button "[DATE]" at bounding box center [513, 293] width 34 height 14
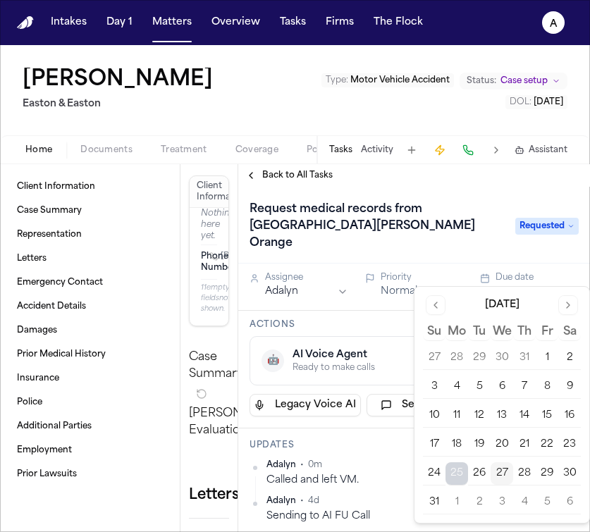
click at [551, 477] on button "29" at bounding box center [547, 473] width 23 height 23
click at [374, 429] on div "Updates [PERSON_NAME] • 0m Called and left VM. [GEOGRAPHIC_DATA] • 4d Sending t…" at bounding box center [414, 495] width 352 height 133
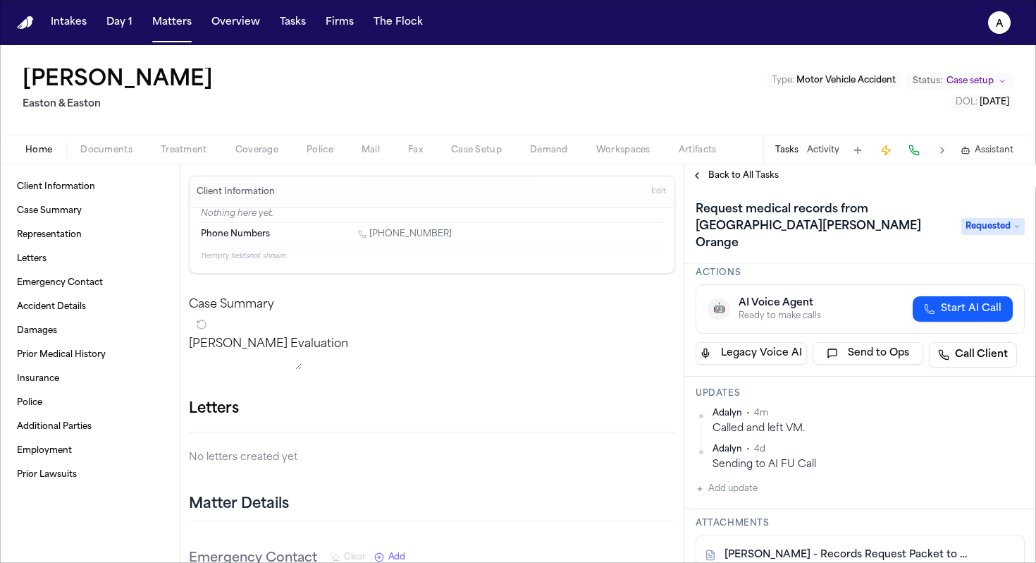
scroll to position [64, 0]
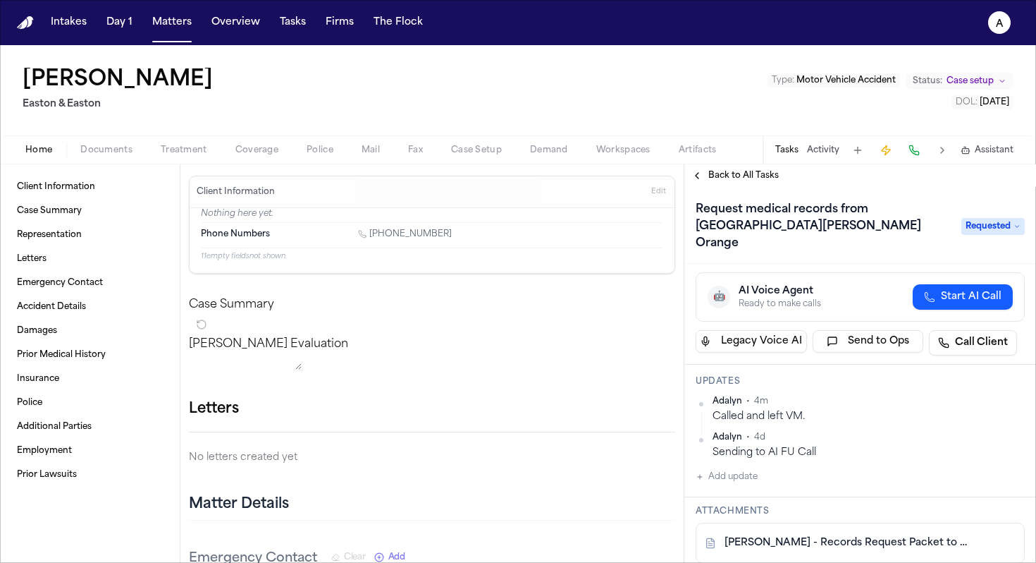
click at [835, 408] on div "[PERSON_NAME] • 4m Called and left VM. [GEOGRAPHIC_DATA] • 4d Sending to AI FU …" at bounding box center [860, 427] width 329 height 64
click at [1012, 384] on html "Intakes Day 1 Matters Overview Tasks Firms The Flock A [PERSON_NAME] Easton & E…" at bounding box center [518, 281] width 1036 height 563
click at [961, 405] on div "Edit" at bounding box center [969, 406] width 83 height 20
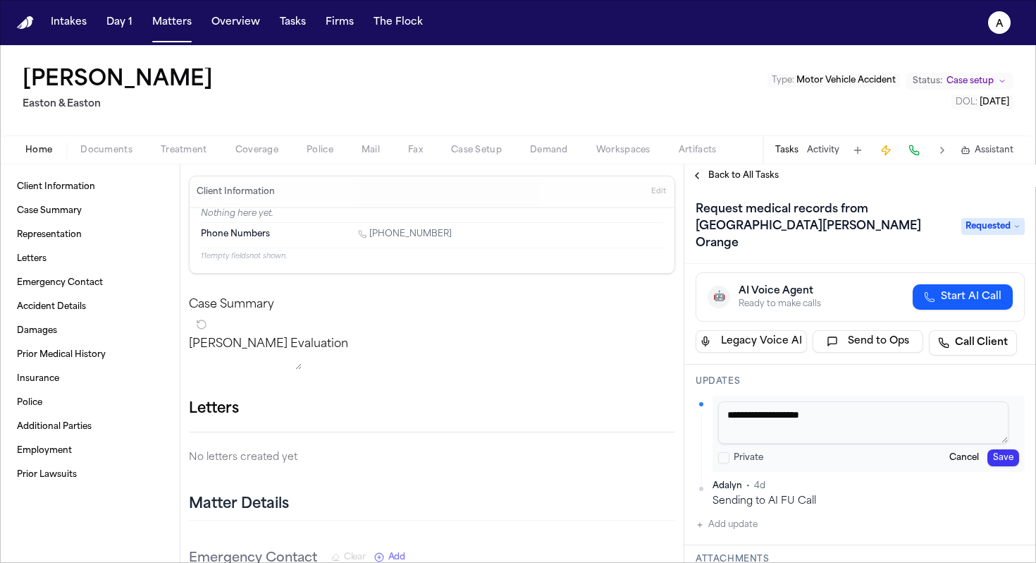
drag, startPoint x: 863, startPoint y: 394, endPoint x: 672, endPoint y: 367, distance: 192.9
click at [672, 367] on div "Client Information Case Summary Representation Letters Emergency Contact Accide…" at bounding box center [518, 363] width 1036 height 398
click at [956, 401] on textarea "**********" at bounding box center [863, 422] width 290 height 42
click at [871, 417] on textarea "**********" at bounding box center [863, 422] width 290 height 42
type textarea "**********"
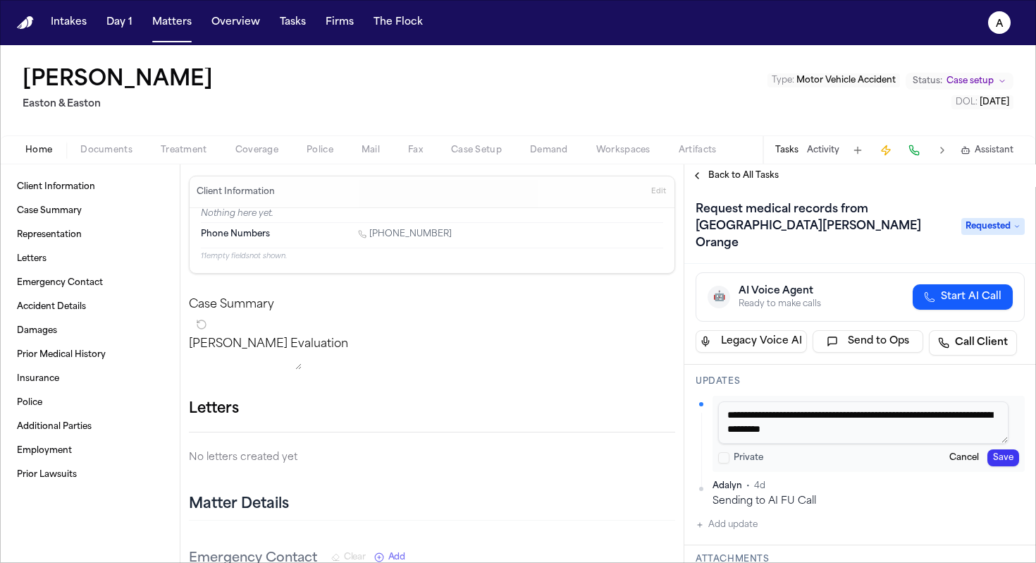
click at [995, 449] on button "Save" at bounding box center [1004, 457] width 32 height 17
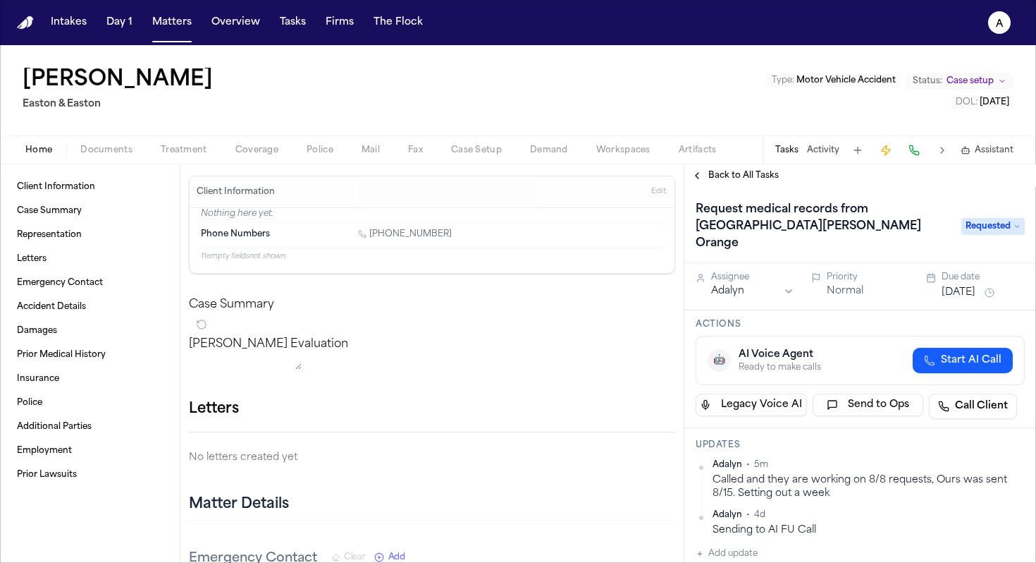
scroll to position [0, 0]
click at [974, 286] on button "[DATE]" at bounding box center [959, 293] width 34 height 14
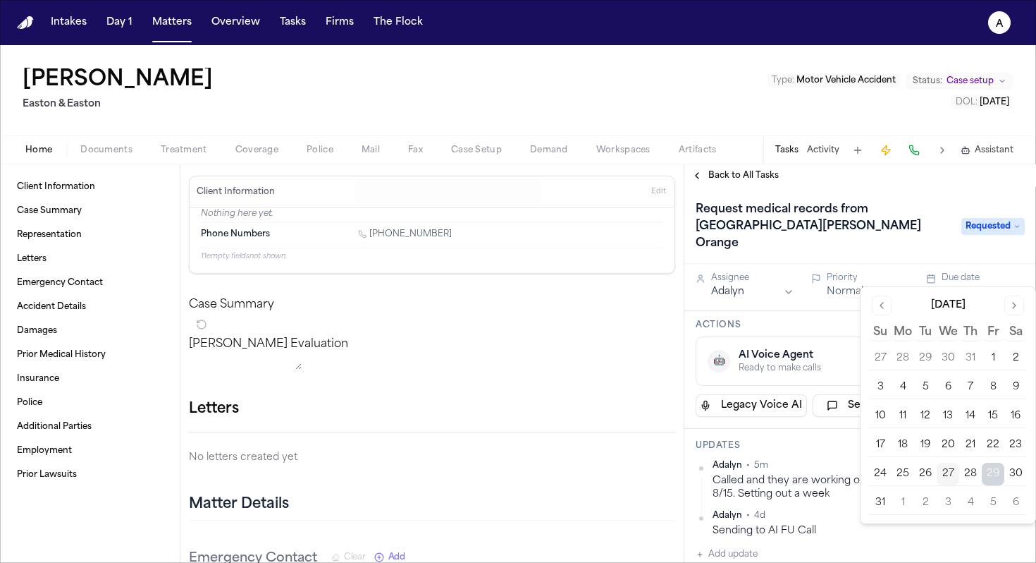
click at [950, 501] on button "3" at bounding box center [948, 502] width 23 height 23
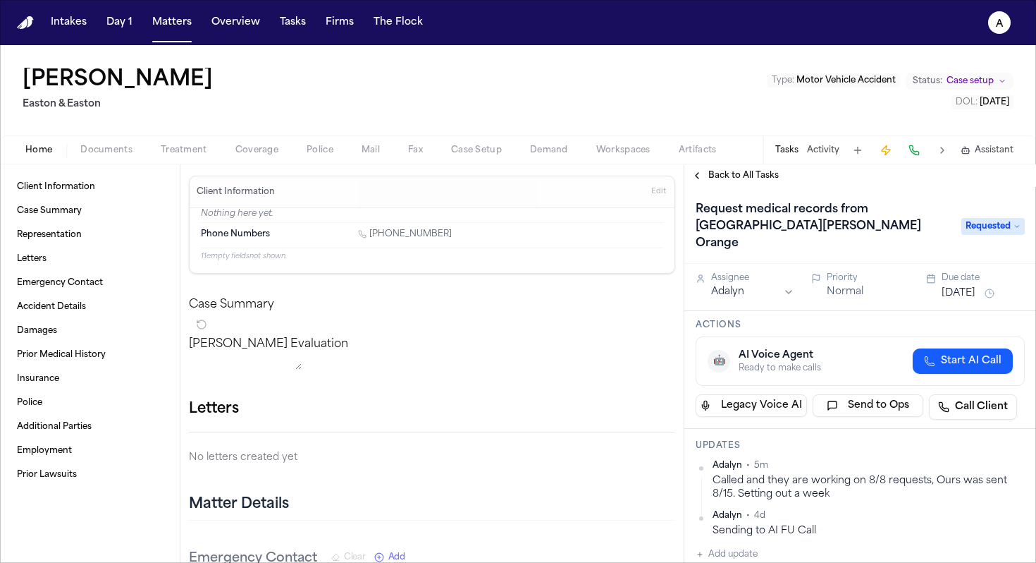
click at [801, 440] on h3 "Updates" at bounding box center [860, 445] width 329 height 11
click at [188, 25] on button "Matters" at bounding box center [172, 22] width 51 height 25
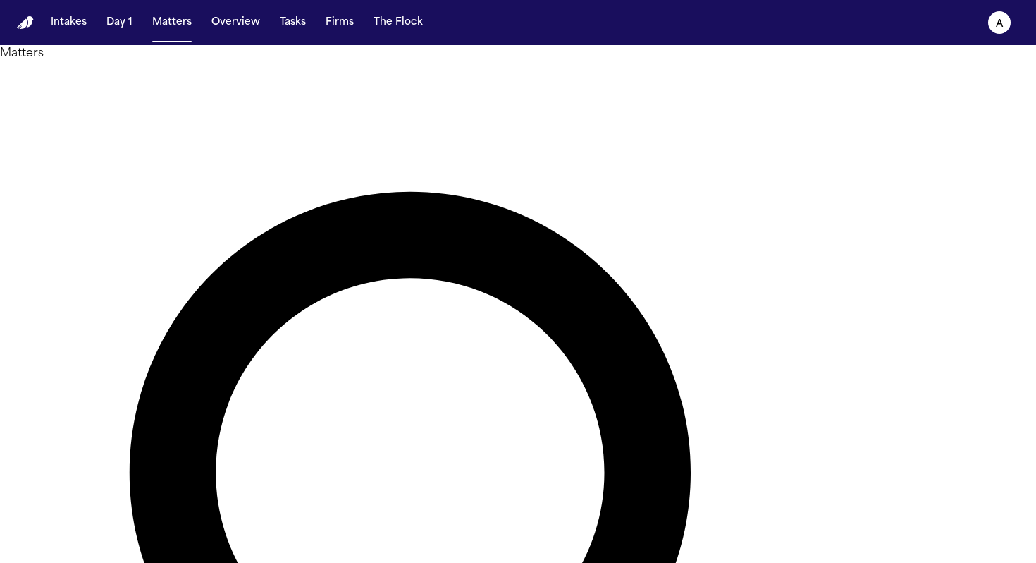
type input "********"
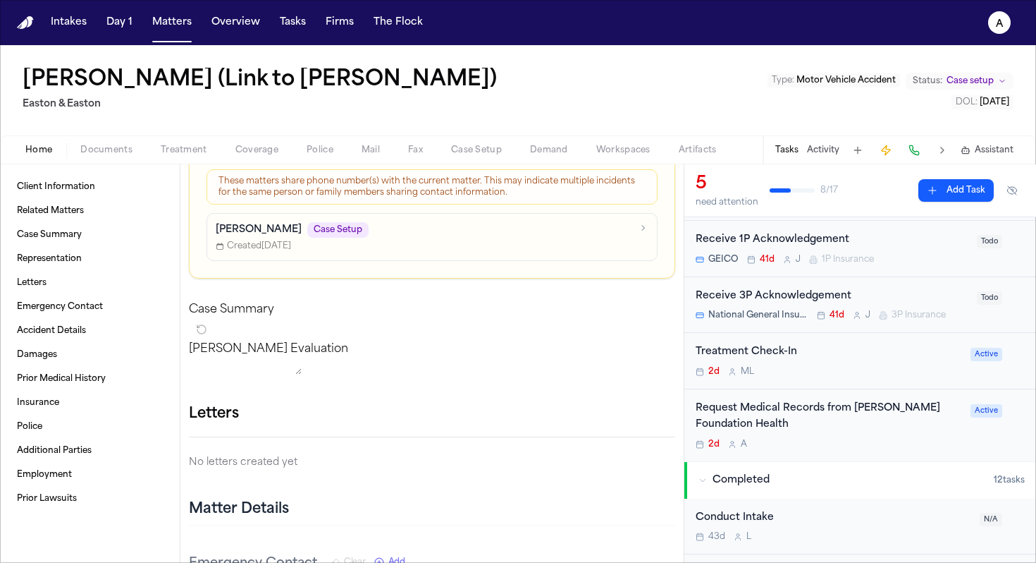
scroll to position [87, 0]
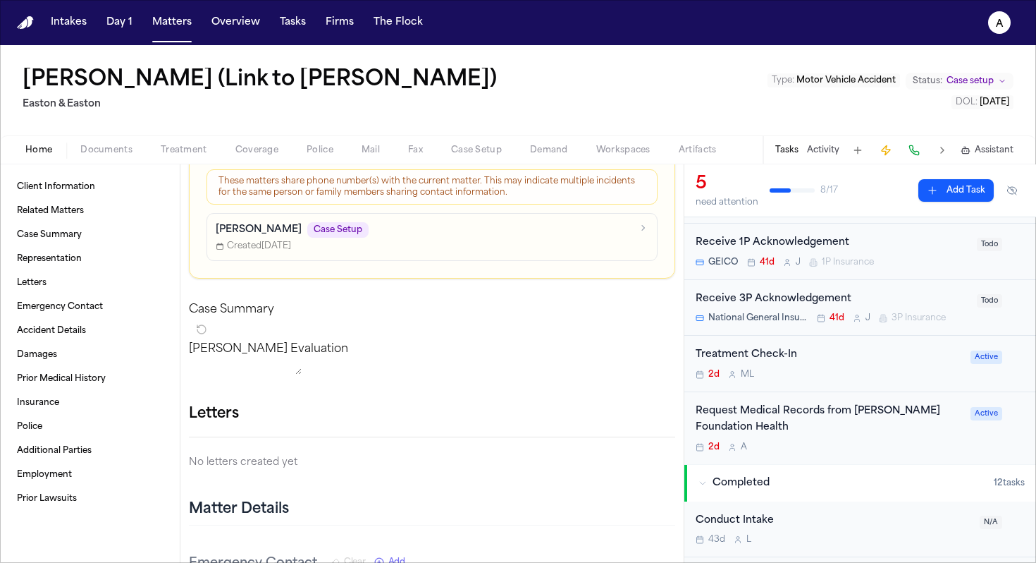
click at [821, 422] on div "Request Medical Records from [PERSON_NAME] Foundation Health" at bounding box center [829, 419] width 266 height 32
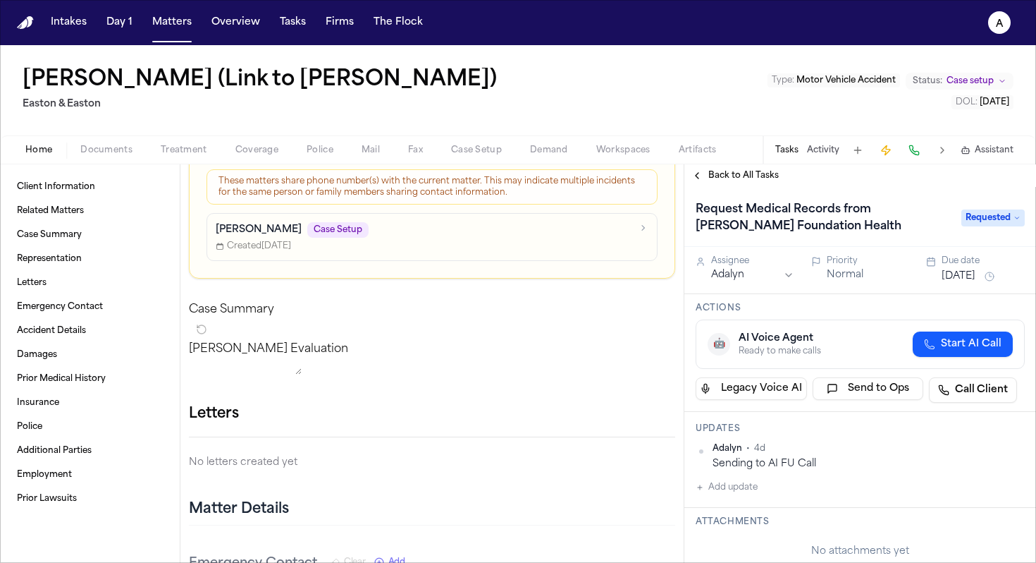
click at [730, 487] on button "Add update" at bounding box center [727, 487] width 62 height 17
click at [721, 529] on button "Private" at bounding box center [723, 532] width 11 height 11
click at [731, 495] on textarea "Add your update" at bounding box center [868, 498] width 301 height 28
type textarea "**********"
click at [995, 529] on button "Add" at bounding box center [1005, 532] width 29 height 17
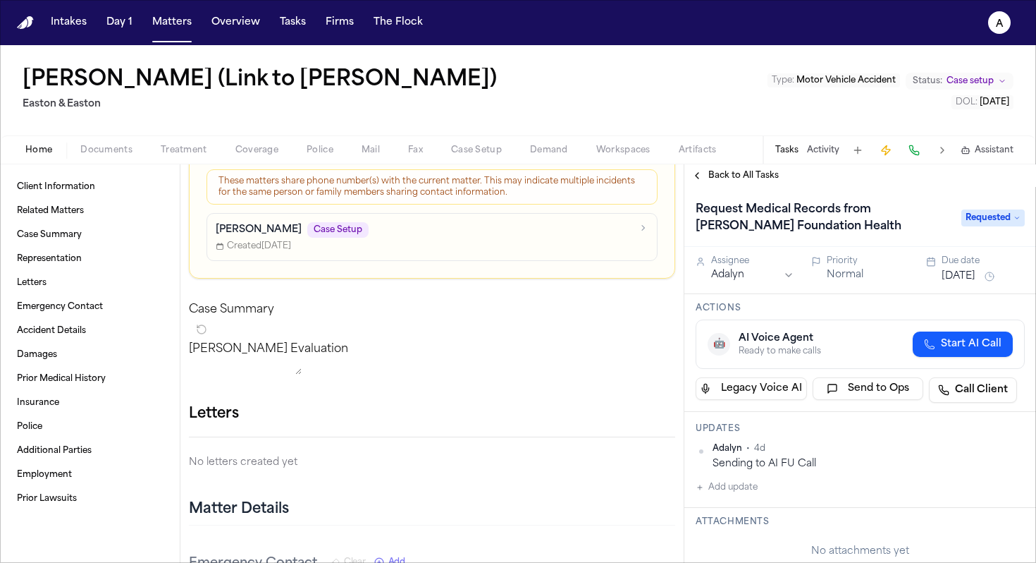
click at [975, 269] on button "[DATE]" at bounding box center [959, 276] width 34 height 14
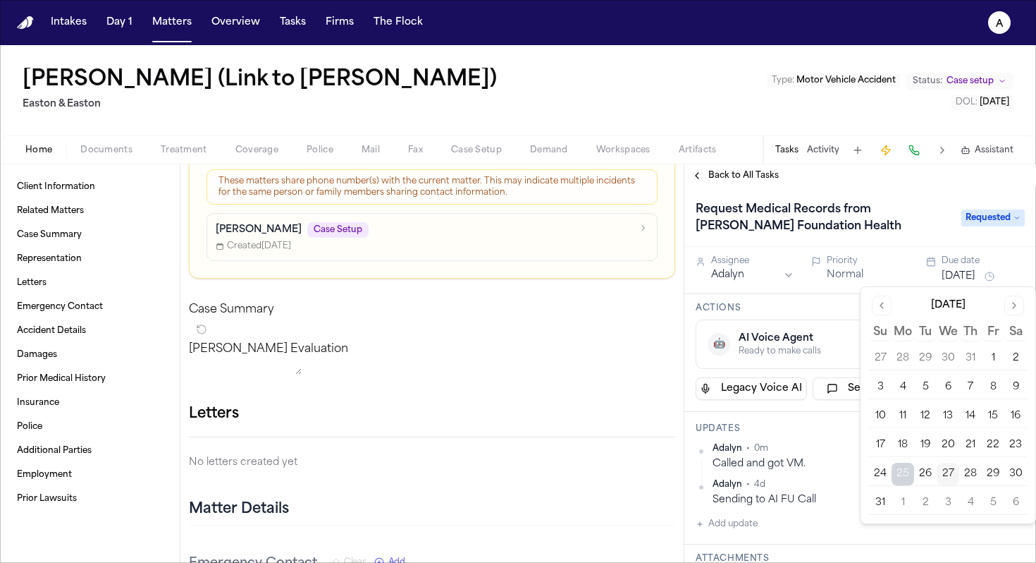
click at [991, 475] on button "29" at bounding box center [993, 473] width 23 height 23
click at [818, 439] on div "Updates Adalyn • 0m Called and got VM. [GEOGRAPHIC_DATA] • 4d Sending to AI FU …" at bounding box center [861, 478] width 352 height 133
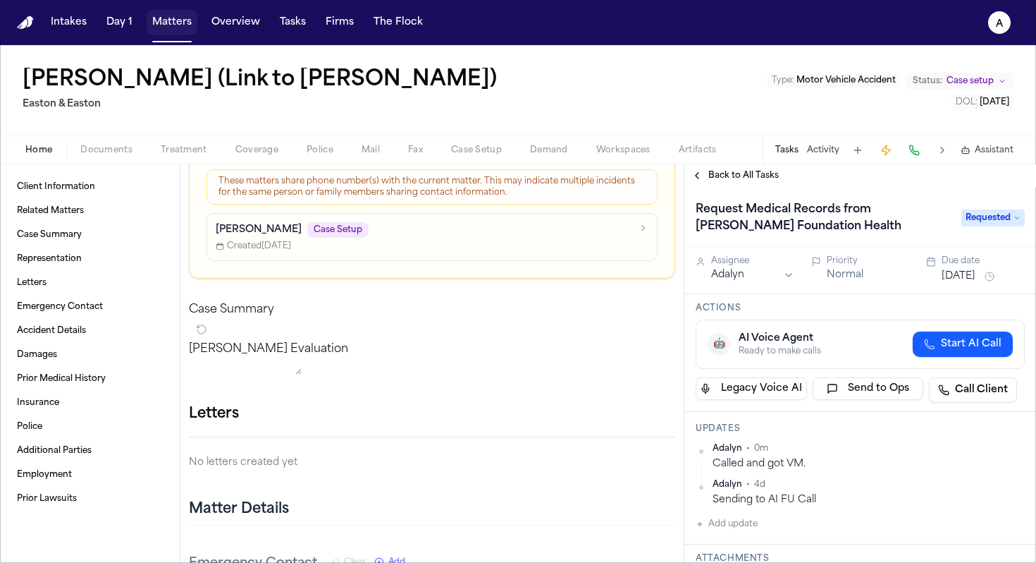
click at [181, 20] on button "Matters" at bounding box center [172, 22] width 51 height 25
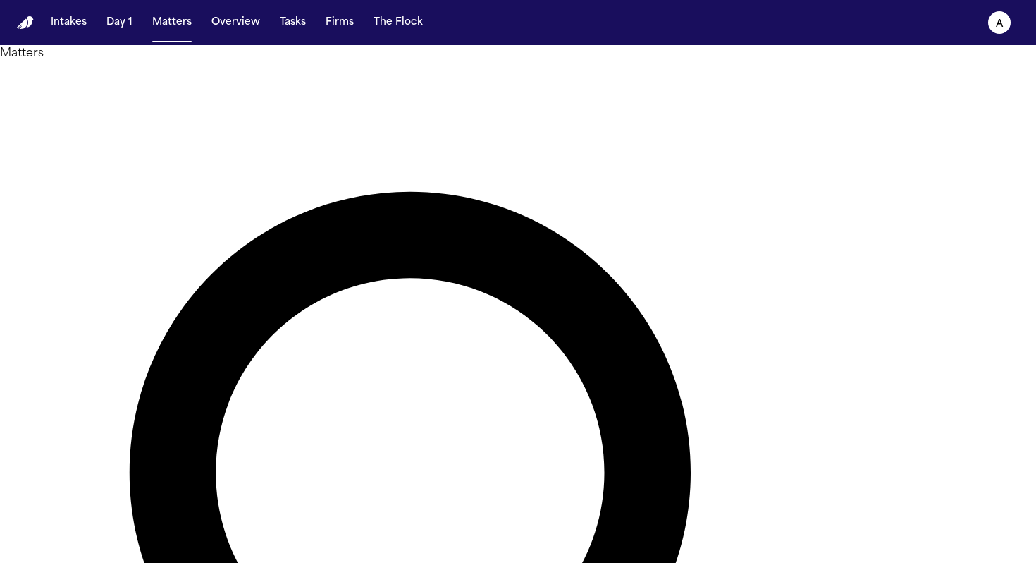
drag, startPoint x: 493, startPoint y: 82, endPoint x: 303, endPoint y: 80, distance: 189.7
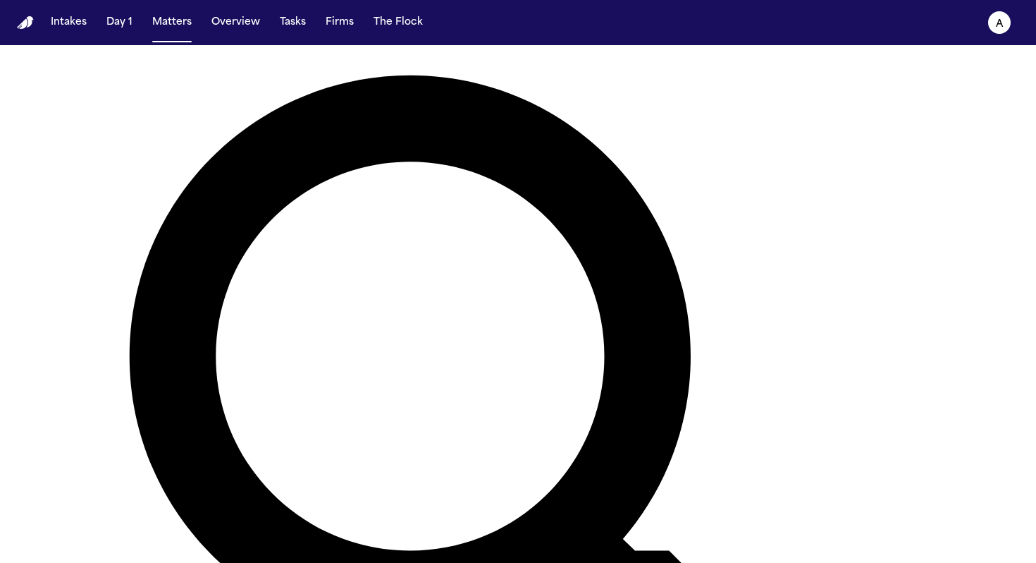
scroll to position [163, 0]
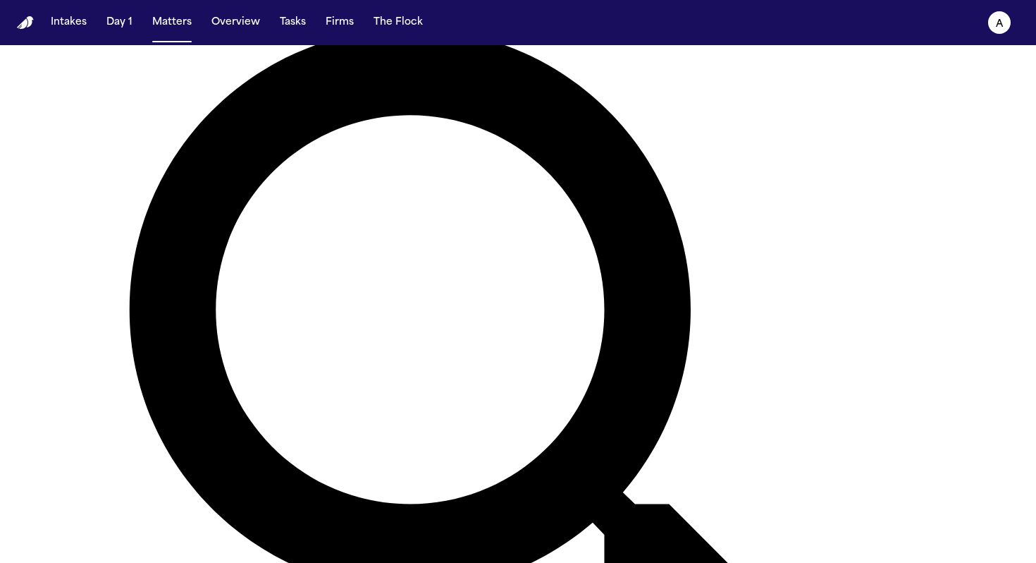
type input "******"
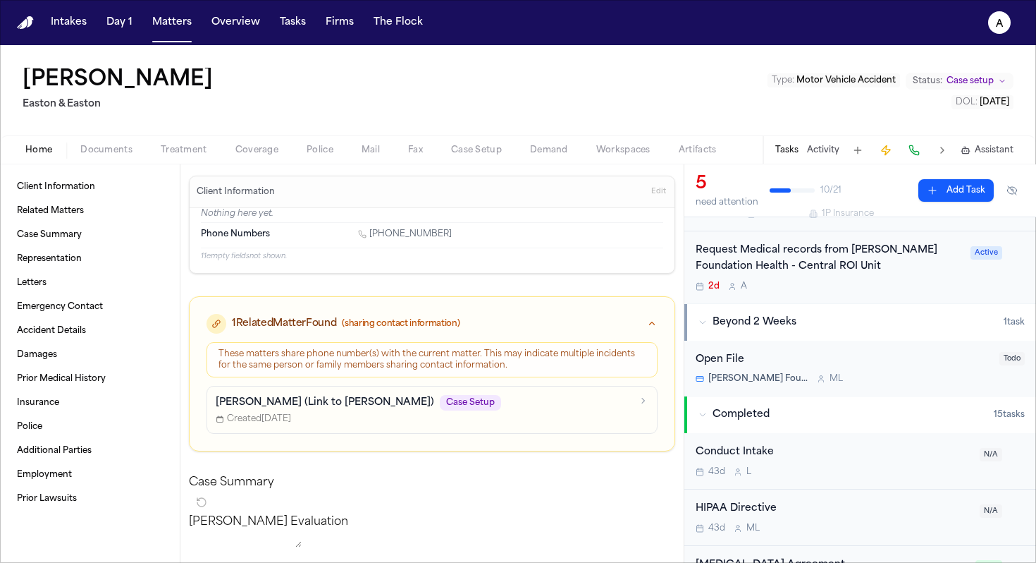
scroll to position [248, 0]
click at [883, 269] on div "Request Medical records from [PERSON_NAME] Foundation Health - Central ROI Unit" at bounding box center [829, 258] width 266 height 32
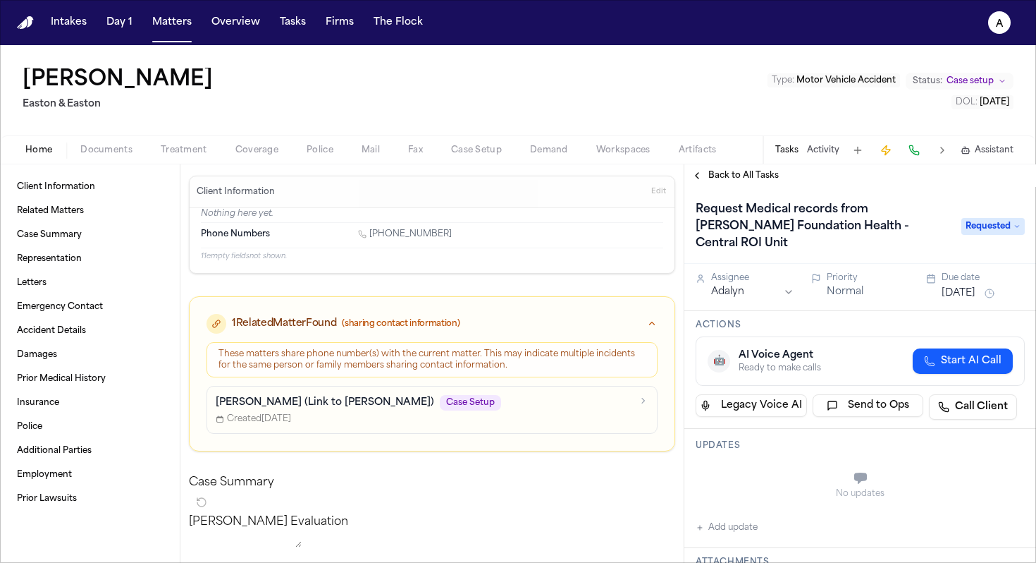
click at [747, 519] on button "Add update" at bounding box center [727, 527] width 62 height 17
click at [725, 508] on button "Private" at bounding box center [723, 513] width 11 height 11
type button "on"
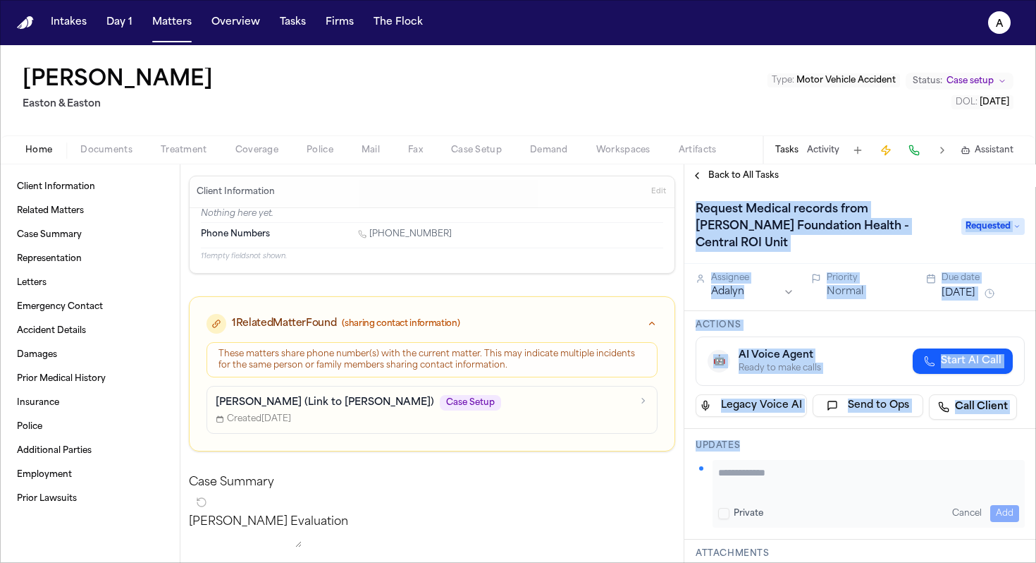
click at [733, 465] on textarea "Add your update" at bounding box center [868, 479] width 301 height 28
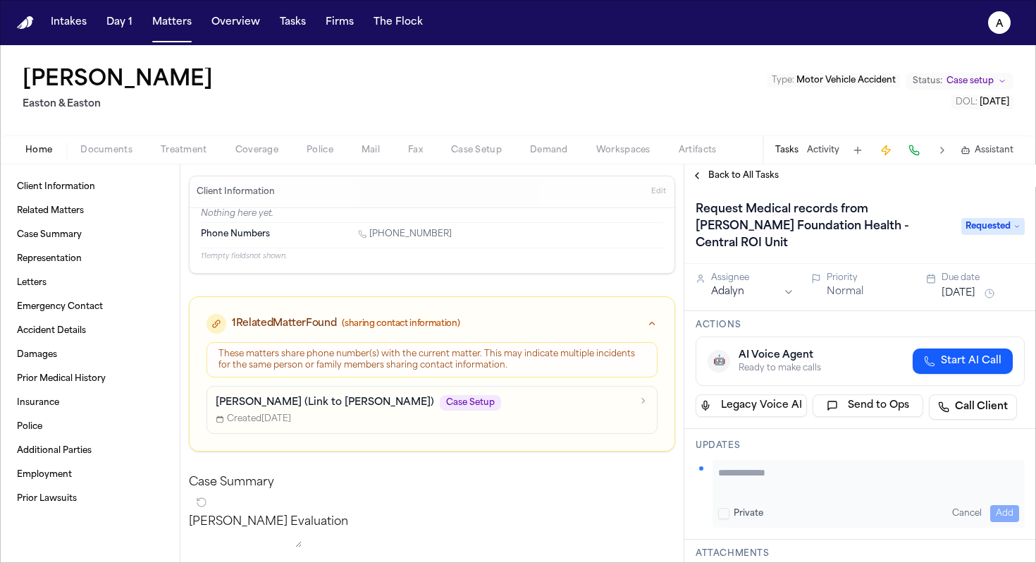
click at [733, 465] on textarea "Add your update" at bounding box center [868, 479] width 301 height 28
type textarea "**********"
click at [997, 505] on button "Add" at bounding box center [1005, 513] width 29 height 17
click at [759, 490] on div "[PERSON_NAME] • 5m Called and got voicemail Add update" at bounding box center [860, 486] width 329 height 53
click at [719, 496] on button "Add update" at bounding box center [727, 504] width 62 height 17
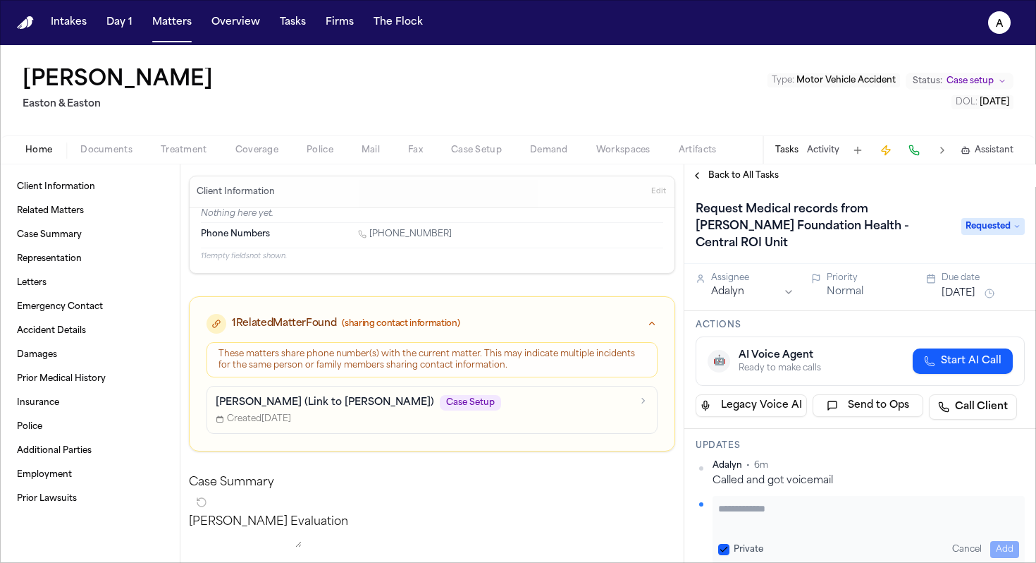
paste textarea "**********"
type textarea "**********"
click at [725, 544] on button "Private" at bounding box center [723, 549] width 11 height 11
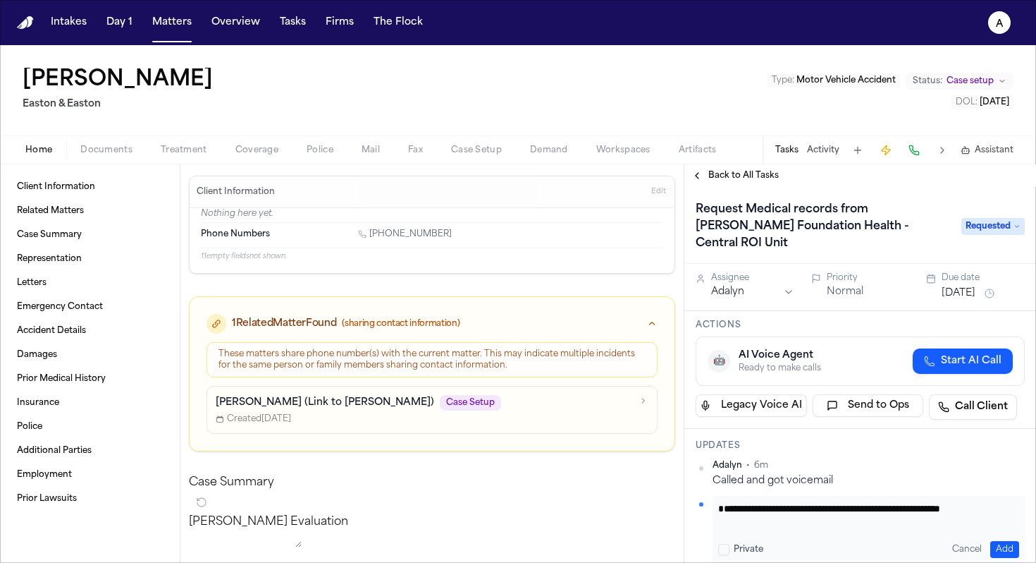
click at [789, 508] on textarea "**********" at bounding box center [863, 515] width 290 height 28
drag, startPoint x: 789, startPoint y: 508, endPoint x: 694, endPoint y: 488, distance: 97.3
click at [694, 488] on div "**********" at bounding box center [861, 502] width 352 height 147
click at [170, 25] on button "Matters" at bounding box center [172, 22] width 51 height 25
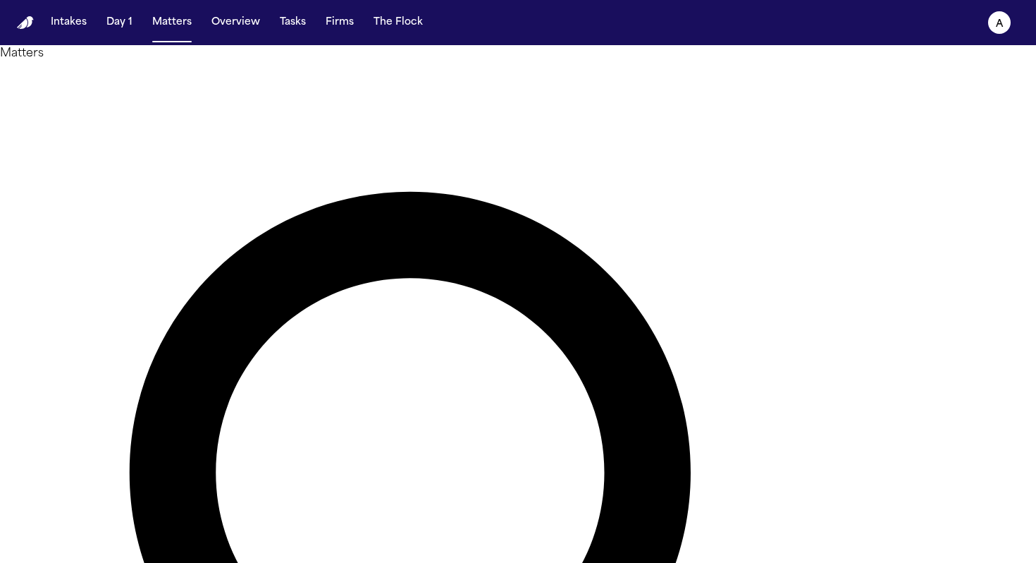
drag, startPoint x: 462, startPoint y: 79, endPoint x: 346, endPoint y: 68, distance: 116.2
drag, startPoint x: 518, startPoint y: 87, endPoint x: 324, endPoint y: 73, distance: 195.1
type input "*****"
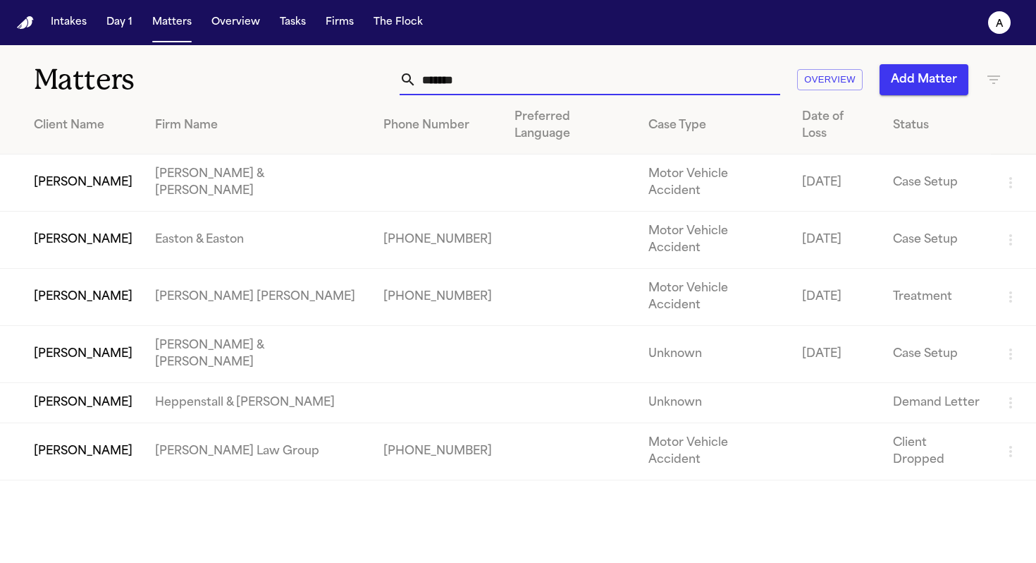
type input "*******"
click at [104, 211] on td "[PERSON_NAME]" at bounding box center [72, 239] width 144 height 57
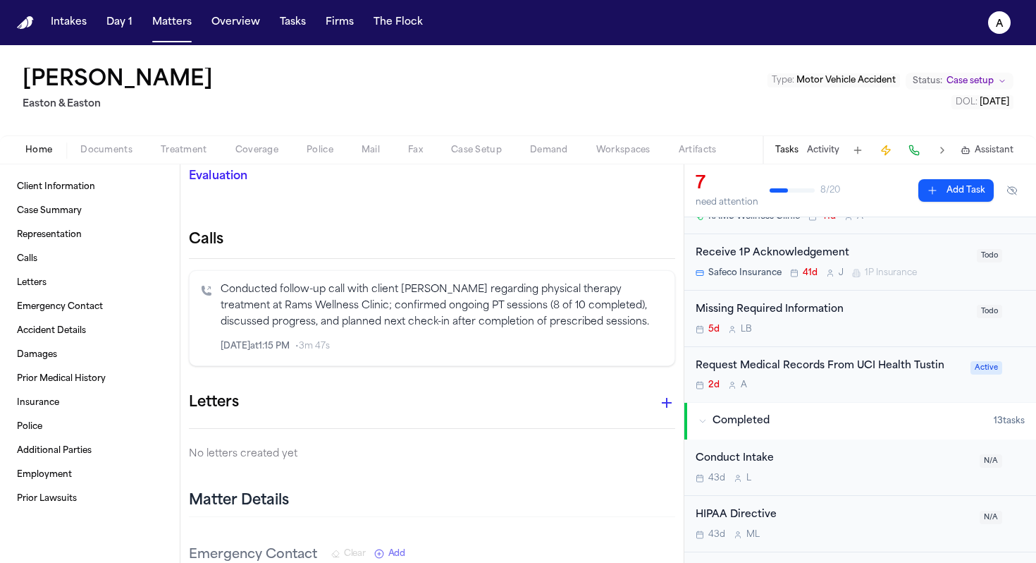
scroll to position [255, 0]
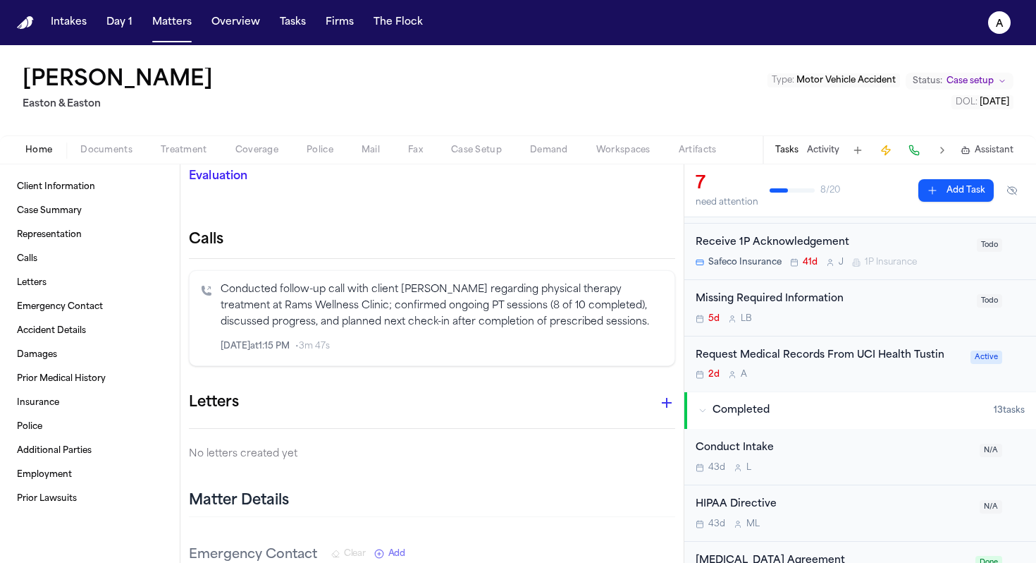
click at [878, 374] on div "2d A" at bounding box center [829, 374] width 266 height 11
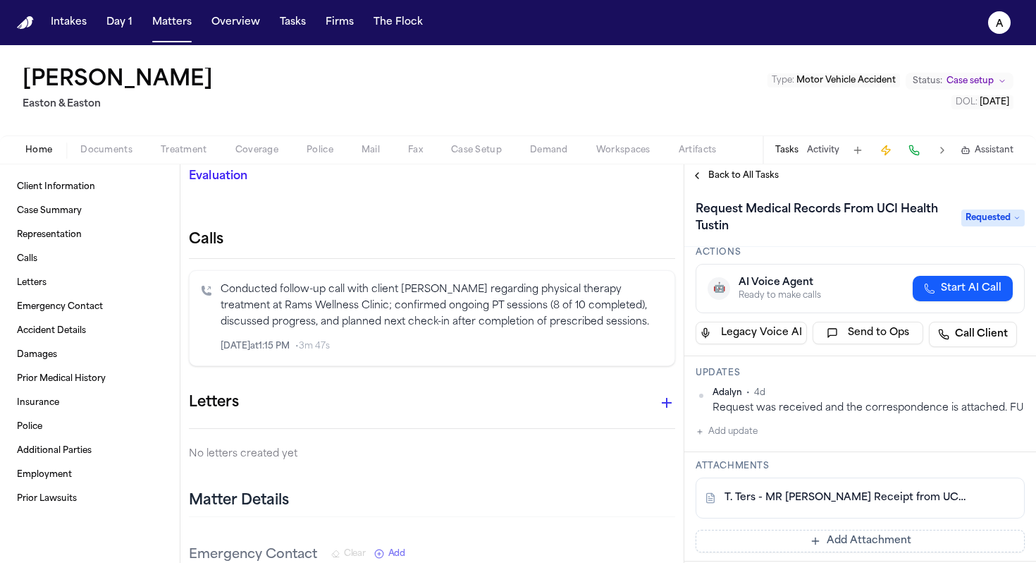
scroll to position [118, 0]
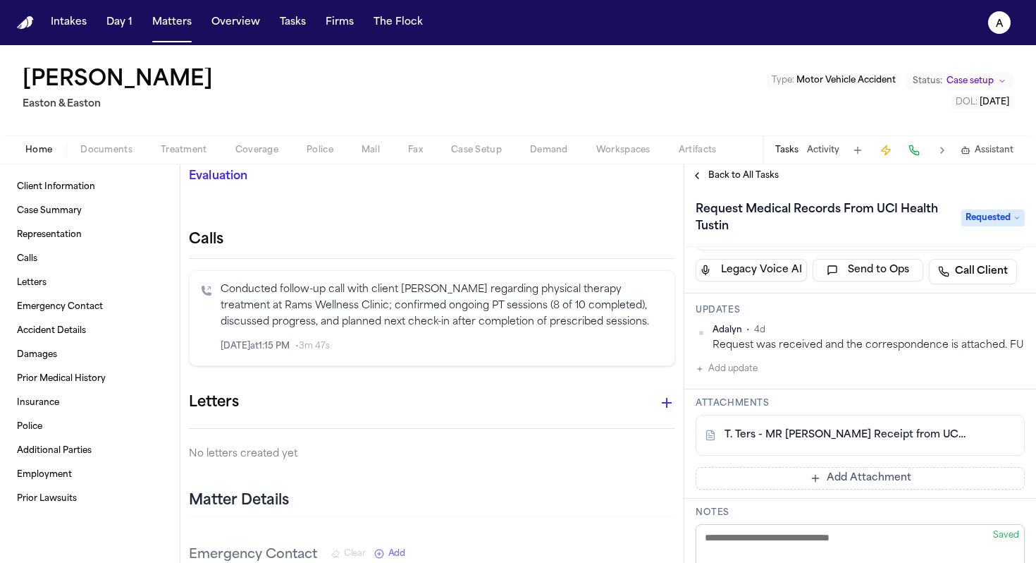
click at [754, 377] on button "Add update" at bounding box center [727, 368] width 62 height 17
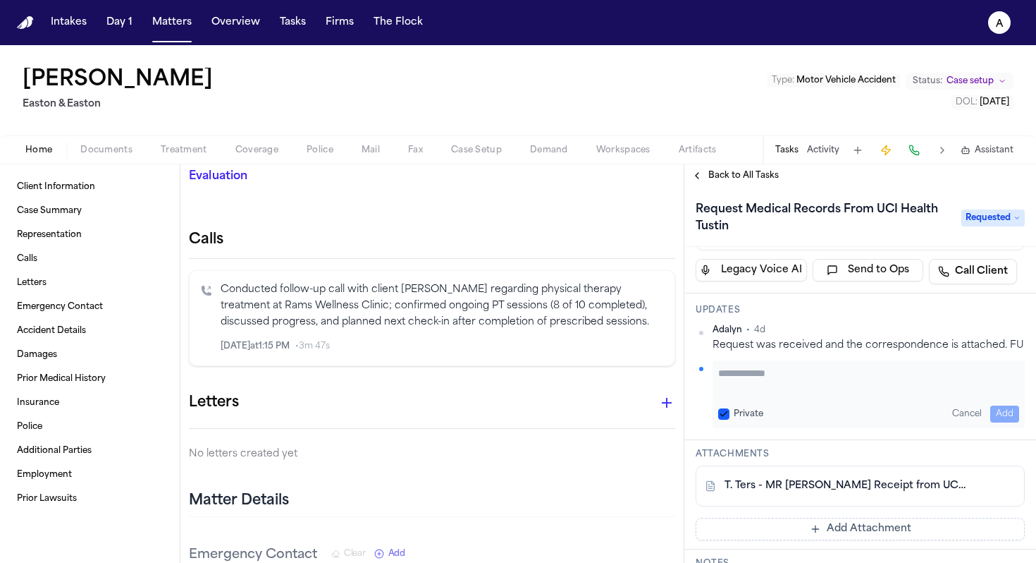
paste textarea "**********"
click at [724, 419] on button "Private" at bounding box center [723, 413] width 11 height 11
drag, startPoint x: 743, startPoint y: 388, endPoint x: 670, endPoint y: 384, distance: 72.7
click at [670, 384] on div "Client Information Case Summary Representation Calls Letters Emergency Contact …" at bounding box center [518, 363] width 1036 height 398
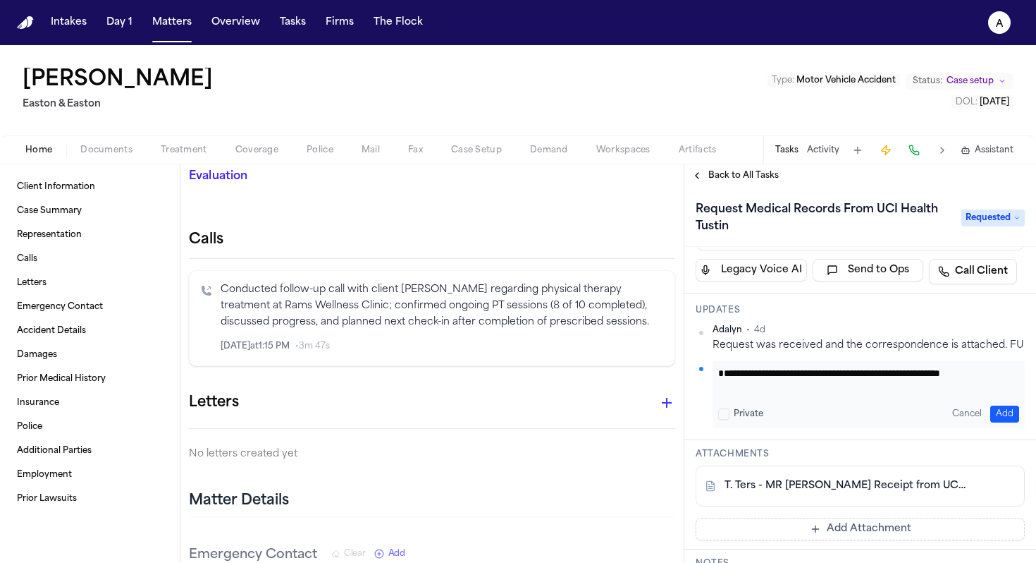
scroll to position [0, 0]
click at [890, 394] on textarea "**********" at bounding box center [863, 380] width 290 height 28
type textarea "**********"
click at [995, 422] on button "Add" at bounding box center [1005, 413] width 29 height 17
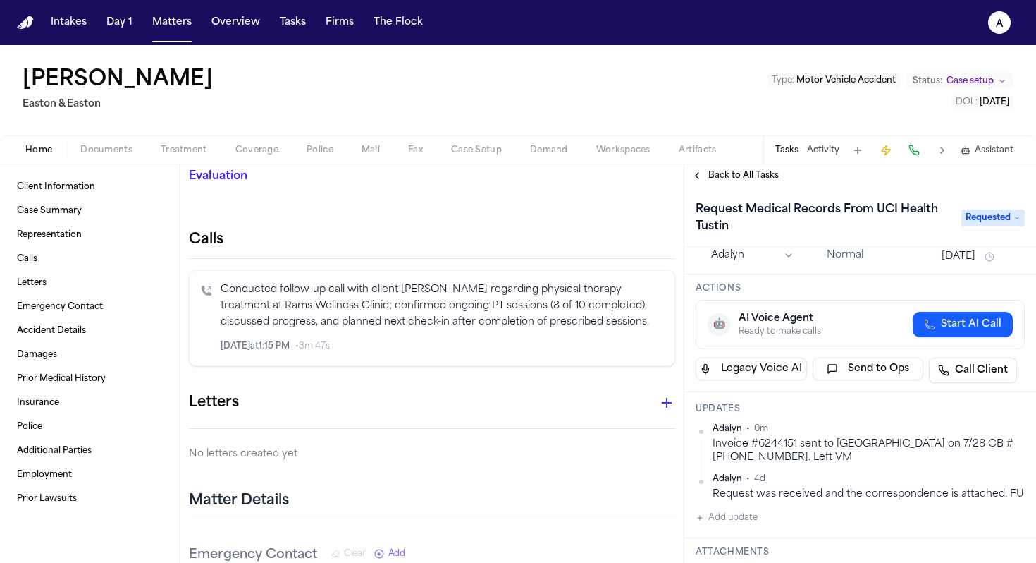
scroll to position [18, 0]
click at [976, 259] on button "[DATE]" at bounding box center [959, 259] width 34 height 14
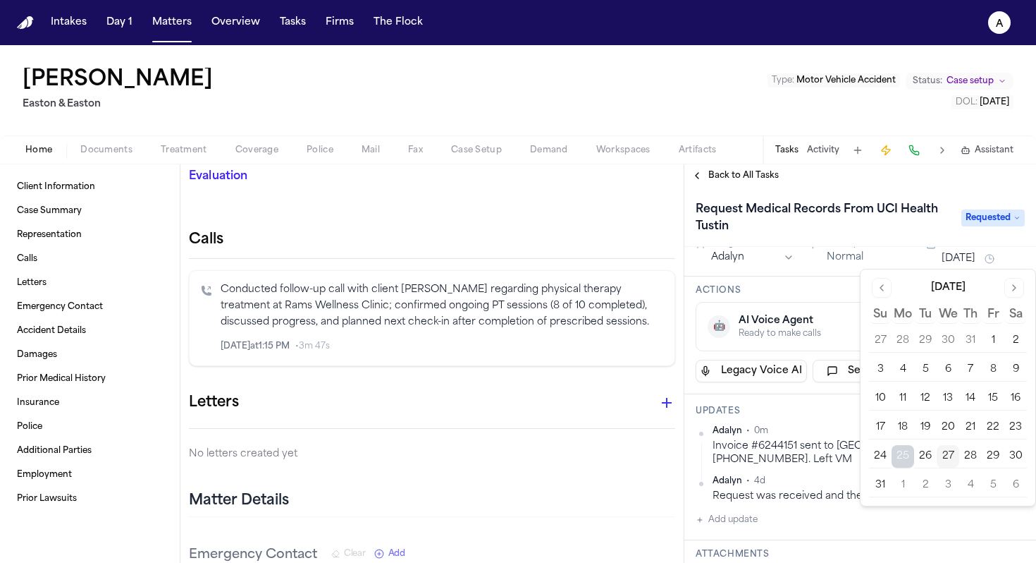
click at [900, 488] on button "1" at bounding box center [903, 485] width 23 height 23
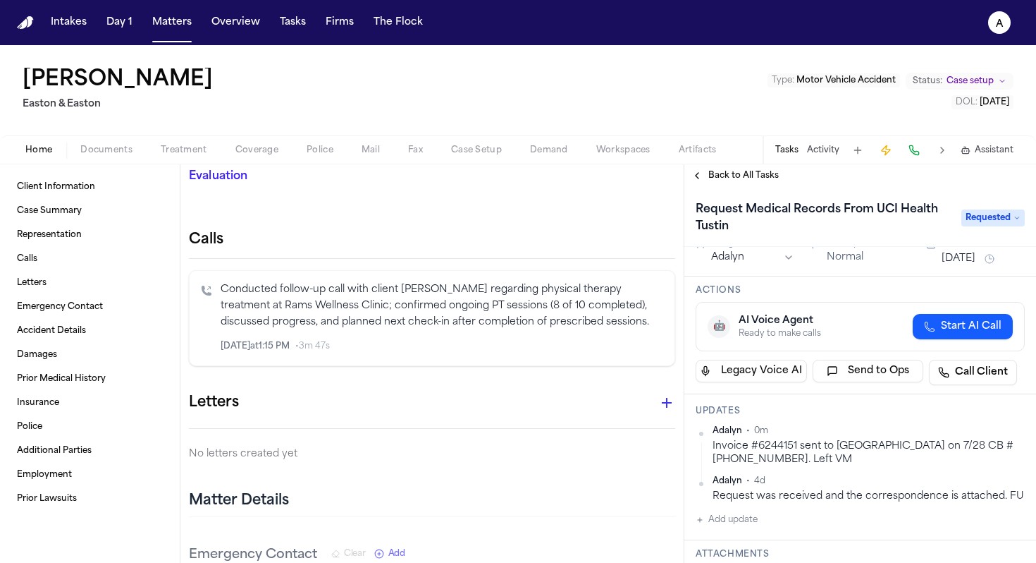
click at [827, 418] on div "Updates Adalyn • 0m Invoice #6244151 sent to Easton on 7/28 CB #702-410-9591. L…" at bounding box center [861, 467] width 352 height 146
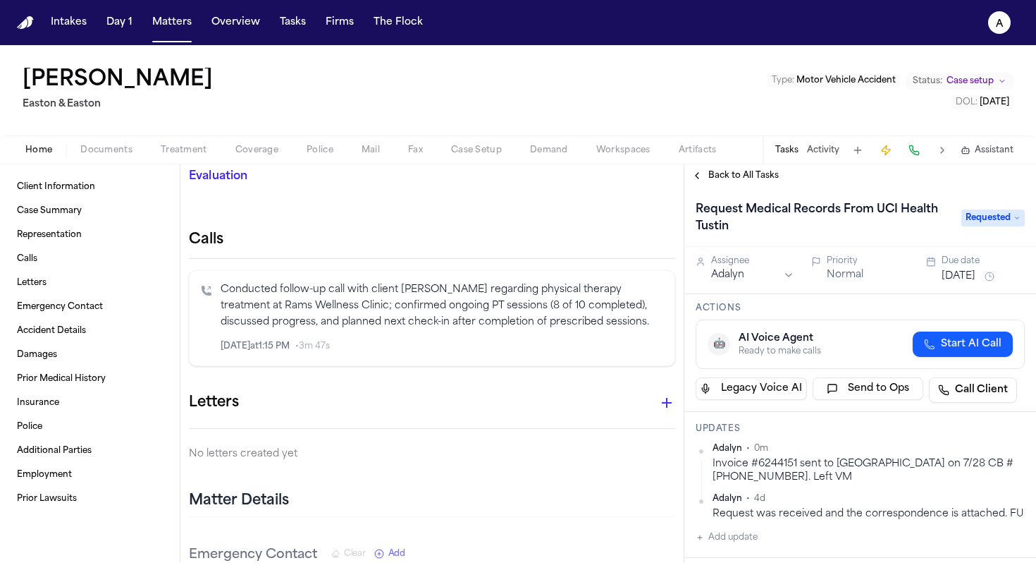
scroll to position [6, 0]
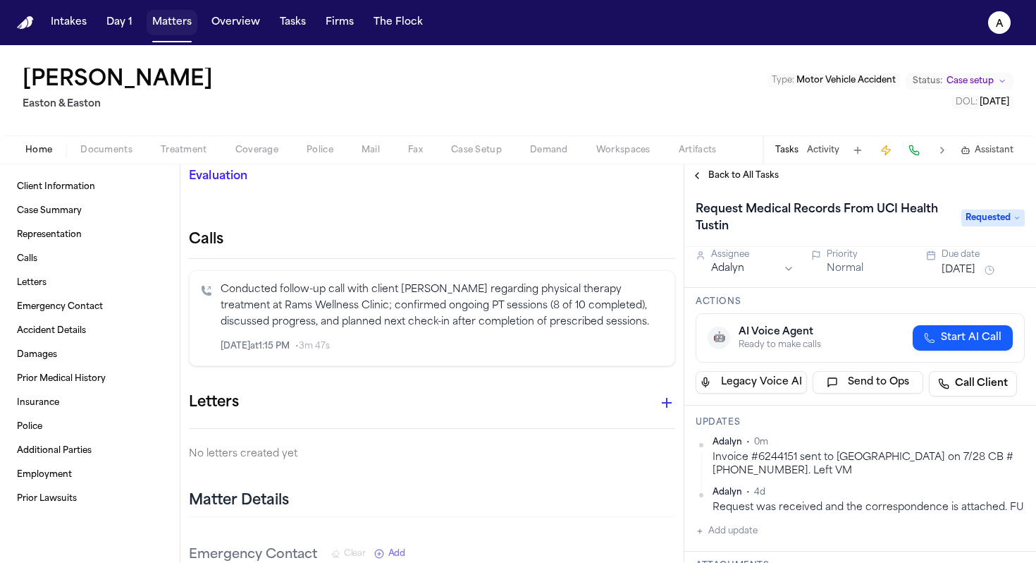
click at [185, 26] on button "Matters" at bounding box center [172, 22] width 51 height 25
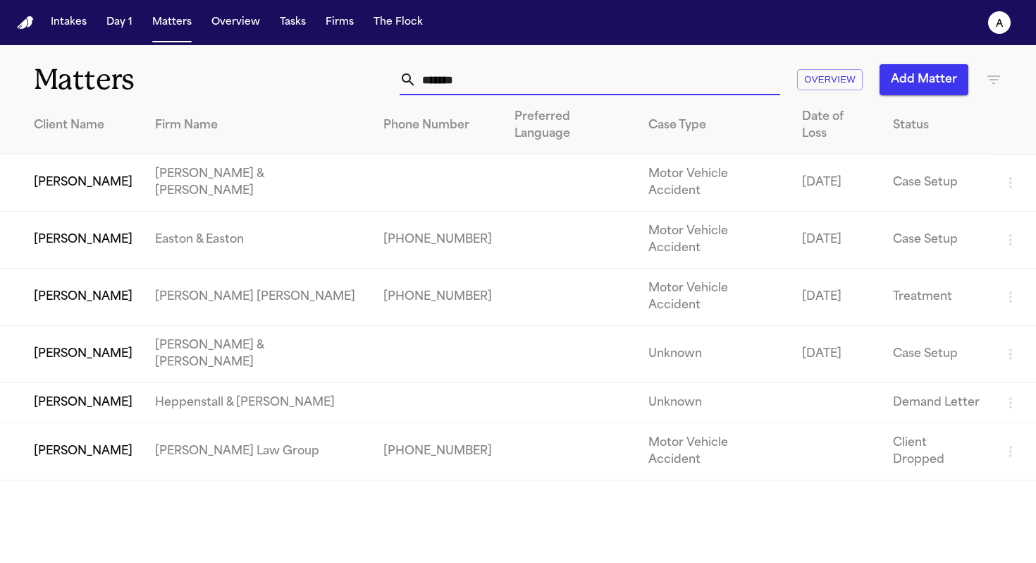
drag, startPoint x: 497, startPoint y: 87, endPoint x: 338, endPoint y: 78, distance: 159.6
click at [338, 78] on div "******* Overview Add Matter" at bounding box center [652, 79] width 700 height 31
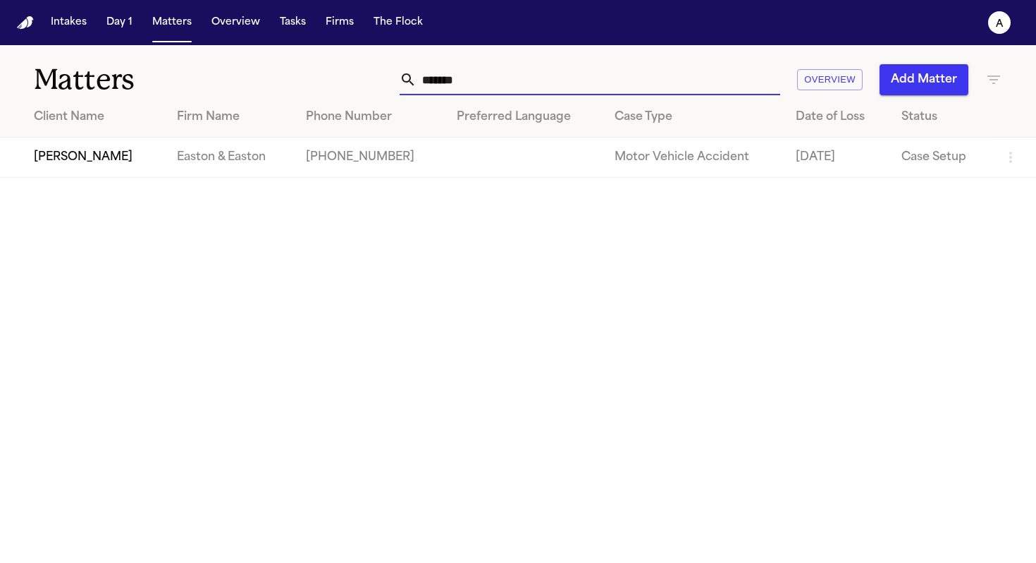
type input "*******"
click at [135, 155] on td "[PERSON_NAME]" at bounding box center [83, 157] width 166 height 40
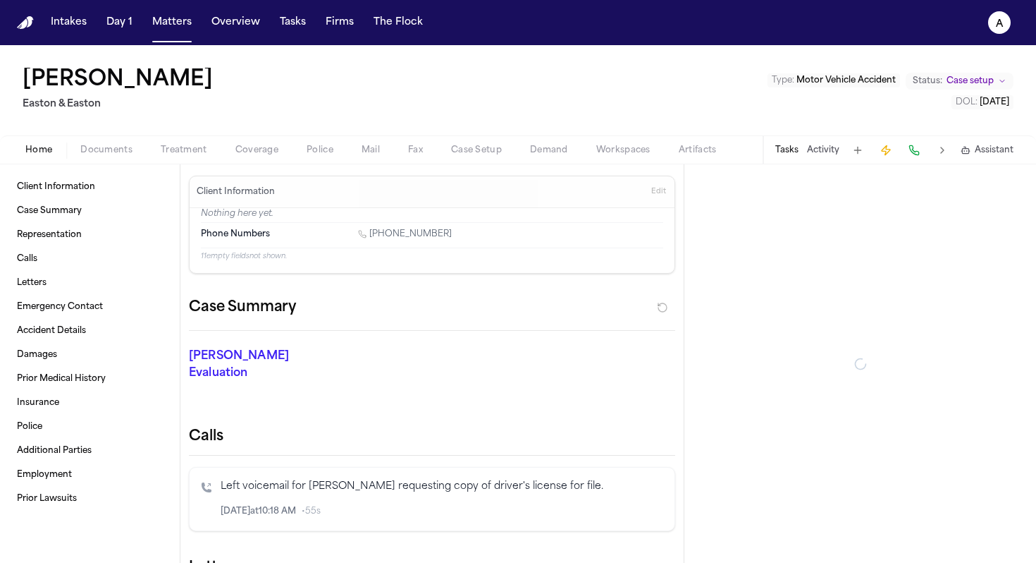
click at [792, 150] on button "Tasks" at bounding box center [786, 150] width 23 height 11
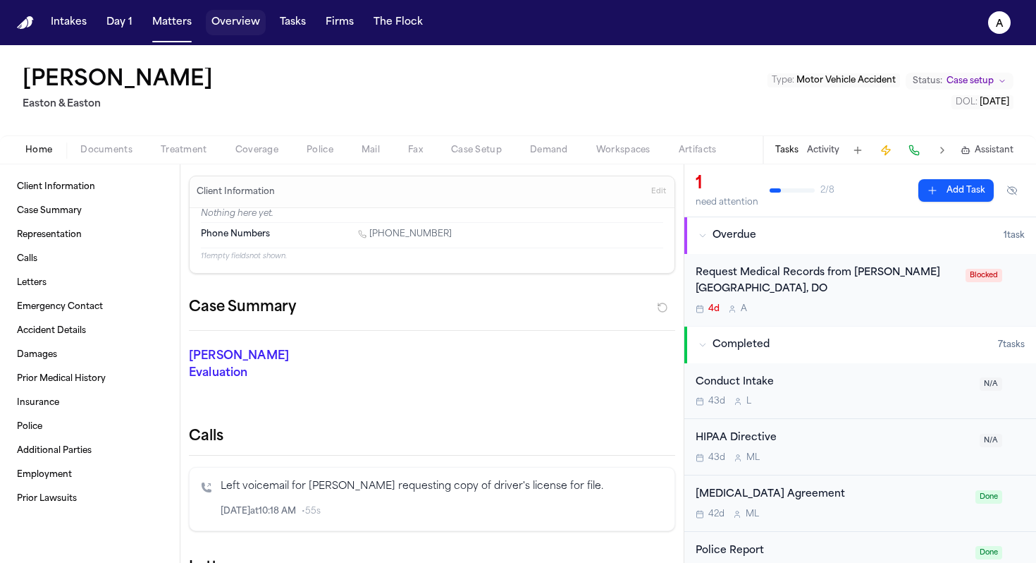
click at [224, 27] on button "Overview" at bounding box center [236, 22] width 60 height 25
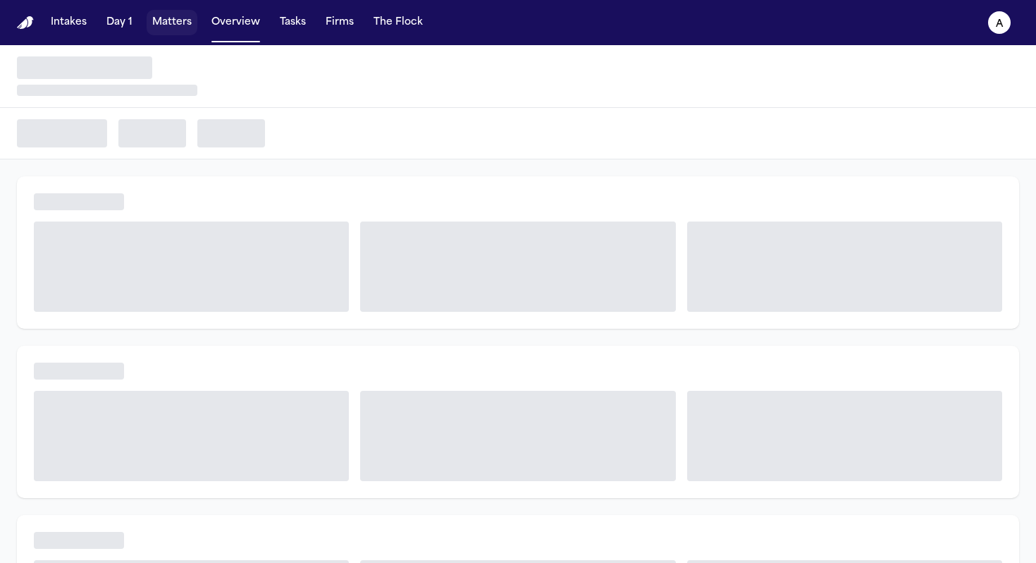
click at [174, 18] on button "Matters" at bounding box center [172, 22] width 51 height 25
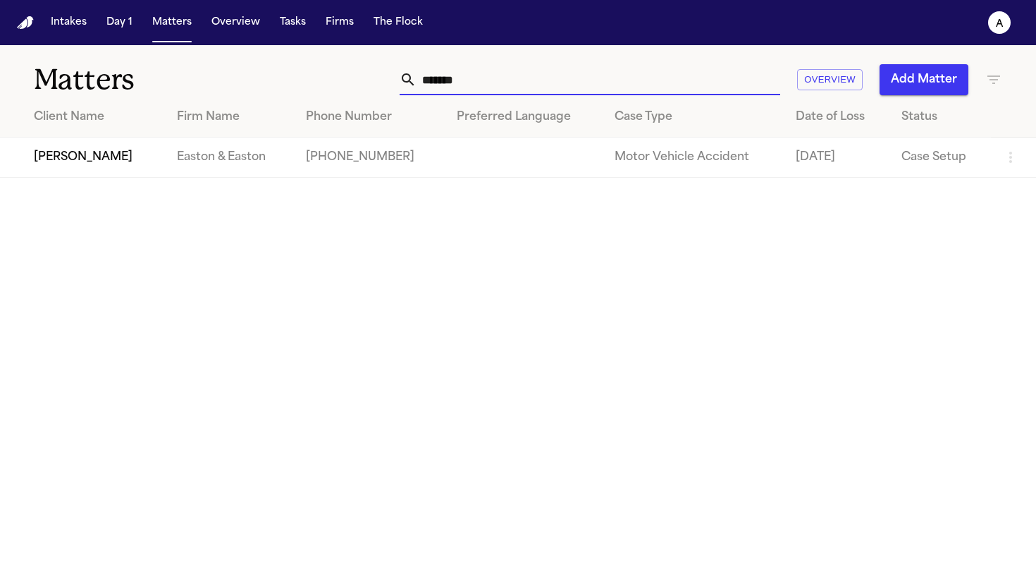
click at [494, 79] on input "*******" at bounding box center [599, 79] width 364 height 31
click at [91, 158] on td "[PERSON_NAME]" at bounding box center [83, 157] width 166 height 40
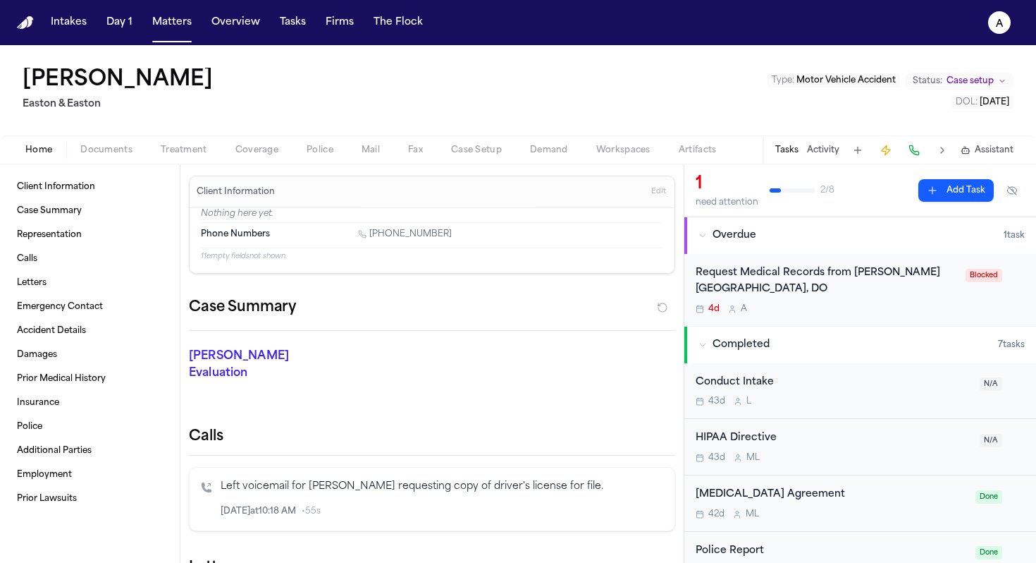
click at [810, 281] on div "Request Medical Records from Kimberly Byers-Lund, DO" at bounding box center [827, 281] width 262 height 32
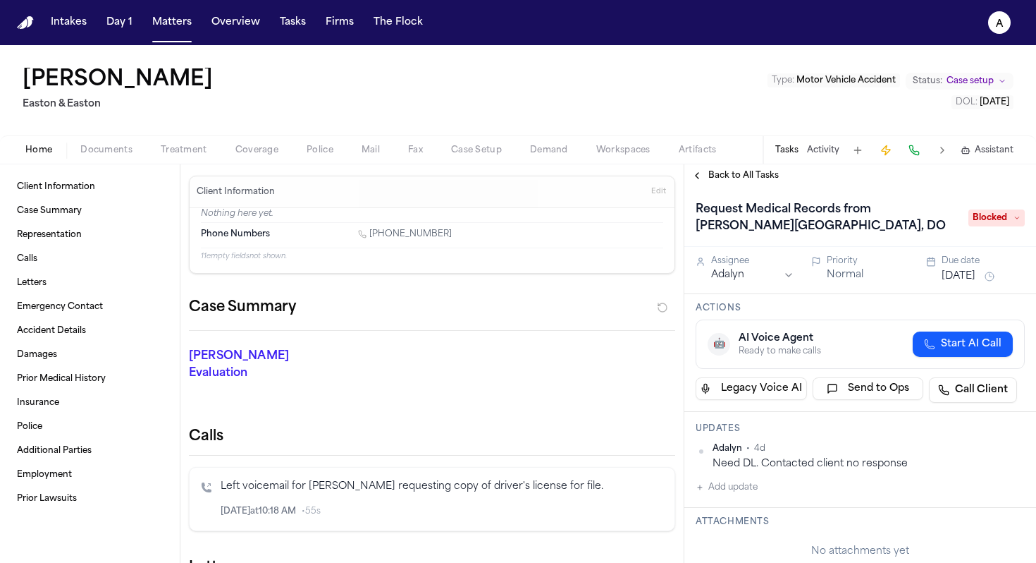
click at [744, 490] on button "Add update" at bounding box center [727, 487] width 62 height 17
click at [746, 488] on textarea "Add your update" at bounding box center [868, 498] width 301 height 28
type textarea "**********"
click at [730, 527] on div "Private" at bounding box center [740, 532] width 45 height 11
click at [724, 527] on button "Private" at bounding box center [723, 532] width 11 height 11
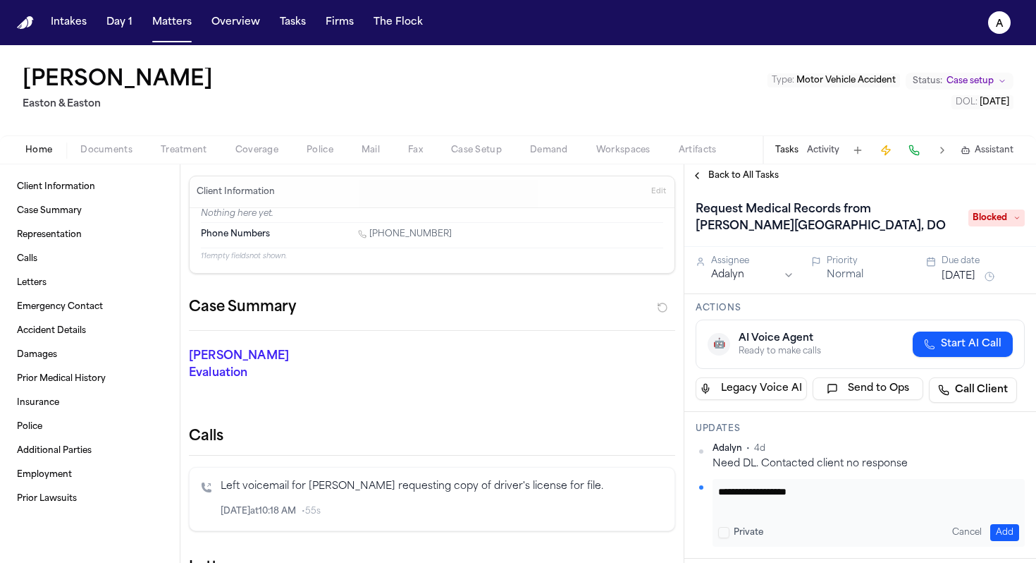
click at [995, 524] on button "Add" at bounding box center [1005, 532] width 29 height 17
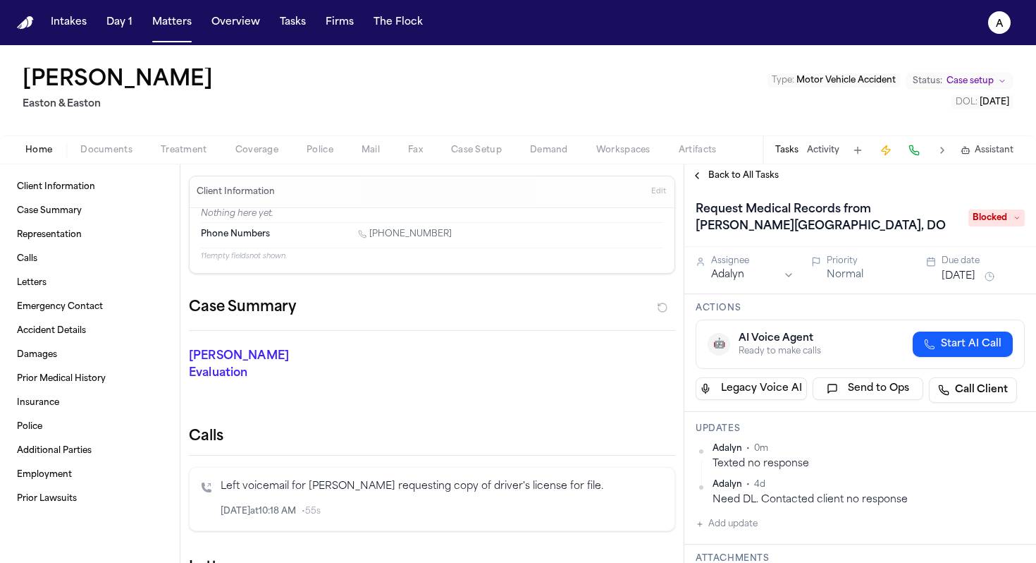
click at [972, 270] on button "Aug 23, 2025" at bounding box center [959, 276] width 34 height 14
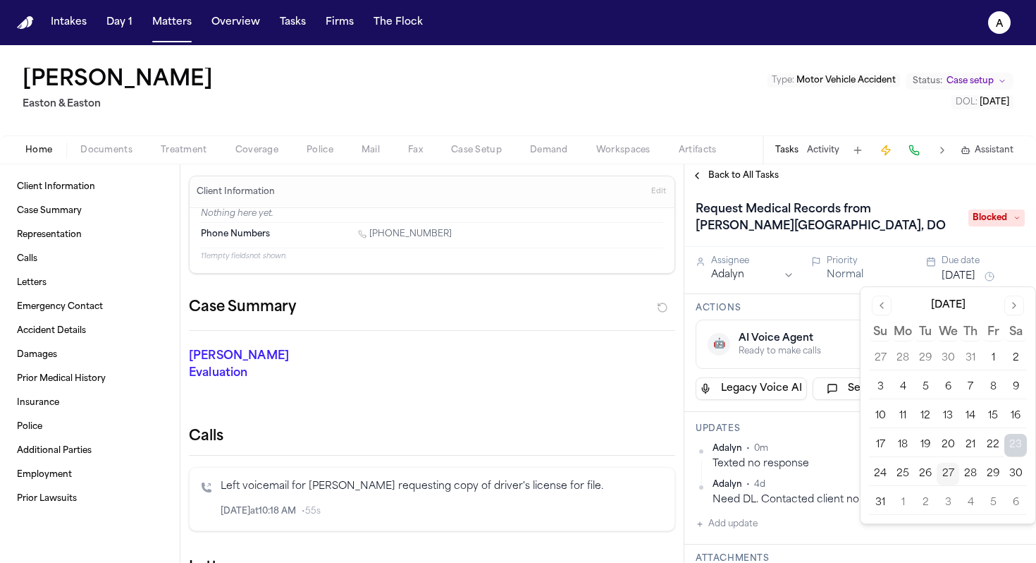
click at [907, 498] on button "1" at bounding box center [903, 502] width 23 height 23
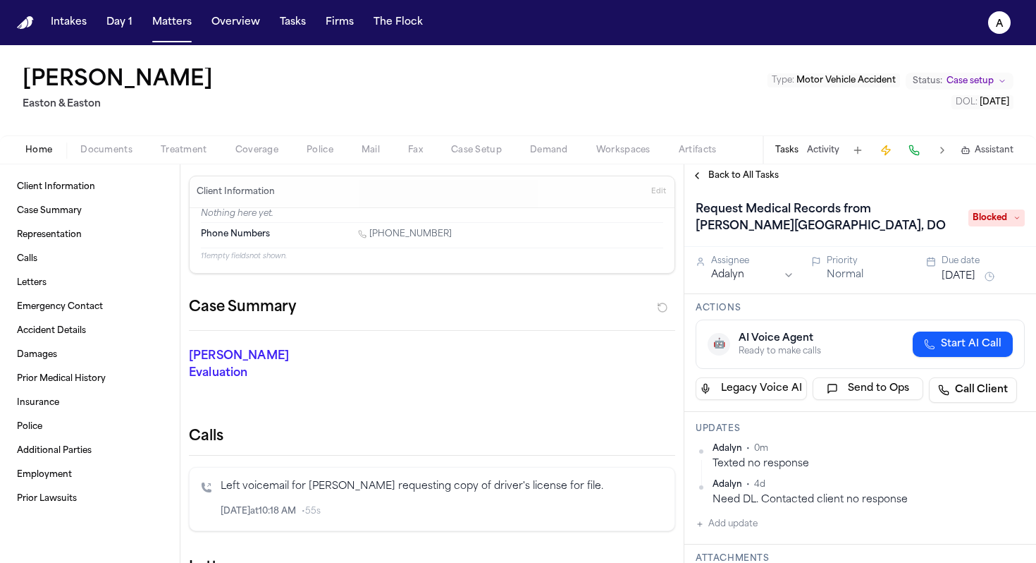
click at [948, 200] on h1 "Request Medical Records from Kimberly Byers-Lund, DO" at bounding box center [825, 217] width 270 height 39
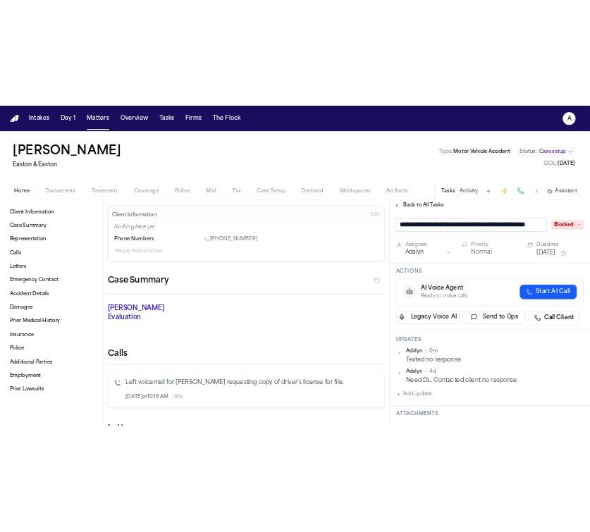
scroll to position [0, 67]
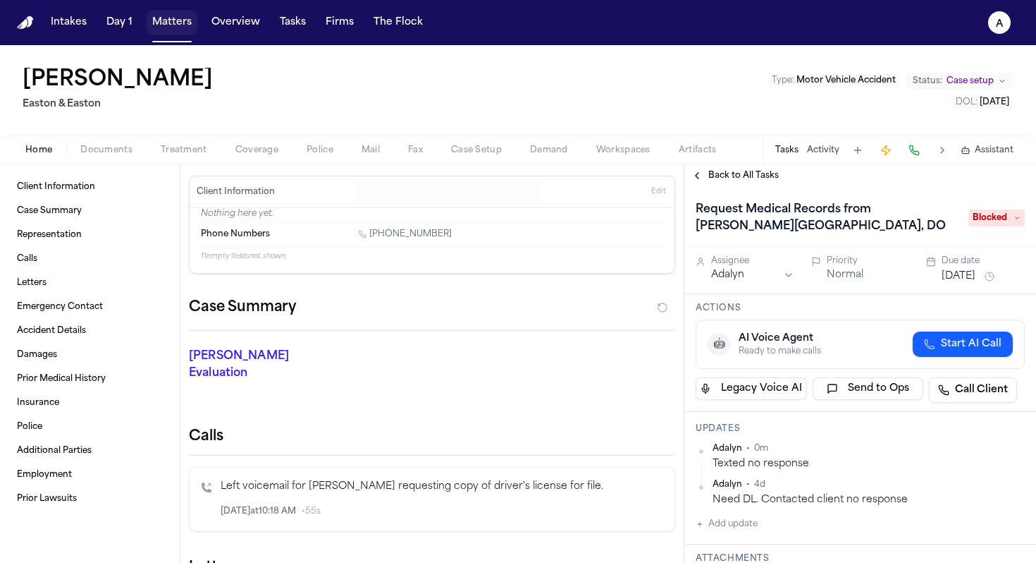
click at [171, 32] on button "Matters" at bounding box center [172, 22] width 51 height 25
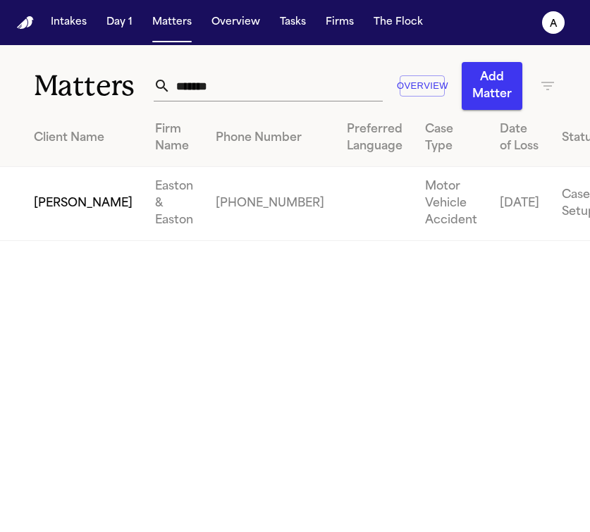
click at [243, 98] on input "*******" at bounding box center [277, 85] width 212 height 31
click at [243, 97] on input "*******" at bounding box center [277, 85] width 212 height 31
drag, startPoint x: 250, startPoint y: 84, endPoint x: 80, endPoint y: 75, distance: 170.8
click at [80, 75] on div "Matters ******* Overview Add Matter" at bounding box center [295, 77] width 590 height 65
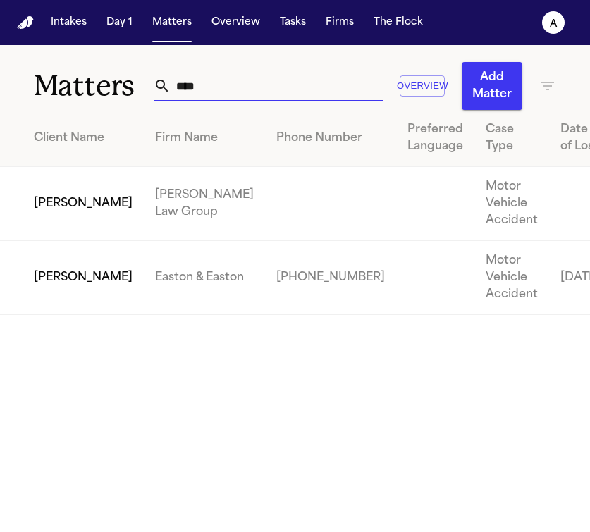
type input "****"
click at [84, 299] on td "[PERSON_NAME]" at bounding box center [72, 278] width 144 height 74
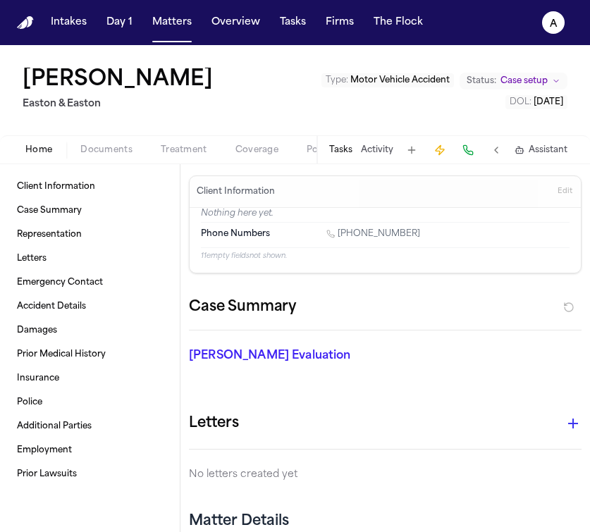
click at [344, 145] on button "Tasks" at bounding box center [340, 150] width 23 height 11
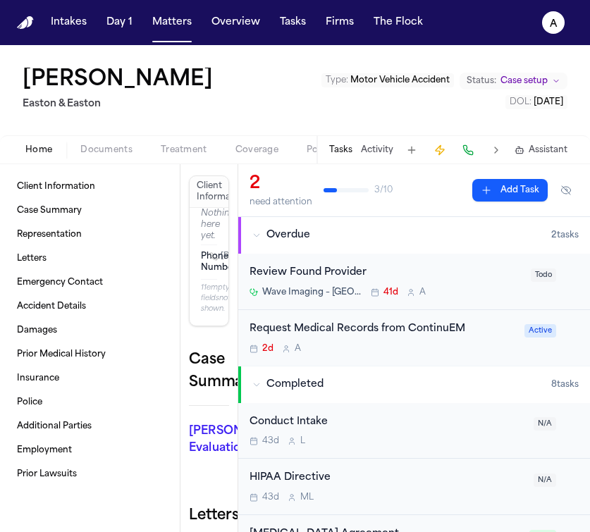
click at [489, 344] on div "2d A" at bounding box center [383, 348] width 266 height 11
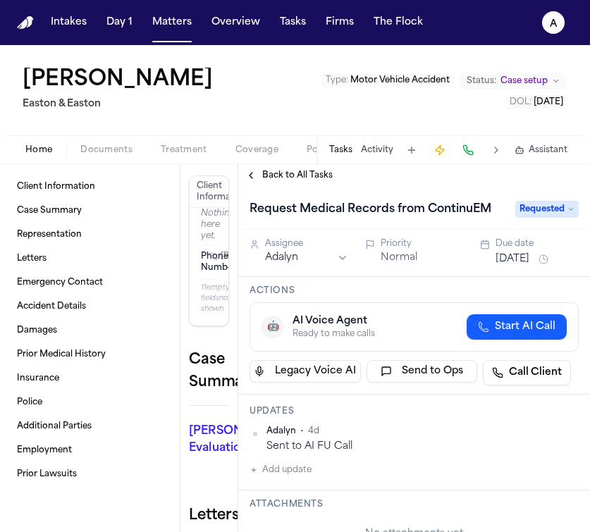
scroll to position [55, 0]
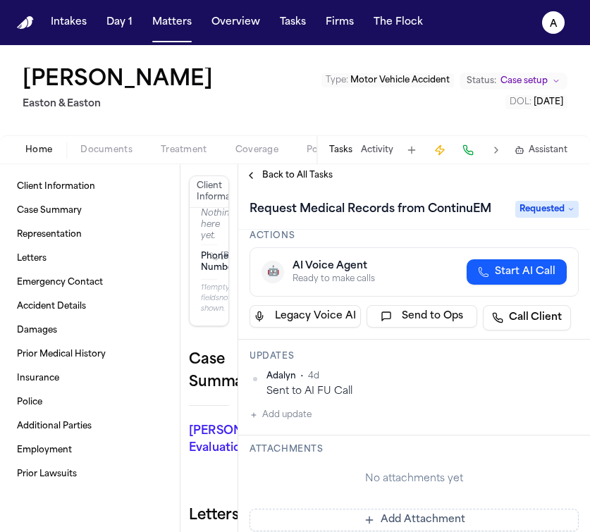
click at [293, 407] on button "Add update" at bounding box center [281, 415] width 62 height 17
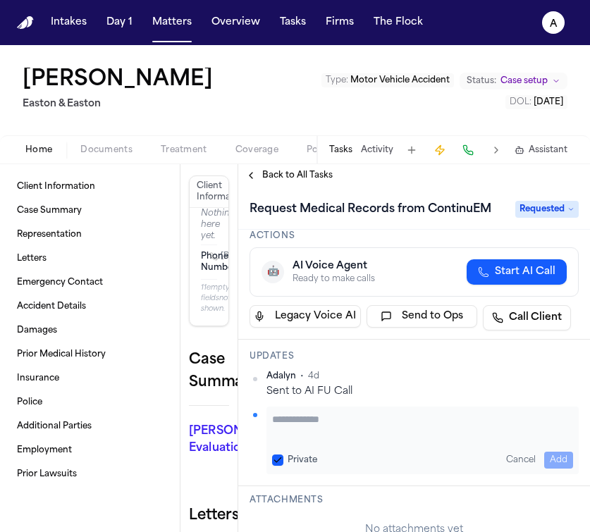
click at [275, 461] on button "Private" at bounding box center [277, 460] width 11 height 11
click at [278, 422] on textarea "Add your update" at bounding box center [422, 426] width 301 height 28
type textarea "**********"
click at [555, 455] on button "Add" at bounding box center [558, 460] width 29 height 17
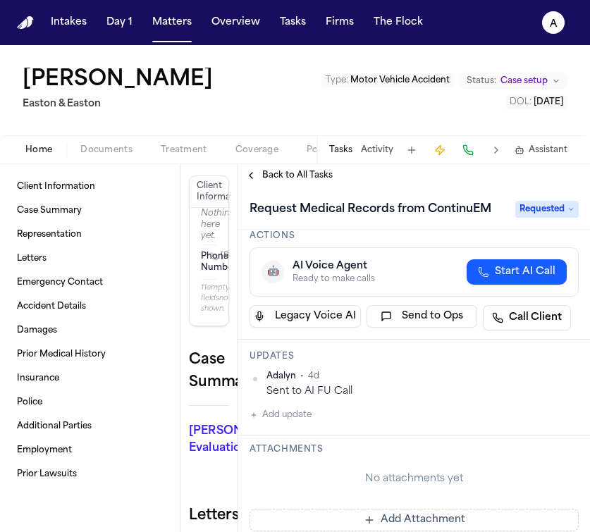
scroll to position [0, 0]
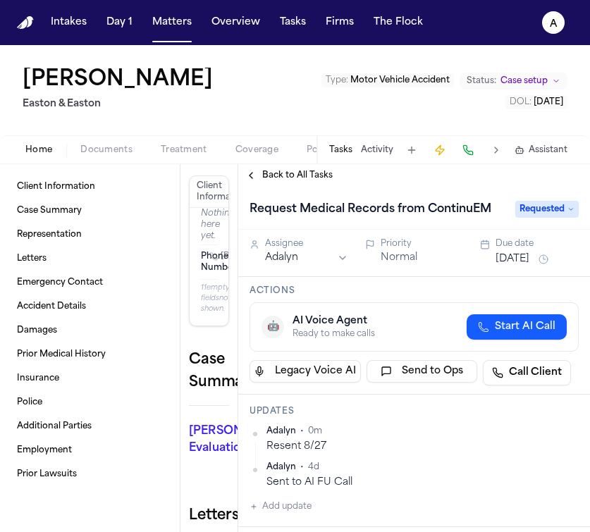
click at [546, 210] on span "Requested" at bounding box center [546, 209] width 63 height 17
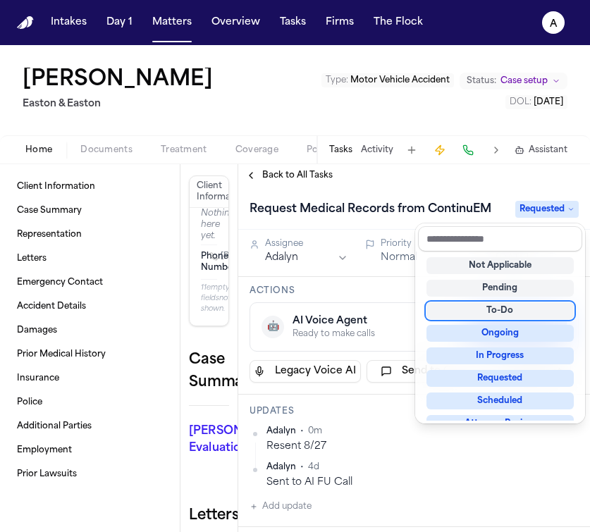
click at [400, 298] on div "Request Medical Records from ContinuEM Requested Assignee Adalyn Priority Norma…" at bounding box center [414, 359] width 352 height 345
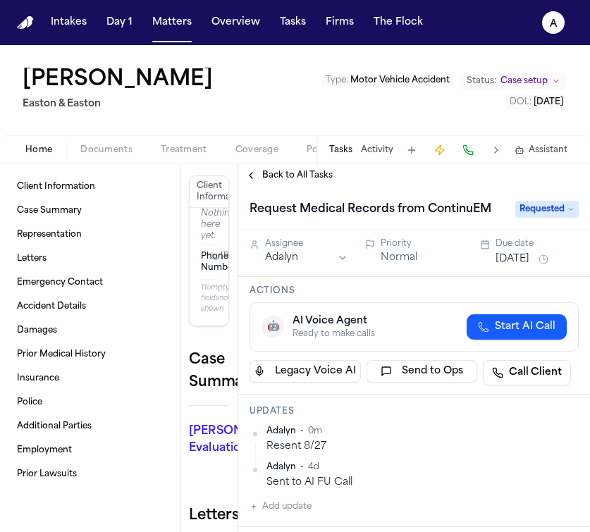
click at [529, 257] on button "[DATE]" at bounding box center [513, 259] width 34 height 14
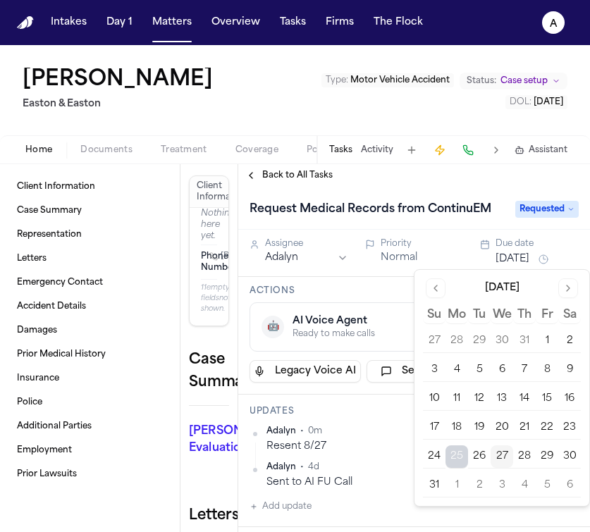
click at [468, 488] on button "2" at bounding box center [479, 485] width 23 height 23
click at [457, 485] on button "1" at bounding box center [457, 485] width 23 height 23
click at [460, 486] on button "1" at bounding box center [457, 485] width 23 height 23
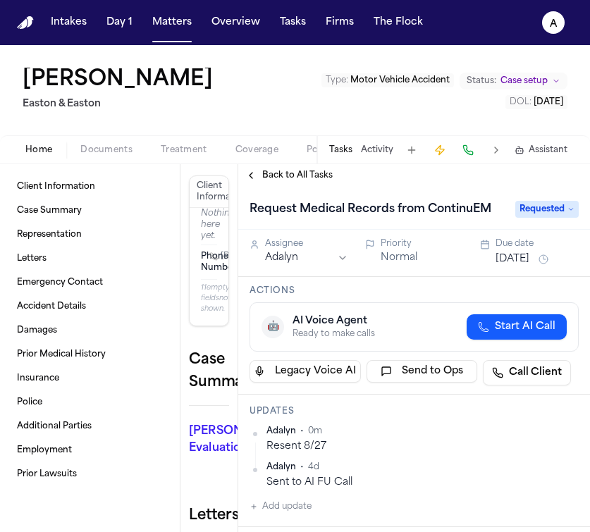
click at [385, 427] on div "Adalyn • 0m" at bounding box center [422, 431] width 312 height 11
click at [154, 27] on button "Matters" at bounding box center [172, 22] width 51 height 25
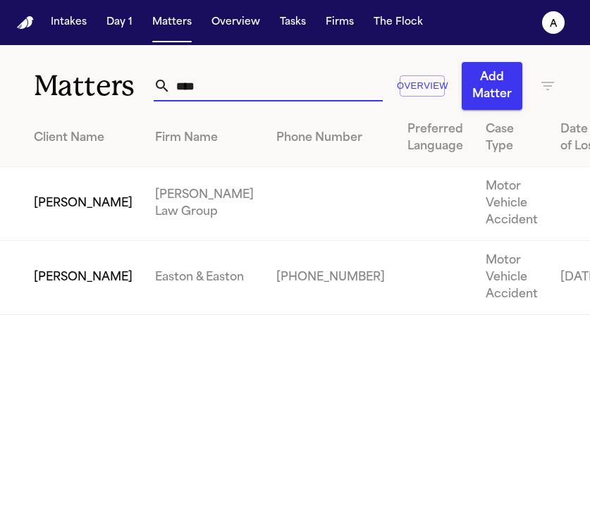
drag, startPoint x: 243, startPoint y: 80, endPoint x: 113, endPoint y: 86, distance: 129.9
click at [113, 86] on div "Matters **** Overview Add Matter" at bounding box center [295, 77] width 590 height 65
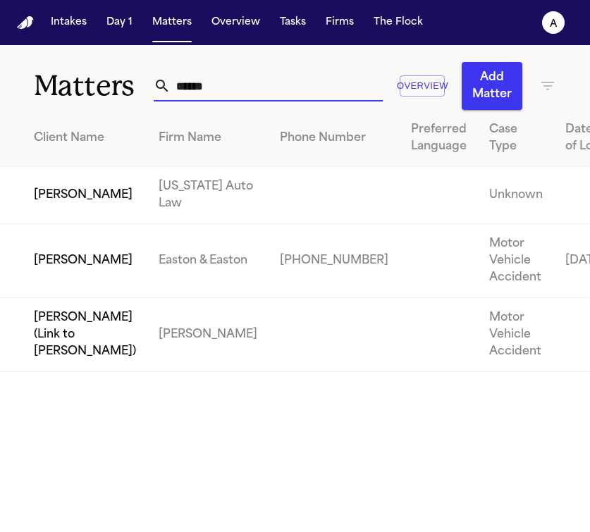
type input "******"
click at [54, 298] on td "[PERSON_NAME]" at bounding box center [73, 261] width 147 height 74
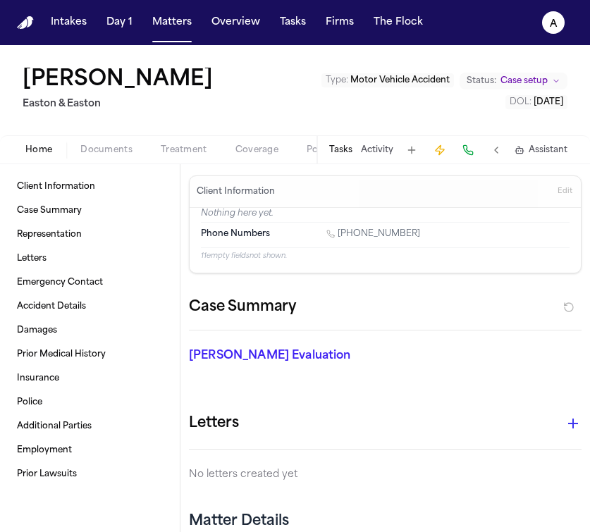
click at [348, 153] on button "Tasks" at bounding box center [340, 150] width 23 height 11
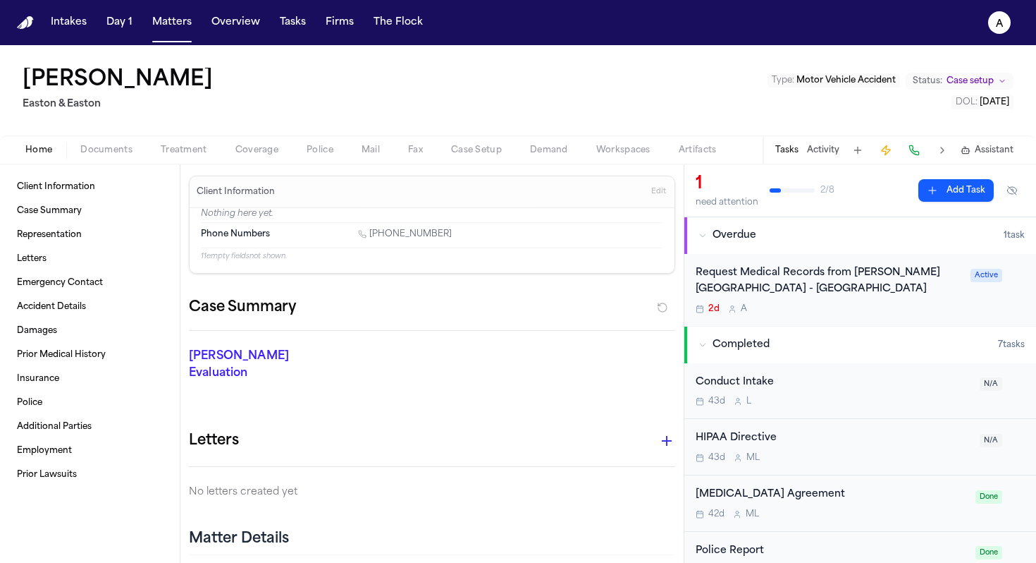
click at [835, 299] on div "Request Medical Records from Hoag Memorial Hospital - Irvine 2d A" at bounding box center [829, 289] width 266 height 49
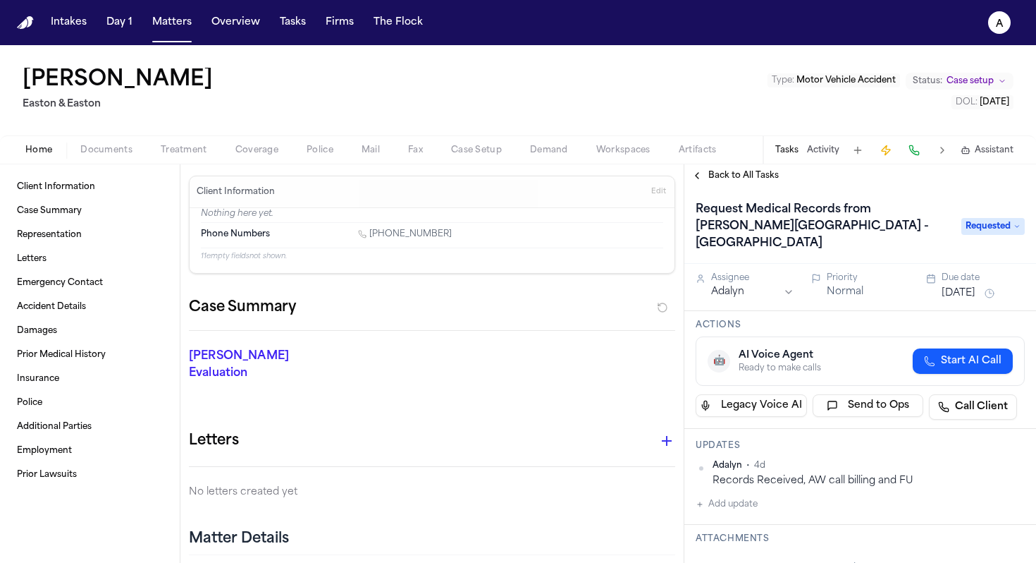
click at [994, 228] on div "Request Medical Records from Hoag Memorial Hospital - Irvine Requested" at bounding box center [860, 226] width 329 height 56
click at [994, 220] on span "Requested" at bounding box center [993, 226] width 63 height 17
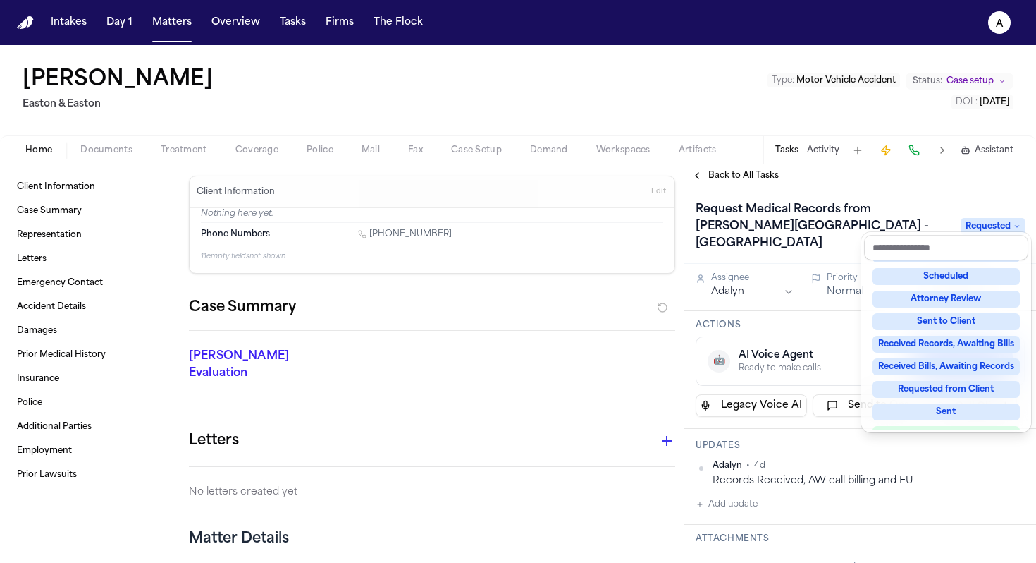
scroll to position [134, 0]
click at [974, 343] on div "Received Records, Awaiting Bills" at bounding box center [946, 343] width 147 height 17
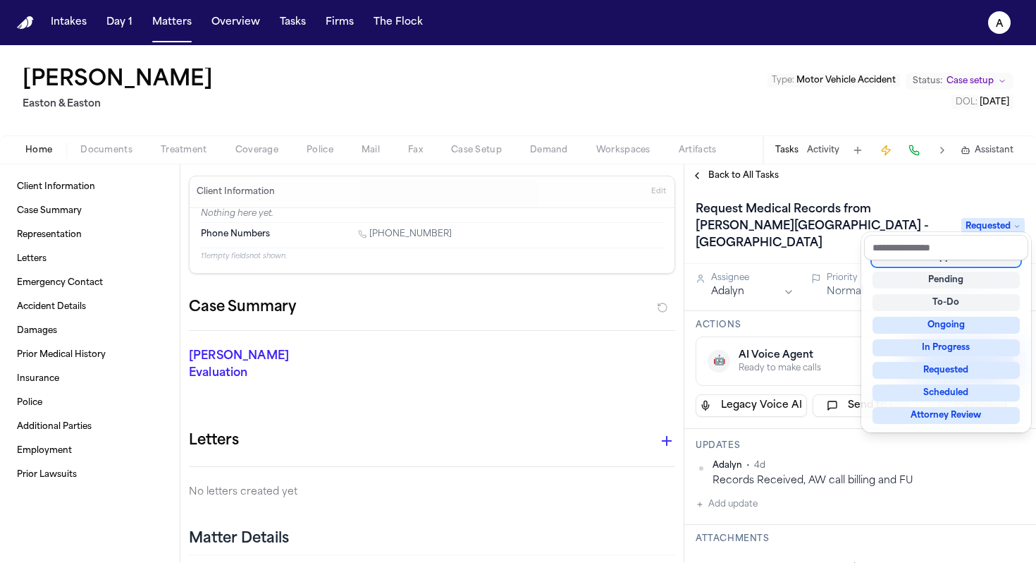
scroll to position [6, 0]
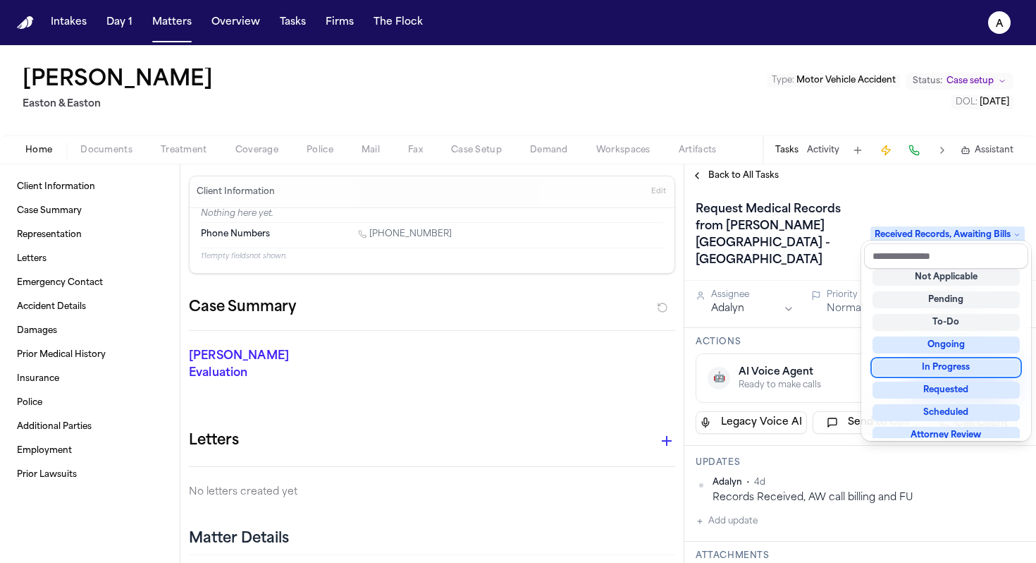
click at [796, 477] on div "Request Medical Records from Hoag Memorial Hospital - Irvine Received Records, …" at bounding box center [861, 375] width 352 height 376
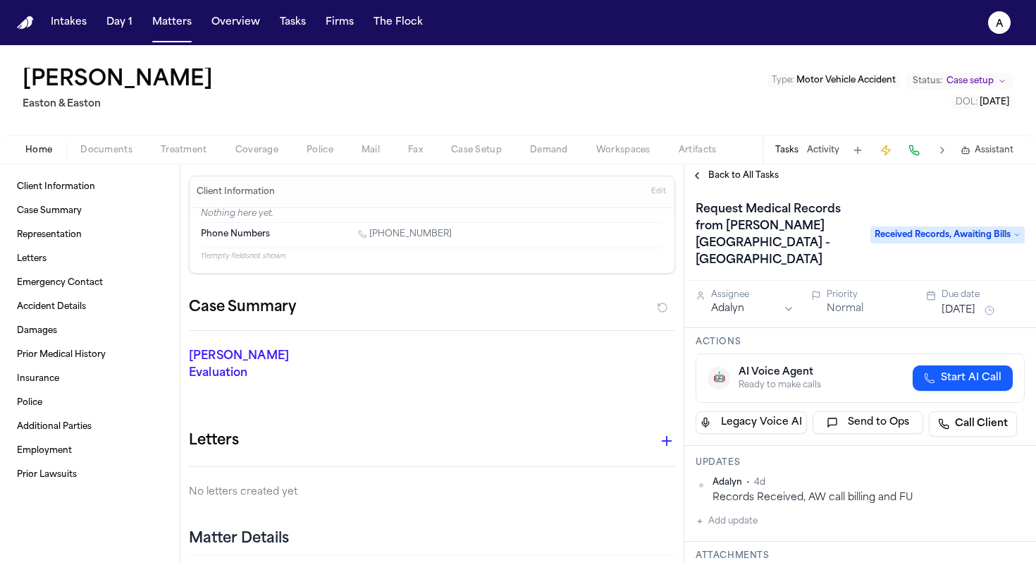
click at [747, 513] on button "Add update" at bounding box center [727, 521] width 62 height 17
click at [725, 560] on button "Private" at bounding box center [723, 565] width 11 height 11
click at [732, 518] on textarea "Add your update" at bounding box center [868, 532] width 301 height 28
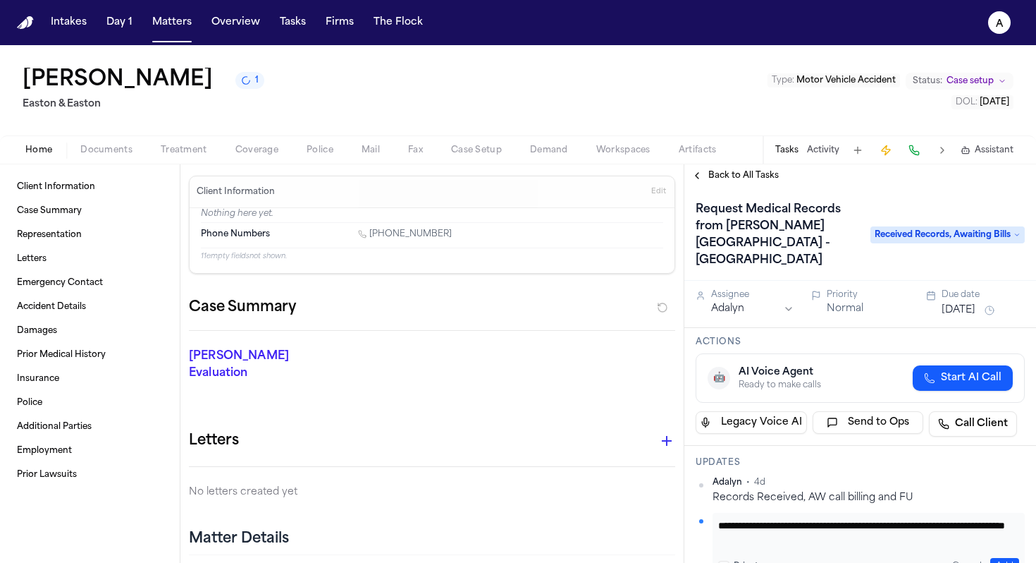
scroll to position [0, 0]
type textarea "**********"
click at [991, 558] on button "Add" at bounding box center [1005, 566] width 29 height 17
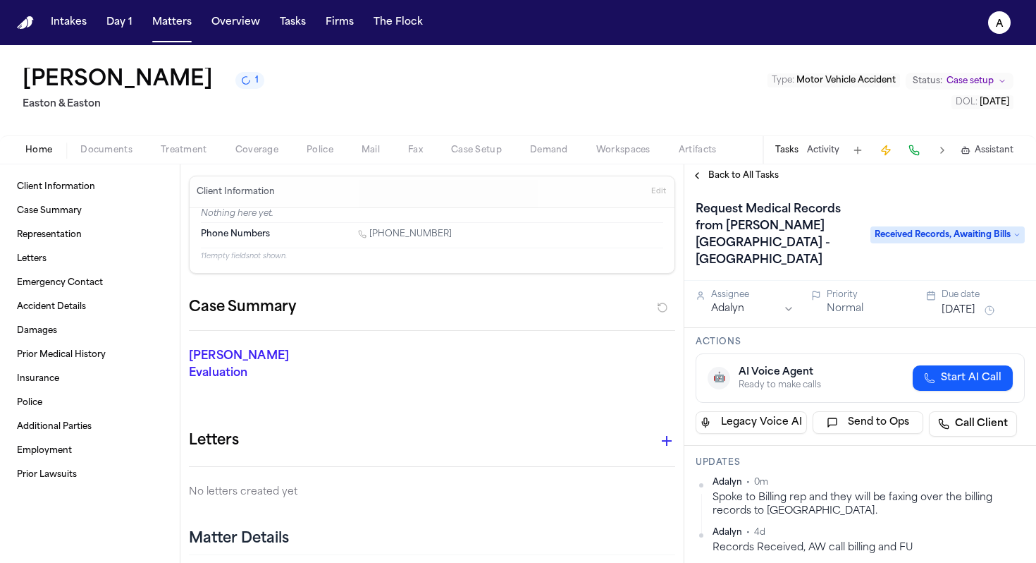
click at [961, 303] on button "[DATE]" at bounding box center [959, 310] width 34 height 14
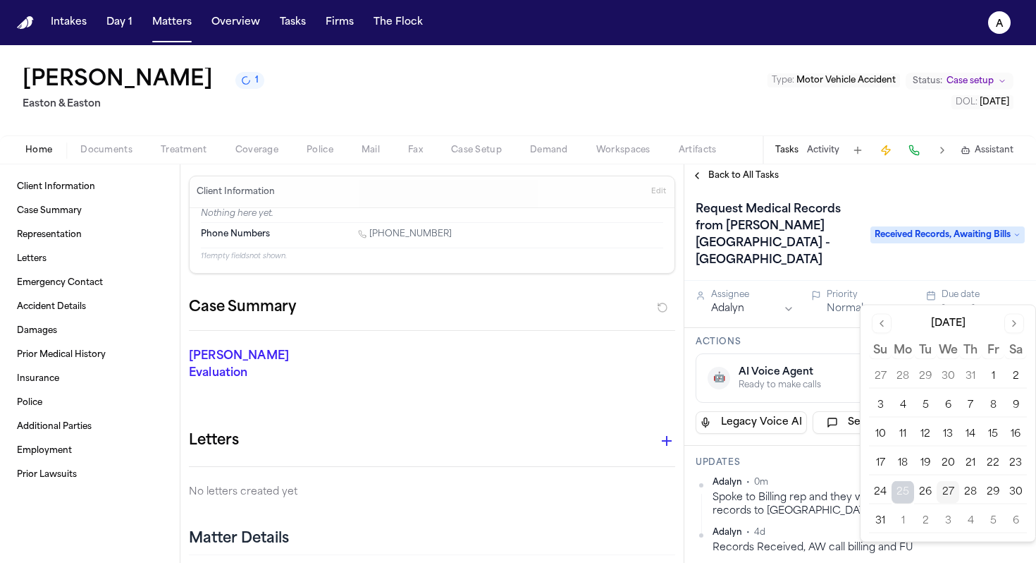
click at [905, 522] on button "1" at bounding box center [903, 521] width 23 height 23
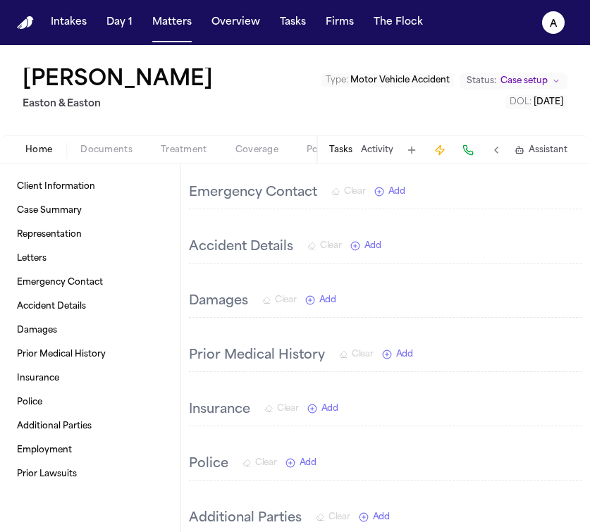
scroll to position [383, 0]
click at [179, 23] on button "Matters" at bounding box center [172, 22] width 51 height 25
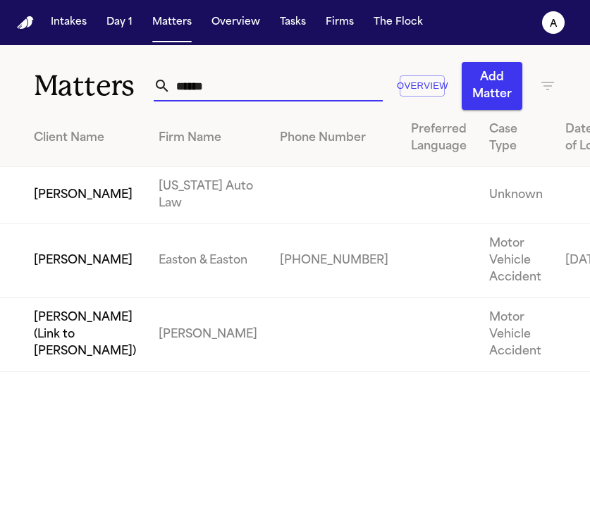
drag, startPoint x: 239, startPoint y: 90, endPoint x: 56, endPoint y: 83, distance: 182.7
click at [56, 83] on div "Matters ****** Overview Add Matter" at bounding box center [295, 77] width 590 height 65
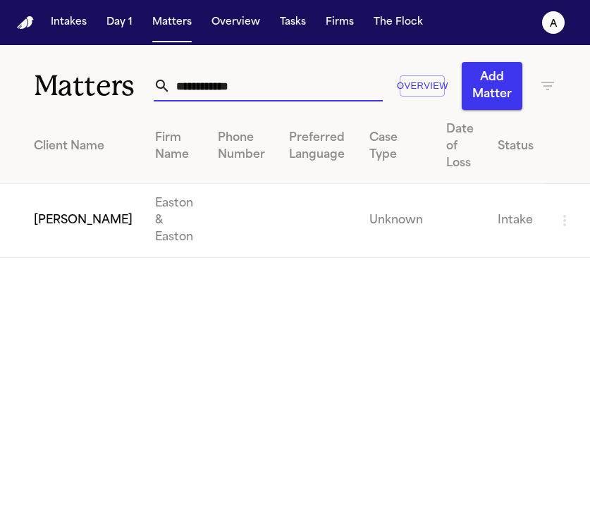
type input "**********"
click at [82, 222] on td "[PERSON_NAME]" at bounding box center [72, 221] width 144 height 74
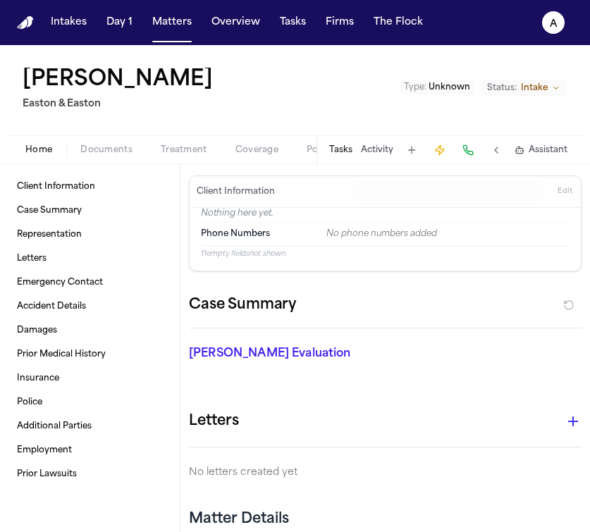
click at [338, 148] on button "Tasks" at bounding box center [340, 150] width 23 height 11
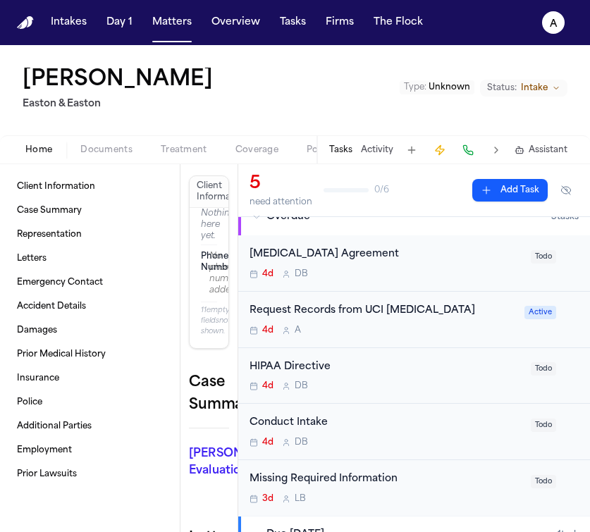
scroll to position [42, 0]
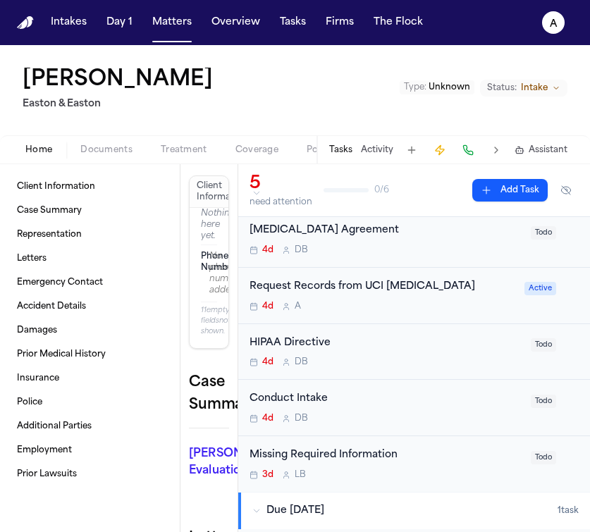
click at [466, 313] on div "Request Records from UCI Trauma Center 4d A Active" at bounding box center [414, 296] width 352 height 56
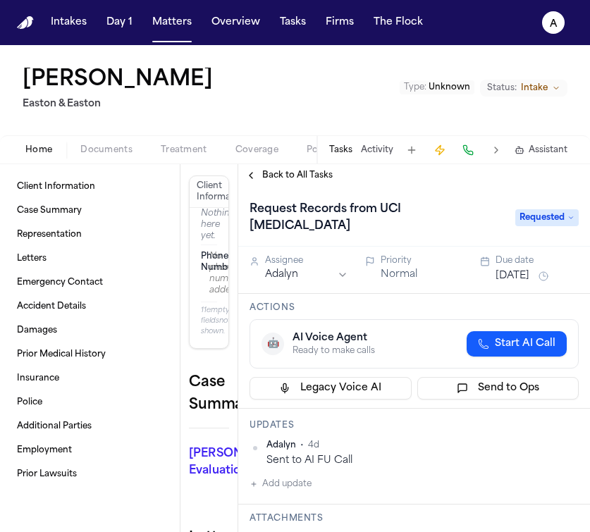
click at [307, 476] on button "Add update" at bounding box center [281, 484] width 62 height 17
click at [296, 482] on textarea "Add your update" at bounding box center [422, 496] width 301 height 28
type textarea "**********"
click at [180, 23] on button "Matters" at bounding box center [172, 22] width 51 height 25
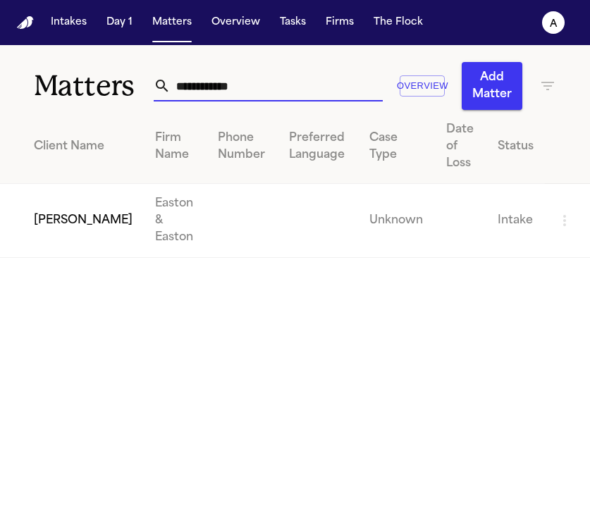
drag, startPoint x: 313, startPoint y: 86, endPoint x: 24, endPoint y: 67, distance: 289.7
click at [24, 67] on div "**********" at bounding box center [295, 77] width 590 height 65
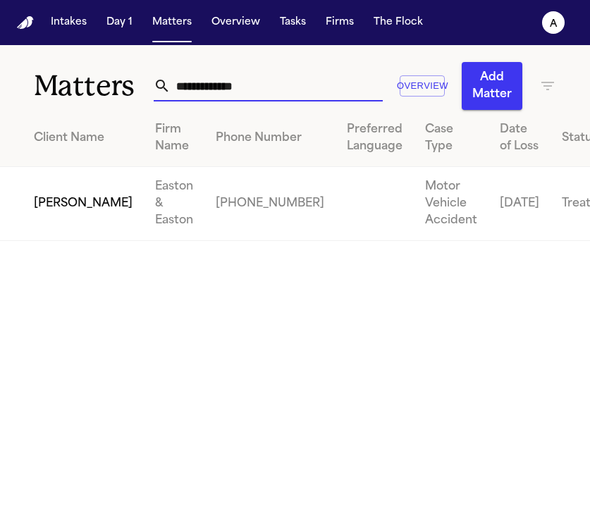
type input "**********"
click at [66, 241] on td "[PERSON_NAME]" at bounding box center [72, 204] width 144 height 74
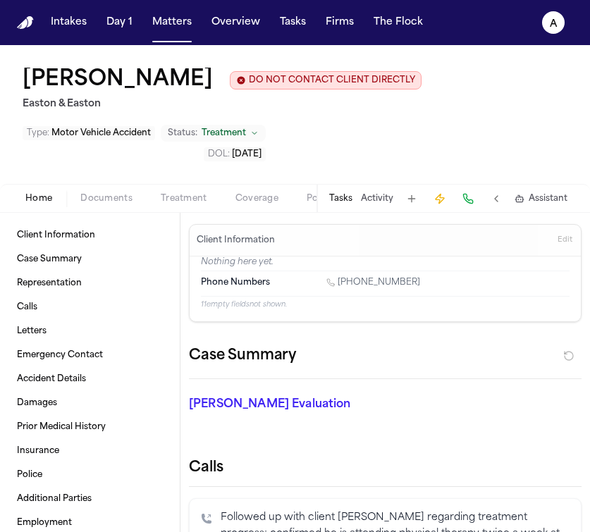
click at [345, 209] on div "Tasks Activity Assistant" at bounding box center [448, 198] width 262 height 27
click at [350, 202] on button "Tasks" at bounding box center [340, 198] width 23 height 11
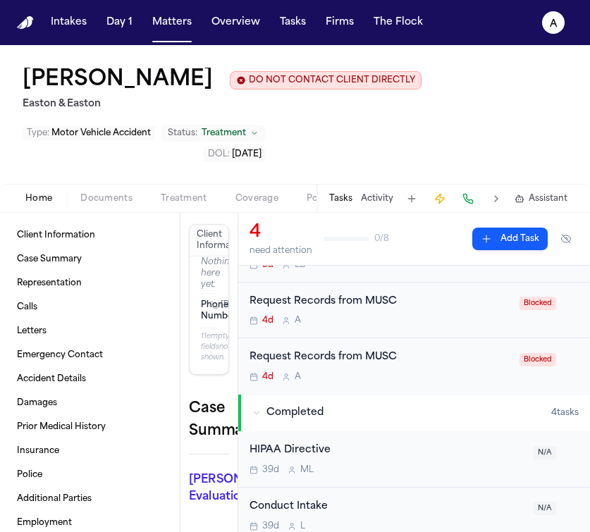
scroll to position [133, 0]
click at [439, 326] on div "4d A" at bounding box center [381, 319] width 262 height 11
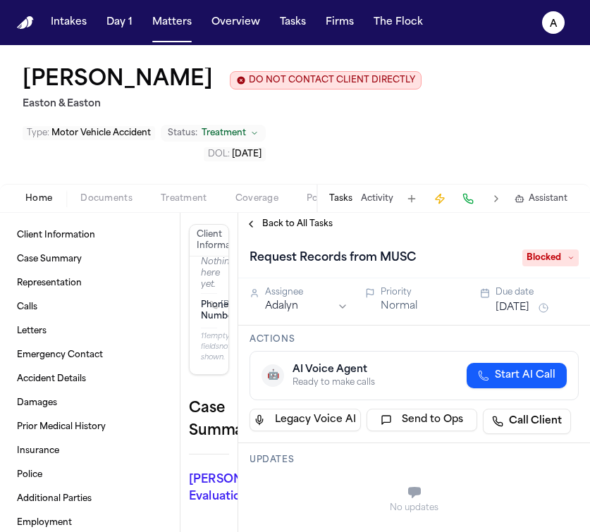
scroll to position [566, 0]
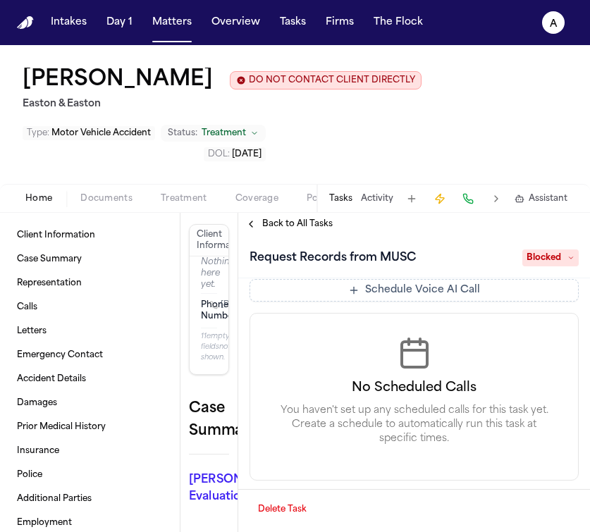
click at [293, 505] on button "Delete Task" at bounding box center [283, 509] width 66 height 23
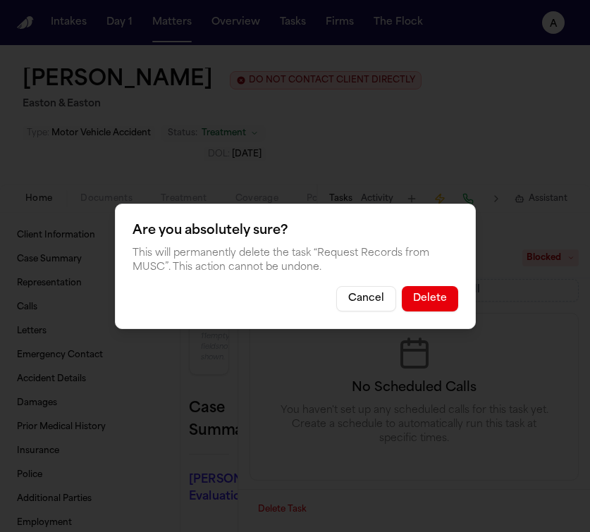
click at [428, 298] on button "Delete" at bounding box center [430, 298] width 56 height 25
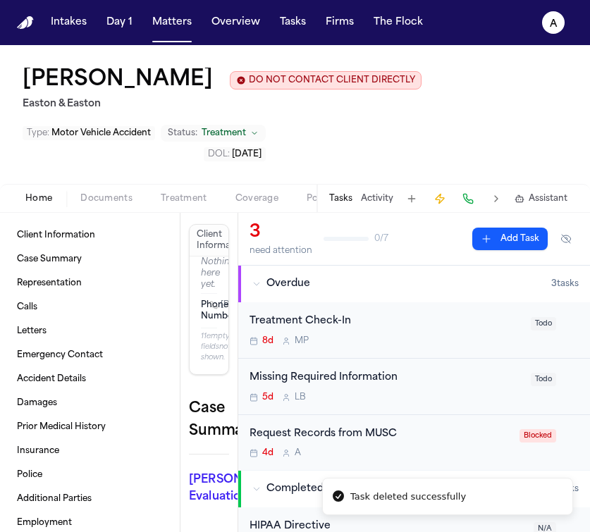
click at [424, 431] on div "Request Records from MUSC" at bounding box center [381, 435] width 262 height 16
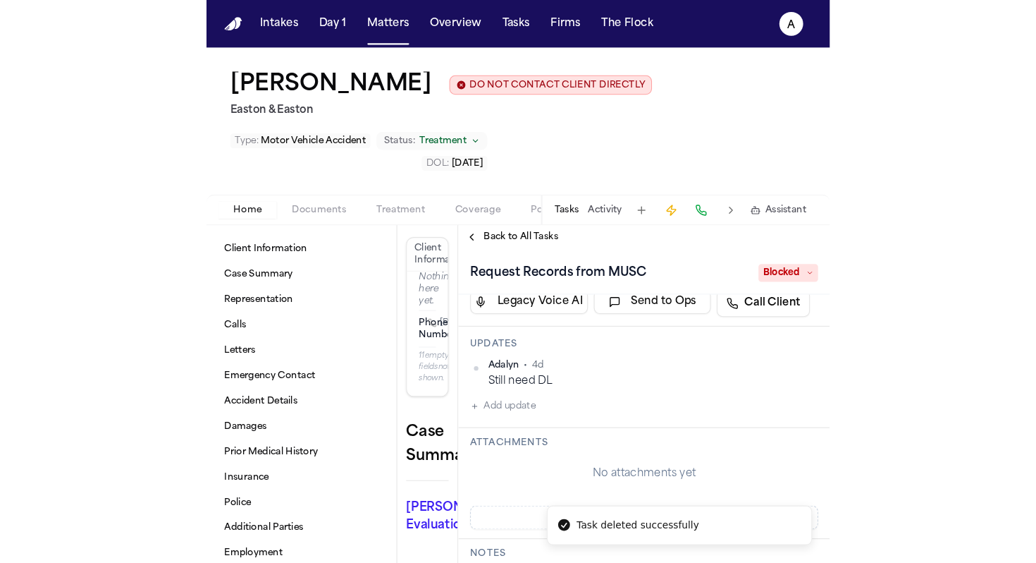
scroll to position [134, 0]
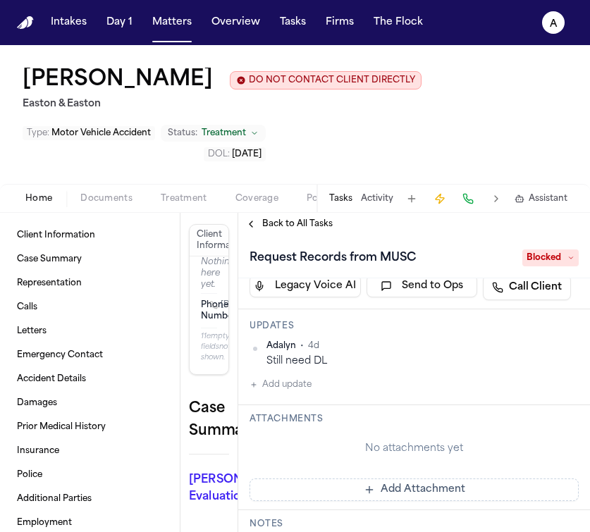
click at [296, 389] on button "Add update" at bounding box center [281, 384] width 62 height 17
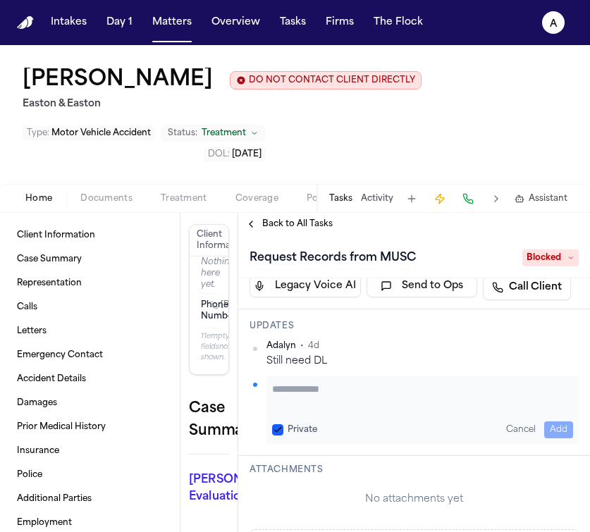
click at [302, 398] on textarea "Add your update" at bounding box center [422, 396] width 301 height 28
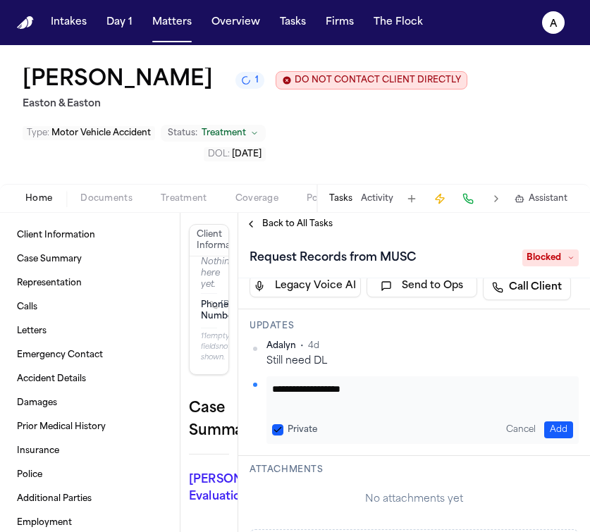
type textarea "**********"
click at [277, 434] on button "Private" at bounding box center [277, 429] width 11 height 11
click at [553, 427] on button "Add" at bounding box center [558, 430] width 29 height 17
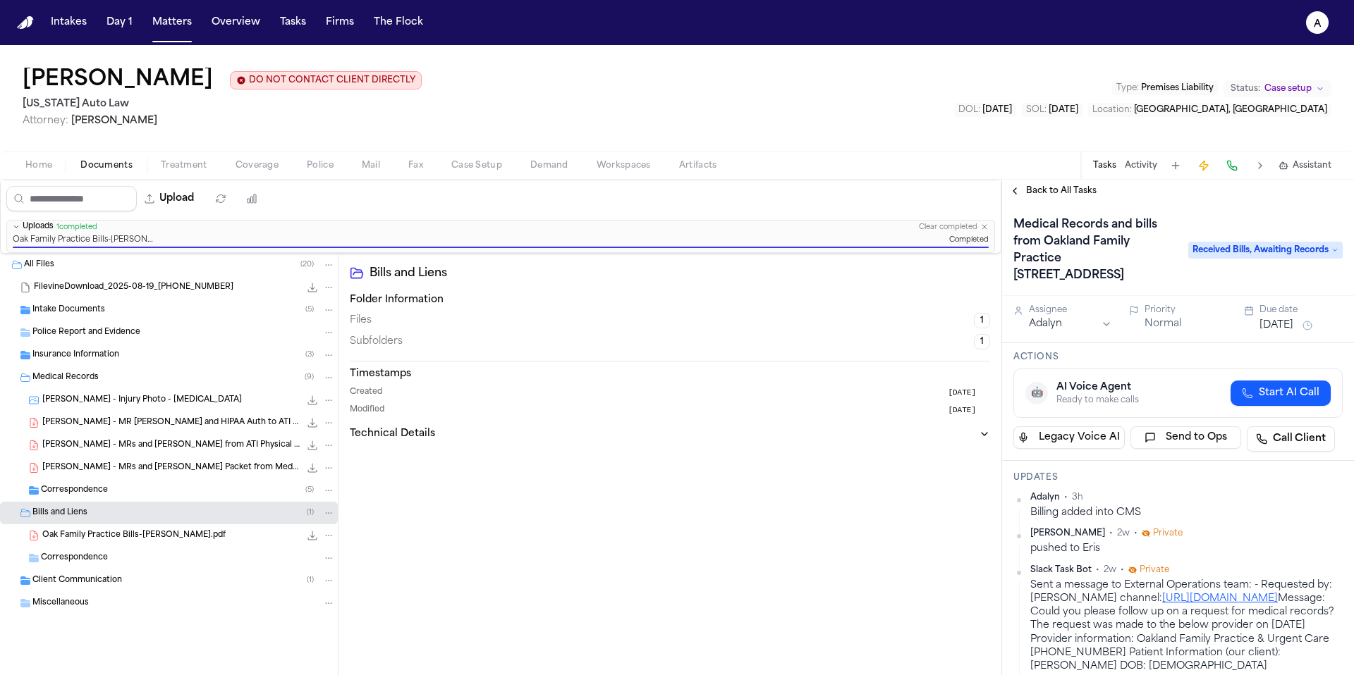
scroll to position [331, 0]
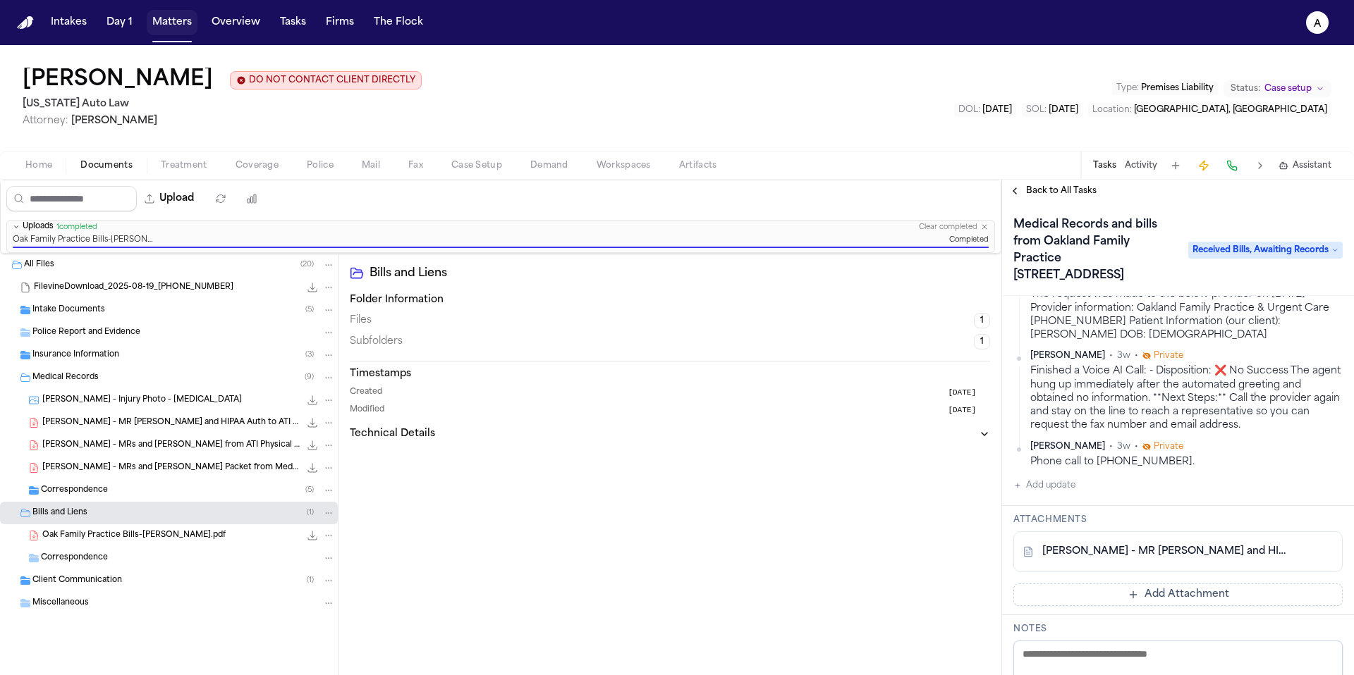
click at [175, 32] on button "Matters" at bounding box center [172, 22] width 51 height 25
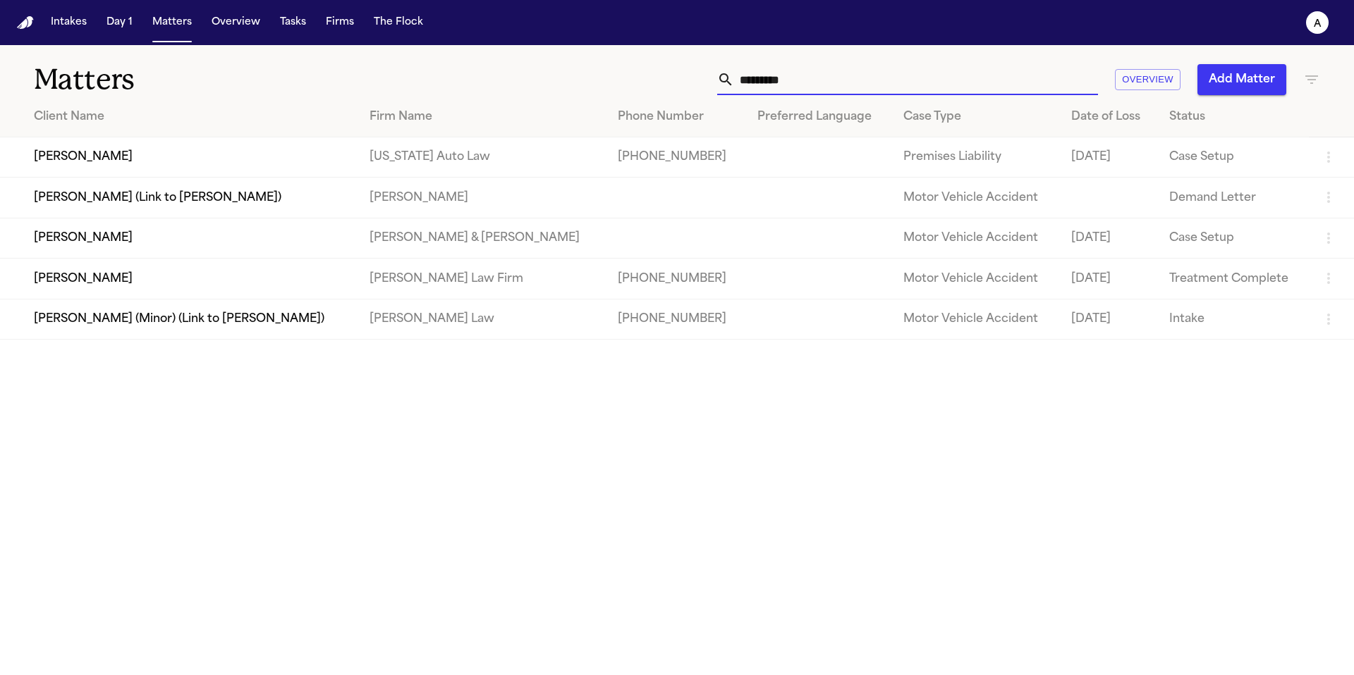
drag, startPoint x: 884, startPoint y: 86, endPoint x: 608, endPoint y: 85, distance: 276.4
click at [608, 85] on div "******** Overview Add Matter" at bounding box center [864, 79] width 912 height 31
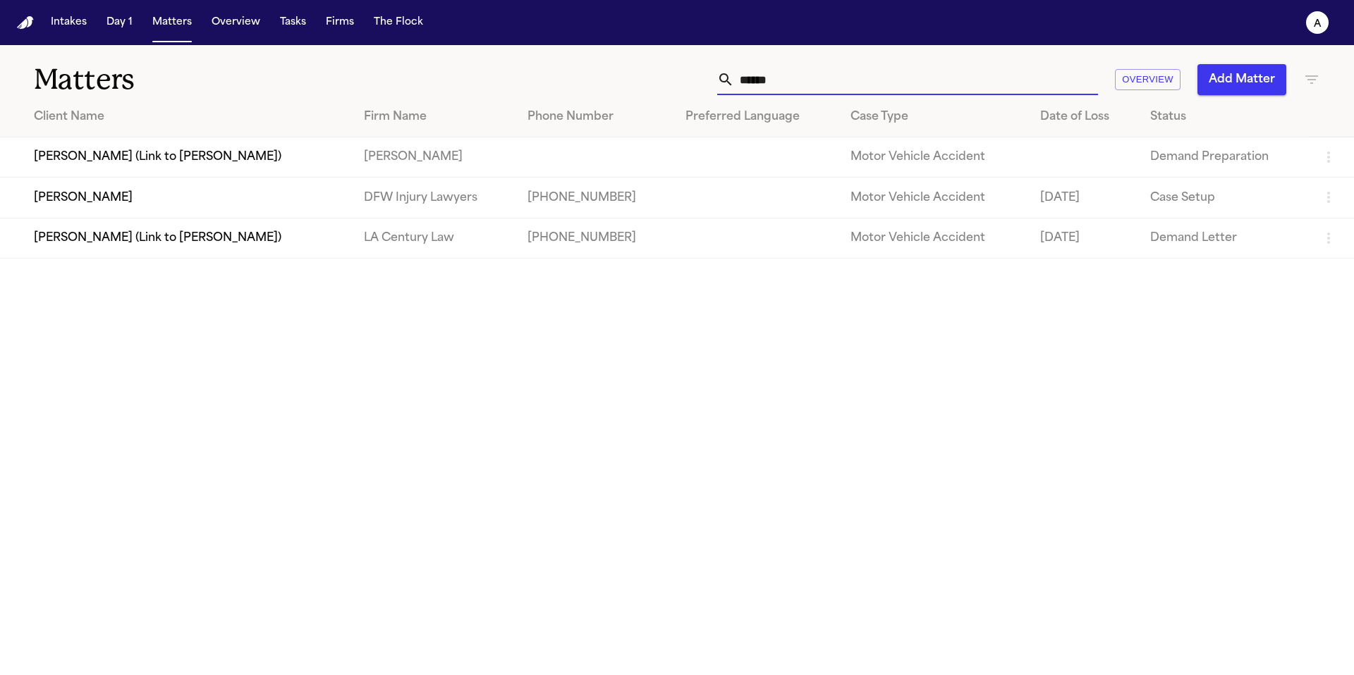
type input "******"
click at [112, 206] on td "Vanessa Hansken" at bounding box center [176, 198] width 352 height 40
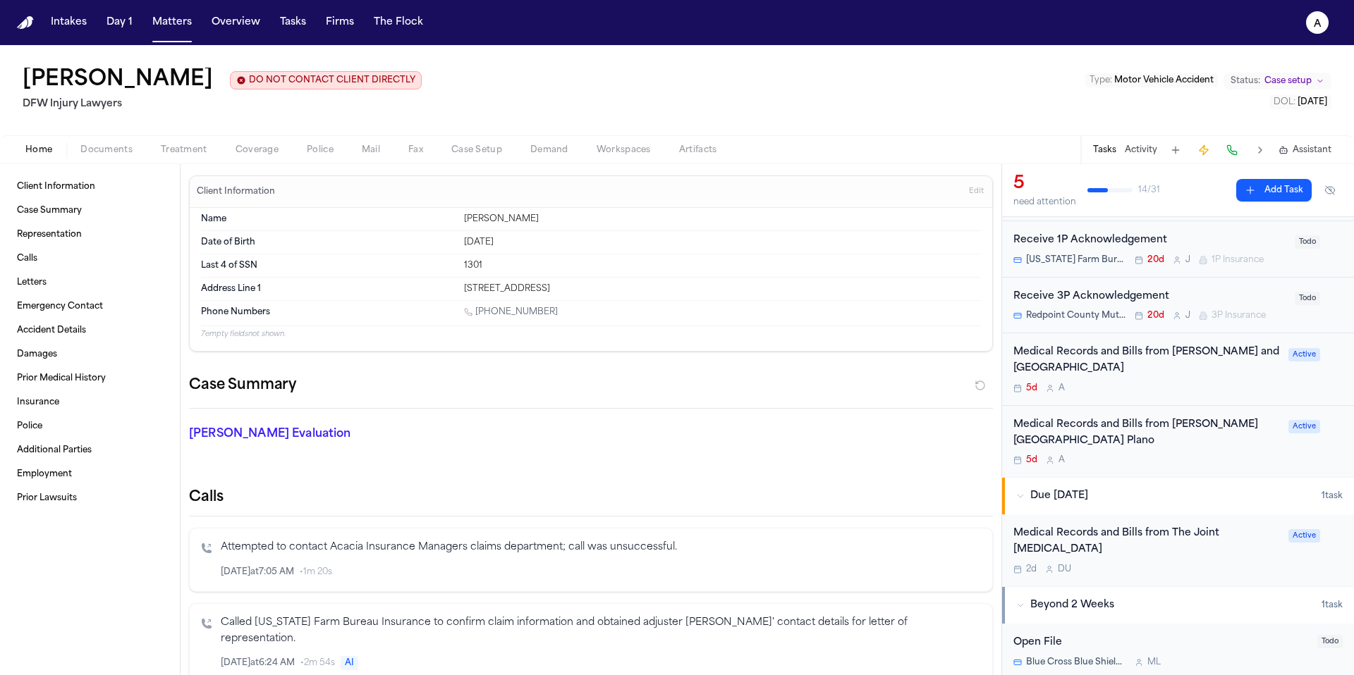
scroll to position [133, 0]
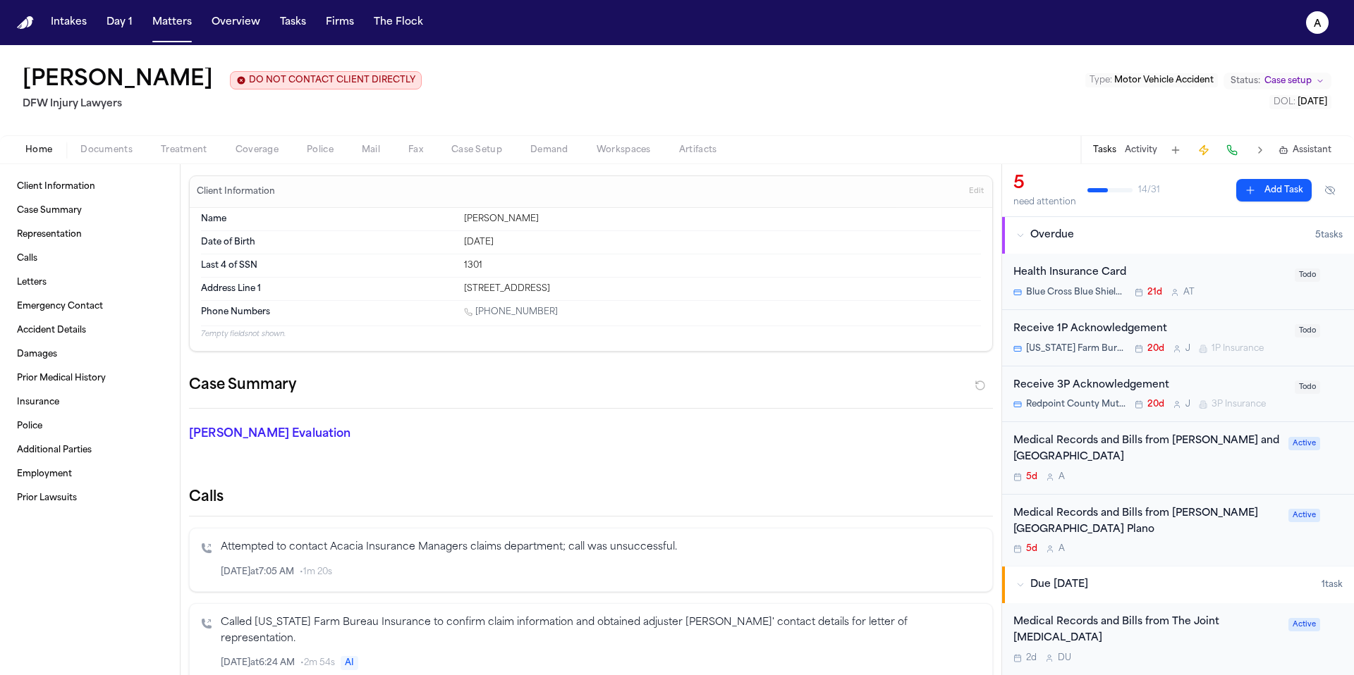
scroll to position [133, 0]
